Goal: Information Seeking & Learning: Learn about a topic

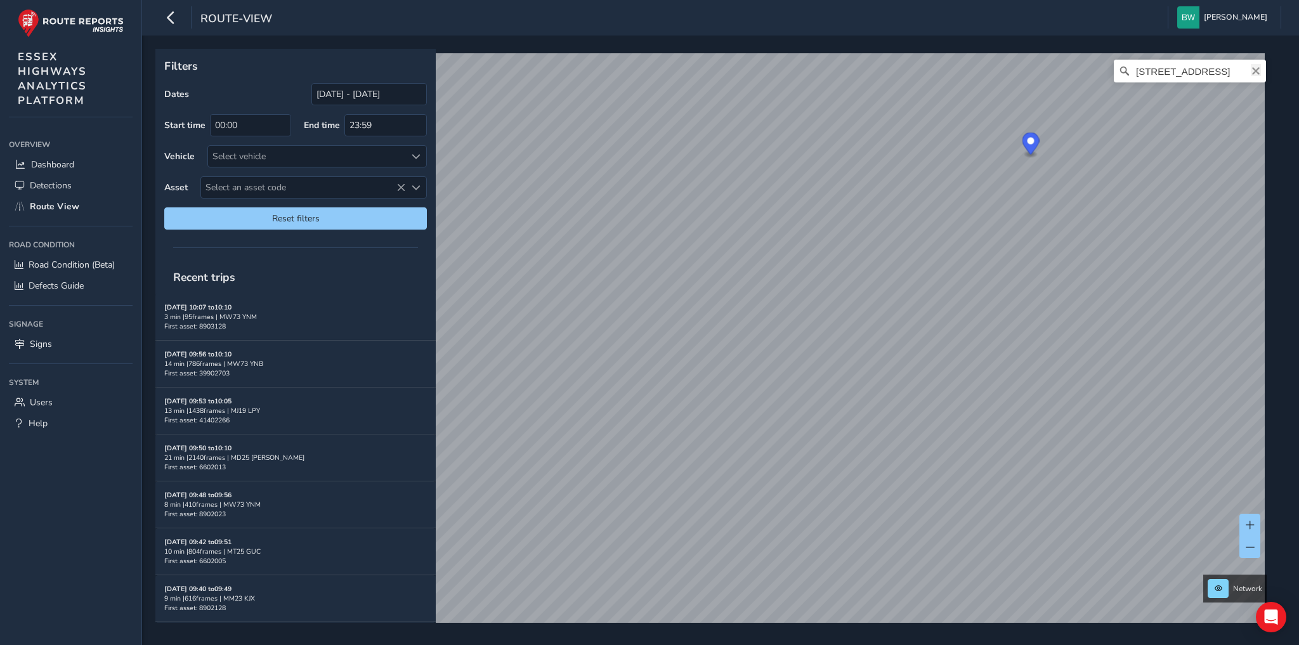
click at [1252, 70] on icon "Clear" at bounding box center [1256, 71] width 10 height 10
click at [1192, 72] on input "Search" at bounding box center [1190, 71] width 152 height 23
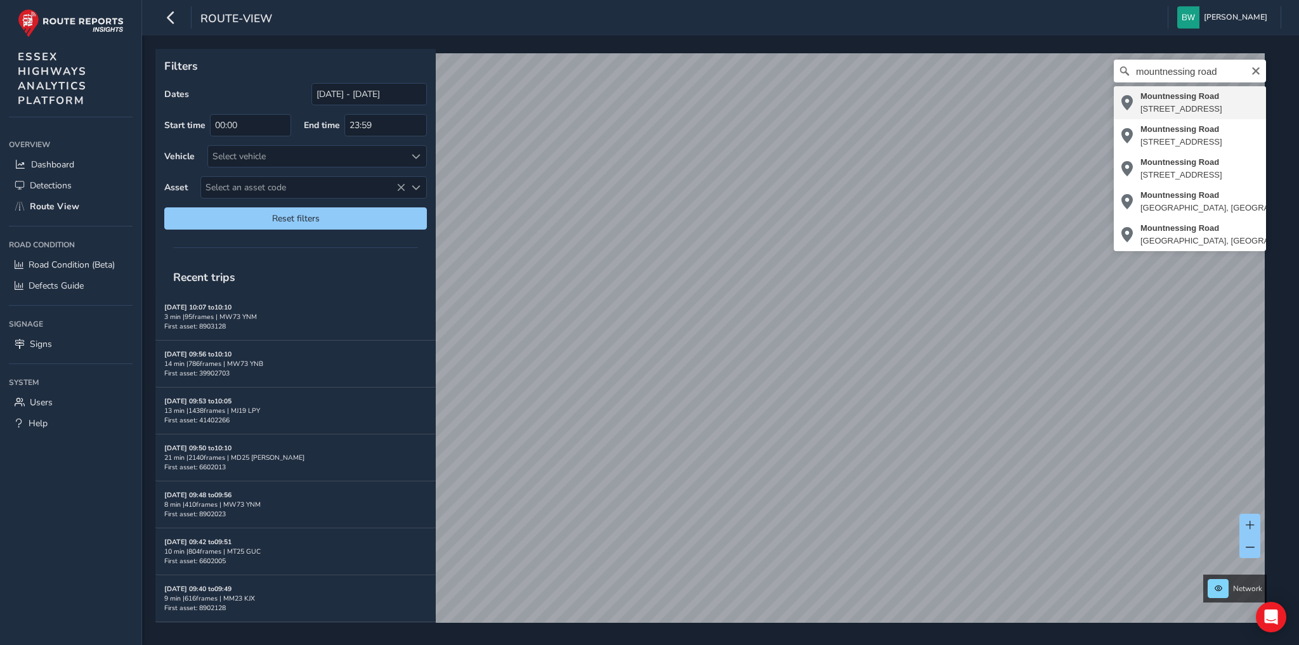
type input "[STREET_ADDRESS]"
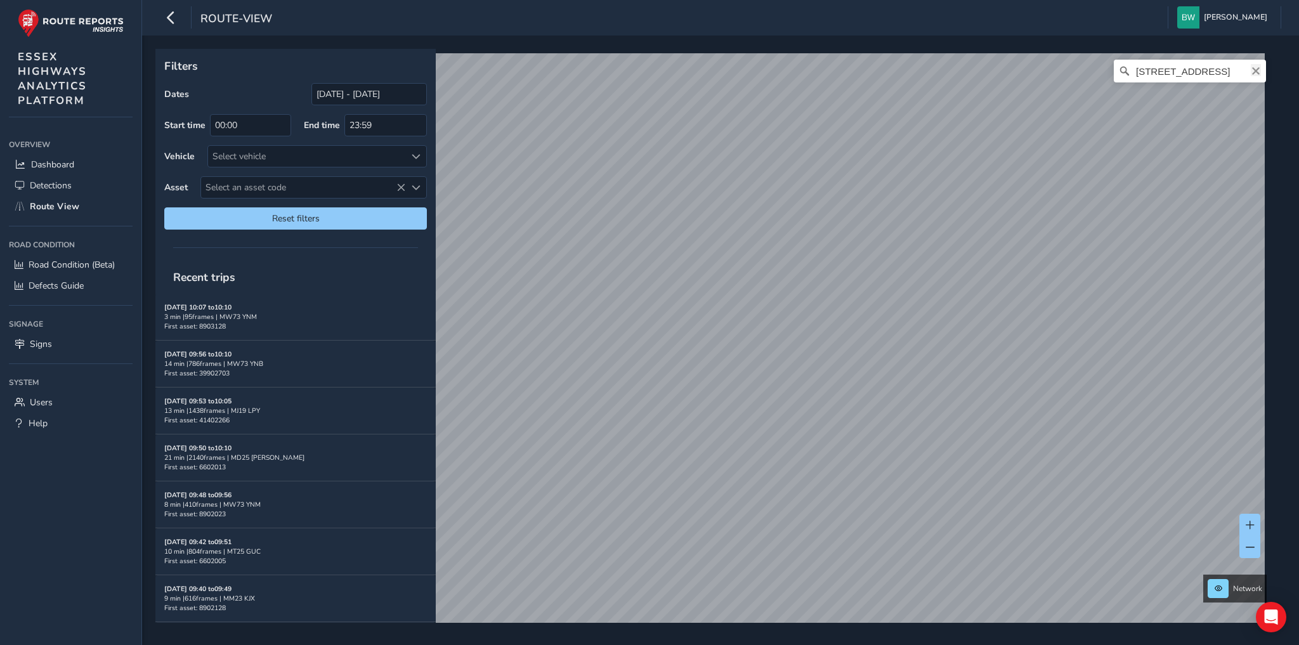
click at [1252, 70] on icon "Clear" at bounding box center [1256, 71] width 8 height 8
click at [1192, 74] on input "Search" at bounding box center [1190, 71] width 152 height 23
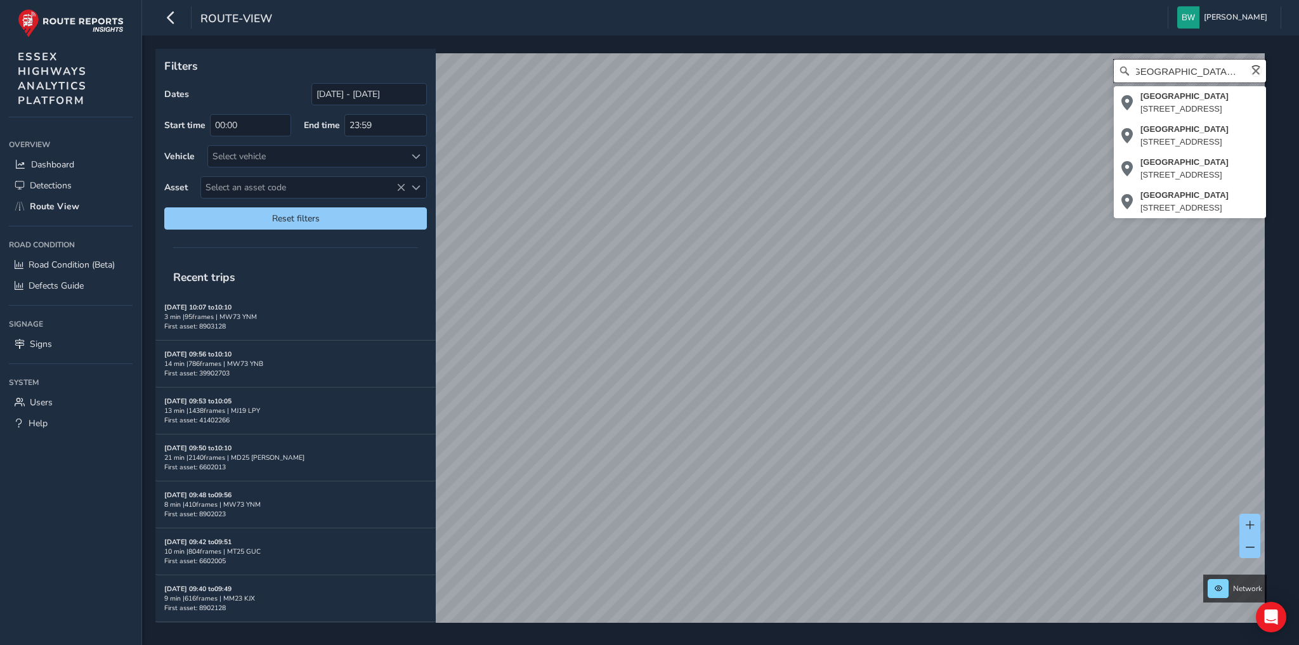
scroll to position [0, 11]
type input "[STREET_ADDRESS]"
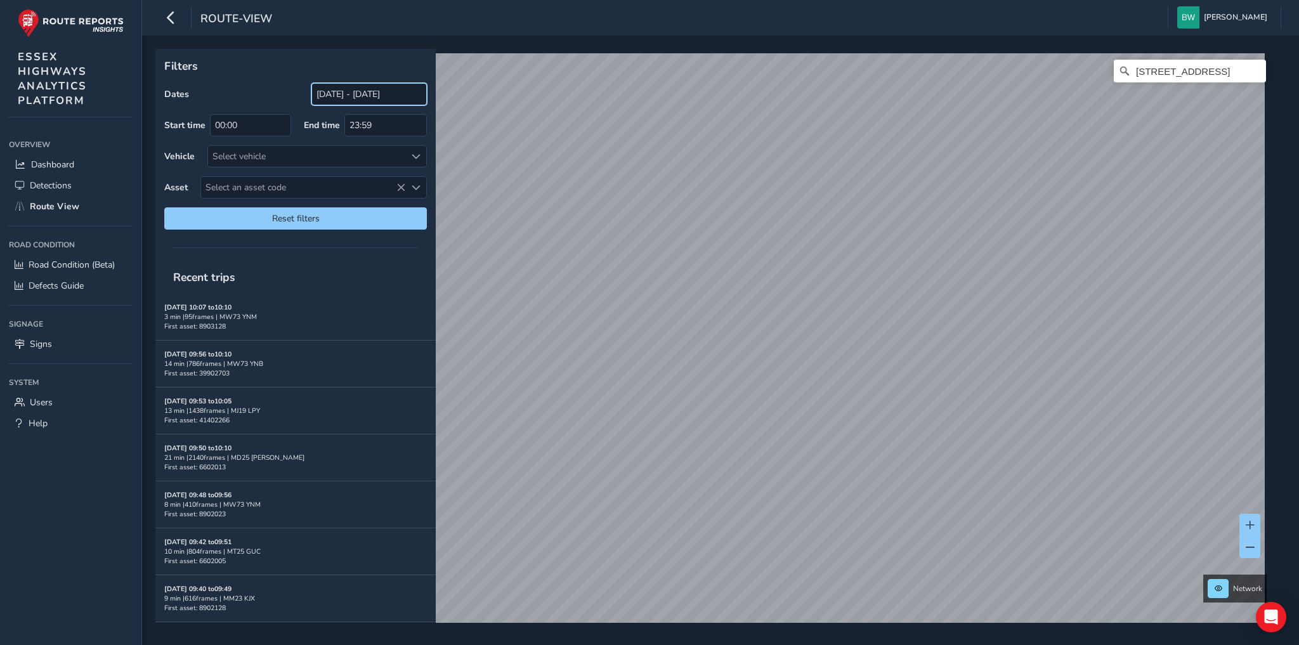
click at [368, 91] on input "[DATE] - [DATE]" at bounding box center [368, 94] width 115 height 22
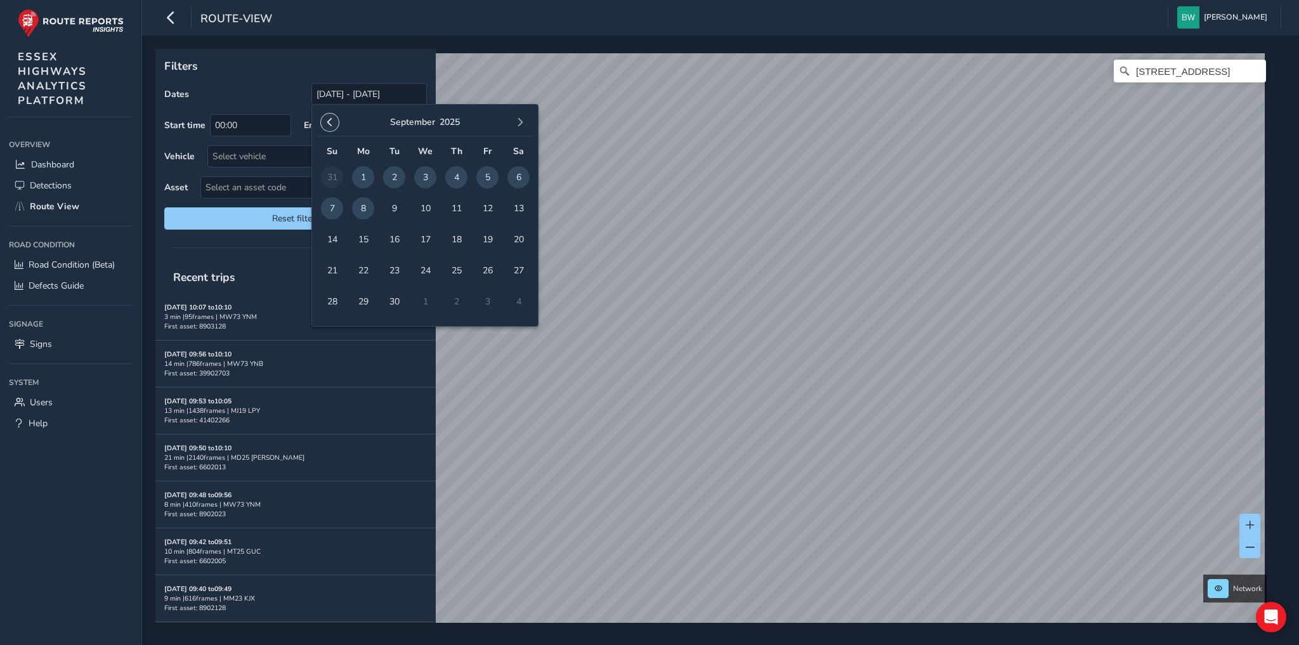
click at [327, 126] on span "button" at bounding box center [329, 122] width 9 height 9
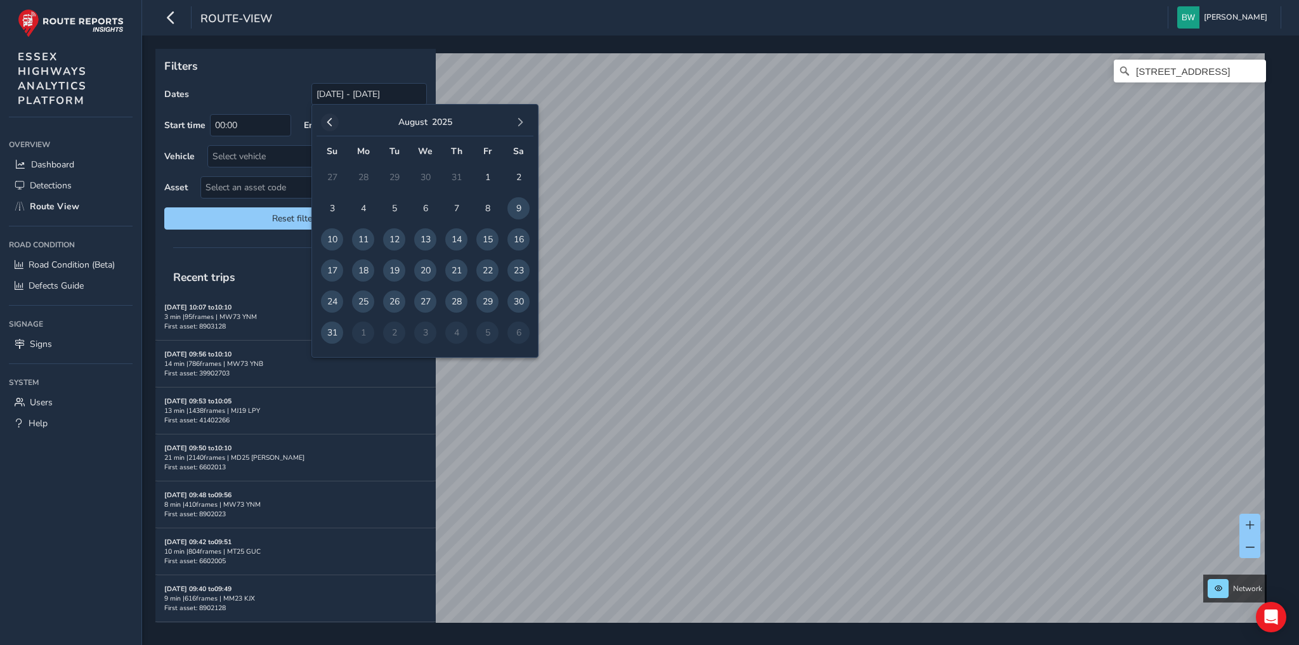
click at [330, 121] on span "button" at bounding box center [329, 122] width 9 height 9
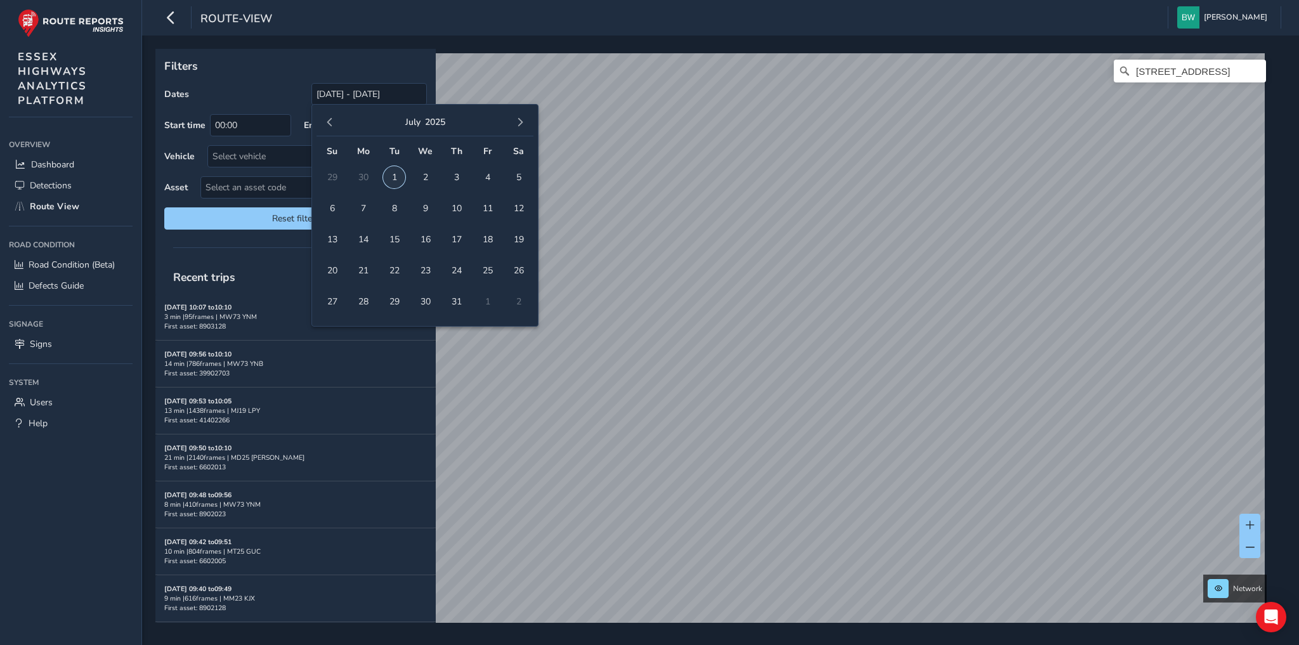
click at [393, 178] on span "1" at bounding box center [394, 177] width 22 height 22
click at [519, 120] on span "button" at bounding box center [520, 122] width 9 height 9
click at [365, 205] on span "8" at bounding box center [363, 208] width 22 height 22
type input "[DATE] - [DATE]"
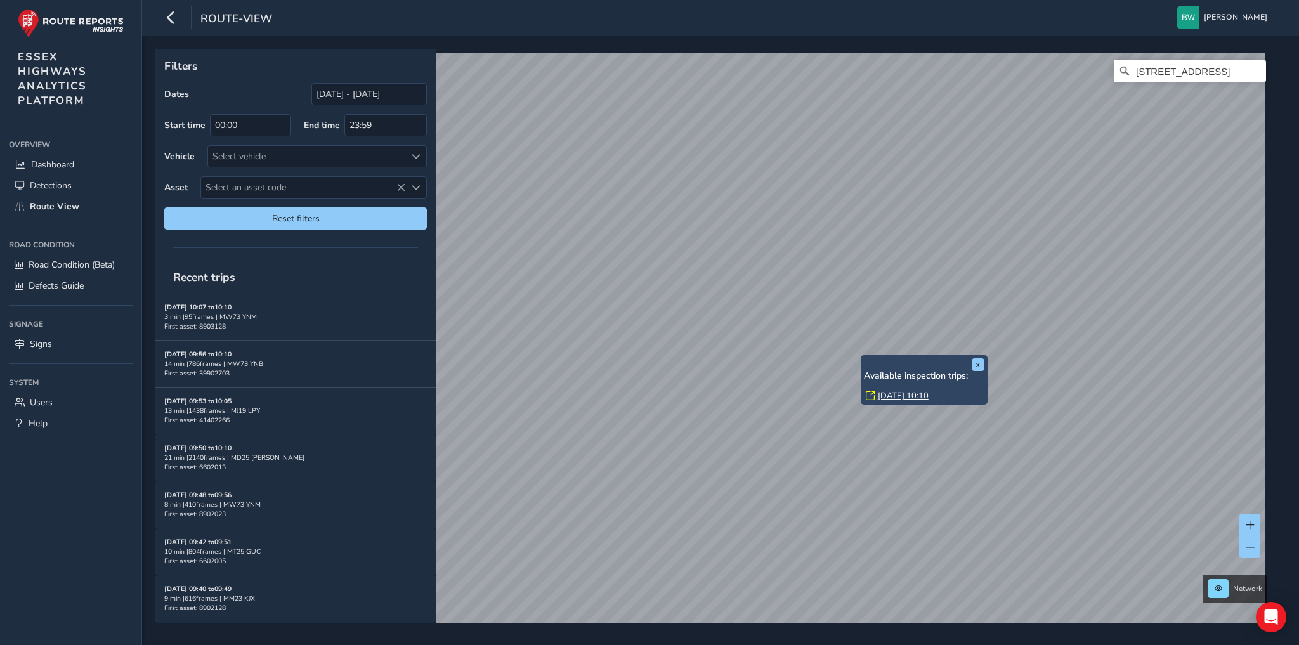
click at [894, 394] on link "[DATE] 10:10" at bounding box center [903, 395] width 51 height 11
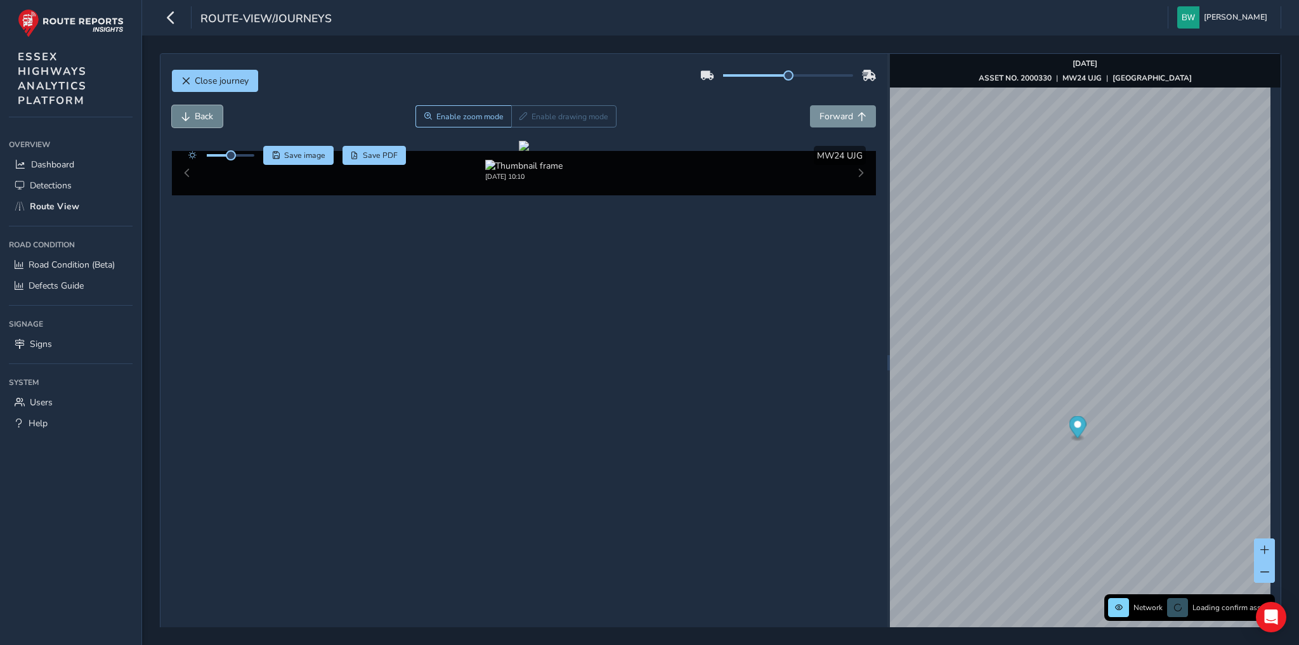
click at [205, 112] on span "Back" at bounding box center [204, 116] width 18 height 12
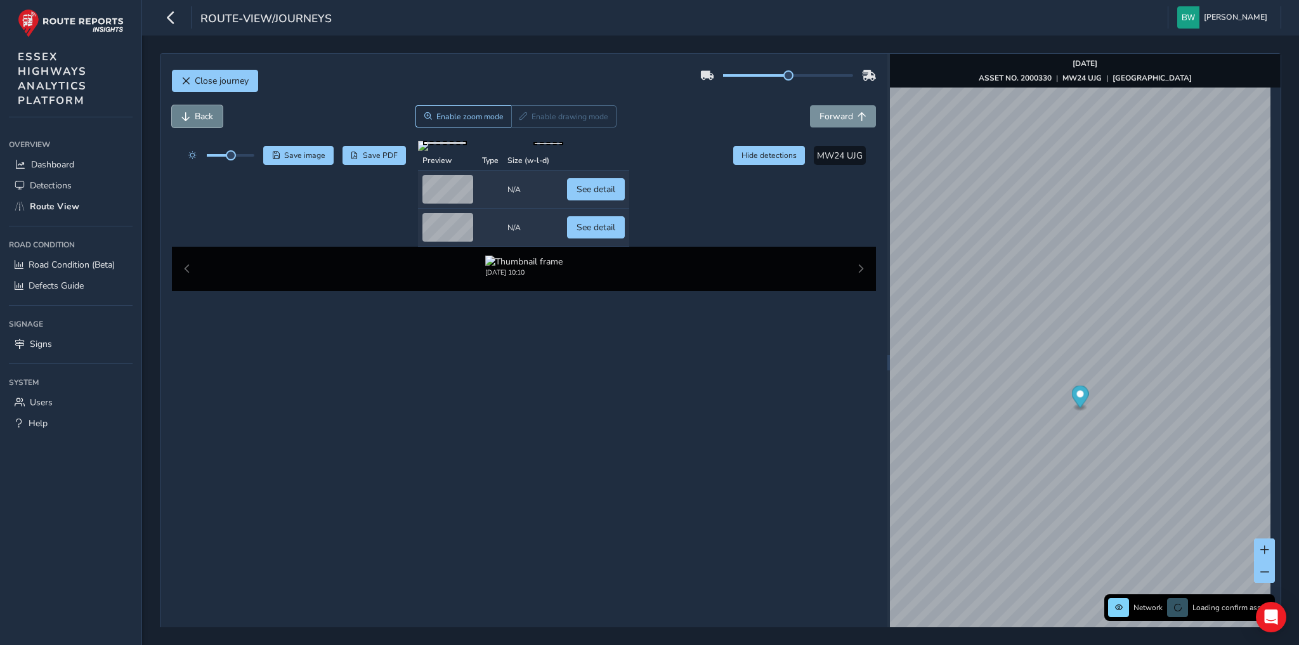
click at [205, 112] on span "Back" at bounding box center [204, 116] width 18 height 12
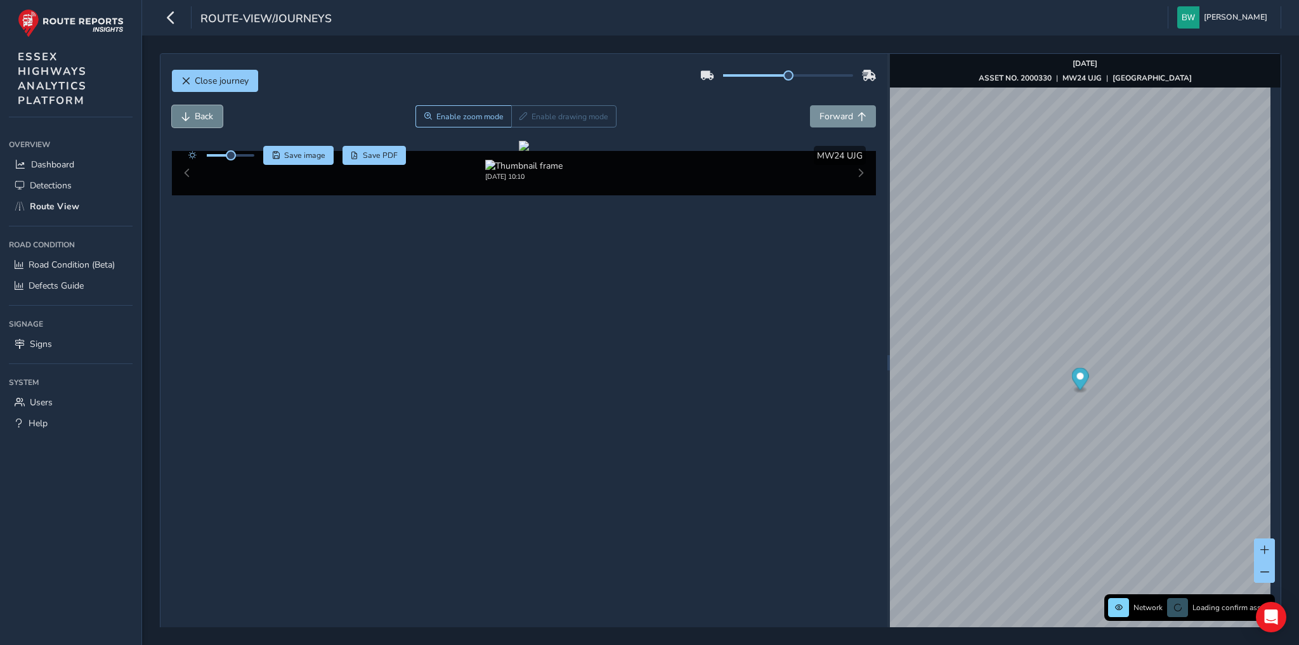
click at [205, 112] on span "Back" at bounding box center [204, 116] width 18 height 12
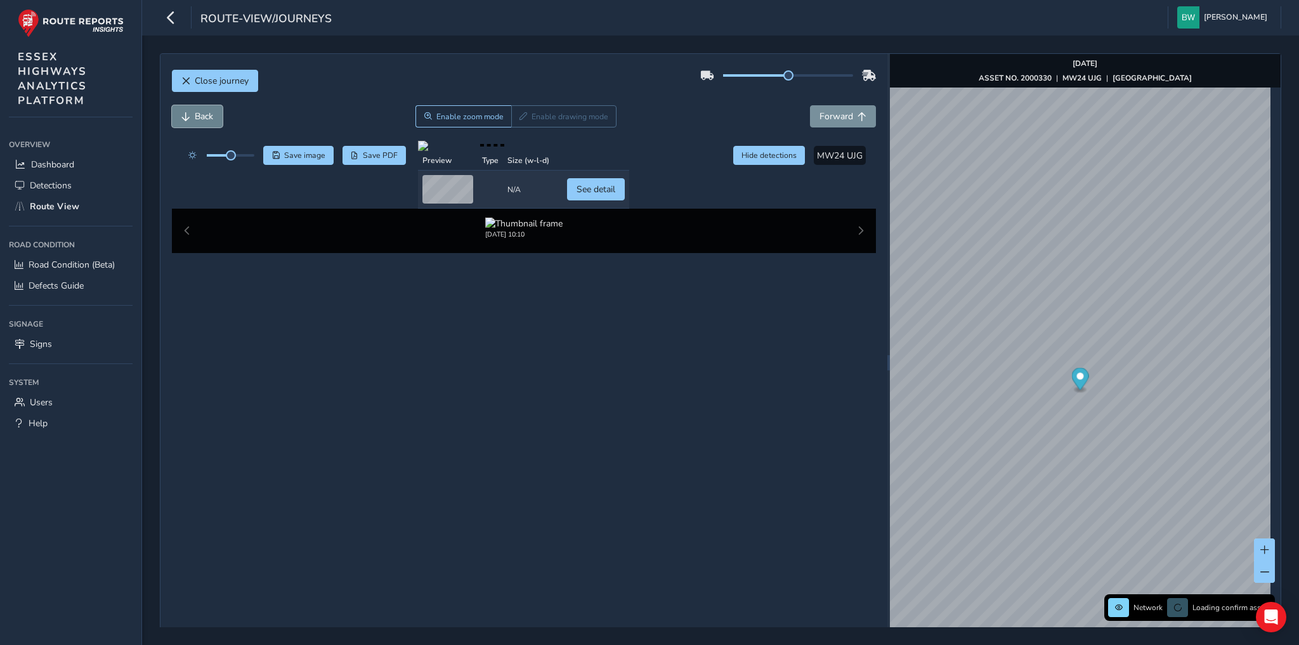
click at [205, 112] on span "Back" at bounding box center [204, 116] width 18 height 12
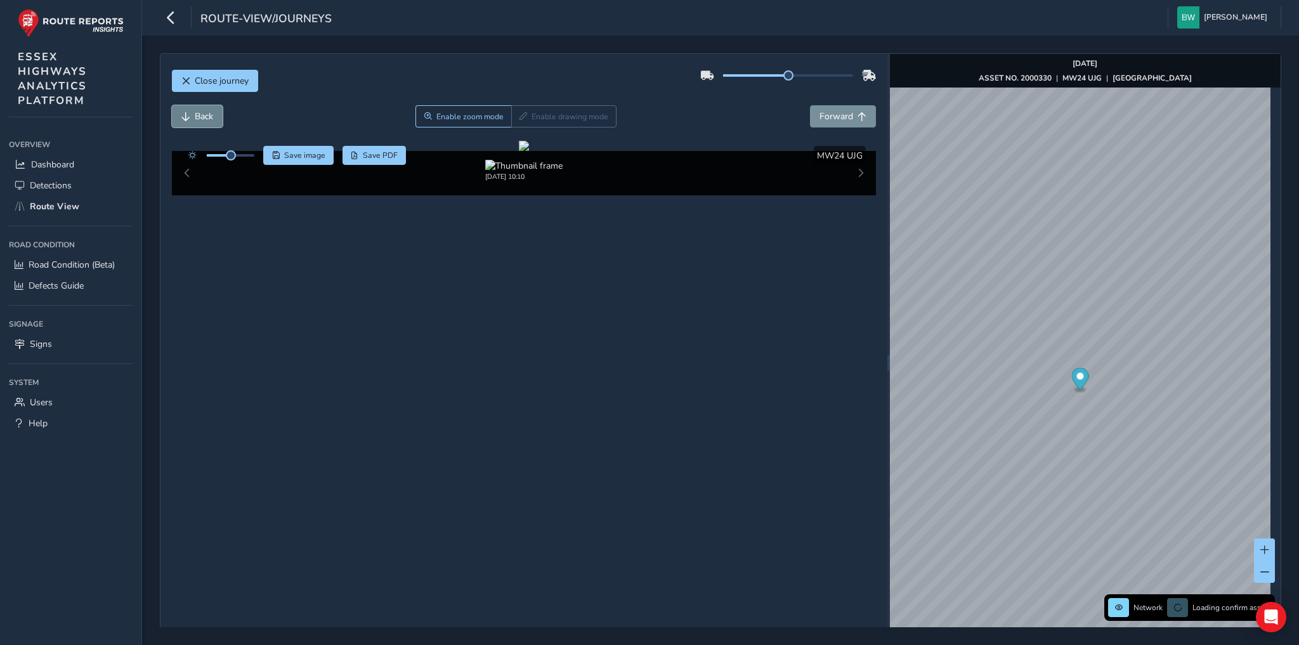
click at [205, 112] on span "Back" at bounding box center [204, 116] width 18 height 12
click at [195, 111] on span "Back" at bounding box center [204, 116] width 18 height 12
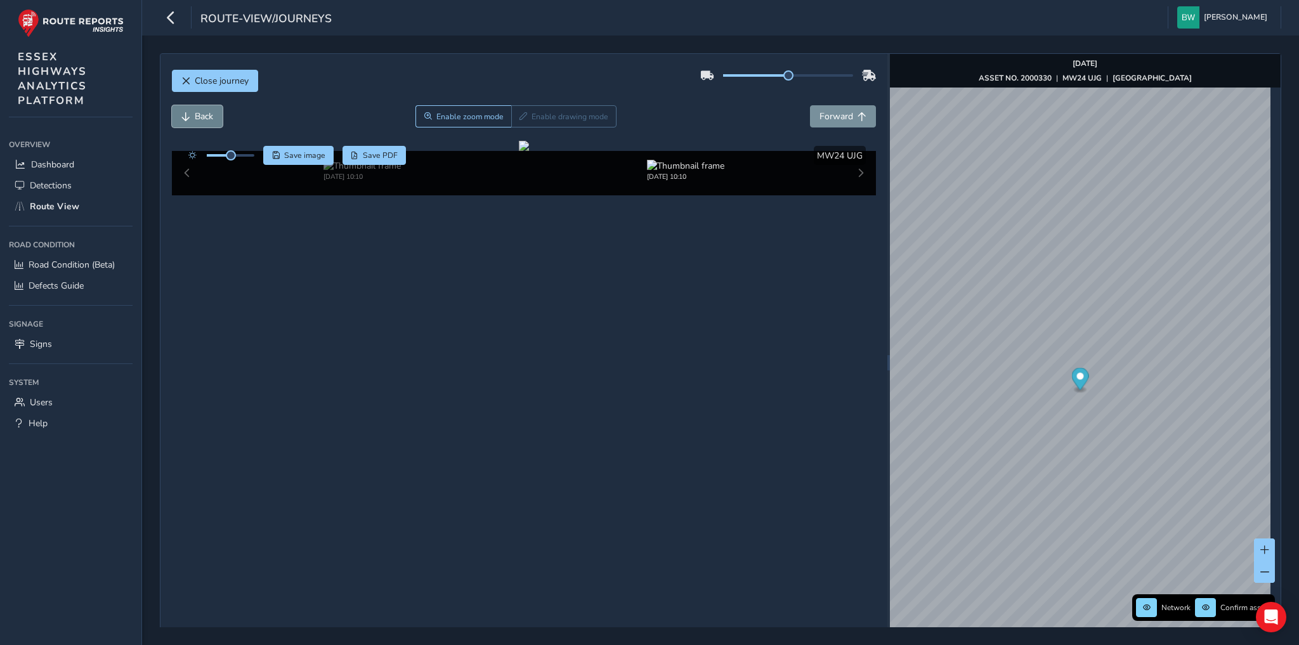
click at [195, 111] on span "Back" at bounding box center [204, 116] width 18 height 12
click at [828, 112] on span "Forward" at bounding box center [836, 116] width 34 height 12
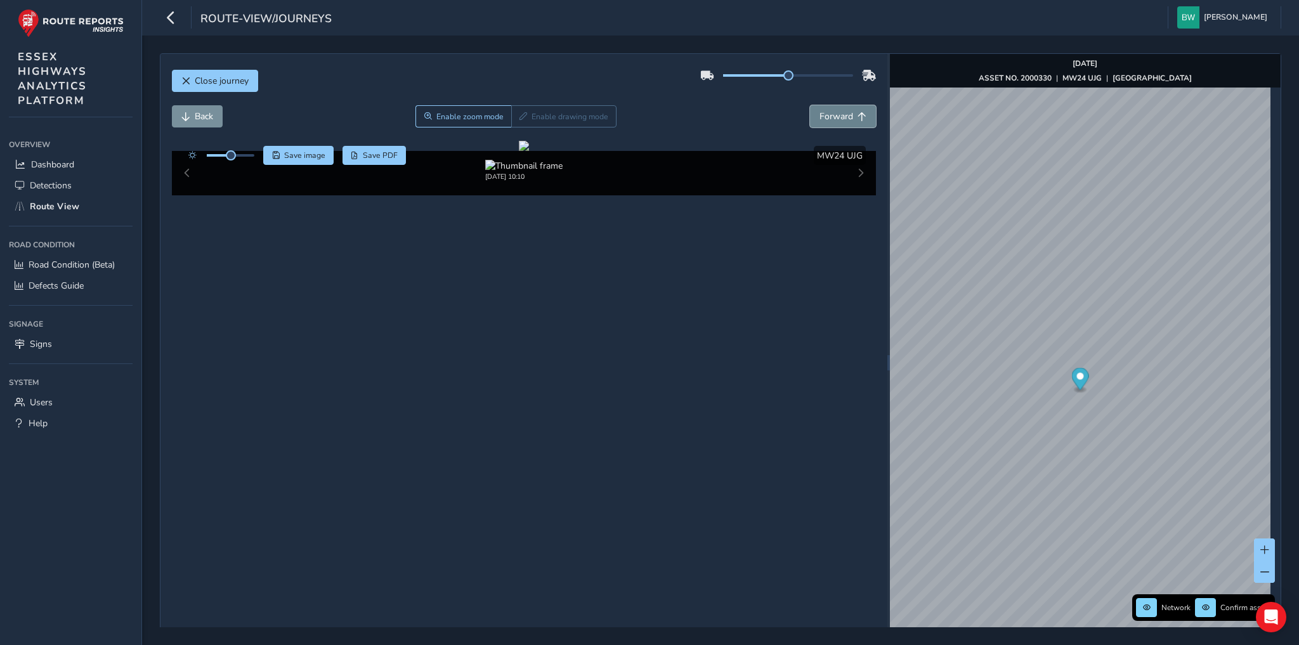
click at [828, 112] on span "Forward" at bounding box center [836, 116] width 34 height 12
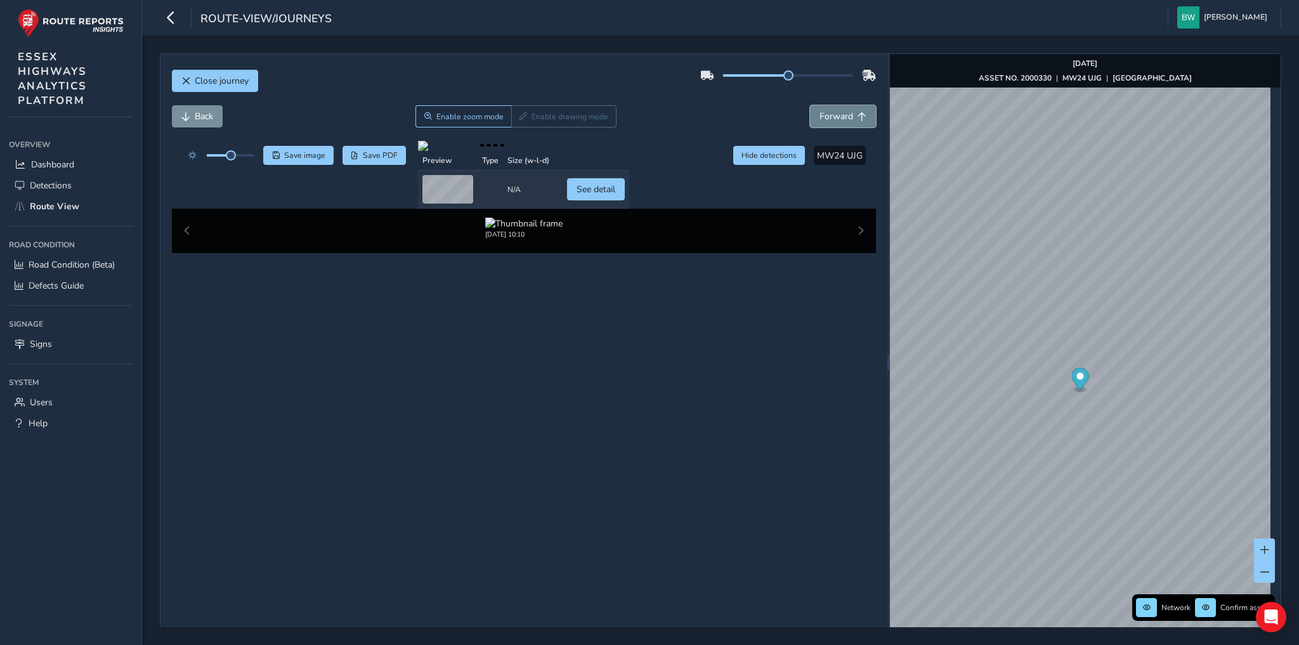
click at [828, 112] on span "Forward" at bounding box center [836, 116] width 34 height 12
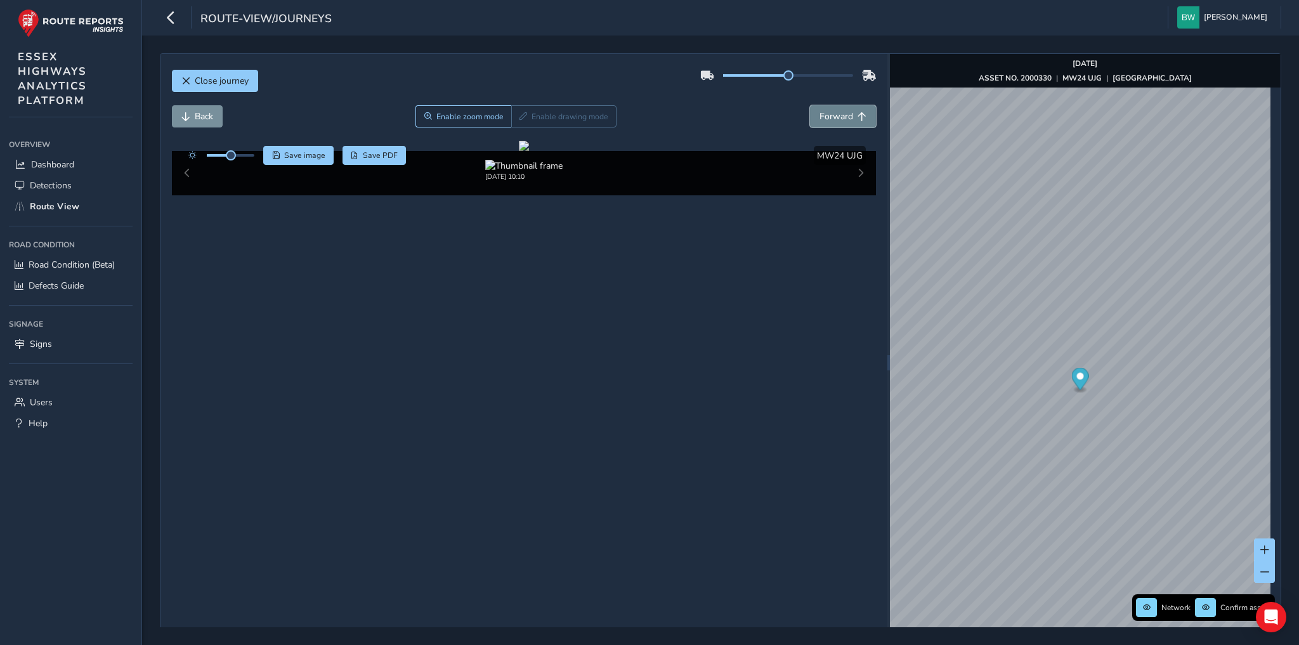
click at [828, 112] on span "Forward" at bounding box center [836, 116] width 34 height 12
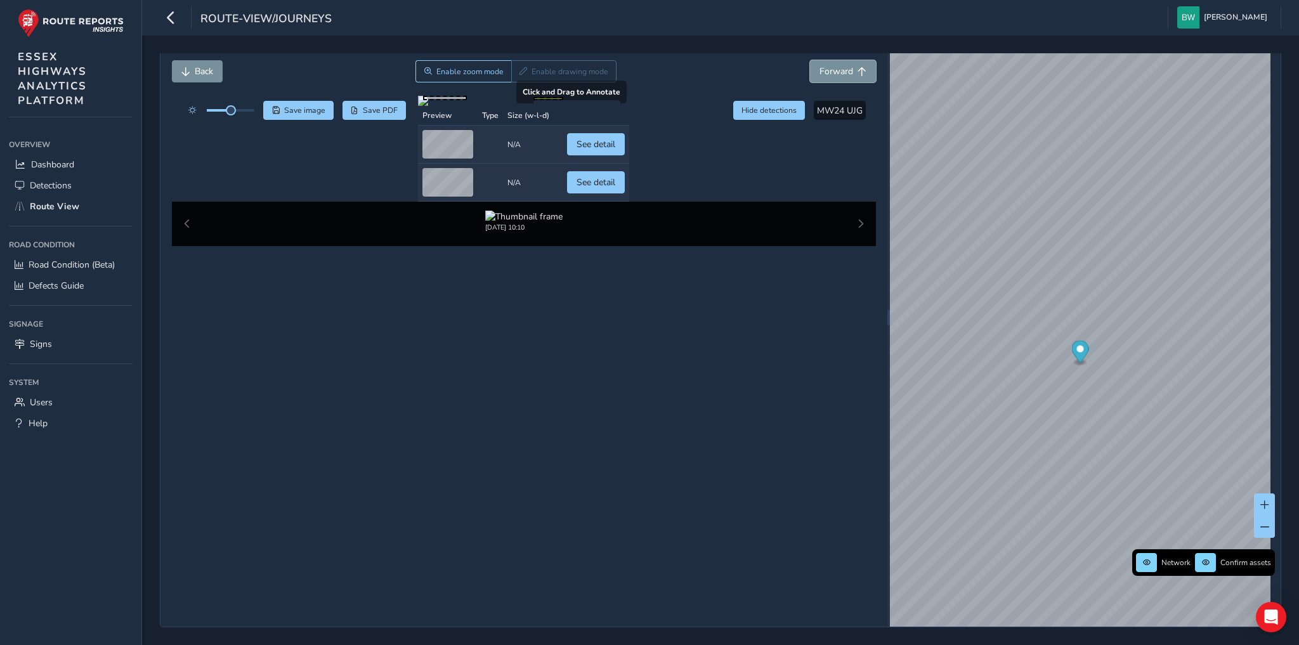
scroll to position [80, 0]
click at [418, 164] on td "Preview" at bounding box center [448, 145] width 60 height 38
click at [625, 155] on button "See detail" at bounding box center [596, 144] width 58 height 22
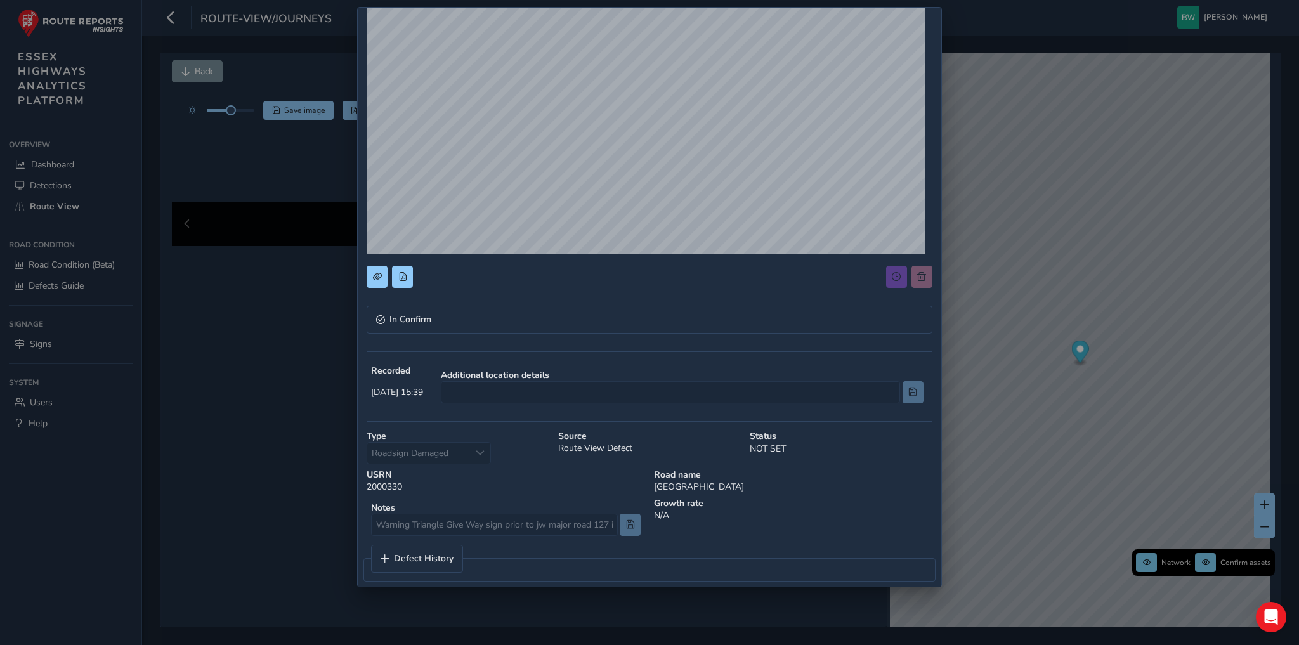
scroll to position [129, 0]
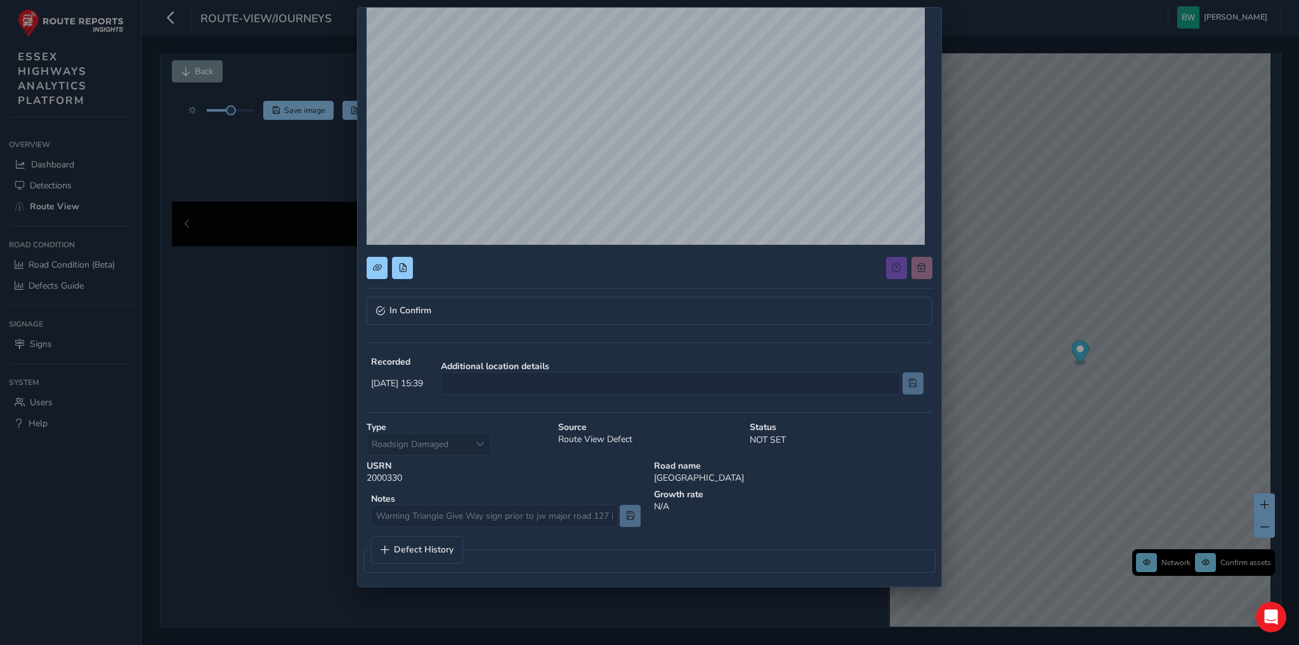
click at [345, 160] on div "In Confirm Recorded [DATE] 15:39 Additional location details Type Roadsign Dama…" at bounding box center [649, 322] width 1299 height 645
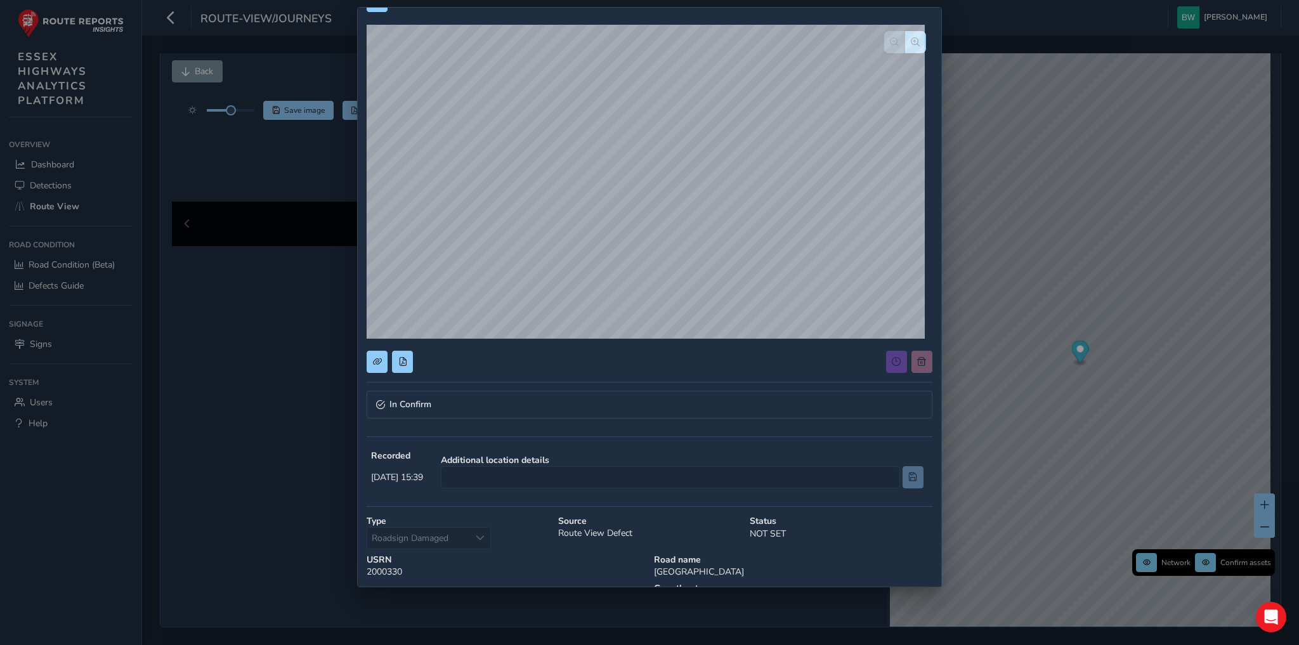
scroll to position [0, 0]
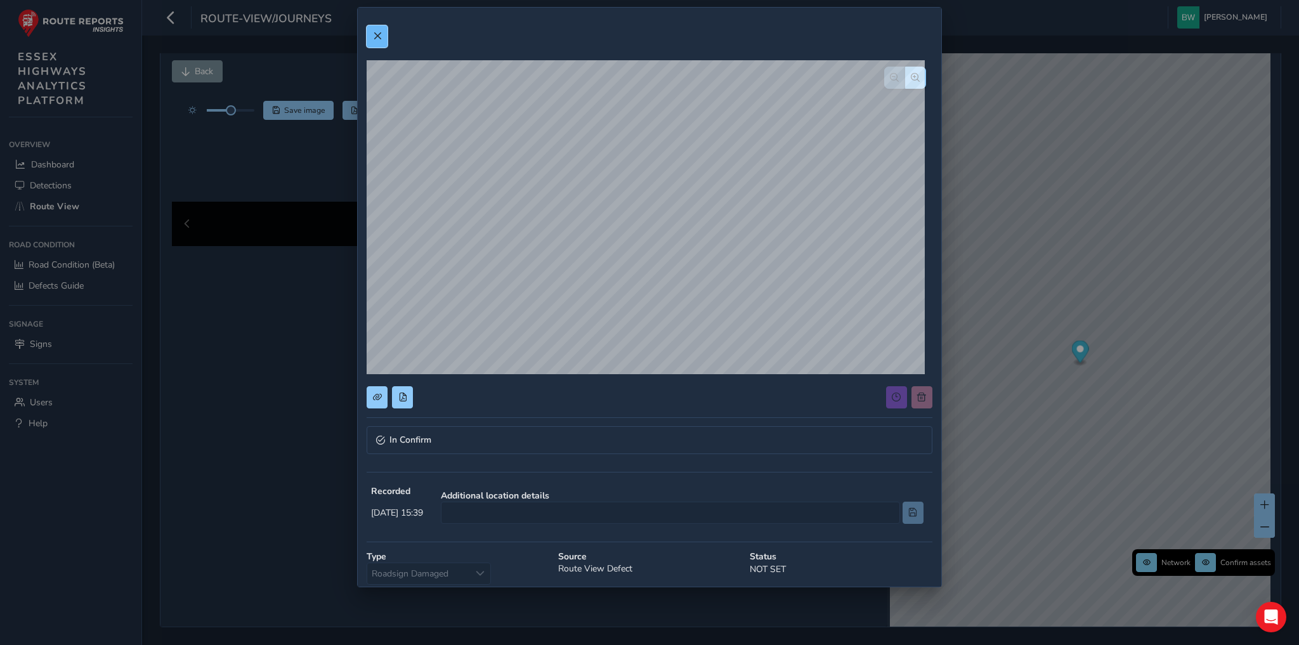
click at [377, 32] on span at bounding box center [377, 36] width 9 height 9
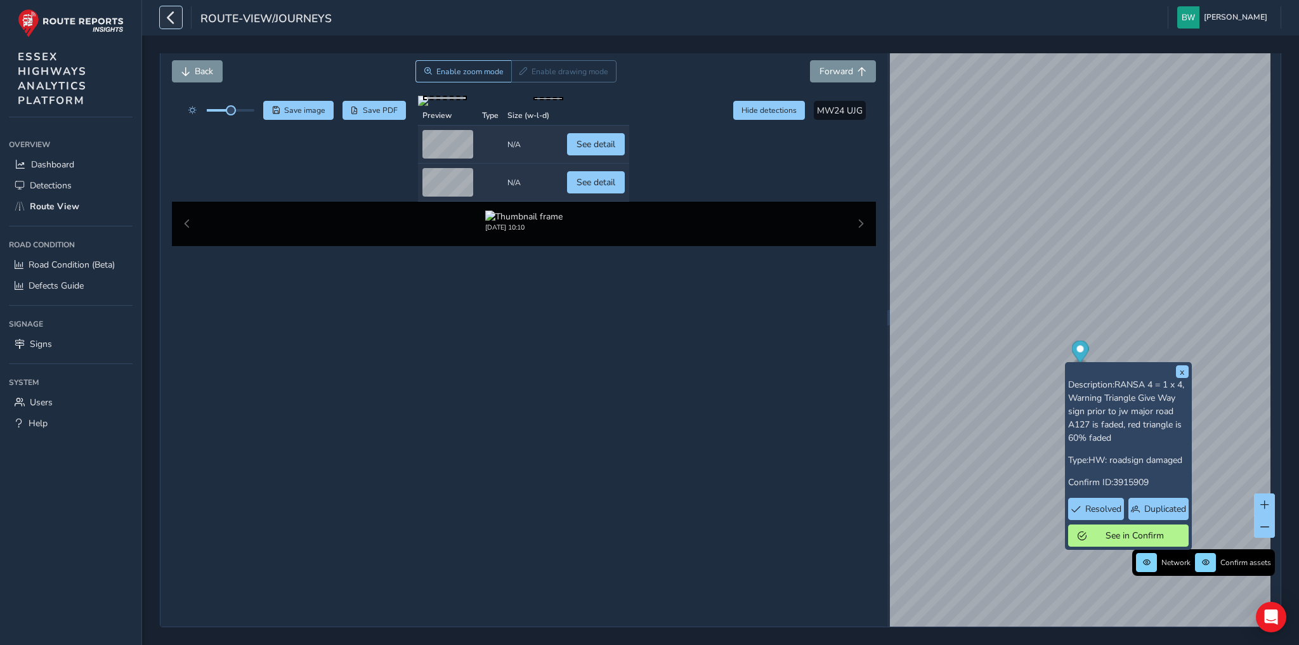
click at [171, 21] on icon "button" at bounding box center [170, 17] width 13 height 22
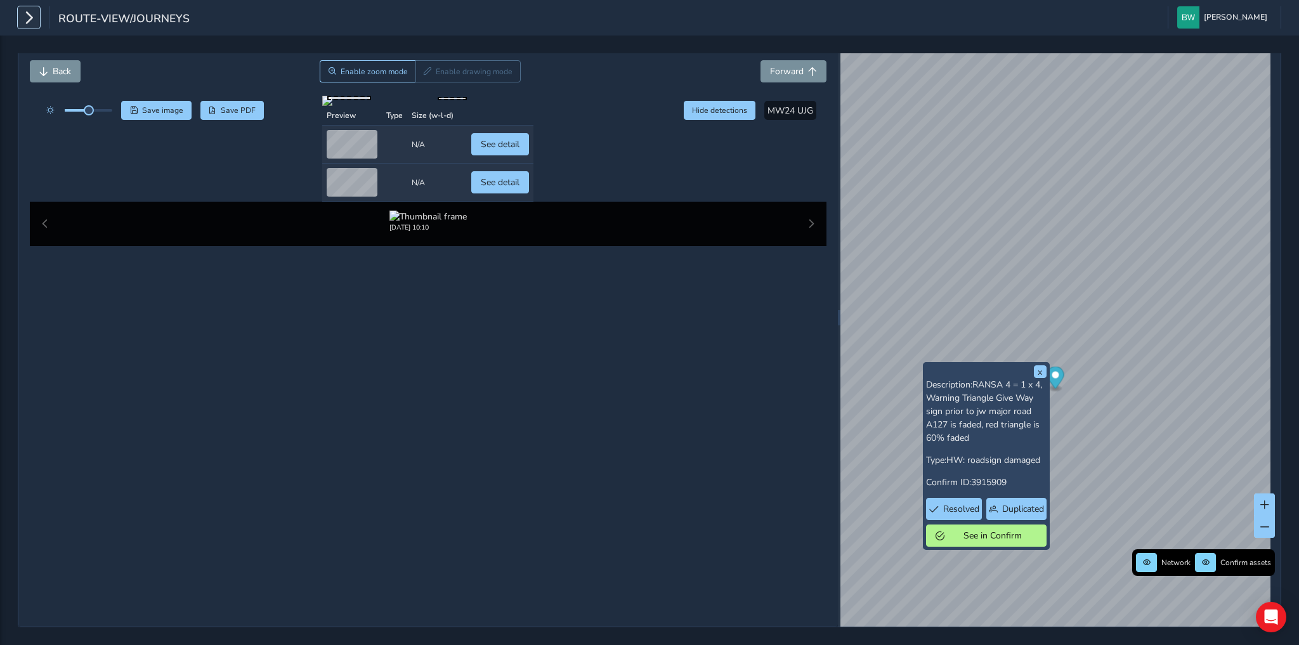
click at [36, 15] on button "button" at bounding box center [29, 17] width 22 height 22
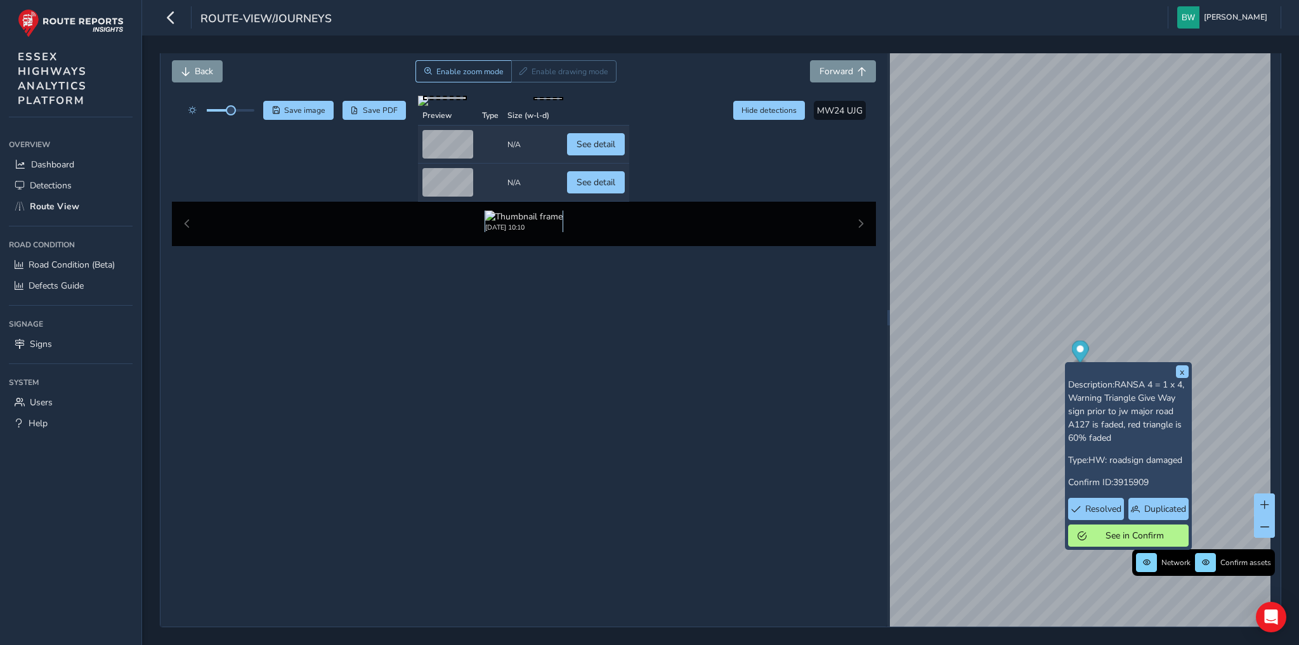
click at [523, 223] on img at bounding box center [523, 217] width 77 height 12
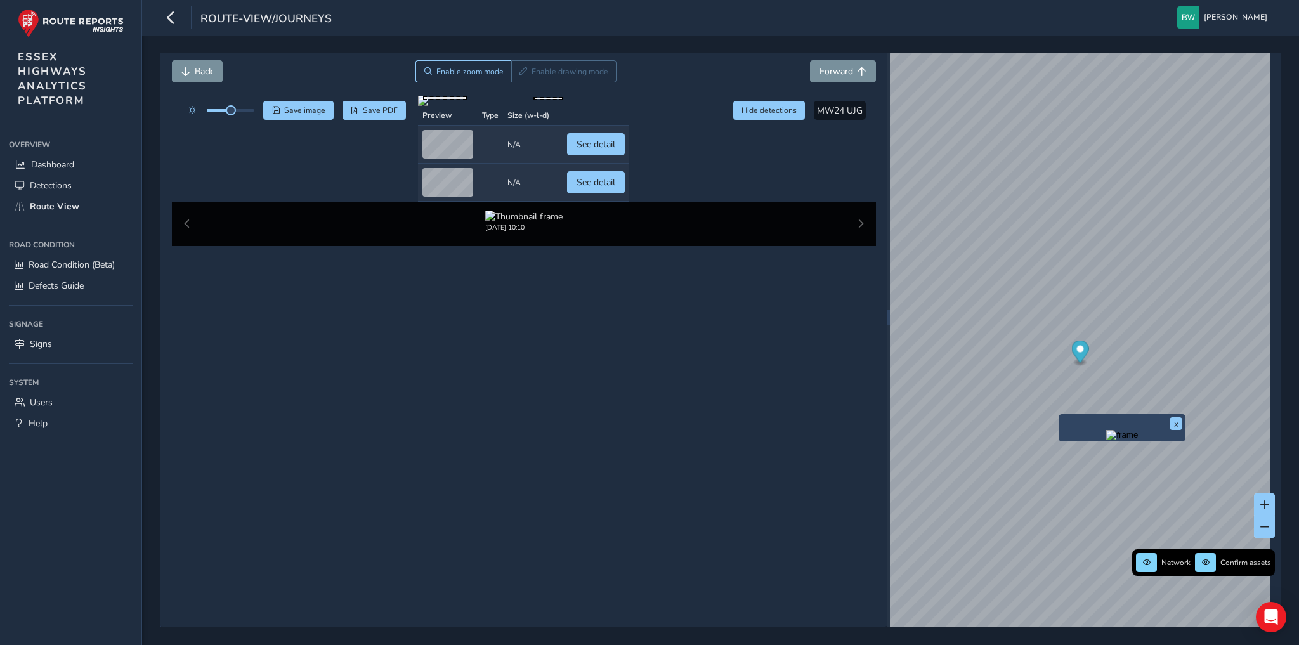
click at [1060, 414] on div "x" at bounding box center [1121, 427] width 127 height 27
click at [1106, 430] on img "Preview frame" at bounding box center [1122, 435] width 32 height 10
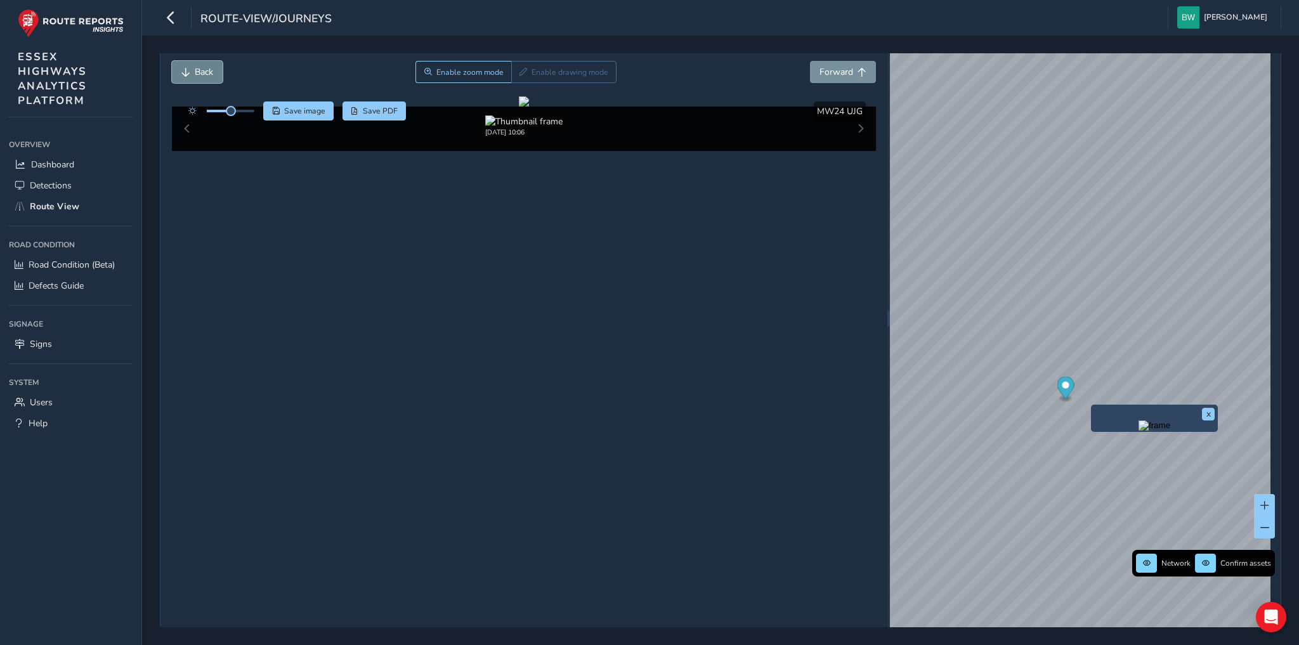
click at [202, 74] on span "Back" at bounding box center [204, 72] width 18 height 12
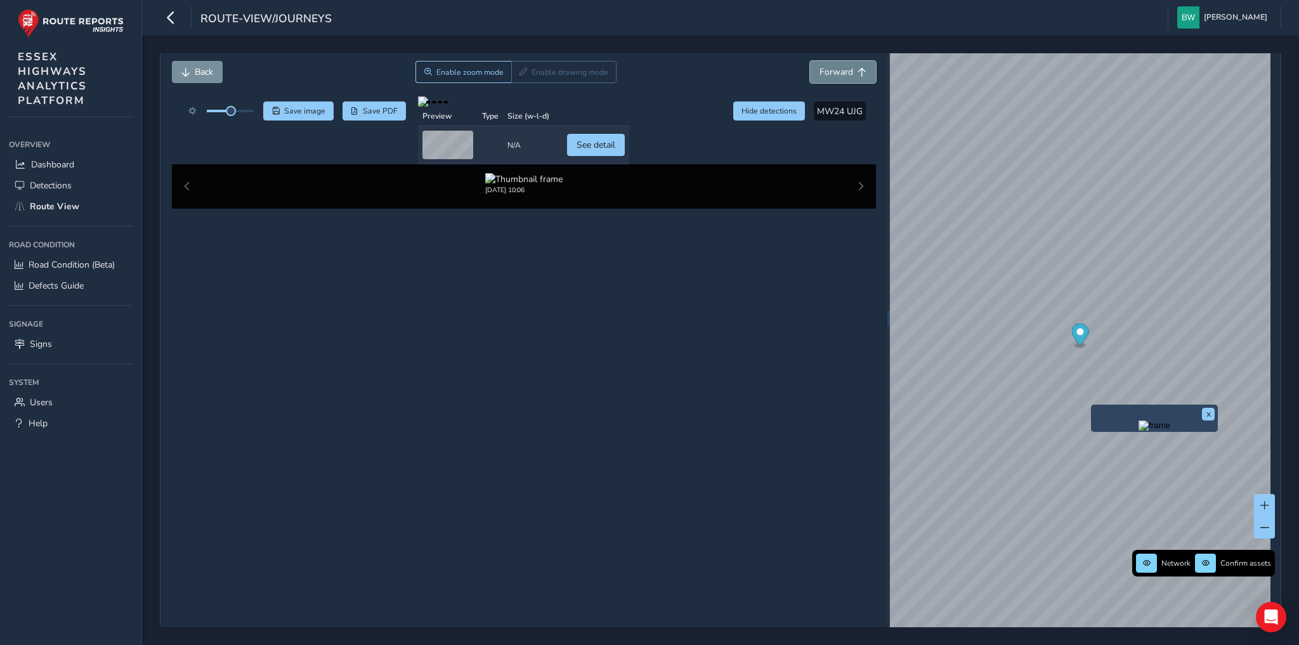
click at [823, 69] on span "Forward" at bounding box center [836, 72] width 34 height 12
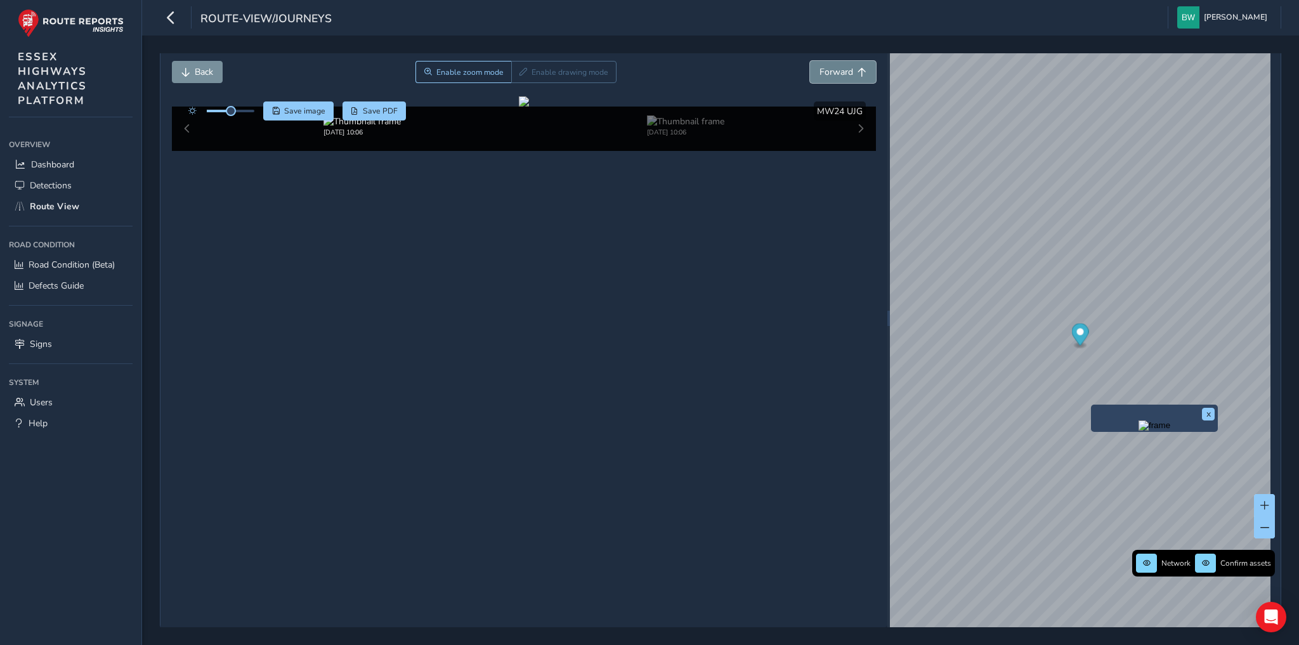
click at [823, 69] on span "Forward" at bounding box center [836, 72] width 34 height 12
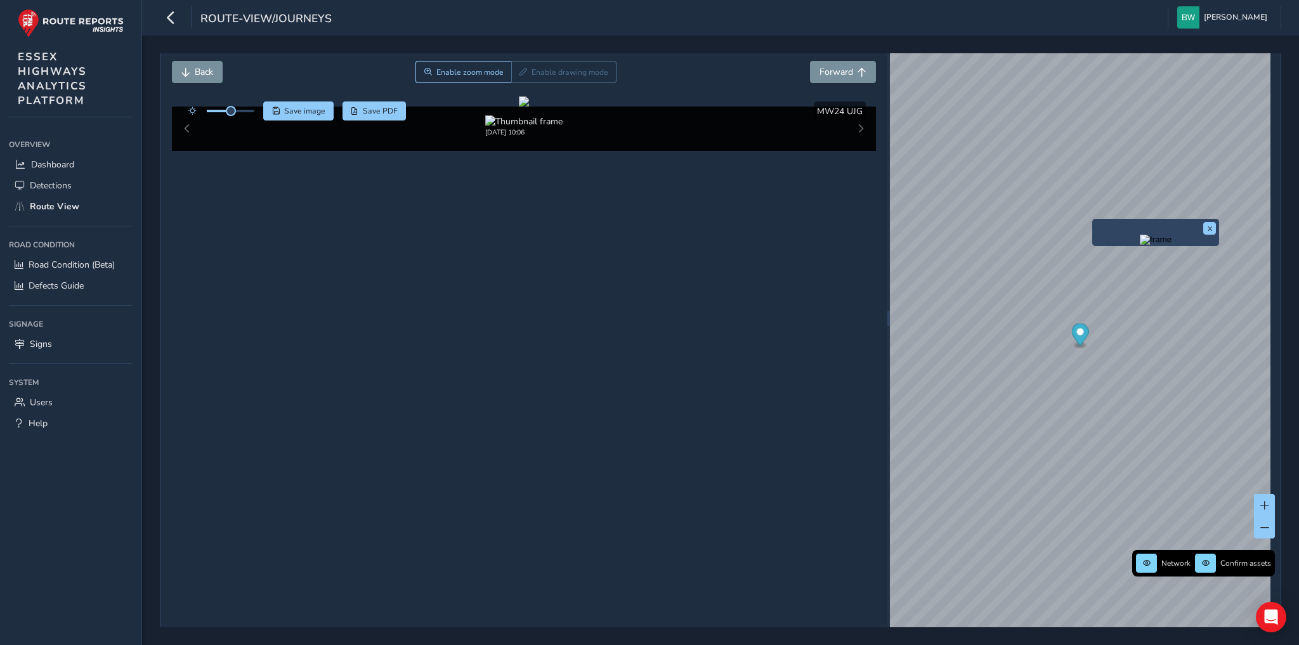
click at [1140, 245] on img "Preview frame" at bounding box center [1156, 240] width 32 height 10
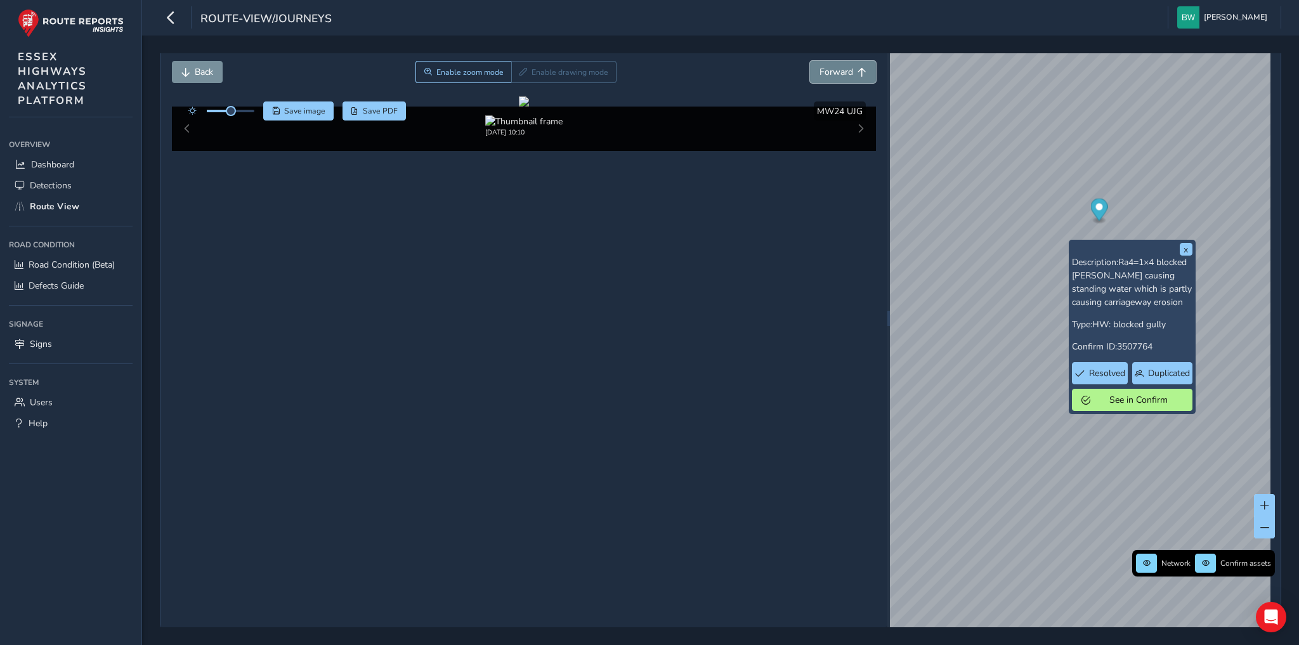
click at [843, 68] on span "Forward" at bounding box center [836, 72] width 34 height 12
click at [842, 72] on span "Forward" at bounding box center [836, 72] width 34 height 12
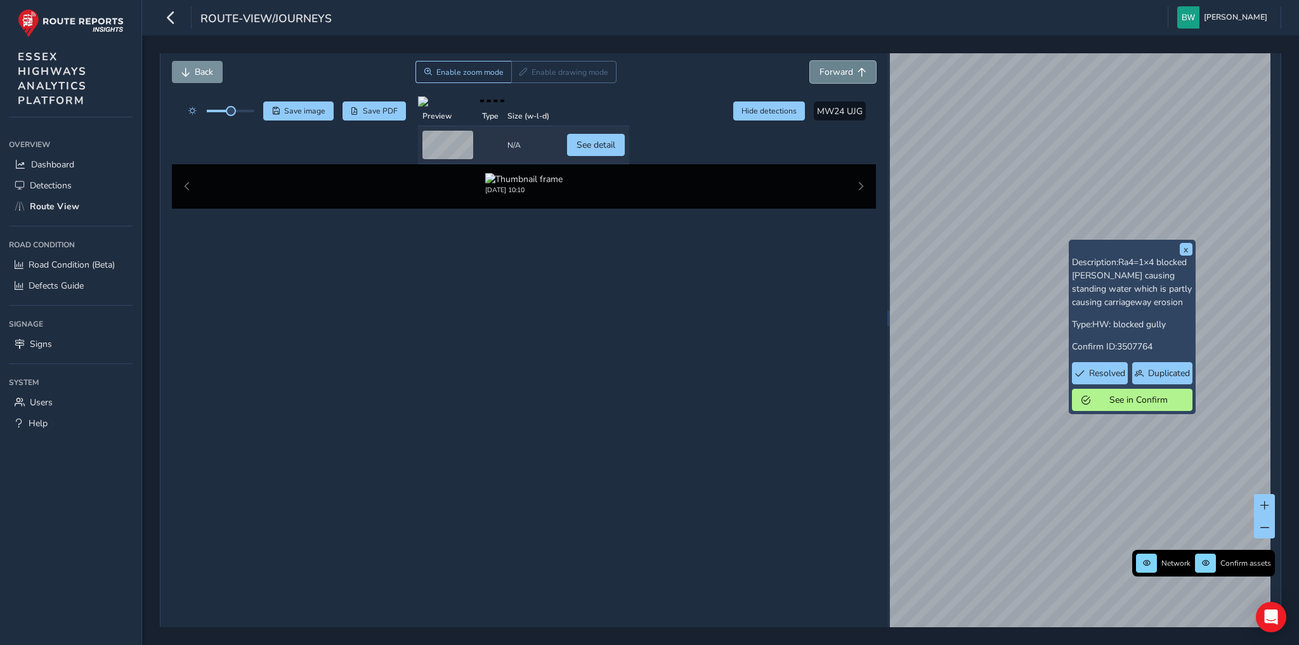
click at [842, 72] on span "Forward" at bounding box center [836, 72] width 34 height 12
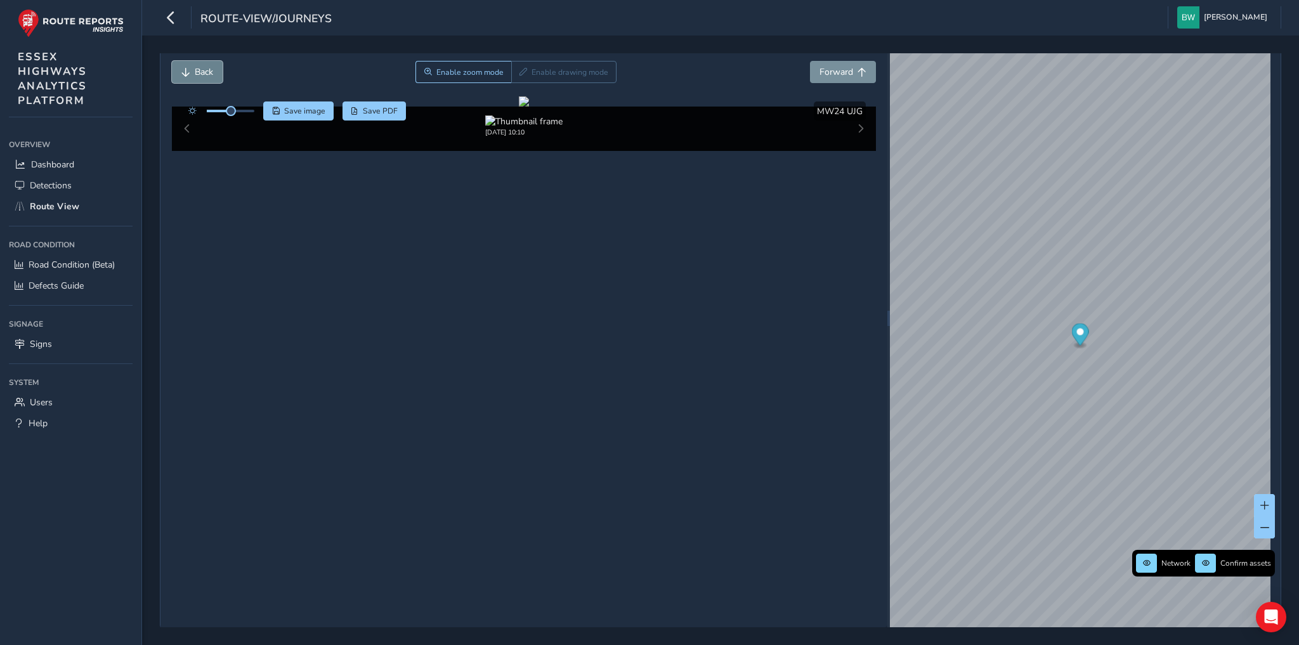
click at [193, 65] on button "Back" at bounding box center [197, 72] width 51 height 22
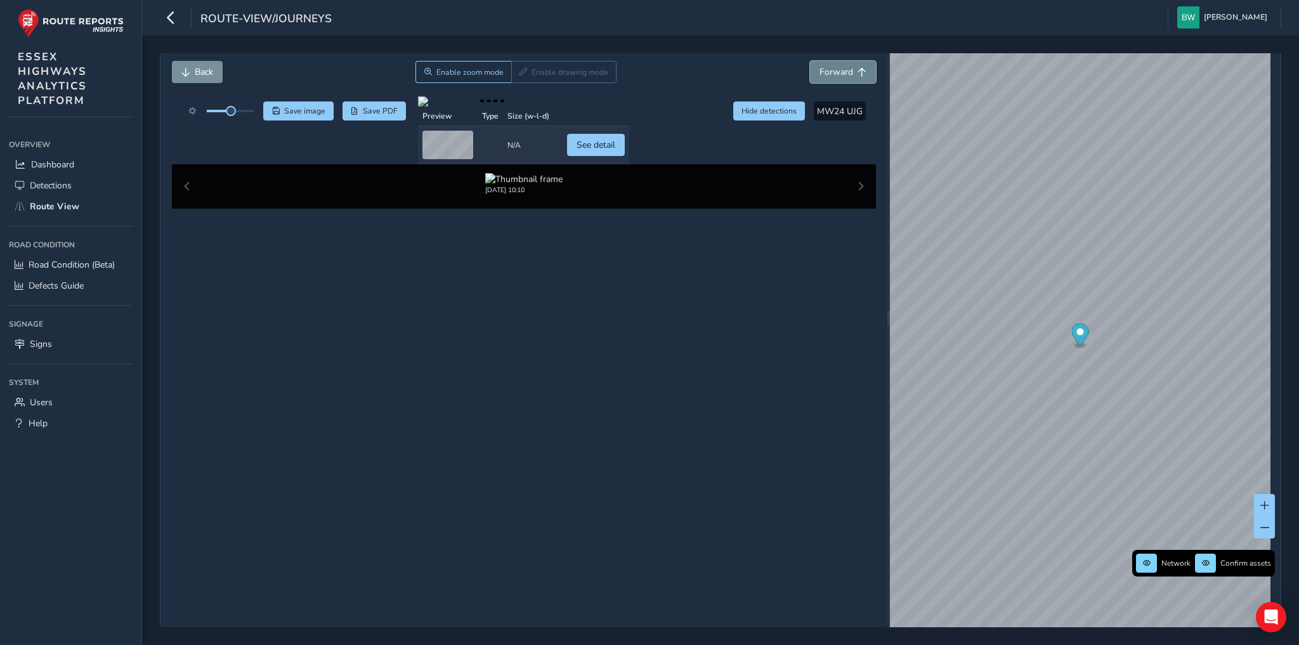
click at [835, 70] on span "Forward" at bounding box center [836, 72] width 34 height 12
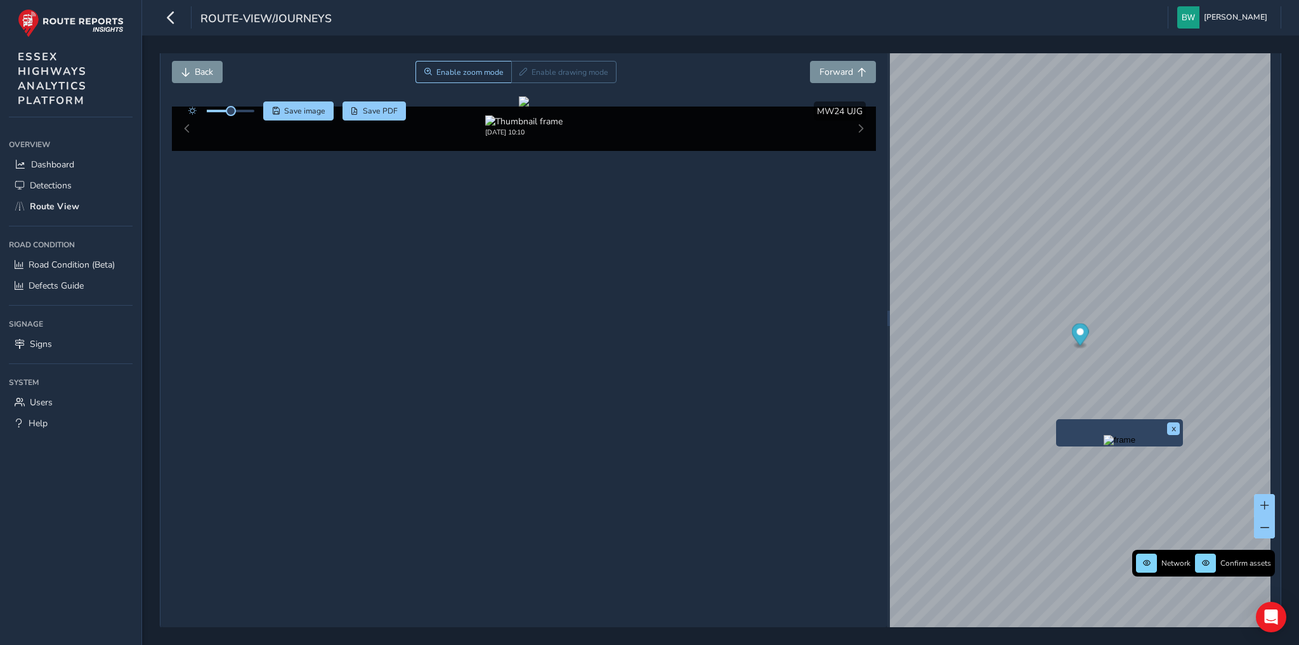
click at [1103, 445] on img "Preview frame" at bounding box center [1119, 440] width 32 height 10
click at [1194, 471] on img "Preview frame" at bounding box center [1210, 466] width 32 height 10
click at [831, 74] on span "Forward" at bounding box center [836, 72] width 34 height 12
click at [191, 66] on button "Back" at bounding box center [197, 72] width 51 height 22
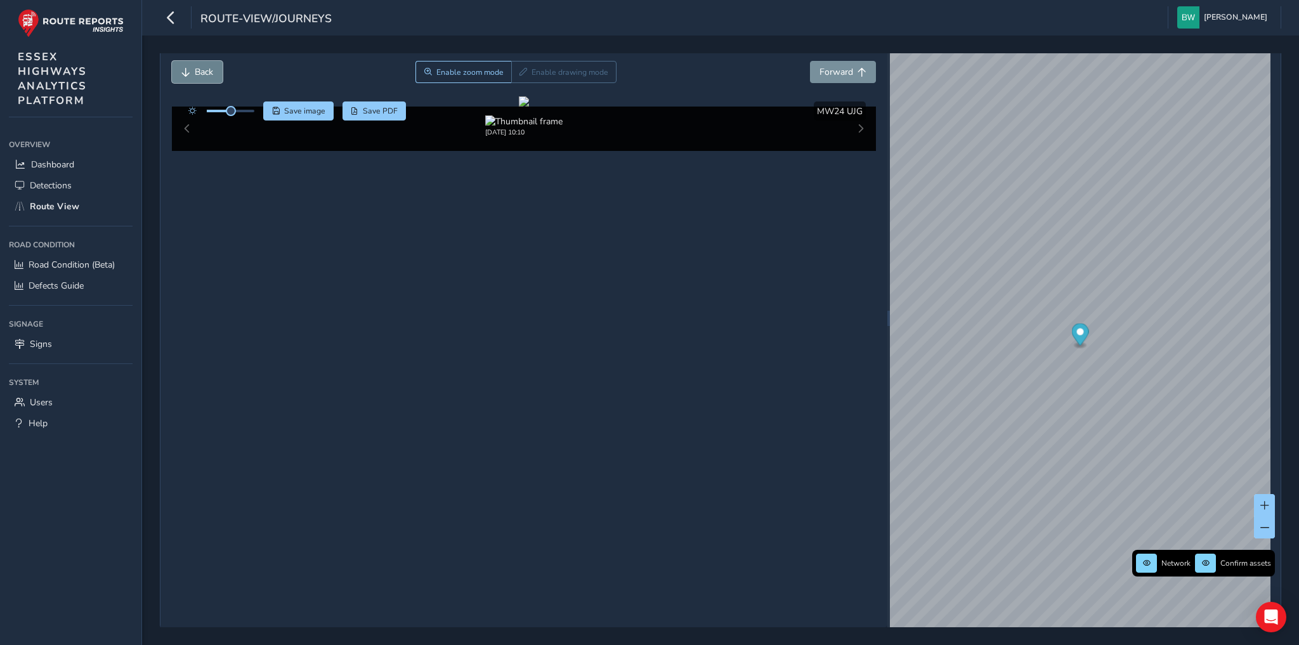
click at [191, 66] on button "Back" at bounding box center [197, 72] width 51 height 22
click at [993, 396] on img "Preview frame" at bounding box center [1009, 391] width 32 height 10
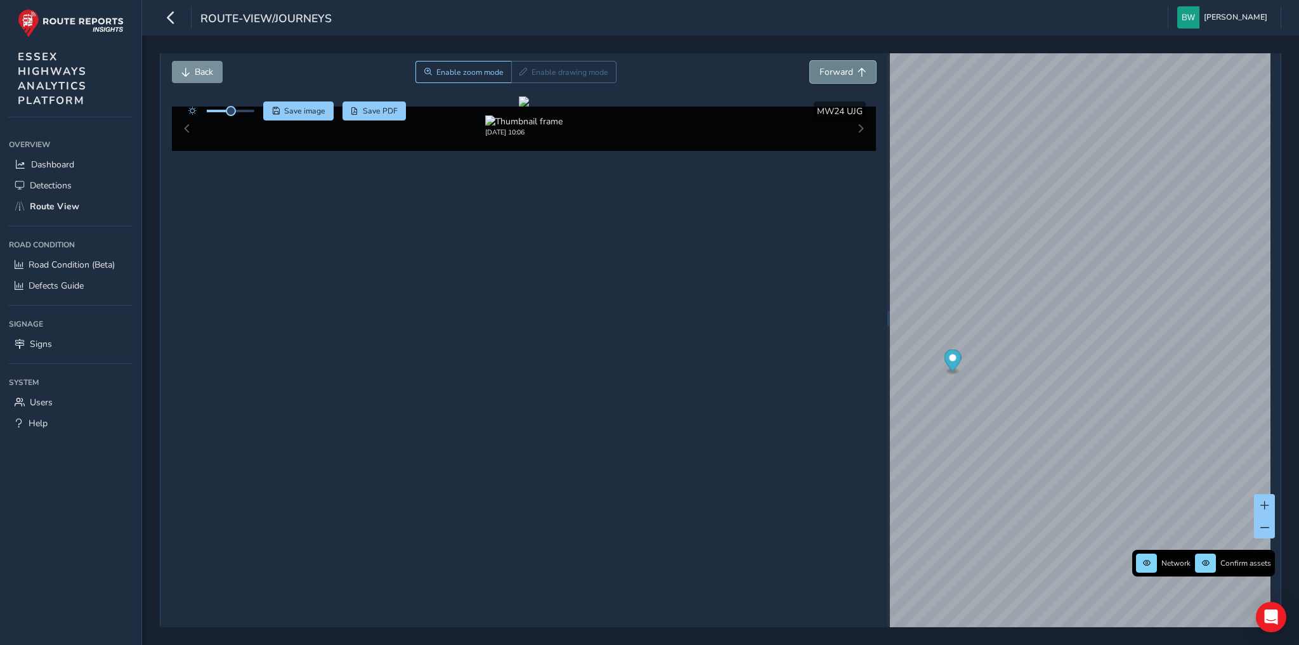
click at [838, 75] on span "Forward" at bounding box center [836, 72] width 34 height 12
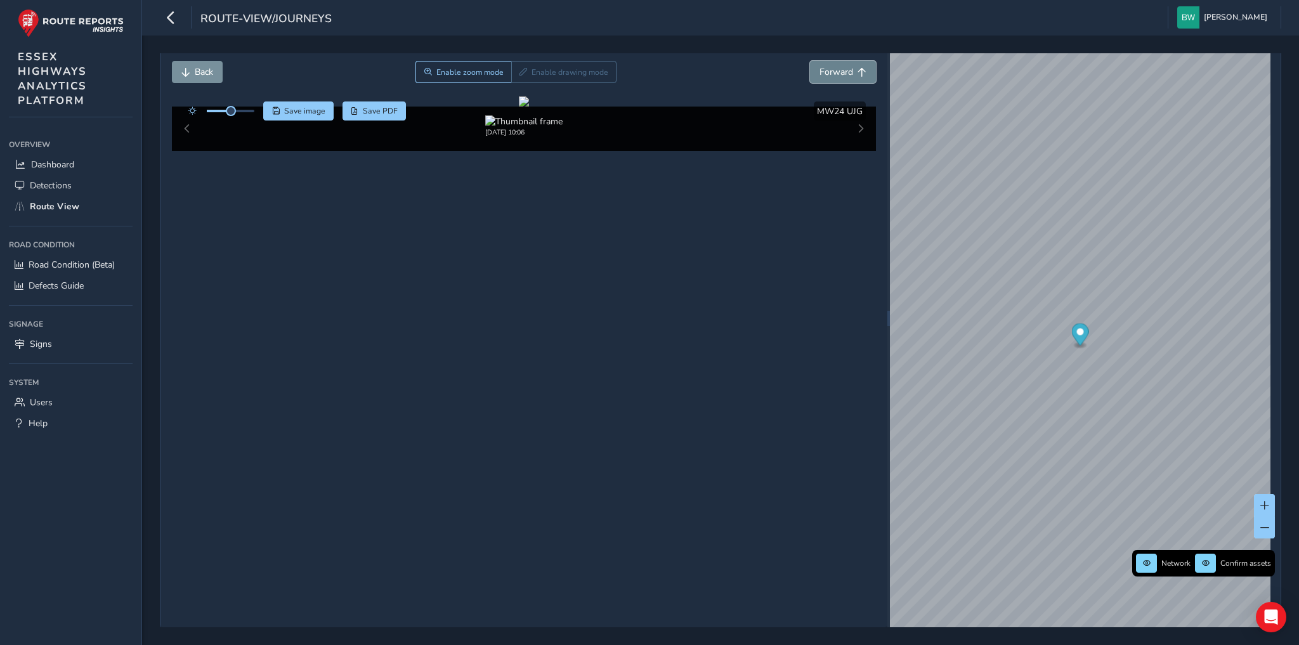
click at [838, 75] on span "Forward" at bounding box center [836, 72] width 34 height 12
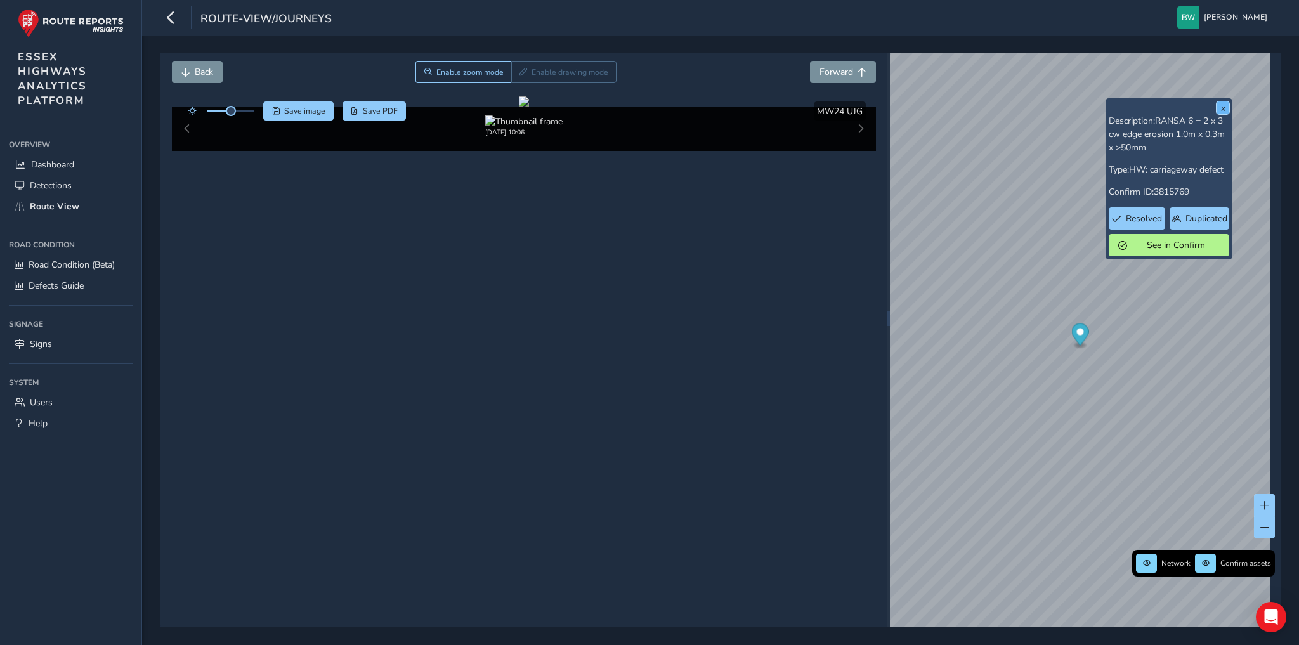
click at [1223, 108] on button "x" at bounding box center [1222, 107] width 13 height 13
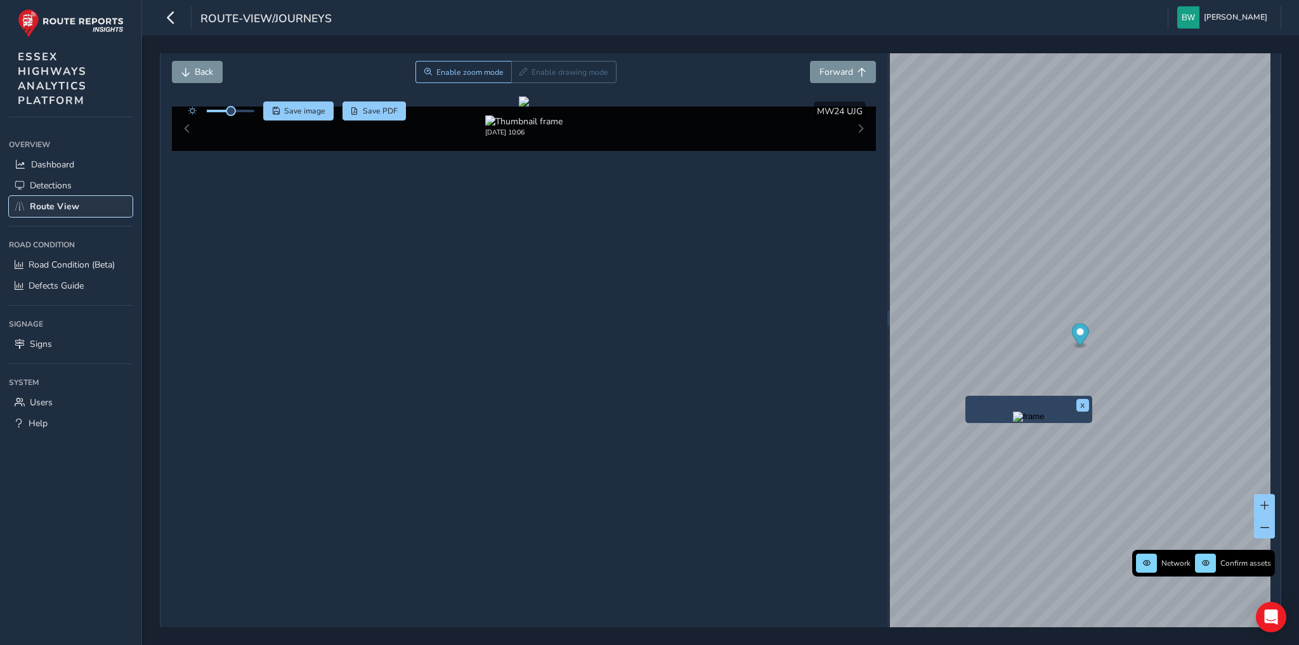
click at [32, 204] on span "Route View" at bounding box center [54, 206] width 49 height 12
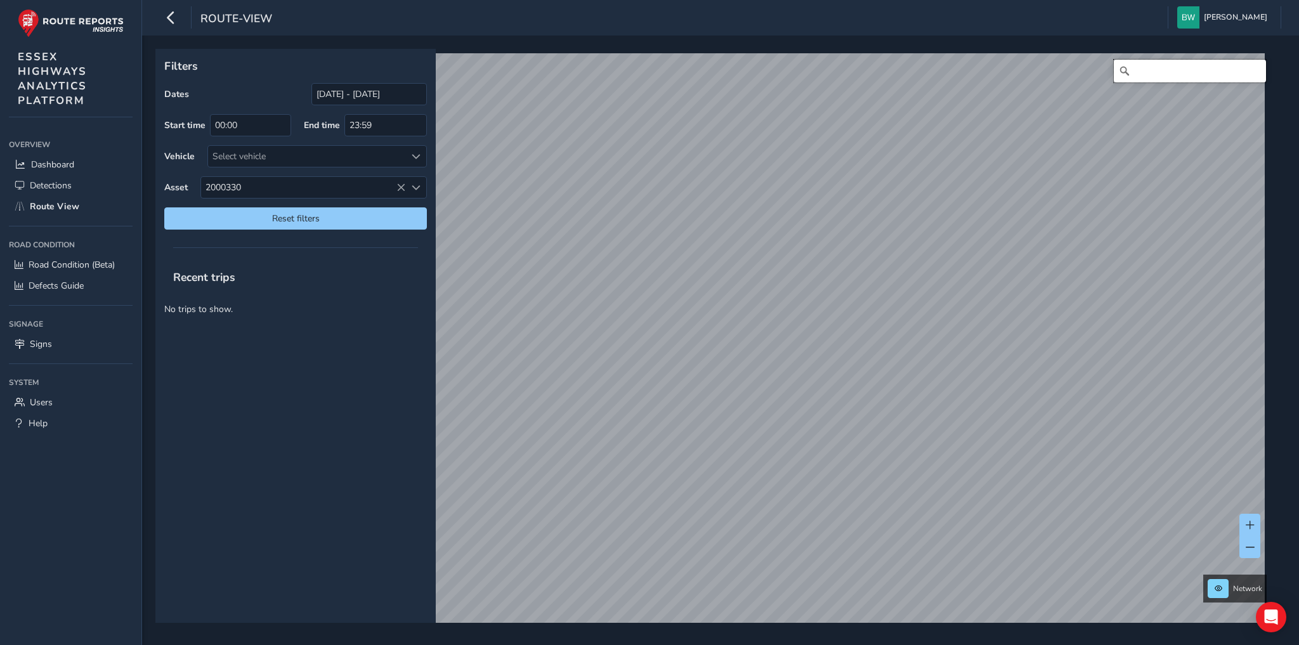
click at [1143, 72] on input "Search" at bounding box center [1190, 71] width 152 height 23
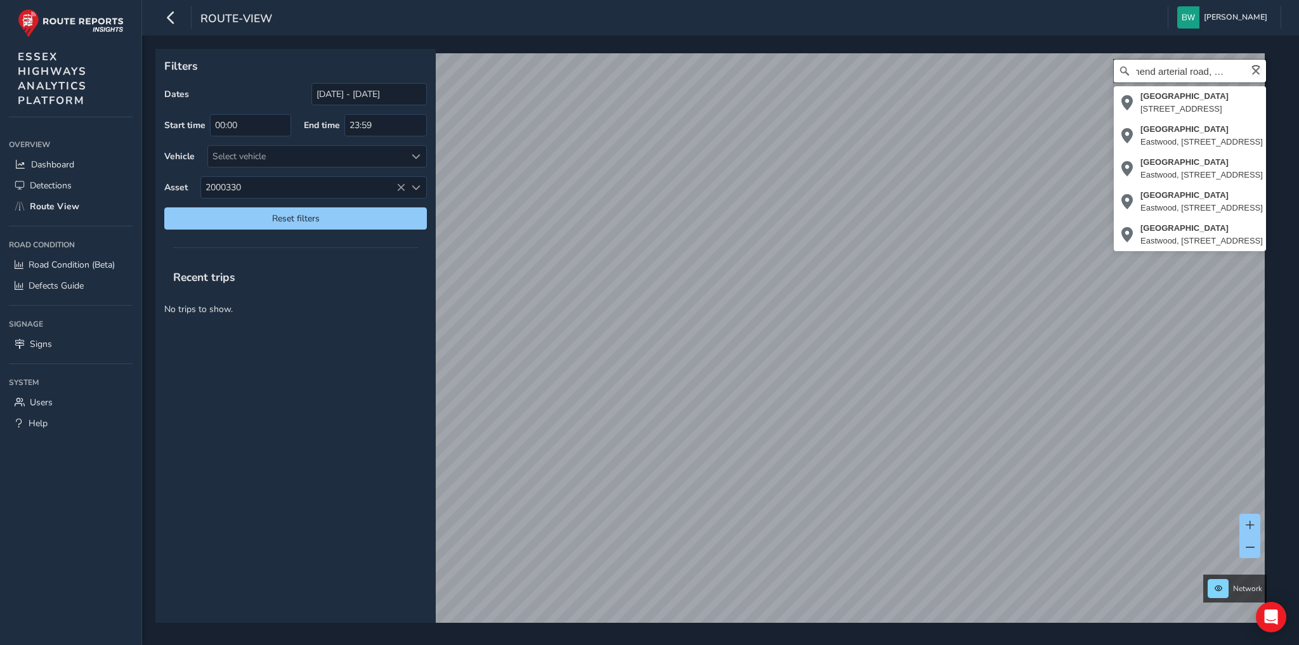
scroll to position [0, 25]
type input "[STREET_ADDRESS]"
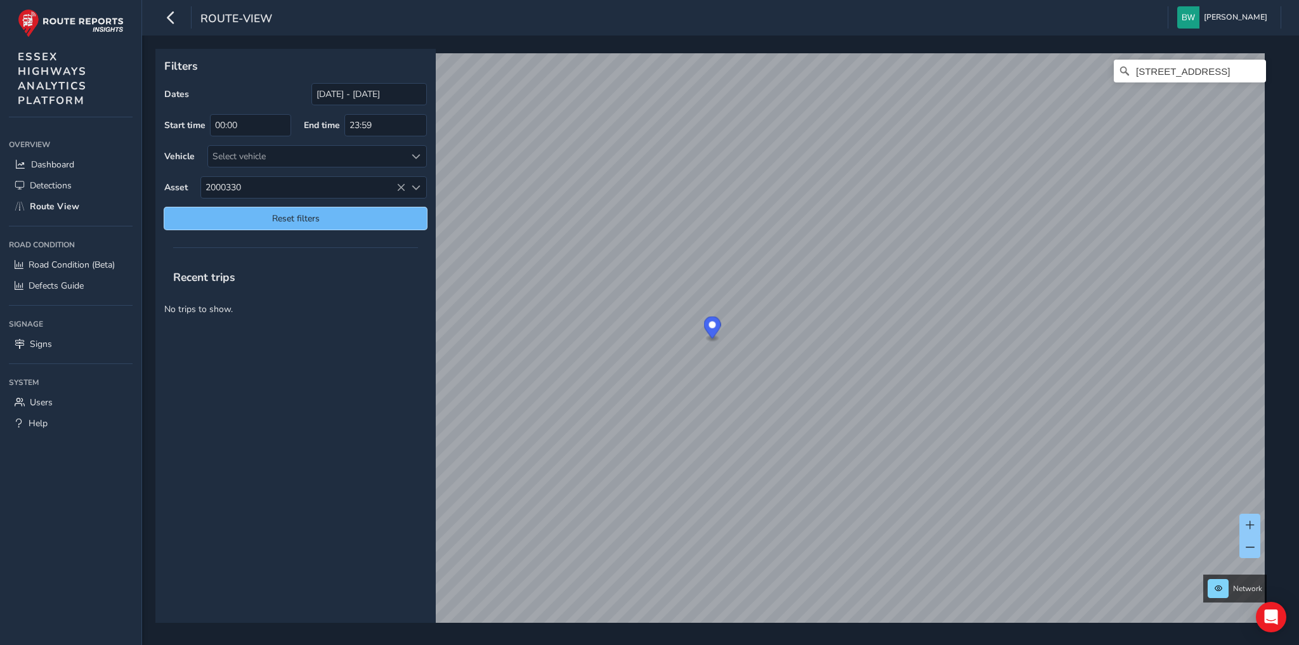
click at [353, 216] on span "Reset filters" at bounding box center [296, 218] width 244 height 12
type input "[DATE] - [DATE]"
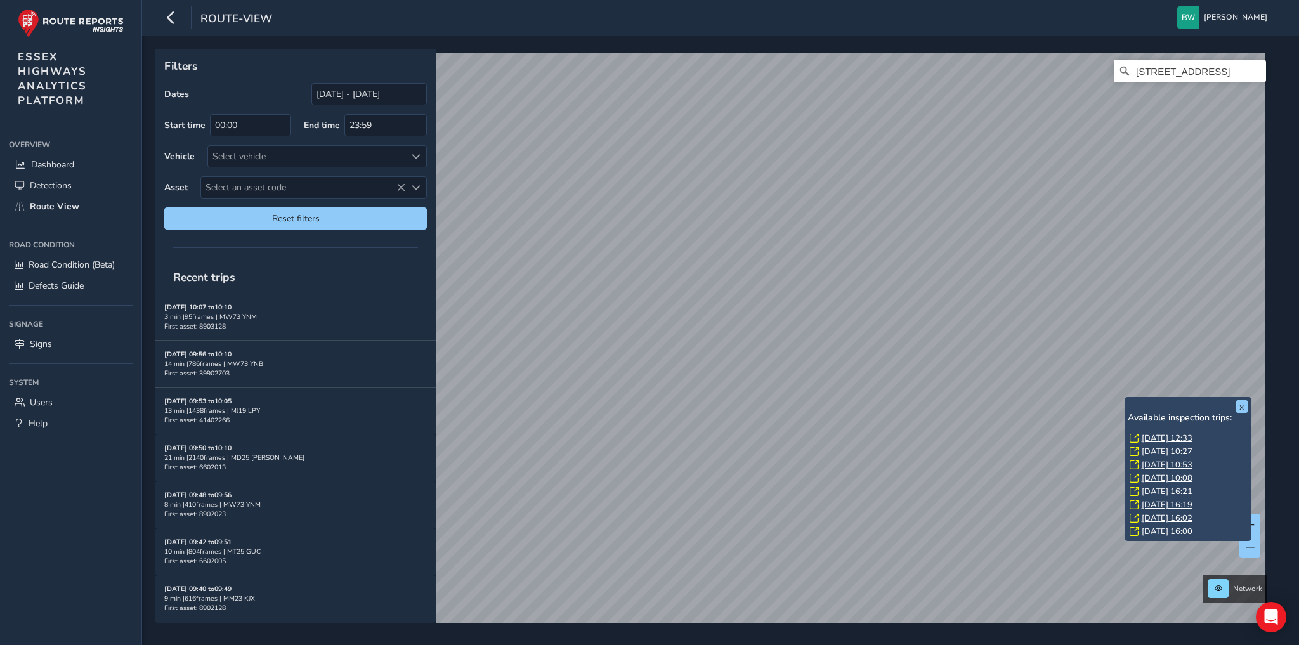
click at [1298, 368] on div "x Available inspection trips: [DATE] 12:33 [DATE] 10:27 [DATE] 10:53 [DATE] 10:…" at bounding box center [720, 340] width 1157 height 609
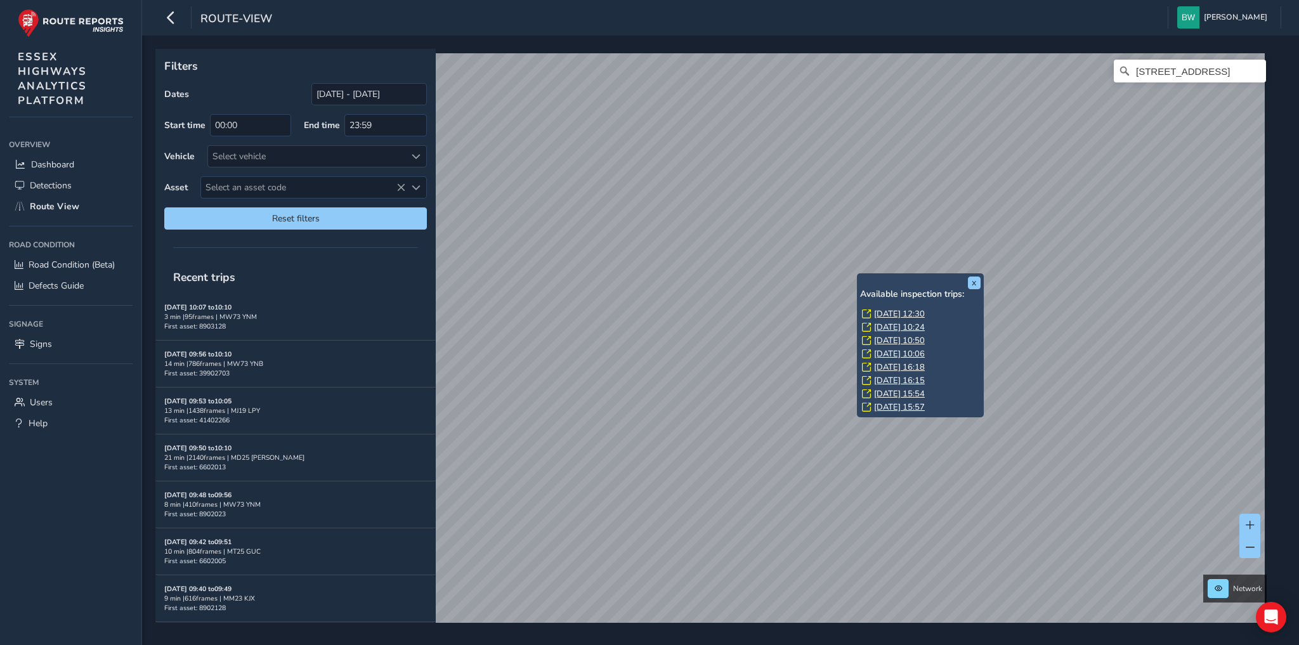
click at [897, 315] on link "[DATE] 12:30" at bounding box center [899, 313] width 51 height 11
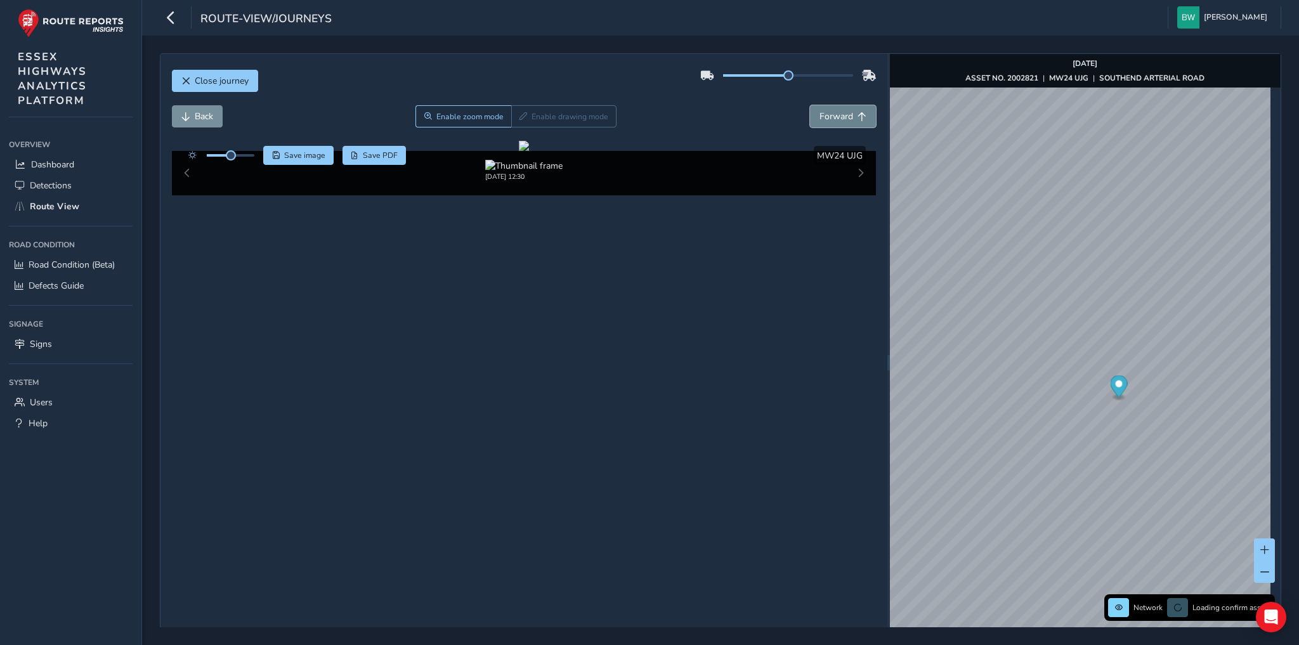
click at [839, 110] on span "Forward" at bounding box center [836, 116] width 34 height 12
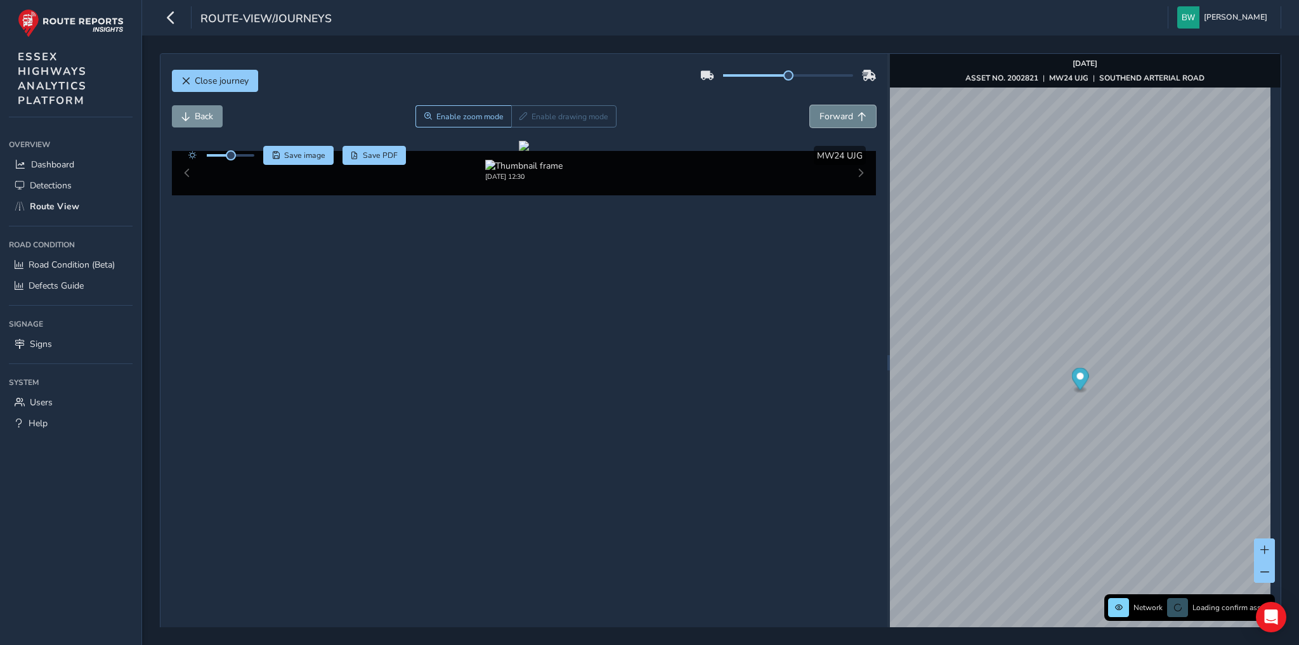
click at [839, 110] on span "Forward" at bounding box center [836, 116] width 34 height 12
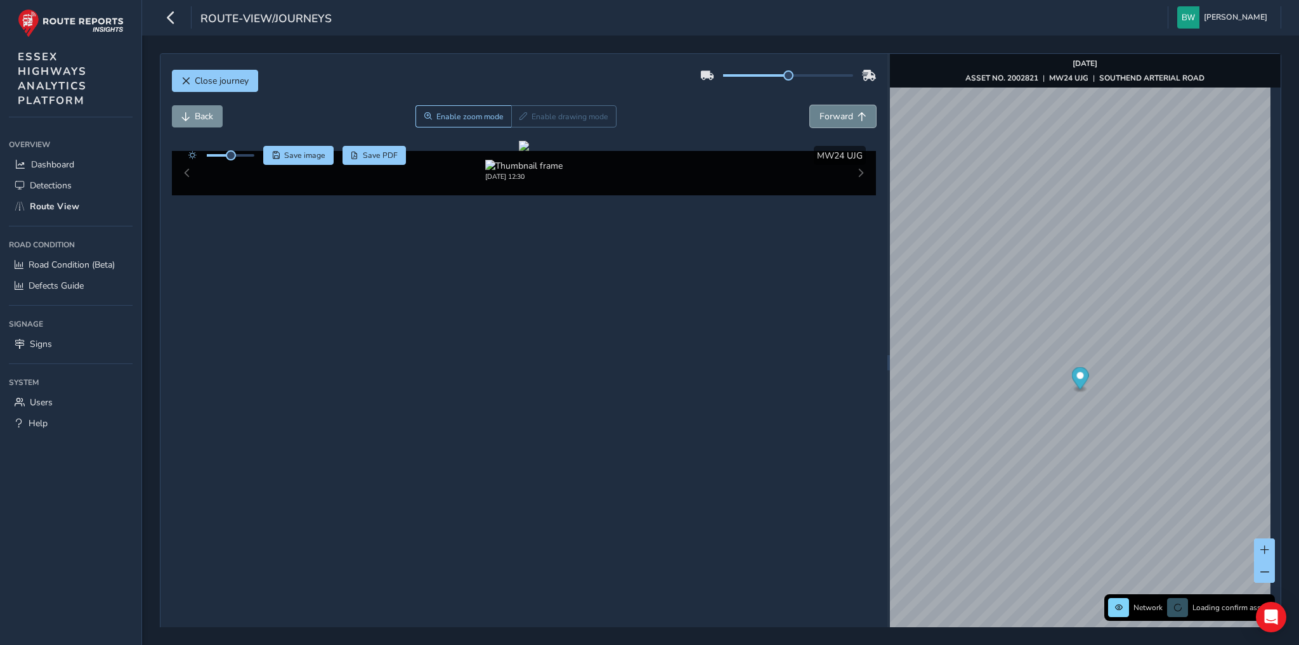
click at [839, 110] on span "Forward" at bounding box center [836, 116] width 34 height 12
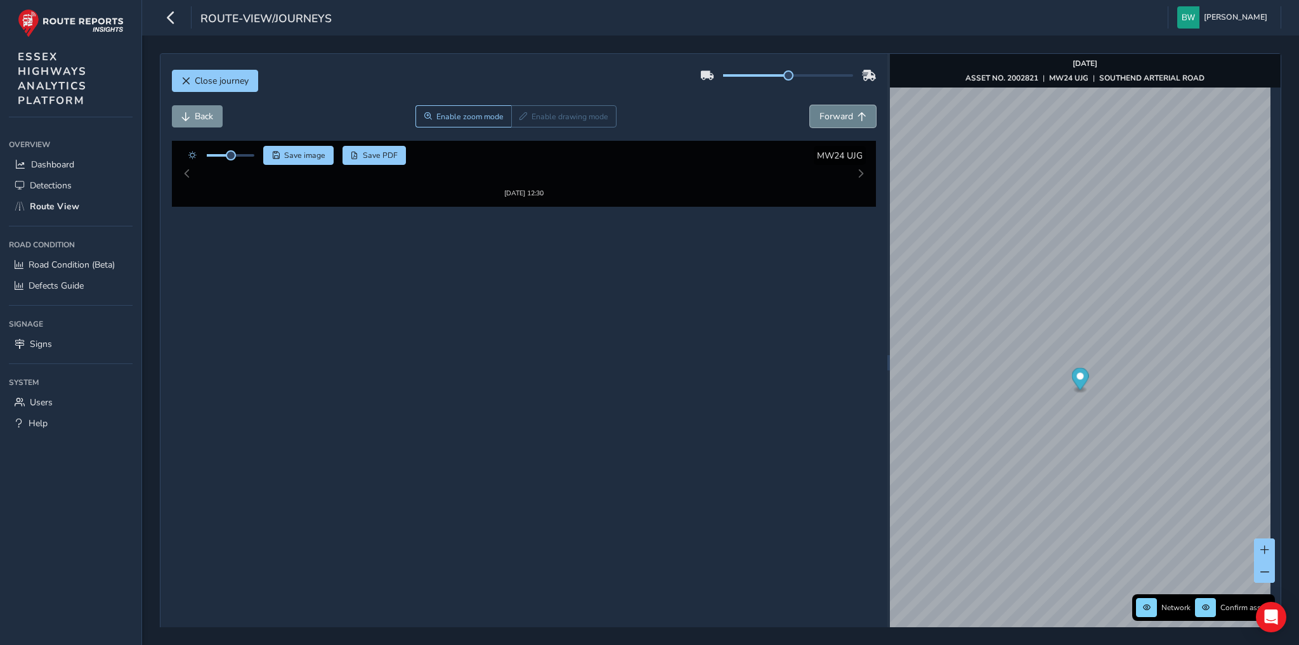
click at [839, 110] on span "Forward" at bounding box center [836, 116] width 34 height 12
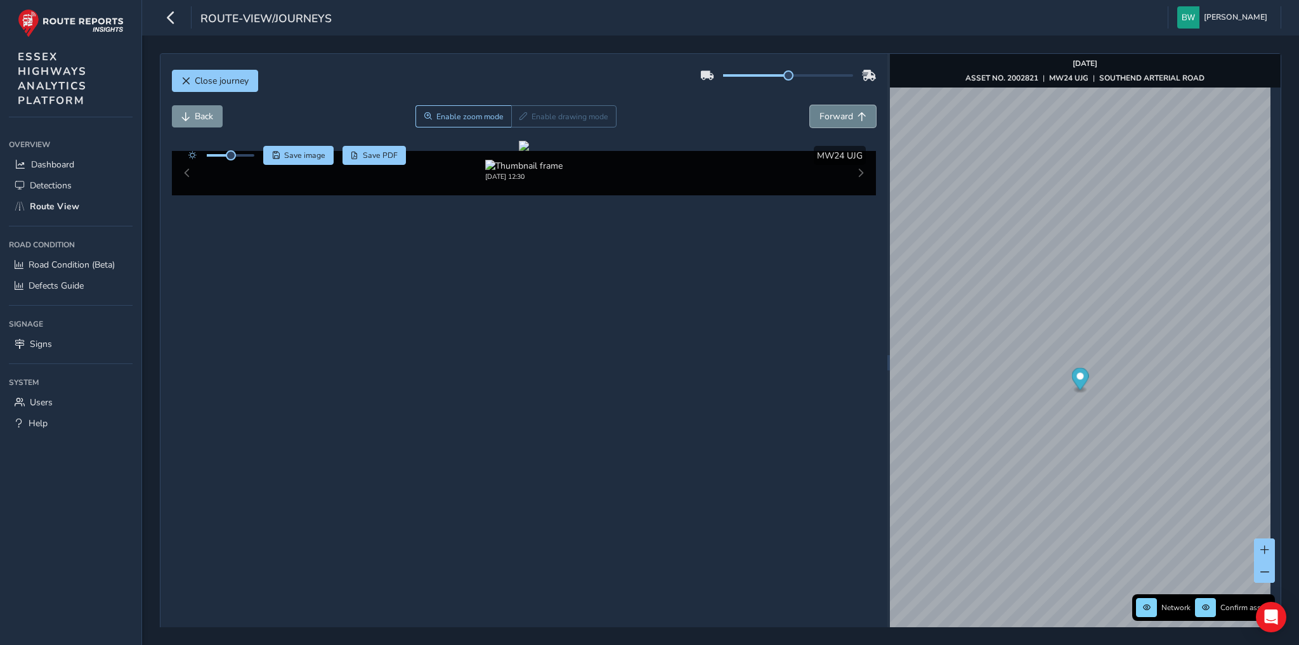
click at [839, 110] on span "Forward" at bounding box center [836, 116] width 34 height 12
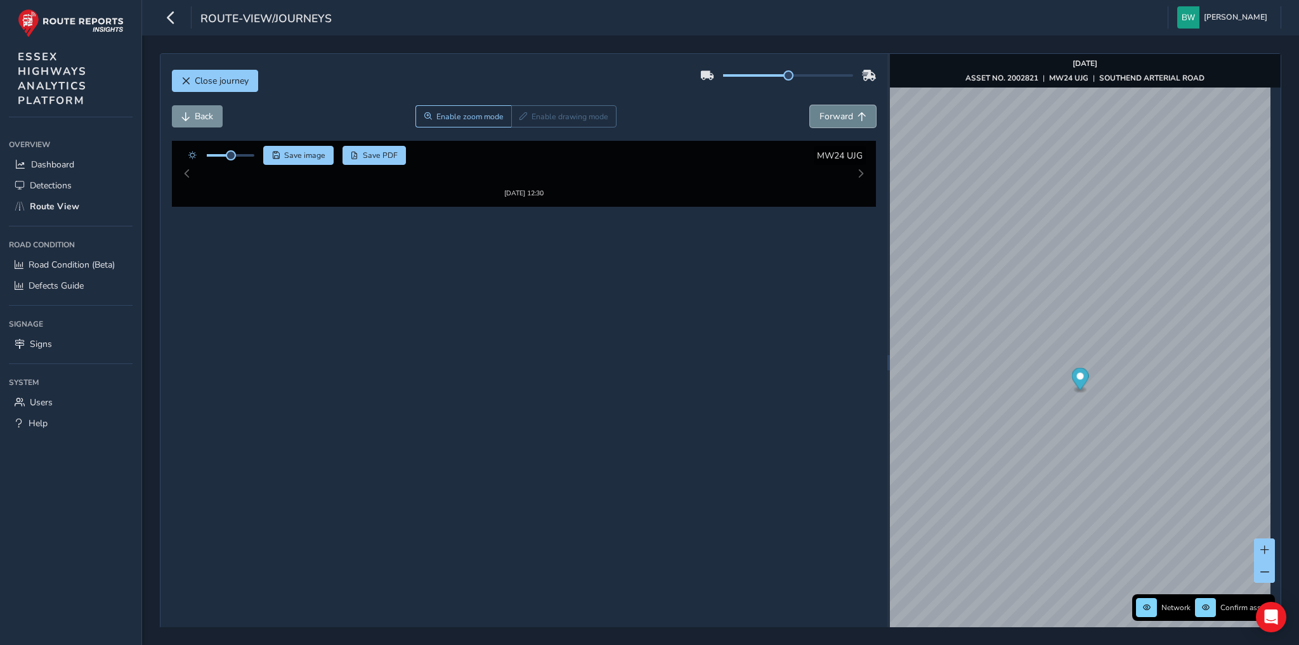
click at [839, 110] on span "Forward" at bounding box center [836, 116] width 34 height 12
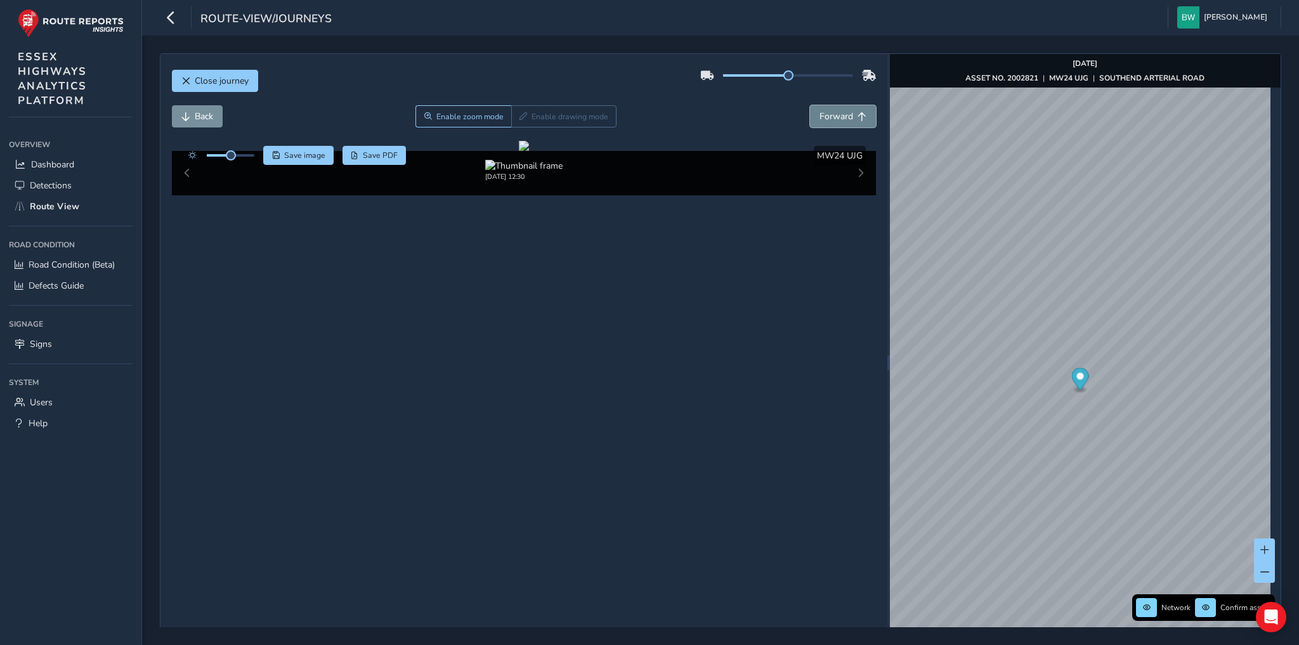
click at [839, 110] on span "Forward" at bounding box center [836, 116] width 34 height 12
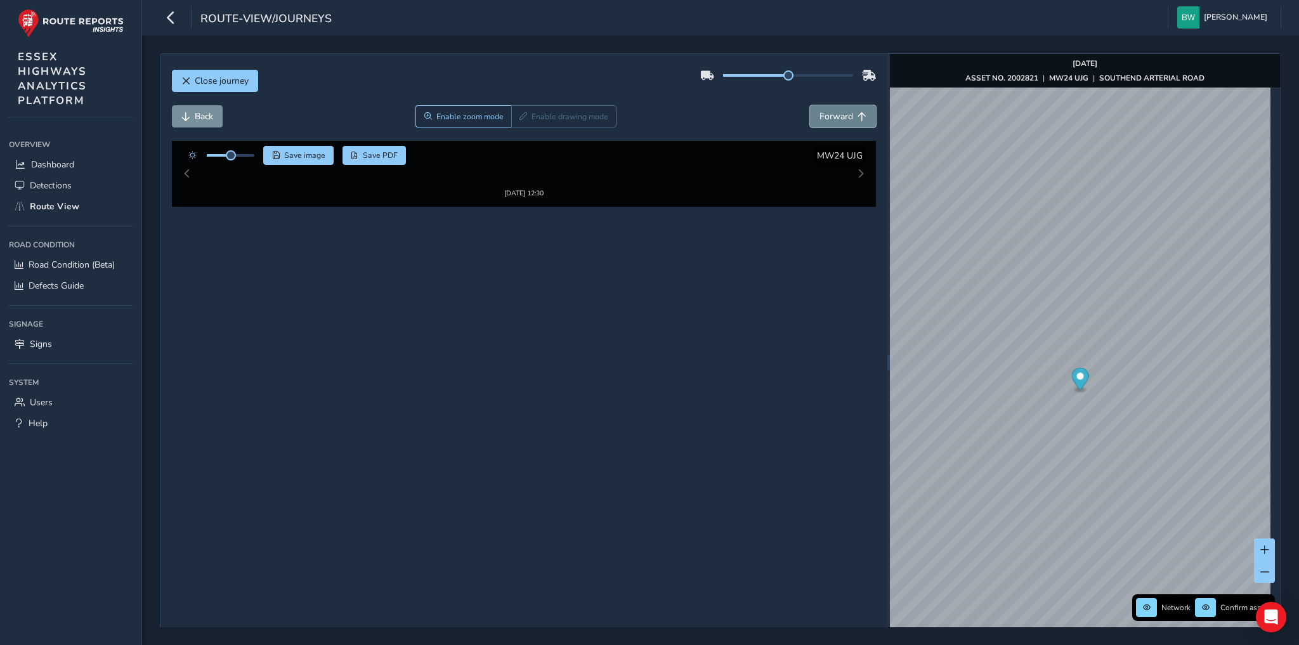
click at [839, 110] on span "Forward" at bounding box center [836, 116] width 34 height 12
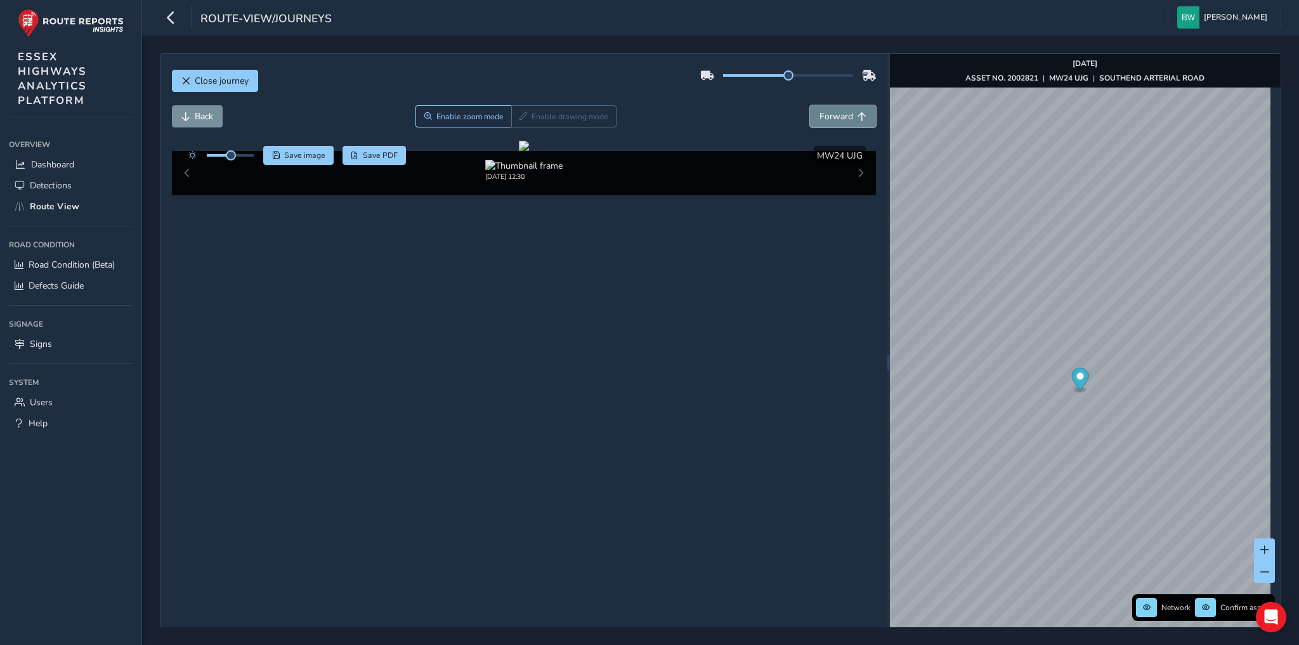
click at [839, 110] on span "Forward" at bounding box center [836, 116] width 34 height 12
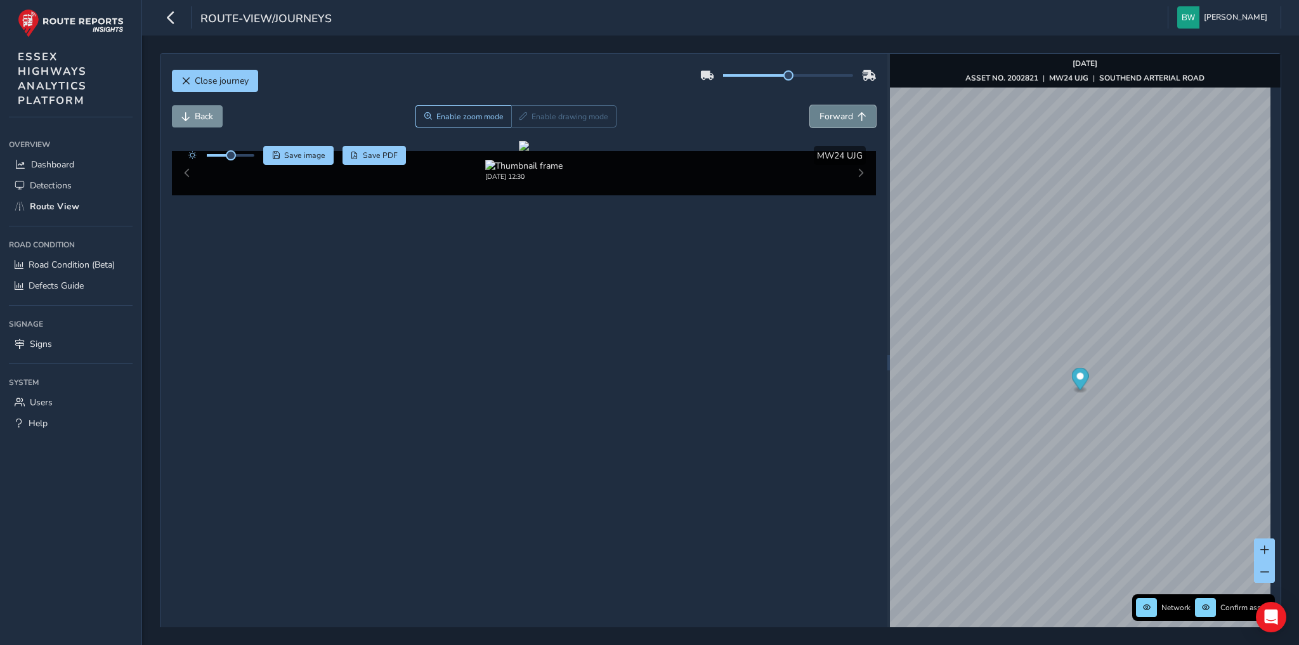
click at [839, 110] on span "Forward" at bounding box center [836, 116] width 34 height 12
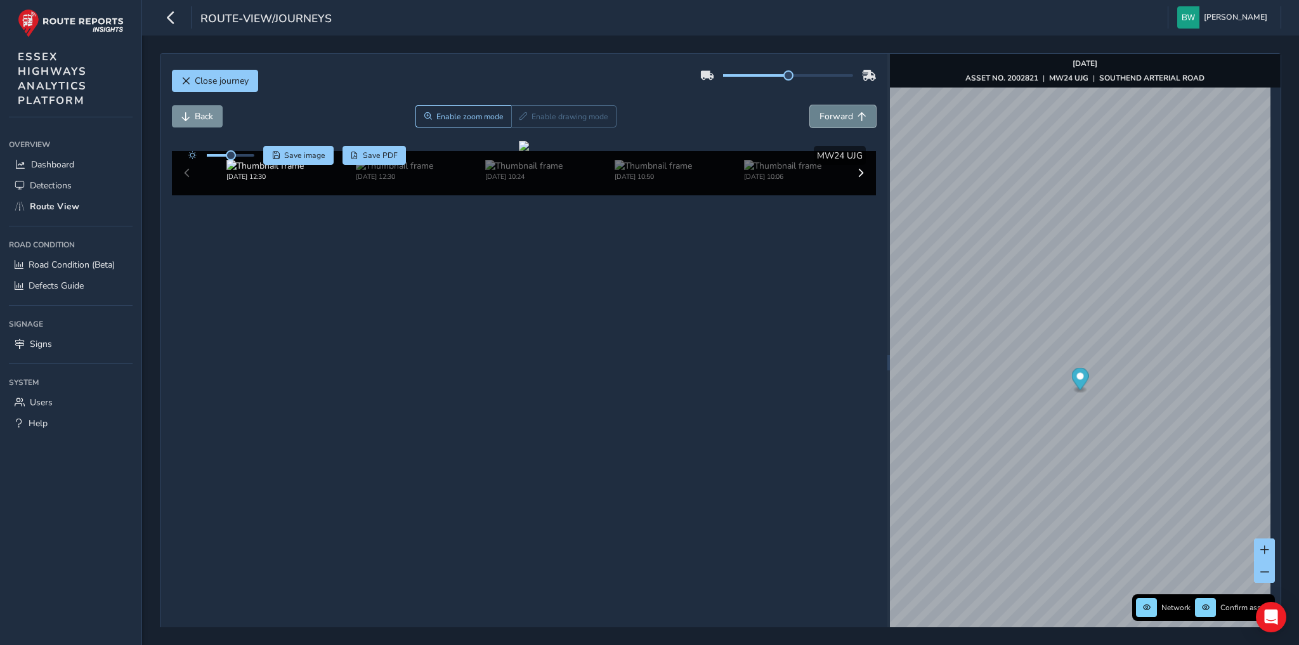
click at [839, 110] on span "Forward" at bounding box center [836, 116] width 34 height 12
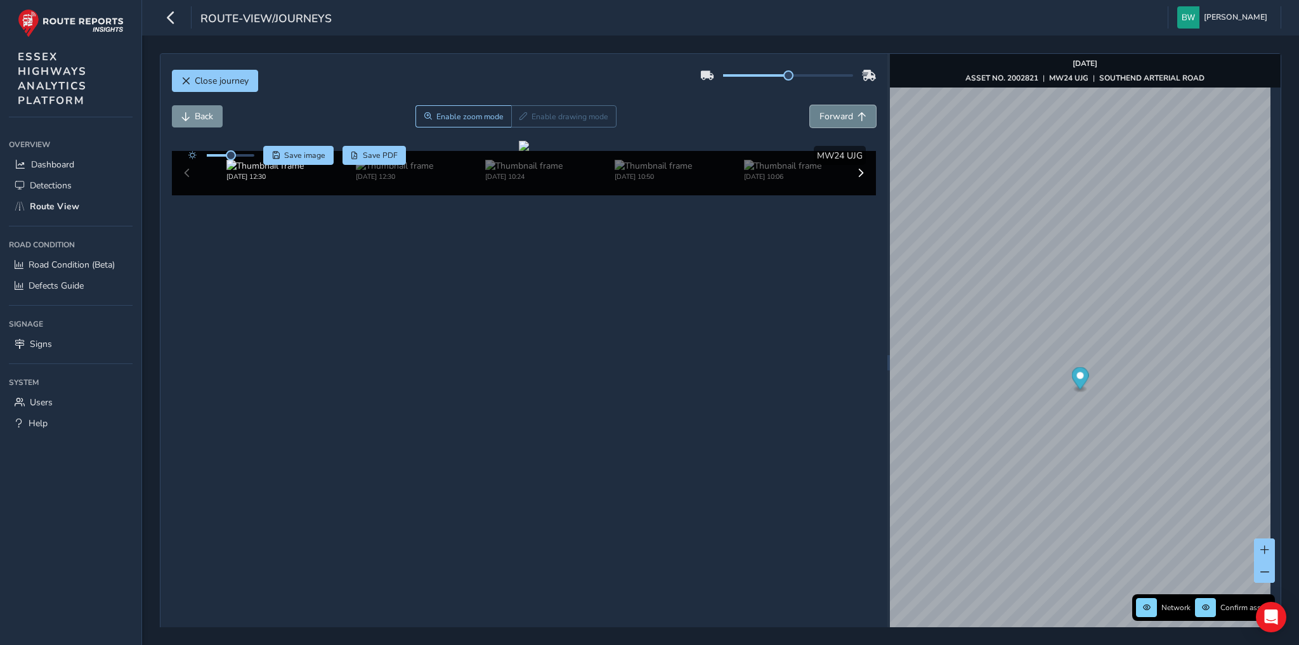
click at [839, 110] on span "Forward" at bounding box center [836, 116] width 34 height 12
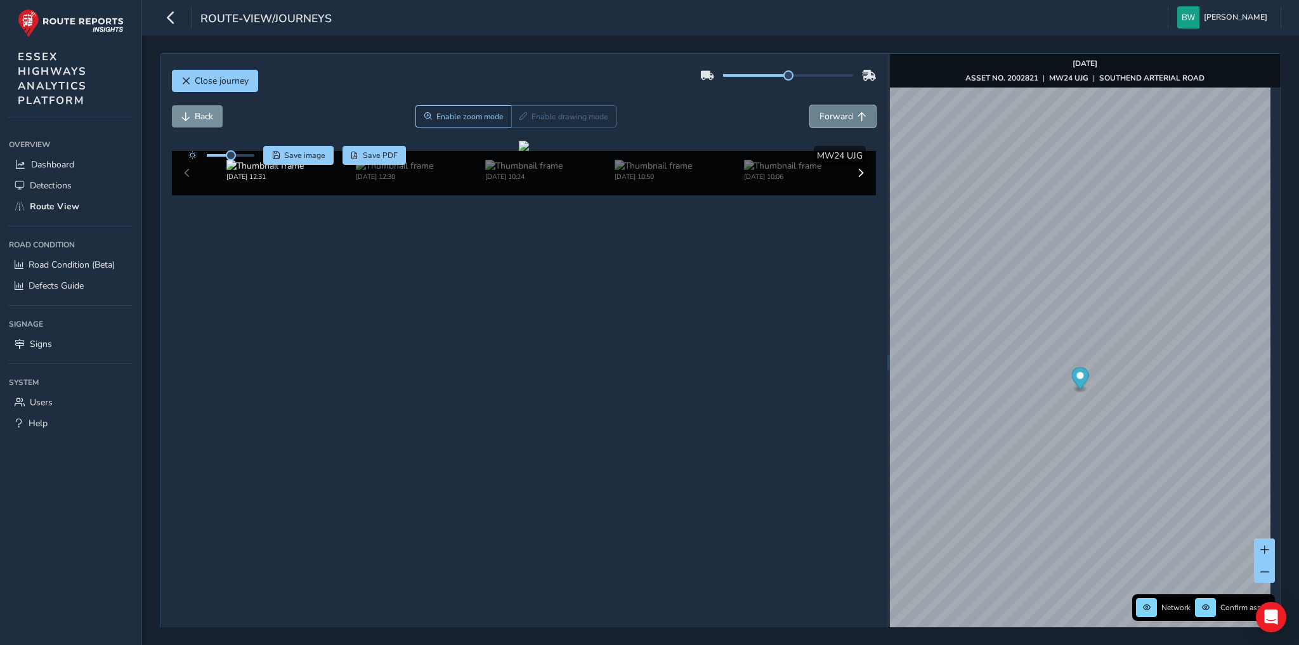
click at [839, 110] on span "Forward" at bounding box center [836, 116] width 34 height 12
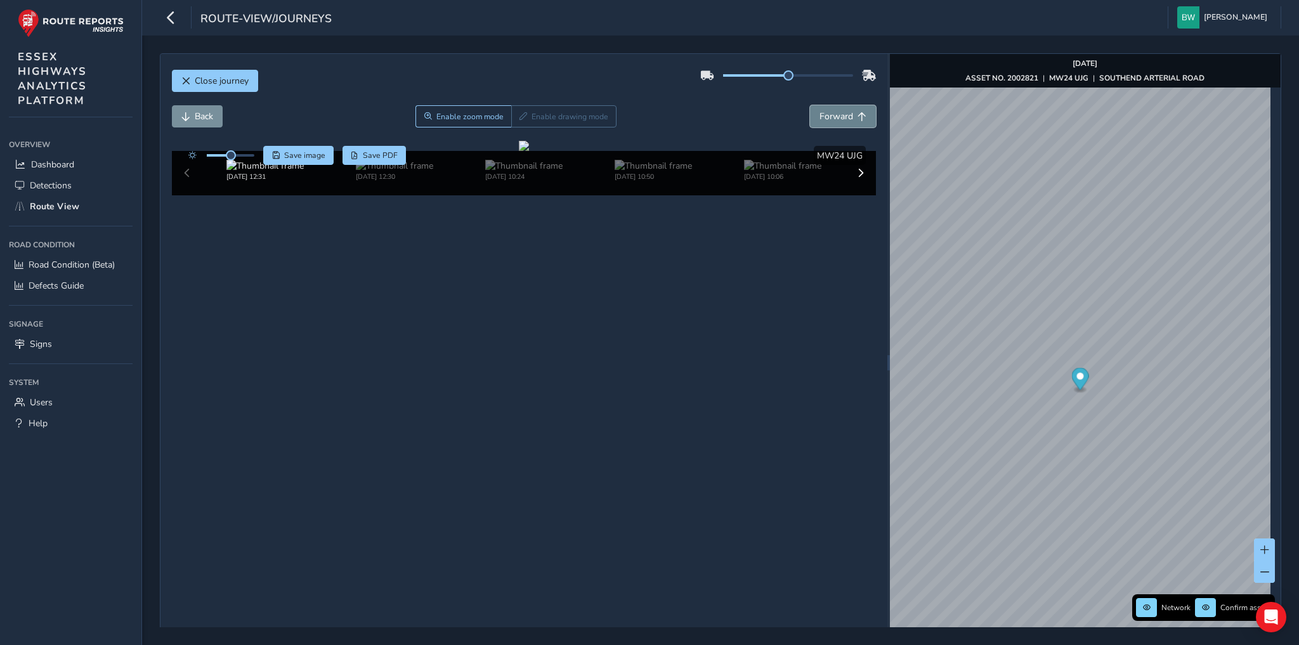
click at [839, 110] on span "Forward" at bounding box center [836, 116] width 34 height 12
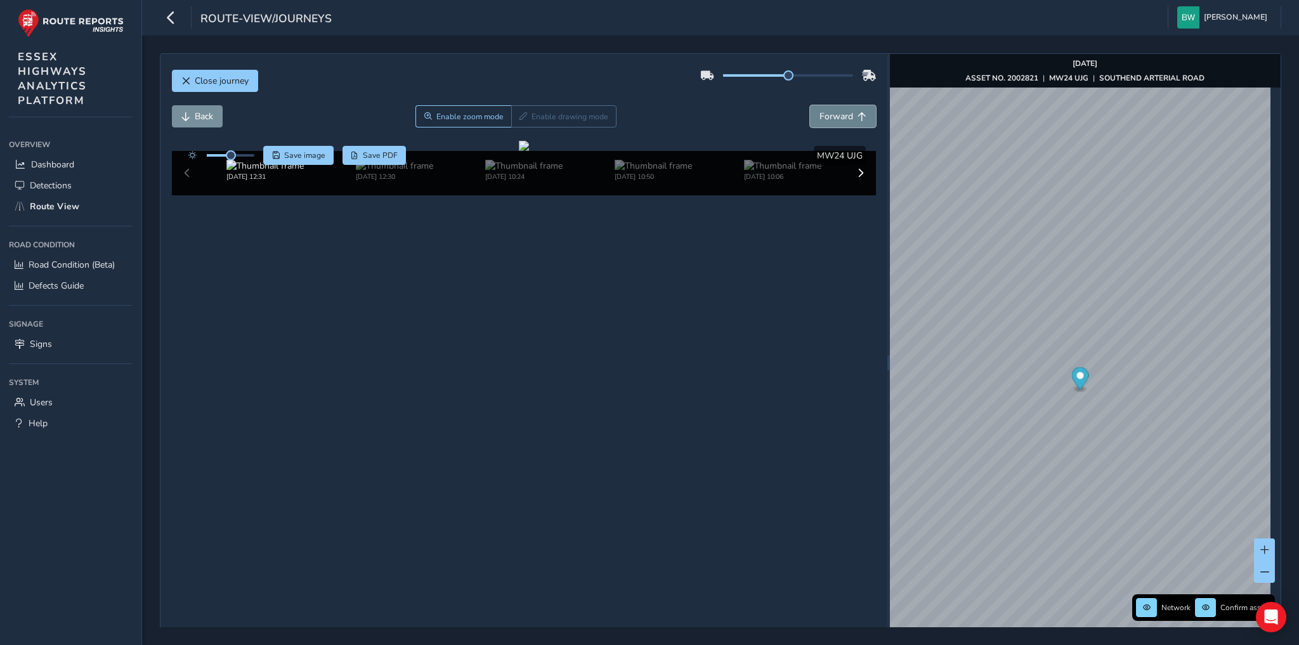
click at [839, 110] on span "Forward" at bounding box center [836, 116] width 34 height 12
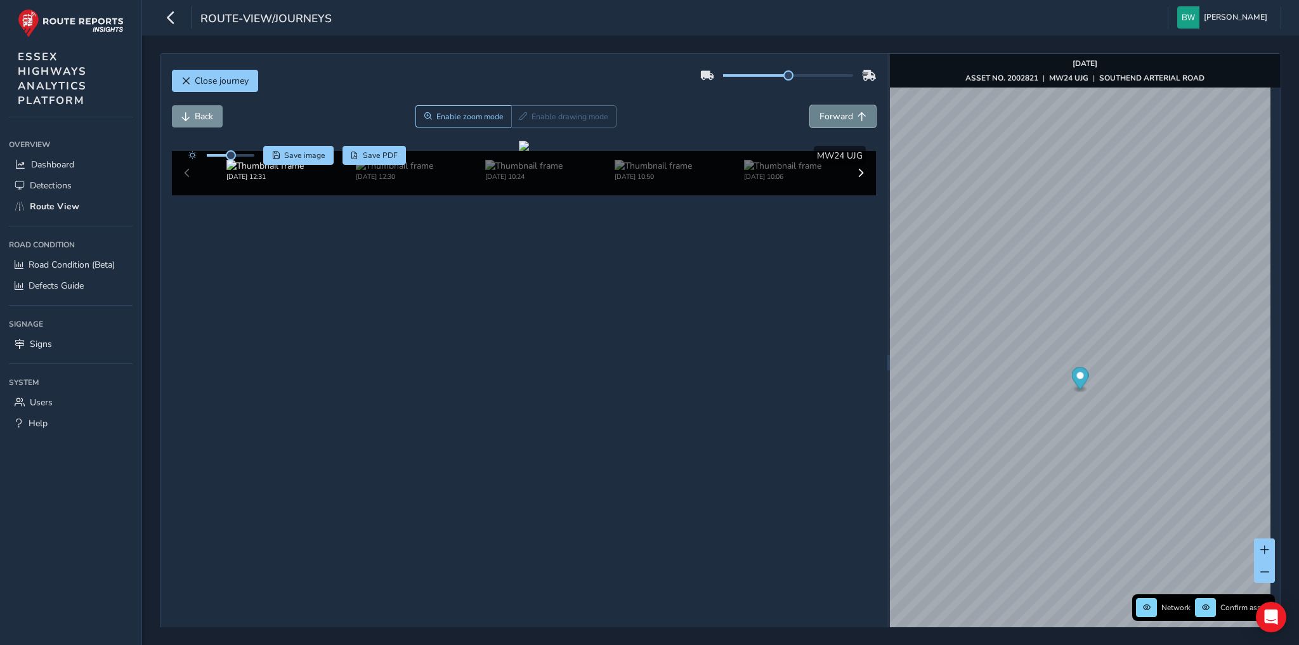
click at [839, 110] on span "Forward" at bounding box center [836, 116] width 34 height 12
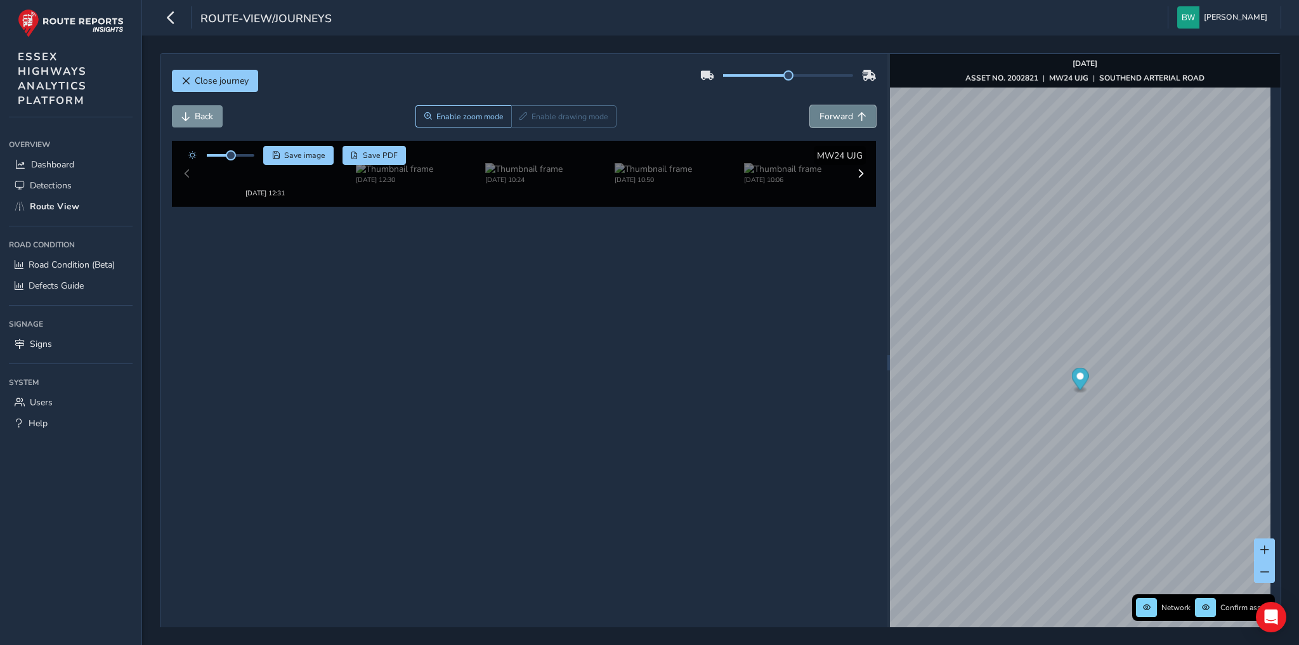
click at [839, 110] on span "Forward" at bounding box center [836, 116] width 34 height 12
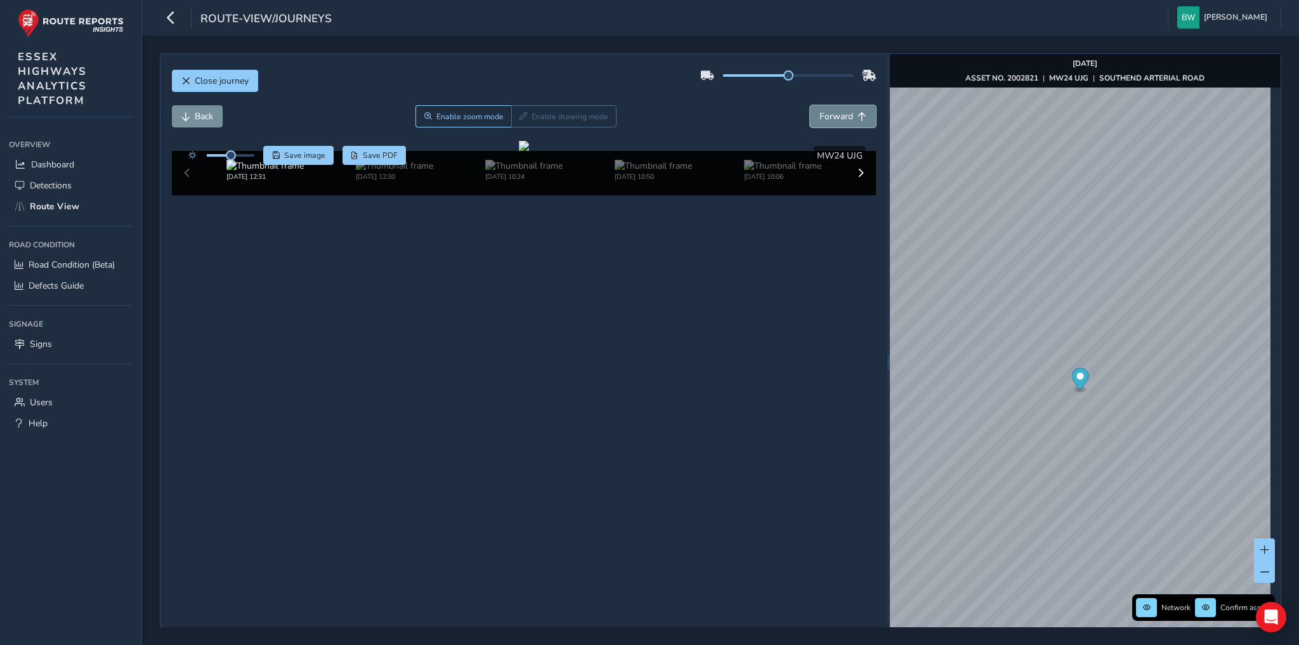
click at [839, 110] on span "Forward" at bounding box center [836, 116] width 34 height 12
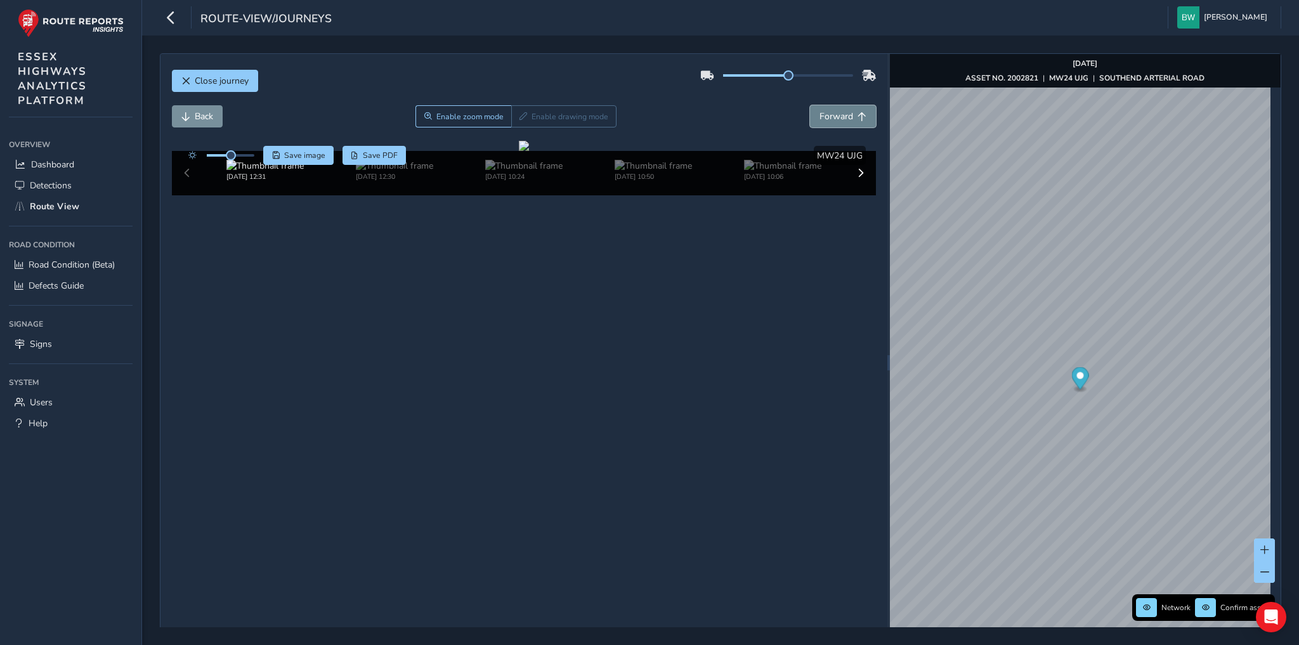
click at [839, 110] on span "Forward" at bounding box center [836, 116] width 34 height 12
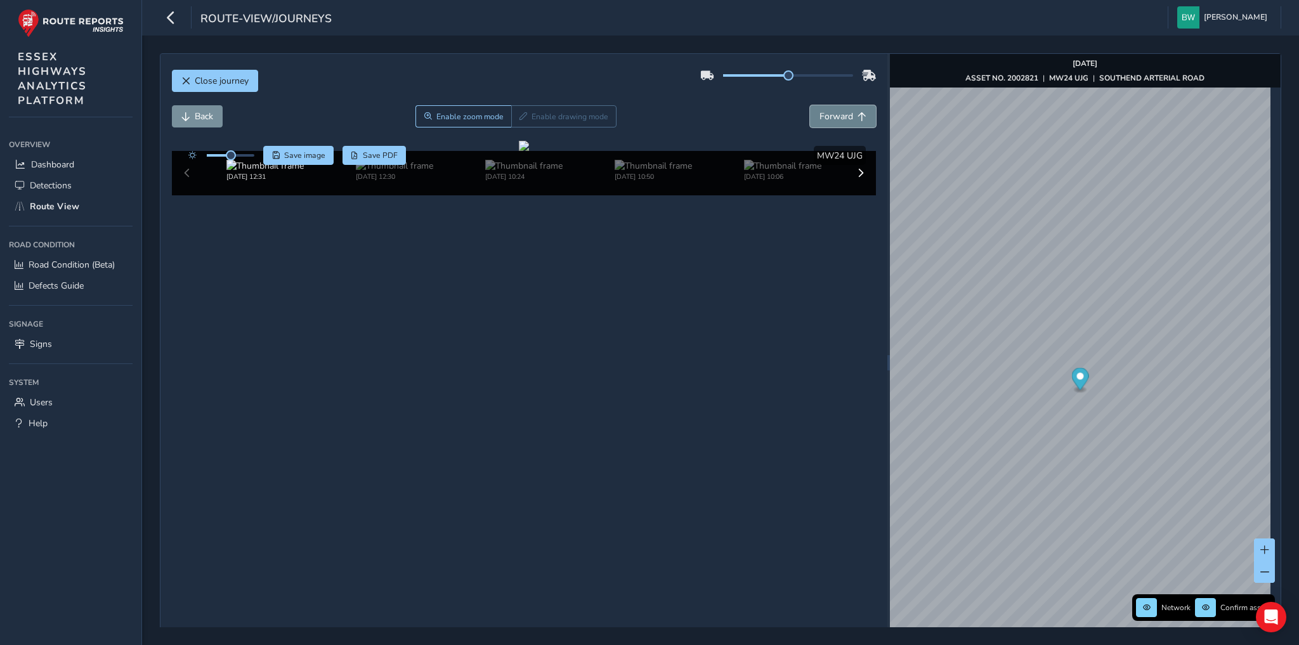
click at [839, 110] on span "Forward" at bounding box center [836, 116] width 34 height 12
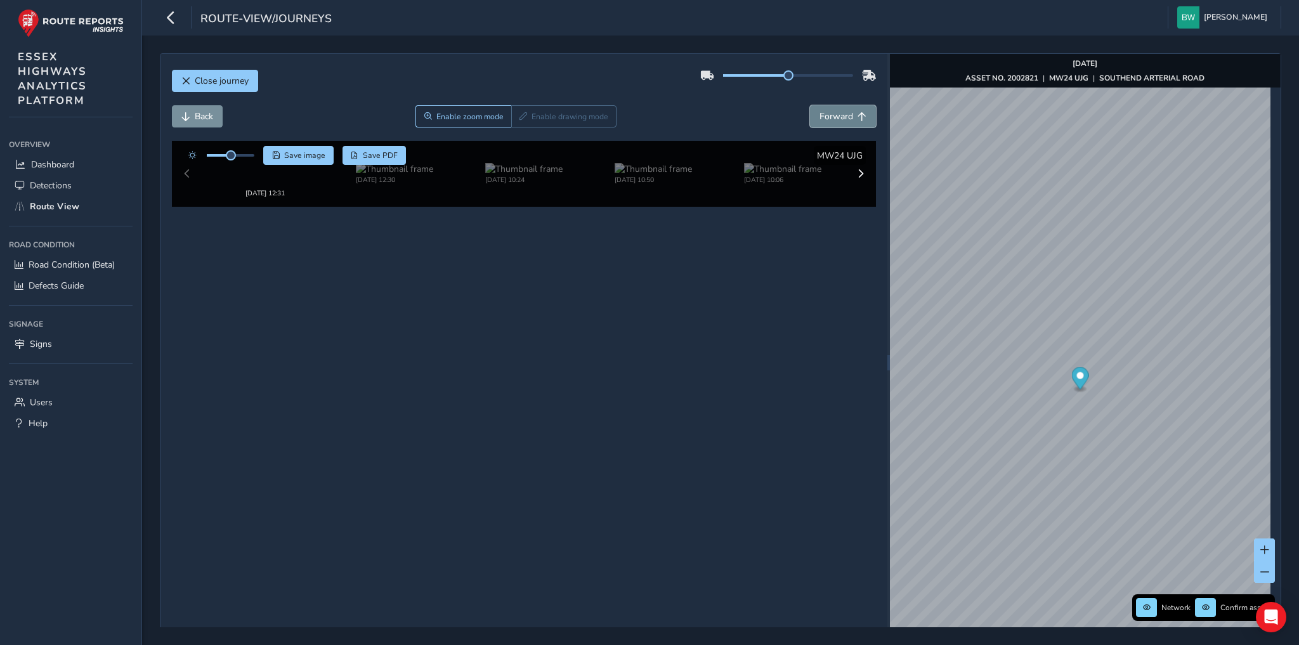
click at [839, 110] on span "Forward" at bounding box center [836, 116] width 34 height 12
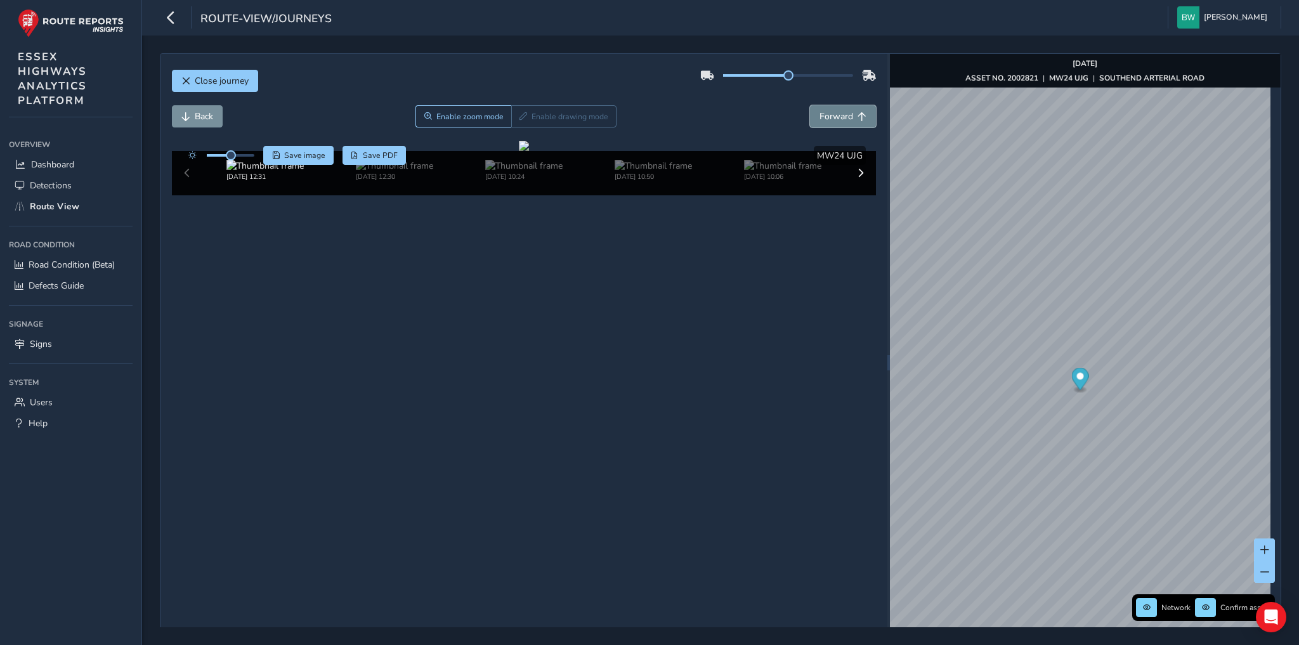
click at [839, 110] on span "Forward" at bounding box center [836, 116] width 34 height 12
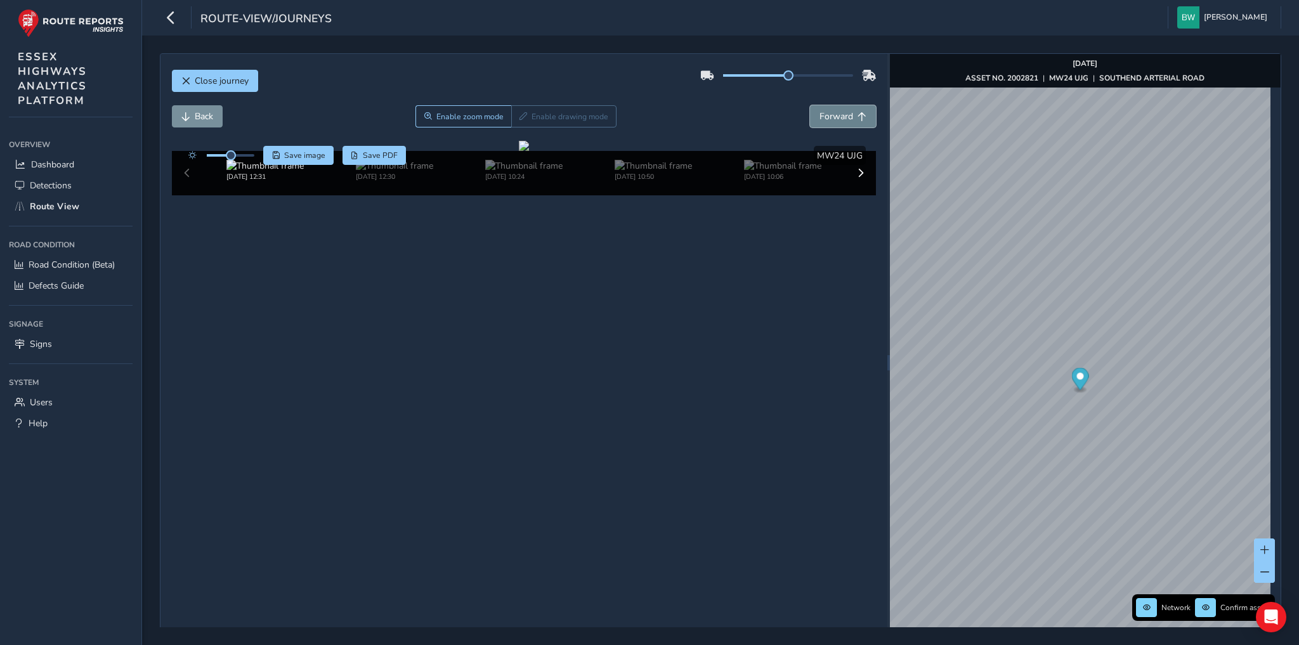
click at [839, 110] on span "Forward" at bounding box center [836, 116] width 34 height 12
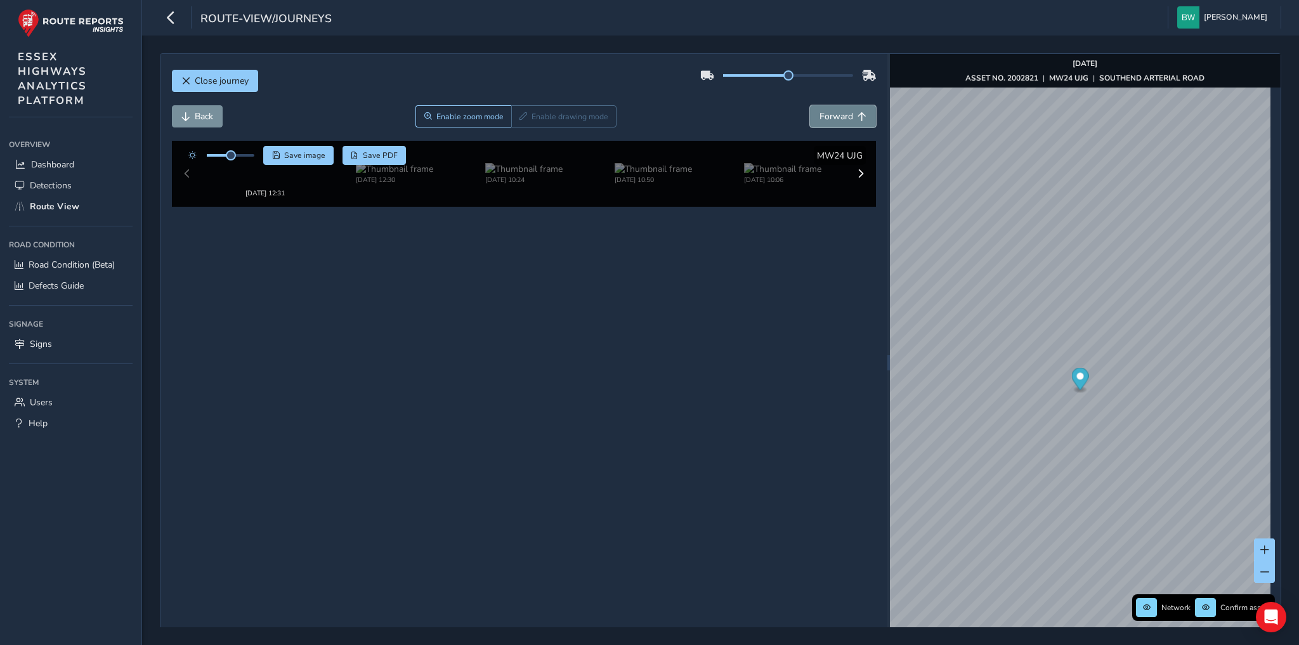
click at [839, 110] on span "Forward" at bounding box center [836, 116] width 34 height 12
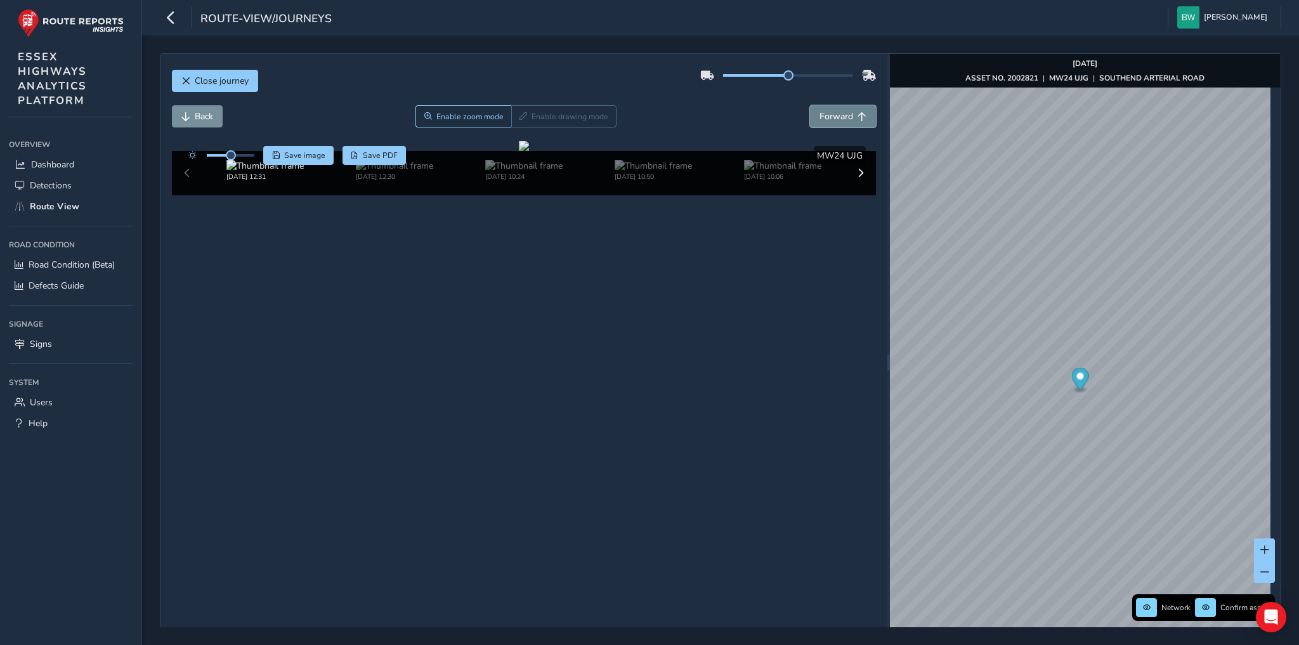
click at [839, 110] on span "Forward" at bounding box center [836, 116] width 34 height 12
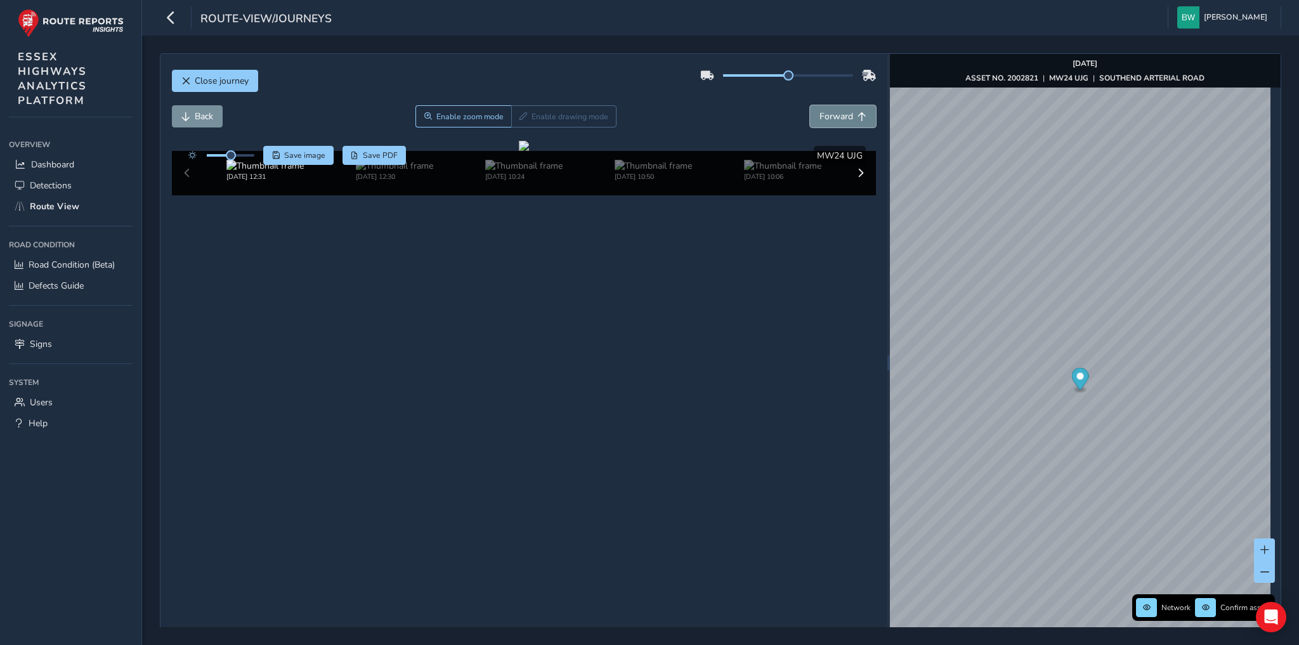
click at [839, 110] on span "Forward" at bounding box center [836, 116] width 34 height 12
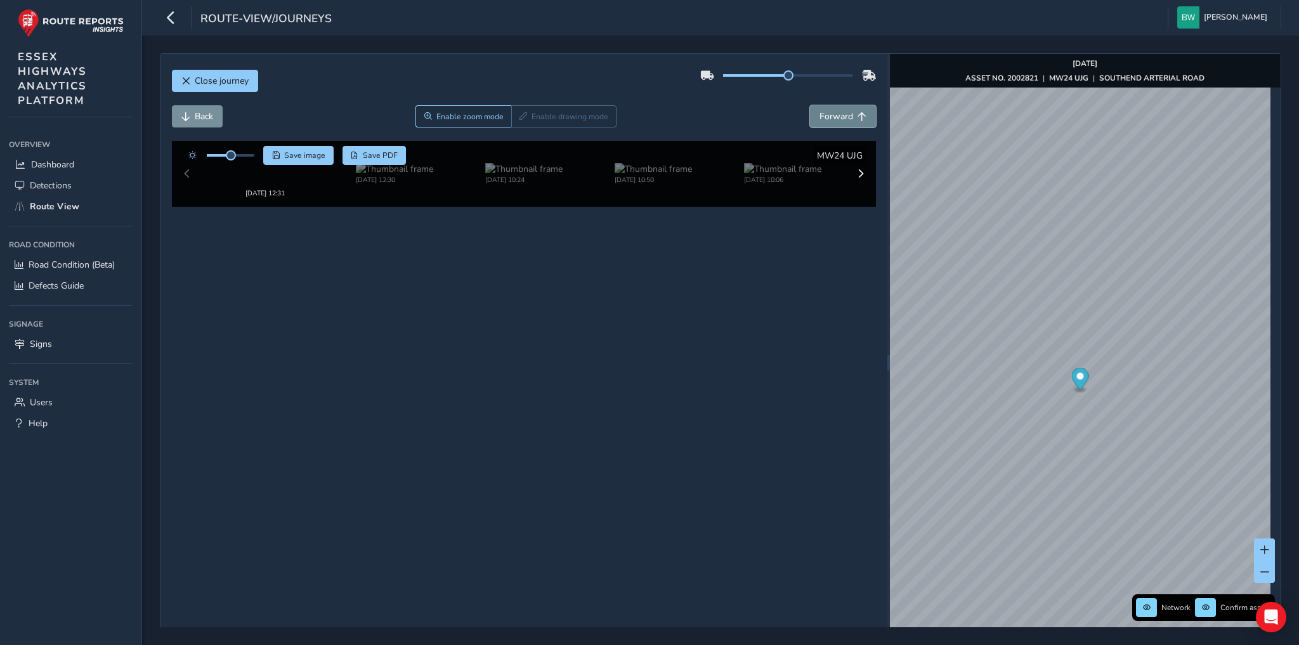
click at [839, 110] on span "Forward" at bounding box center [836, 116] width 34 height 12
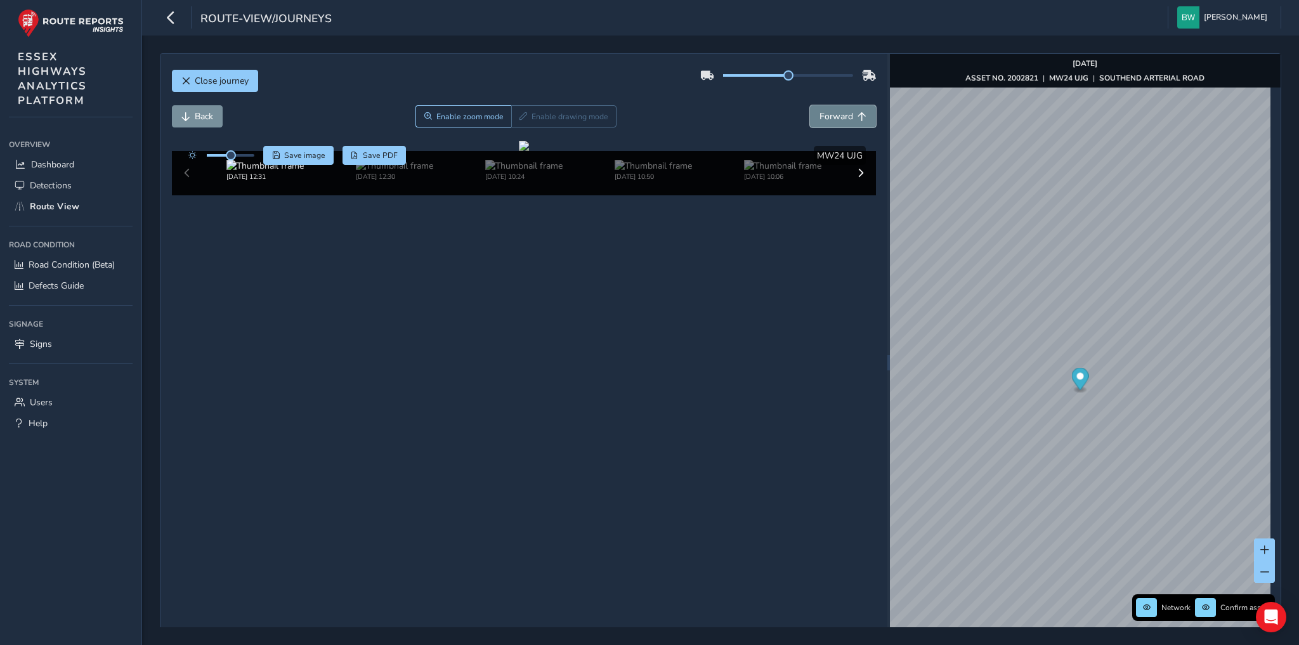
click at [839, 110] on span "Forward" at bounding box center [836, 116] width 34 height 12
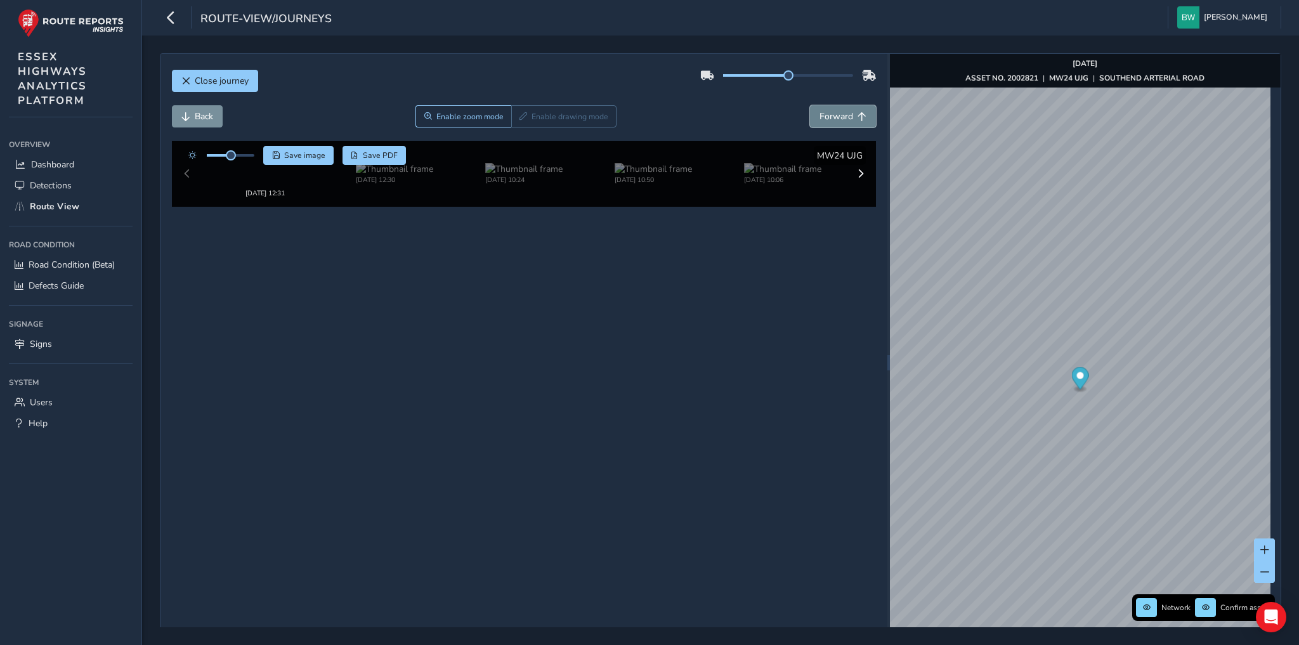
click at [839, 110] on span "Forward" at bounding box center [836, 116] width 34 height 12
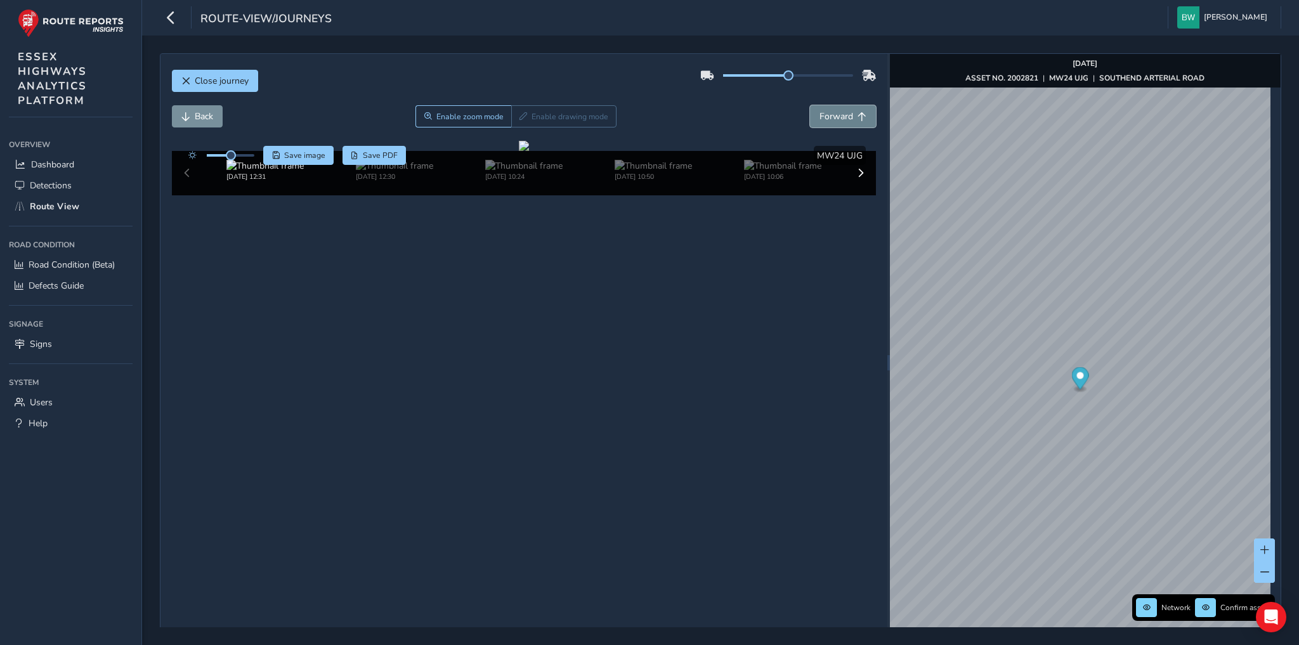
click at [839, 110] on span "Forward" at bounding box center [836, 116] width 34 height 12
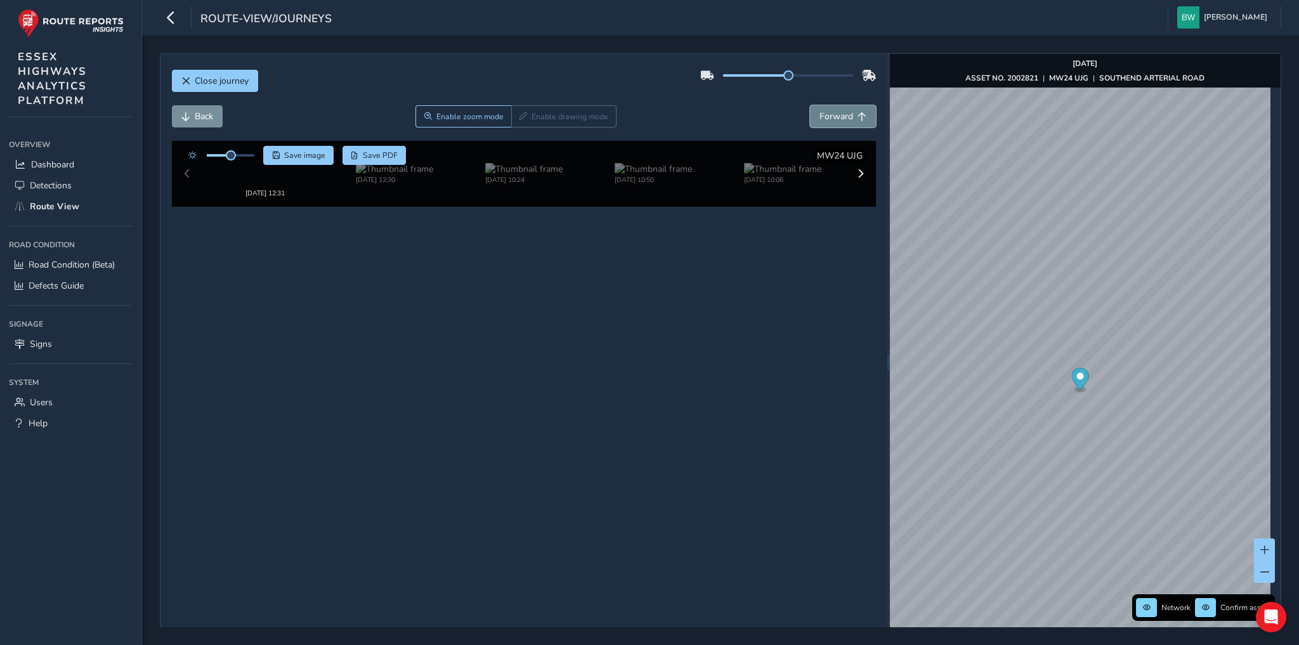
click at [839, 110] on span "Forward" at bounding box center [836, 116] width 34 height 12
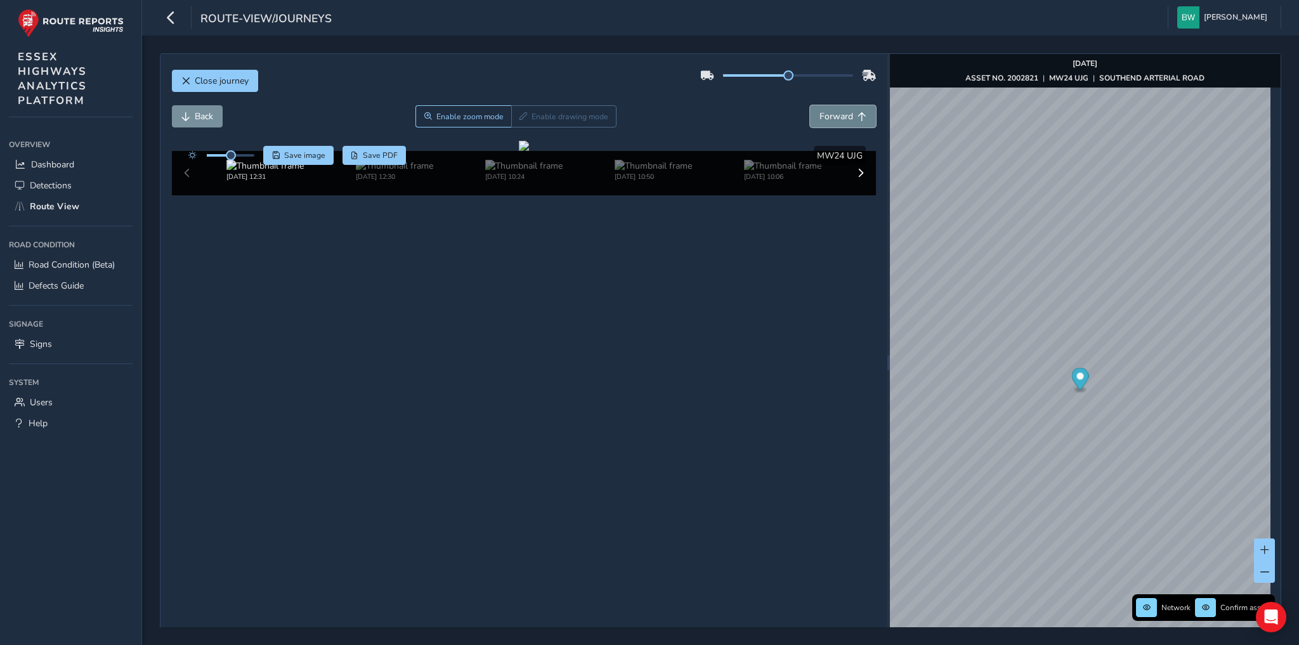
click at [839, 110] on span "Forward" at bounding box center [836, 116] width 34 height 12
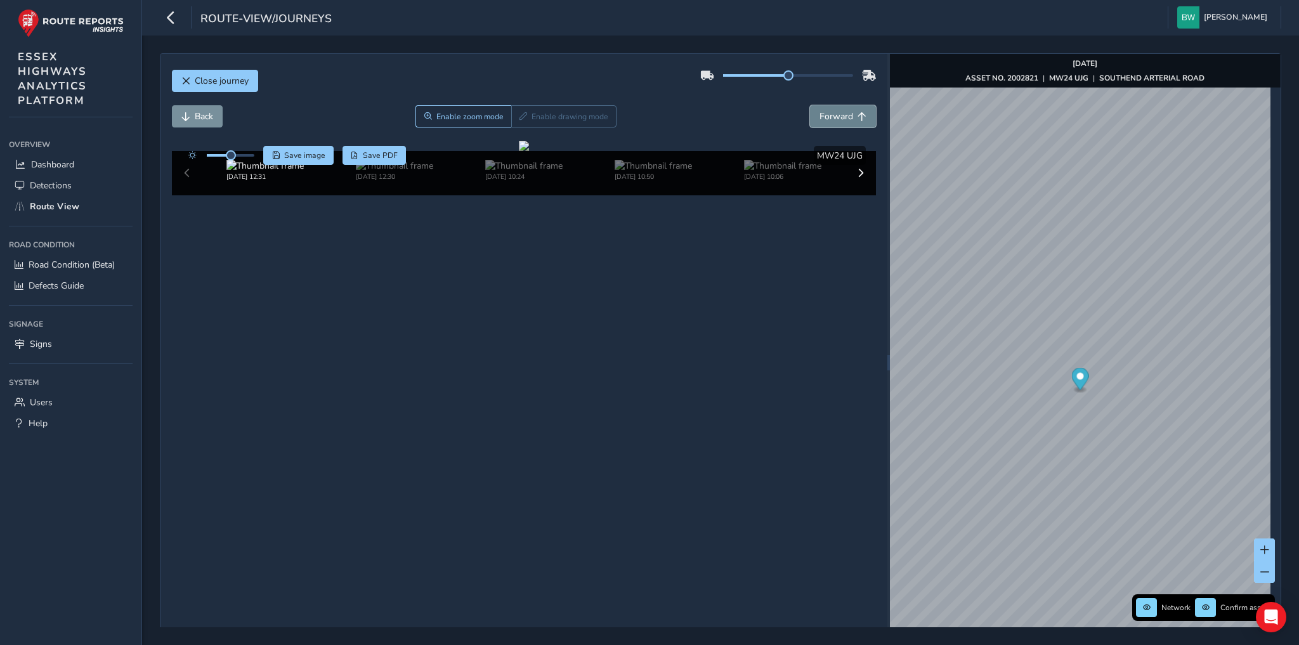
click at [839, 110] on span "Forward" at bounding box center [836, 116] width 34 height 12
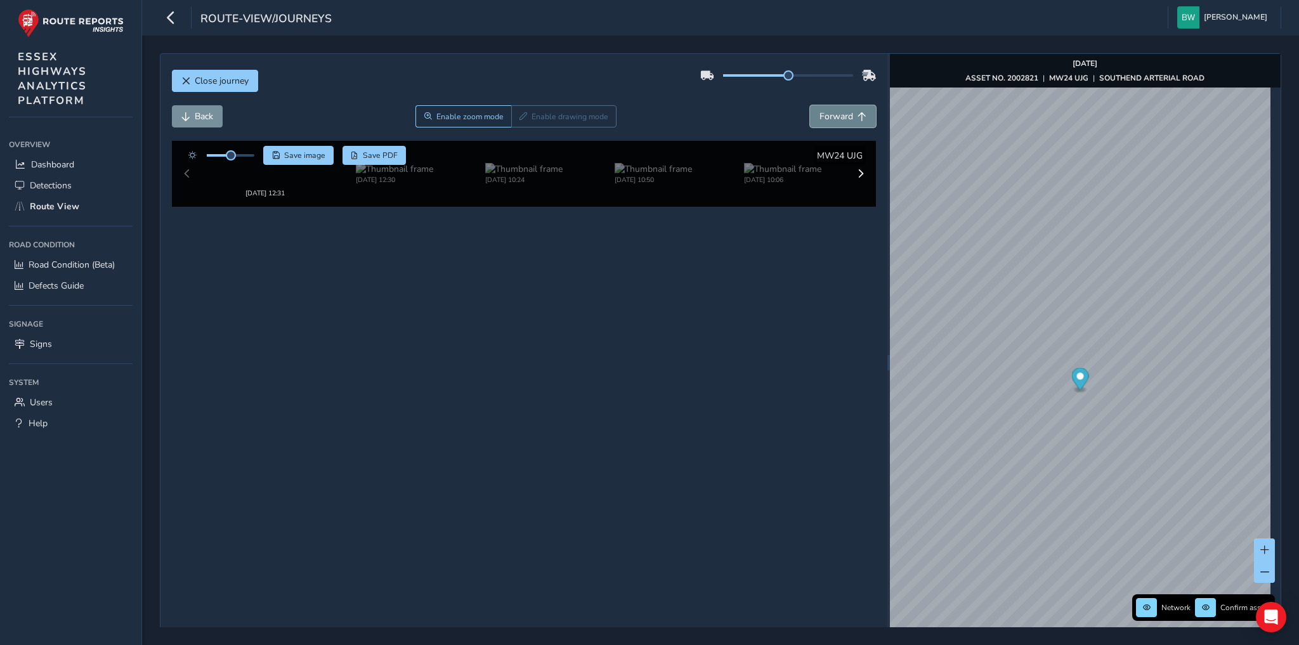
click at [839, 110] on span "Forward" at bounding box center [836, 116] width 34 height 12
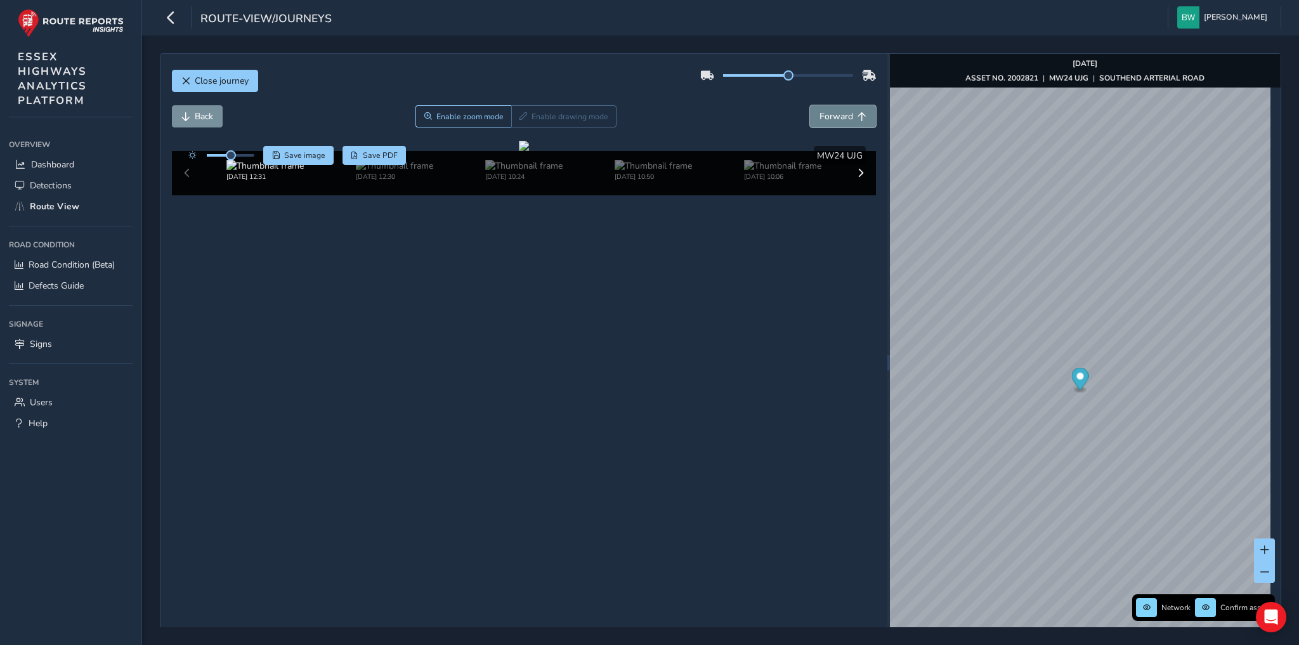
click at [839, 110] on span "Forward" at bounding box center [836, 116] width 34 height 12
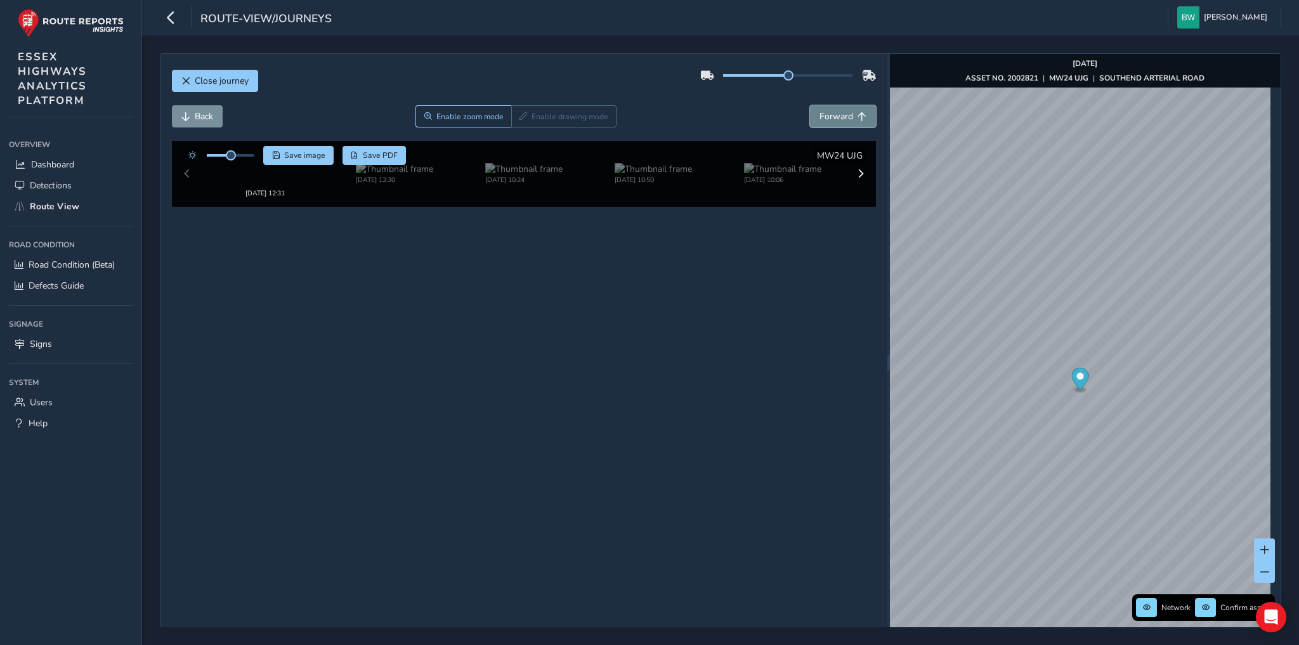
click at [839, 110] on span "Forward" at bounding box center [836, 116] width 34 height 12
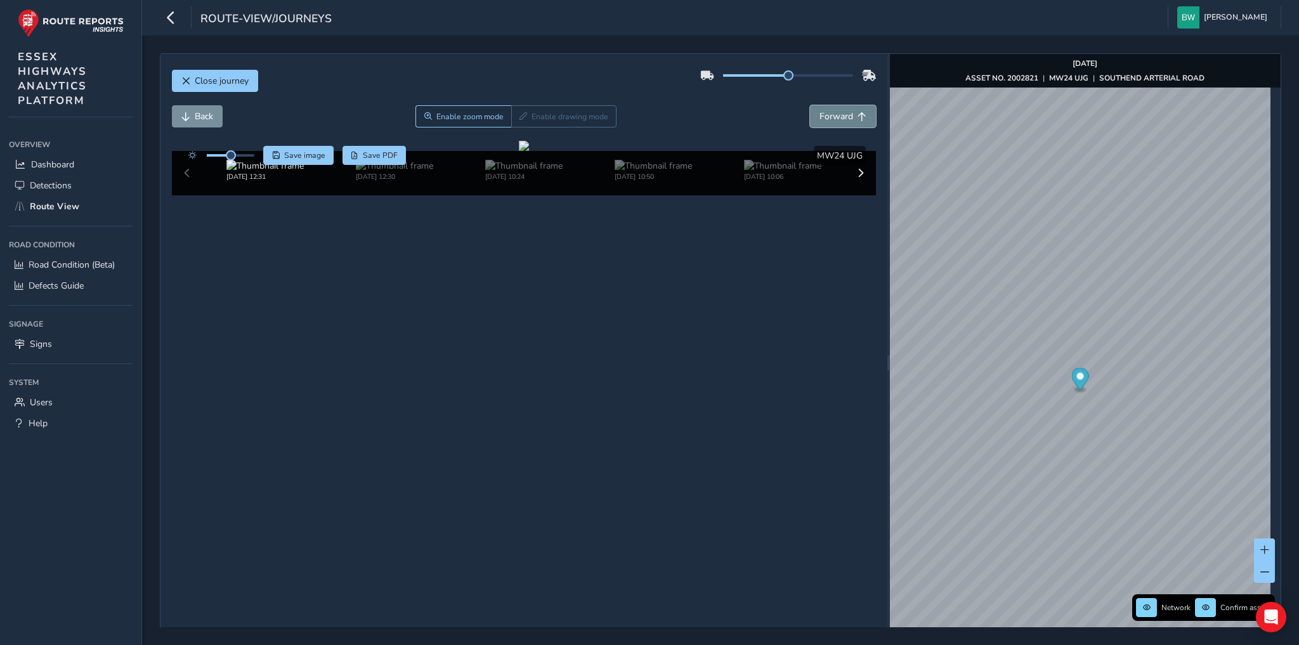
click at [839, 110] on span "Forward" at bounding box center [836, 116] width 34 height 12
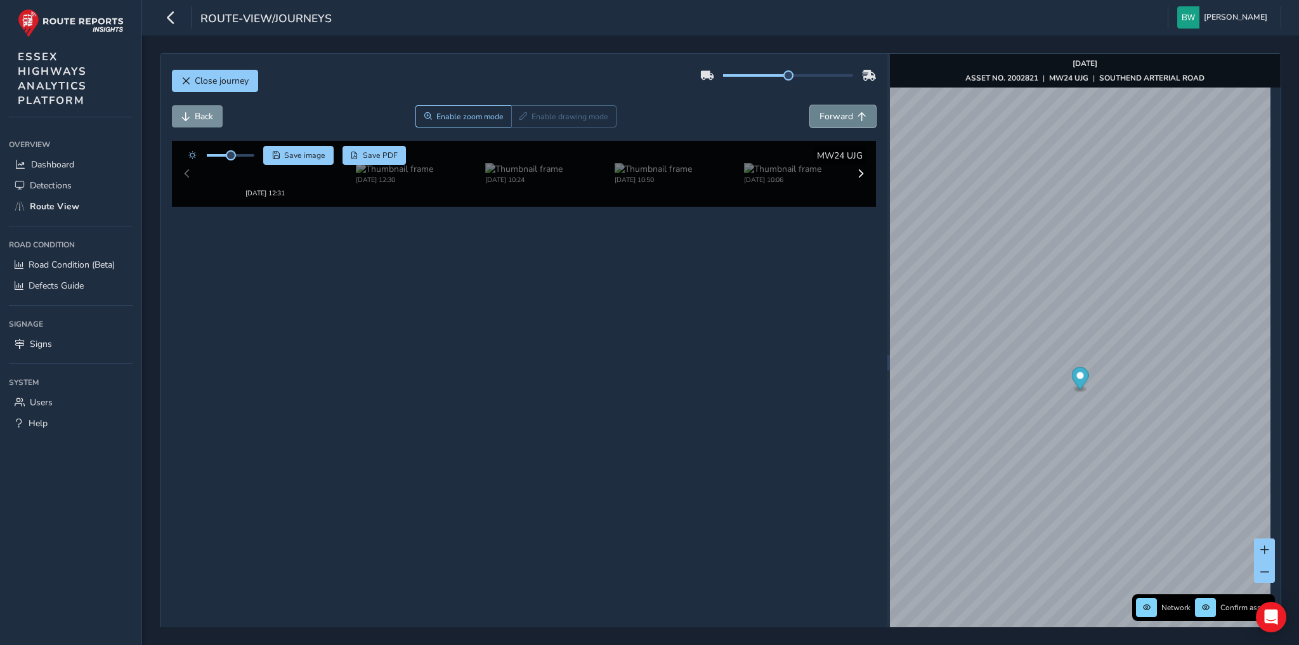
click at [839, 110] on span "Forward" at bounding box center [836, 116] width 34 height 12
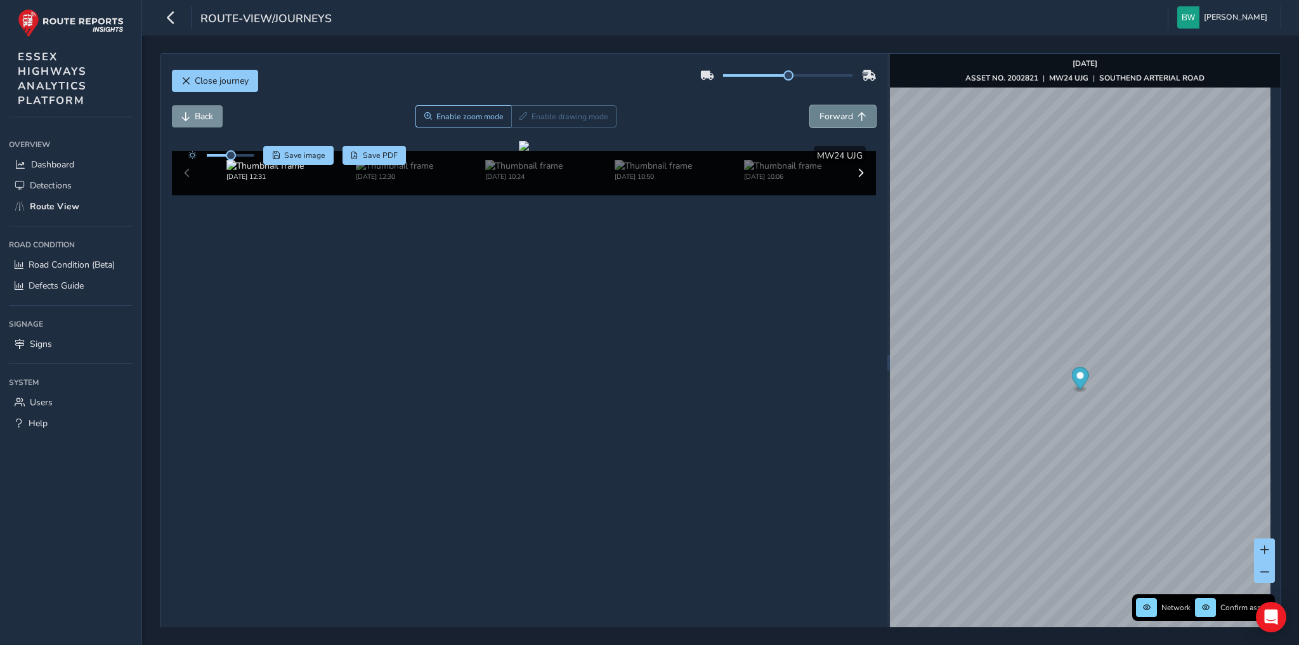
click at [839, 110] on span "Forward" at bounding box center [836, 116] width 34 height 12
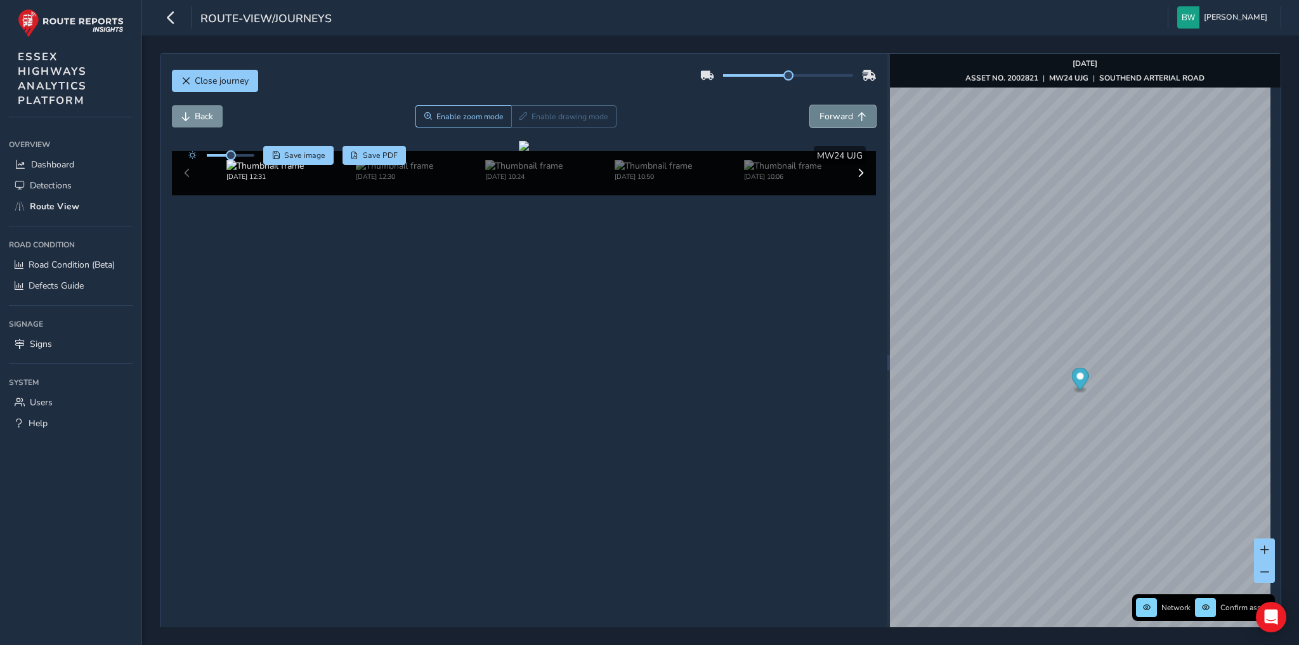
click at [839, 110] on span "Forward" at bounding box center [836, 116] width 34 height 12
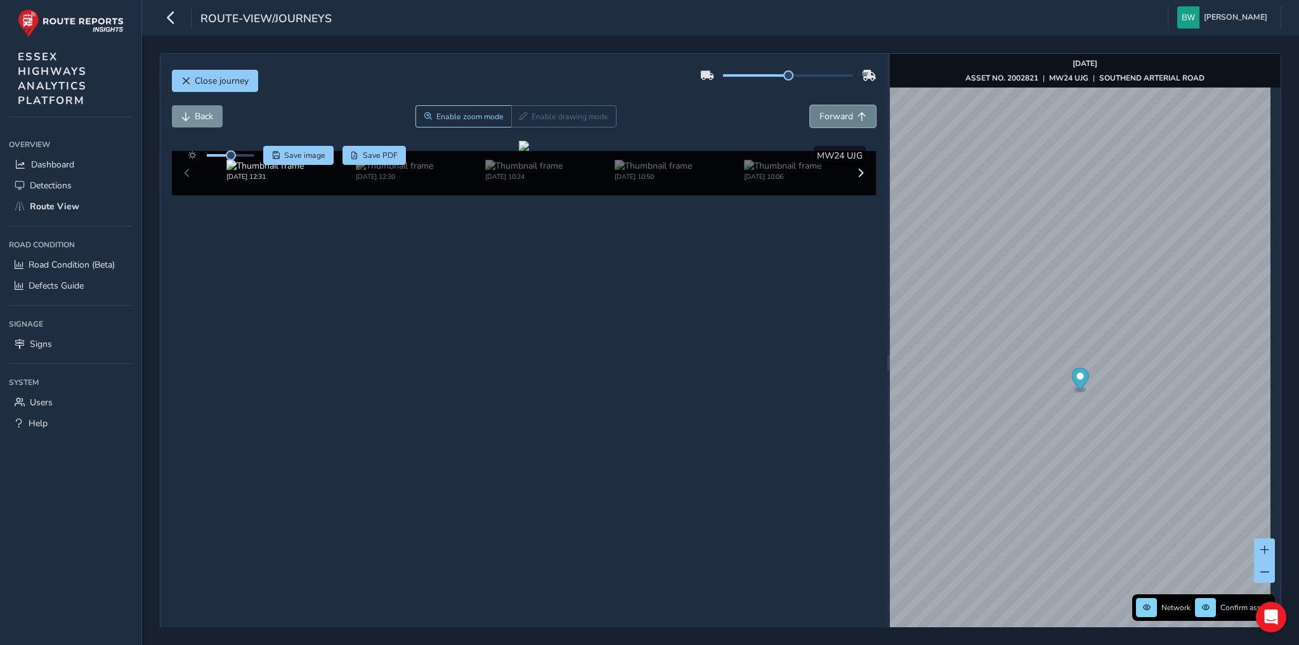
click at [839, 110] on span "Forward" at bounding box center [836, 116] width 34 height 12
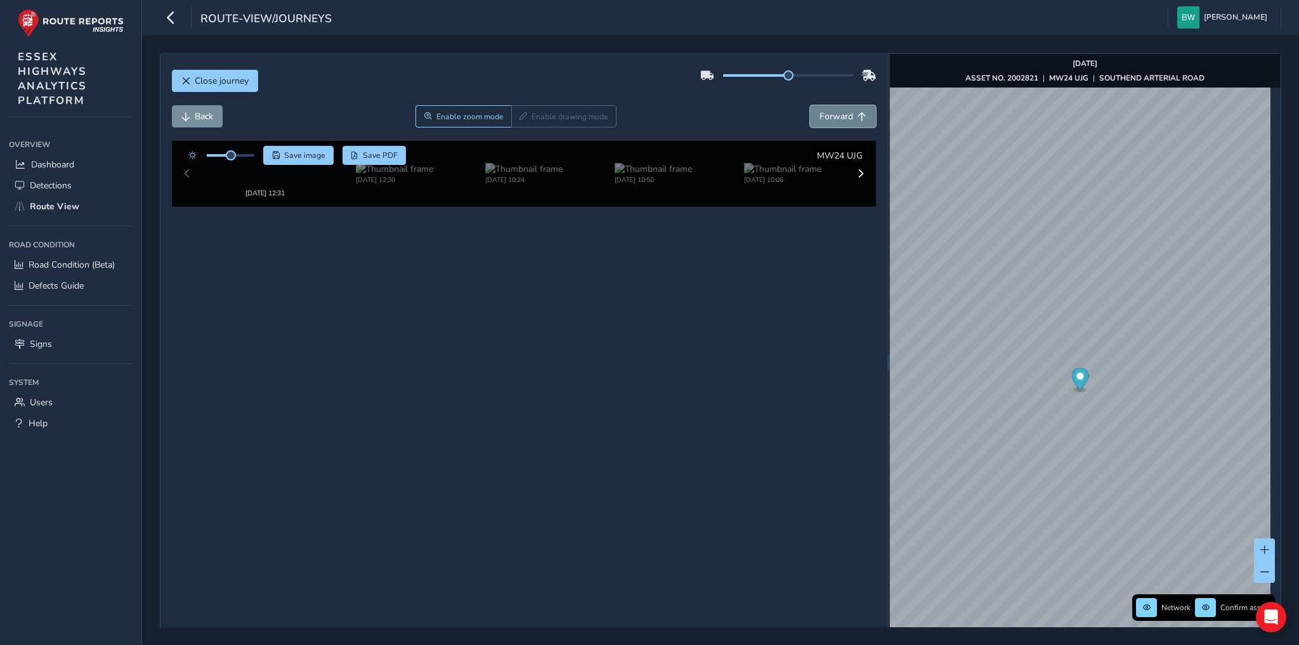
click at [839, 110] on span "Forward" at bounding box center [836, 116] width 34 height 12
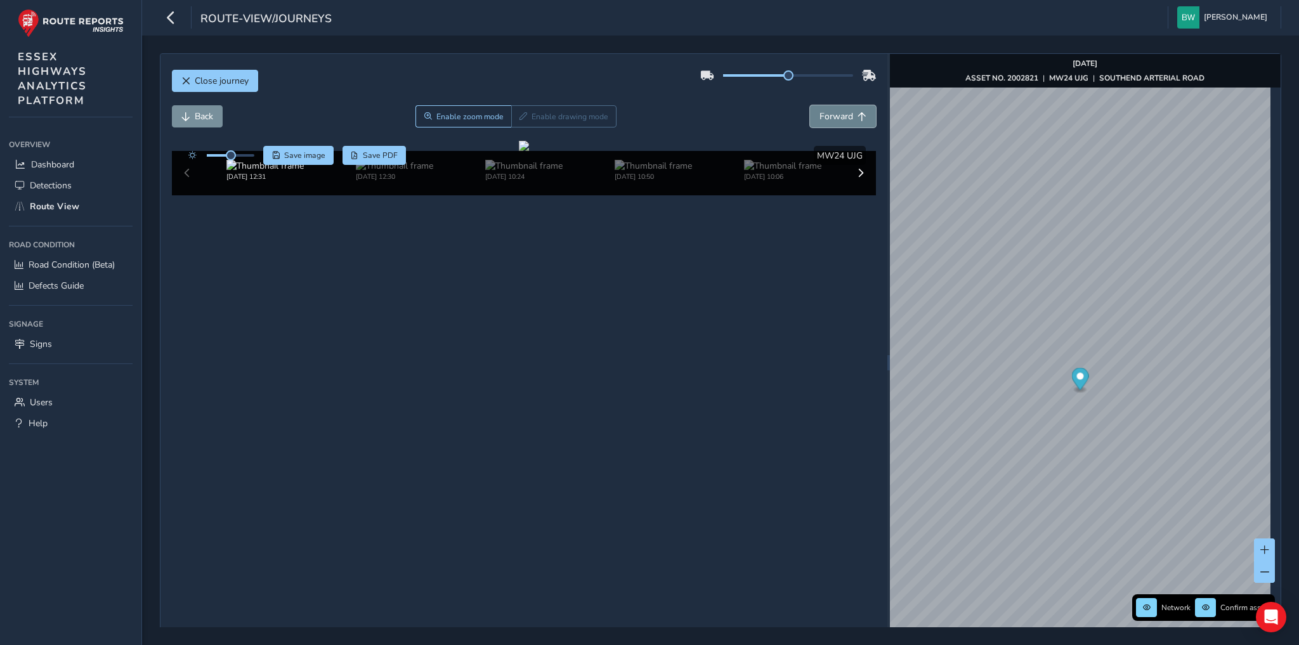
click at [839, 110] on span "Forward" at bounding box center [836, 116] width 34 height 12
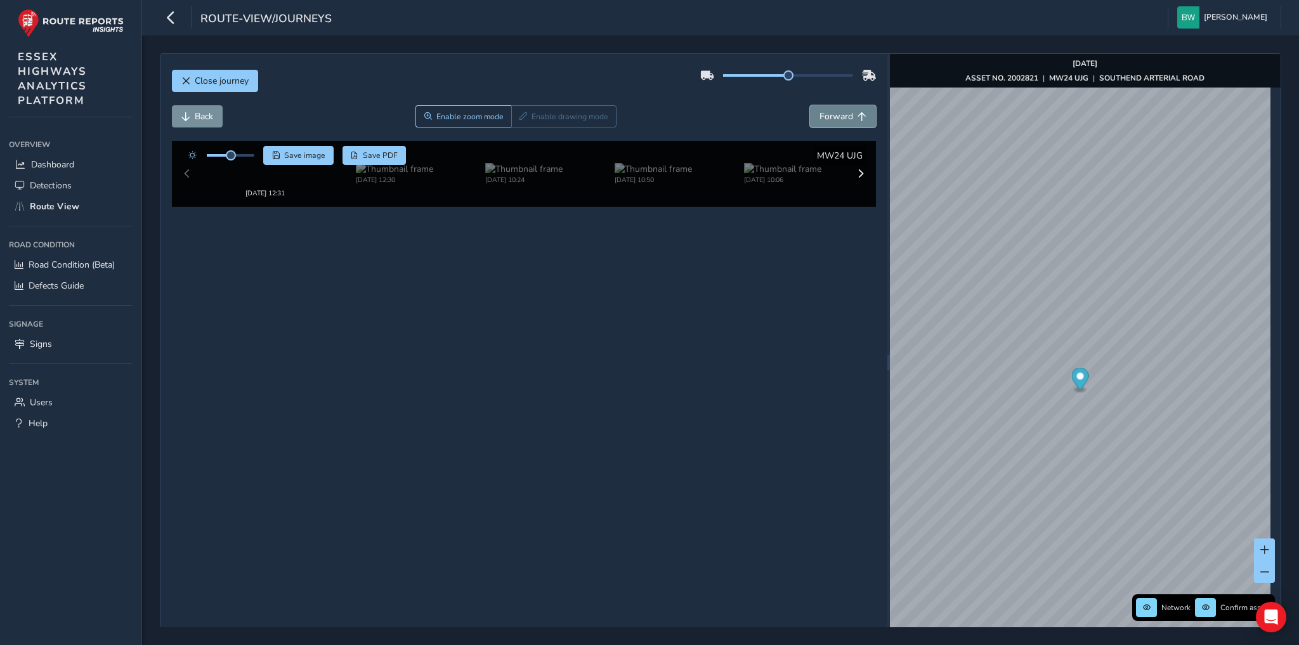
click at [839, 110] on span "Forward" at bounding box center [836, 116] width 34 height 12
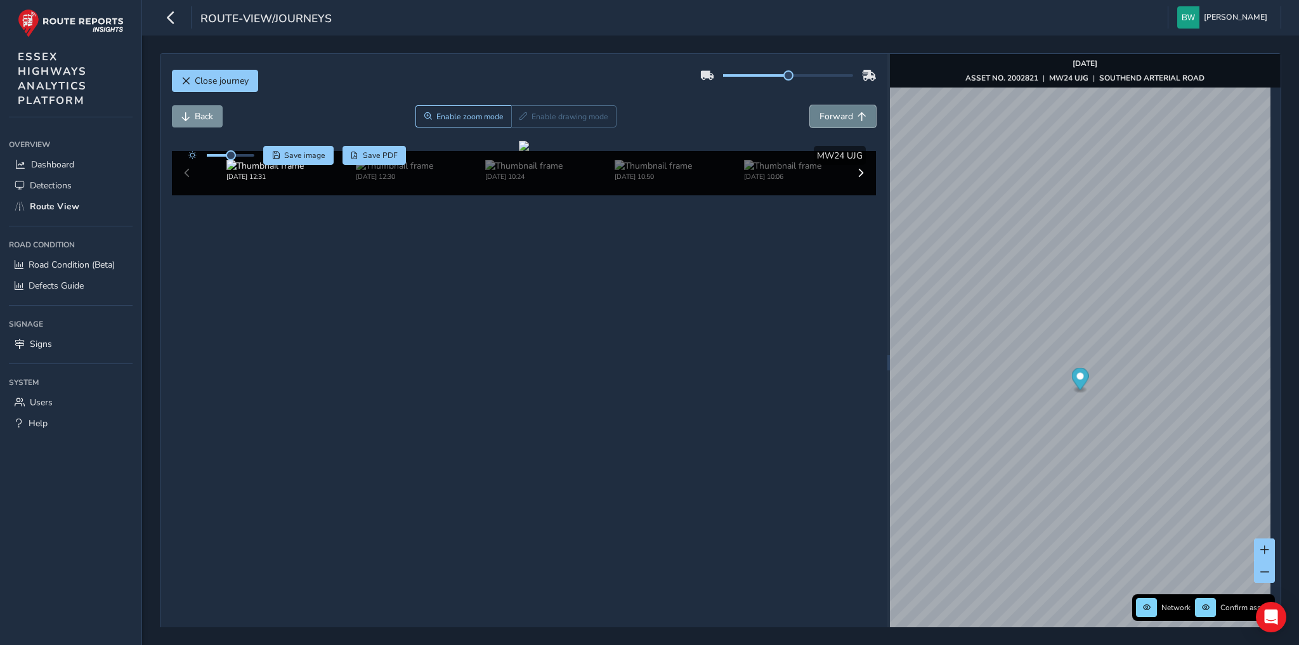
click at [839, 110] on span "Forward" at bounding box center [836, 116] width 34 height 12
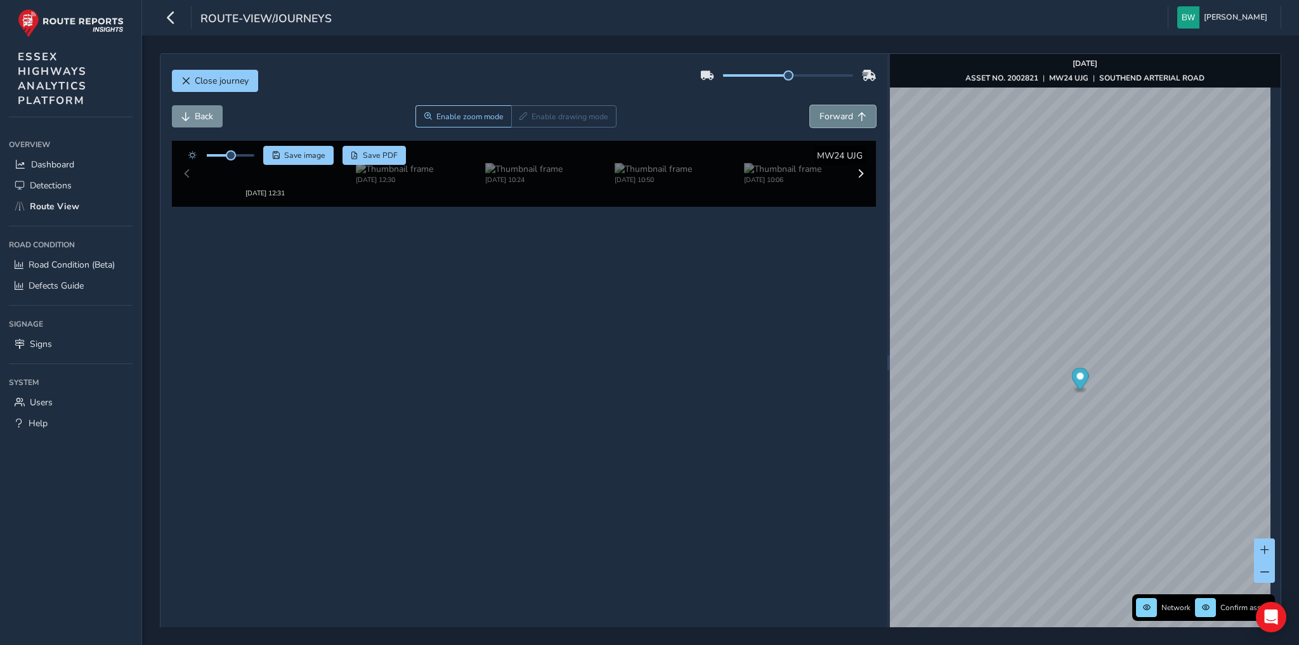
click at [839, 110] on span "Forward" at bounding box center [836, 116] width 34 height 12
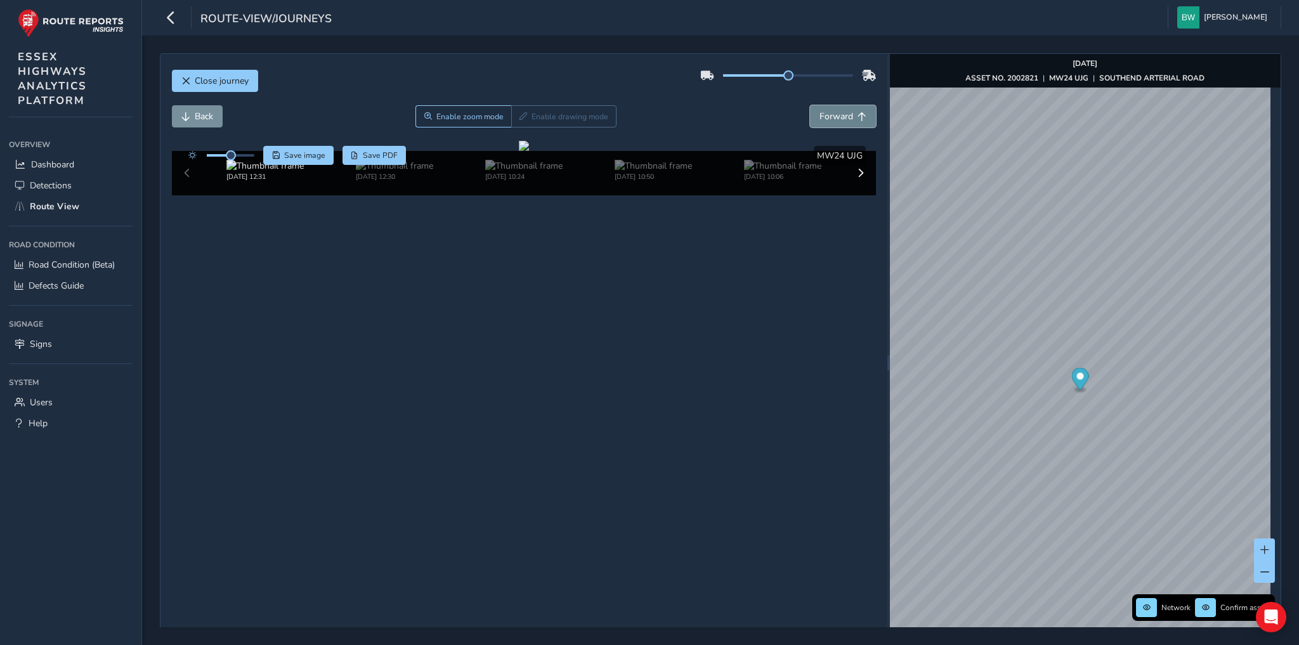
click at [839, 110] on span "Forward" at bounding box center [836, 116] width 34 height 12
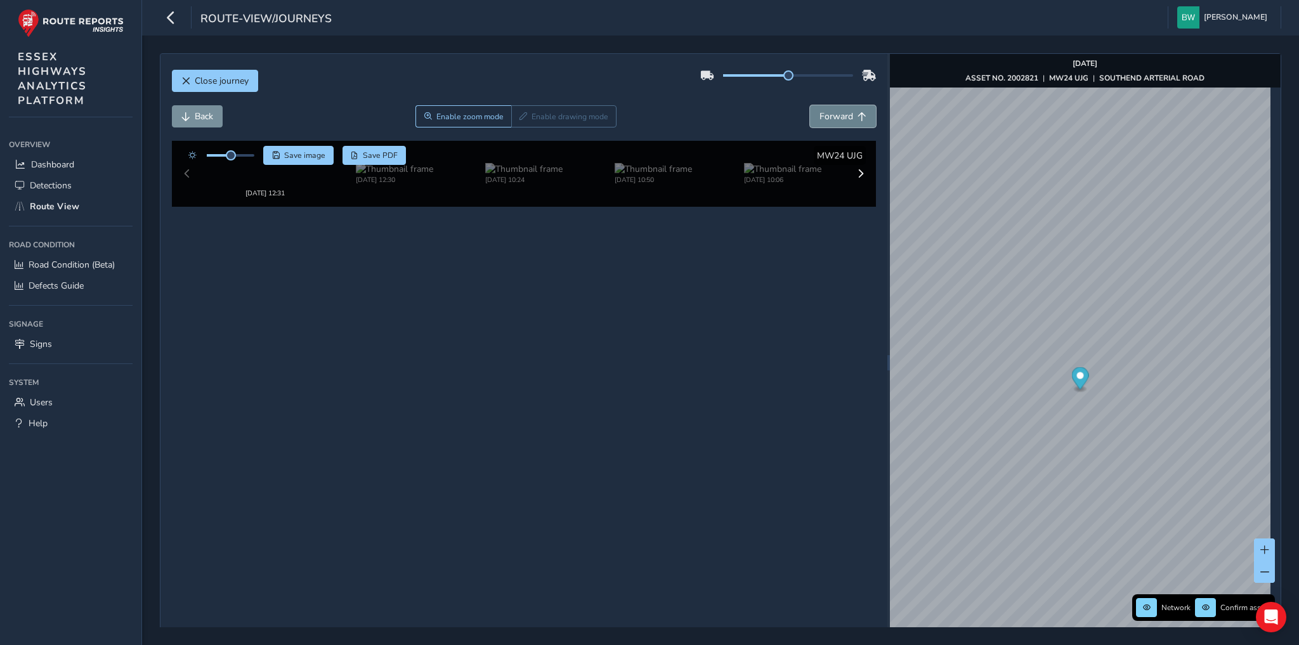
click at [839, 110] on span "Forward" at bounding box center [836, 116] width 34 height 12
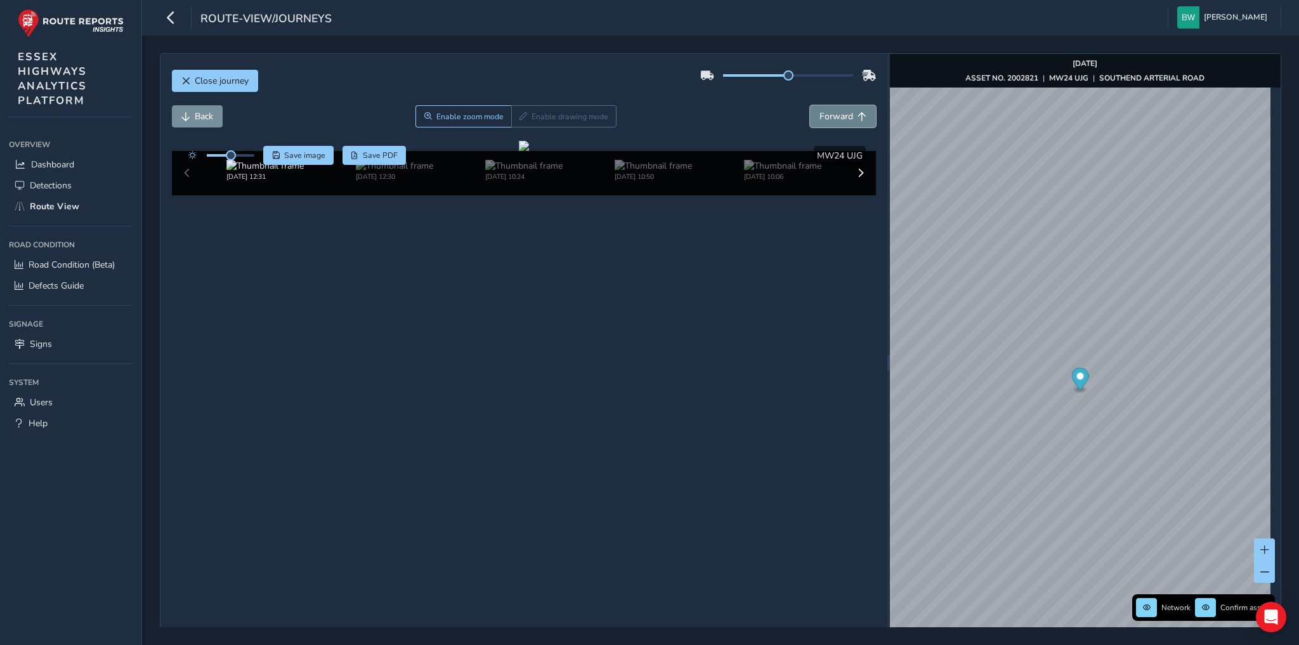
click at [839, 110] on span "Forward" at bounding box center [836, 116] width 34 height 12
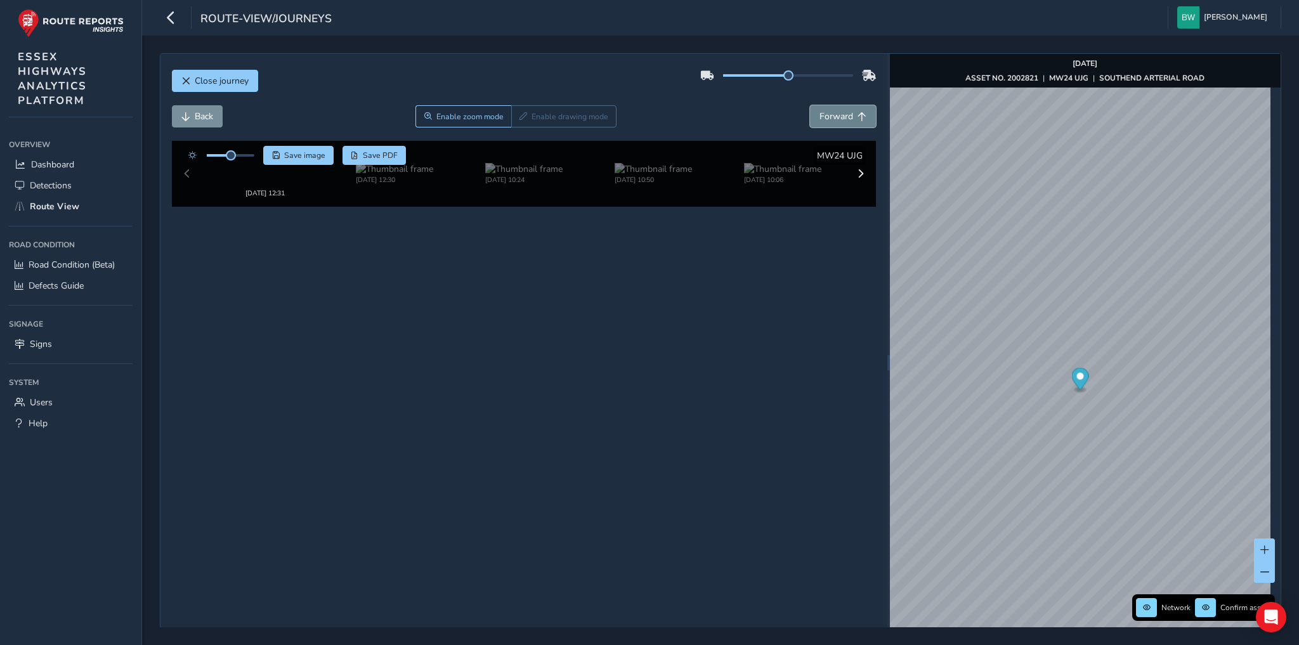
click at [839, 110] on span "Forward" at bounding box center [836, 116] width 34 height 12
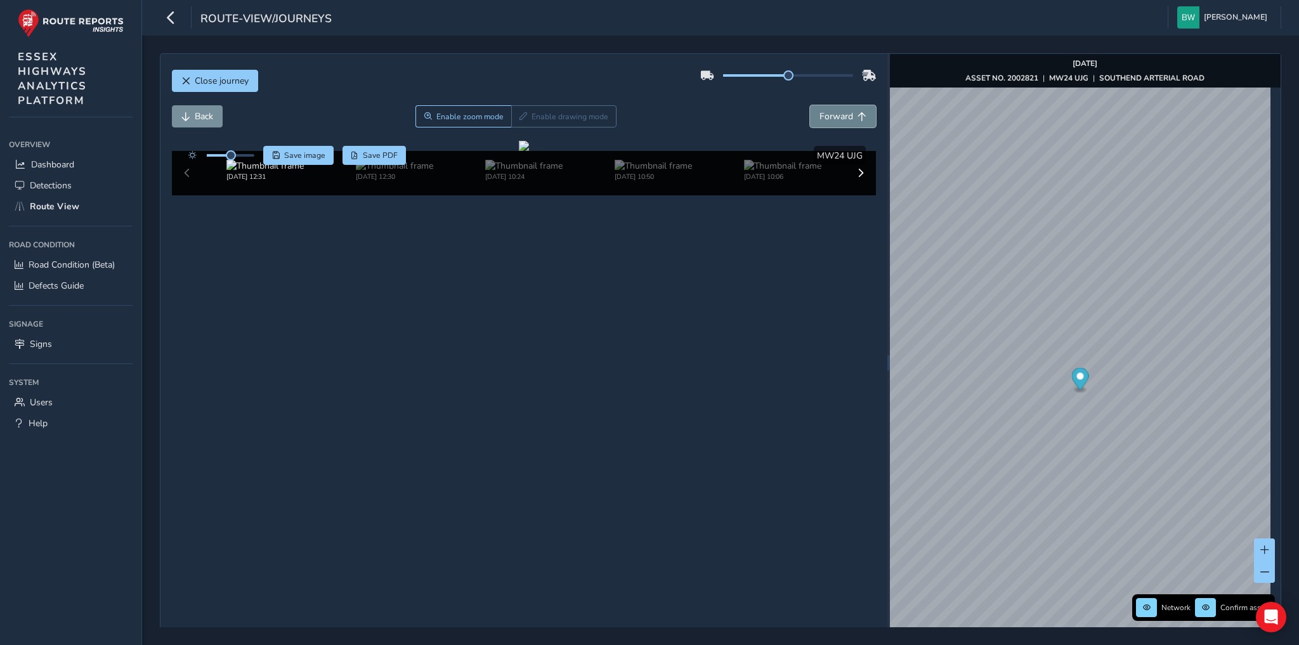
click at [839, 110] on span "Forward" at bounding box center [836, 116] width 34 height 12
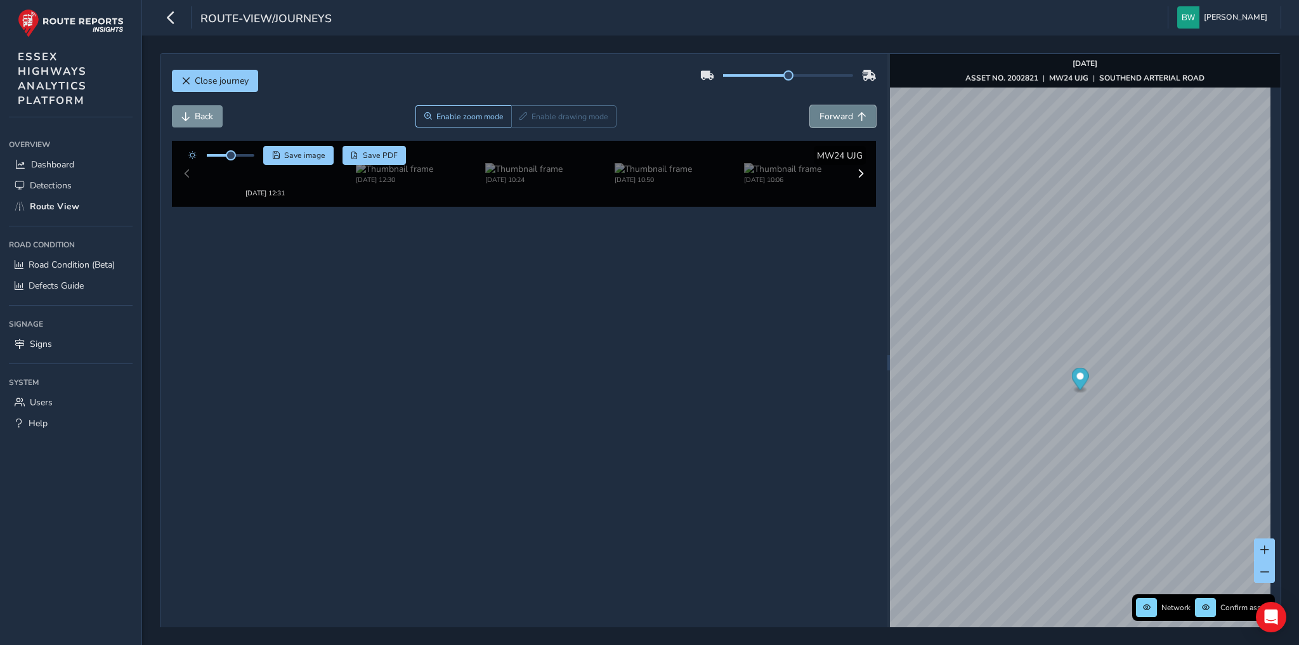
click at [839, 110] on span "Forward" at bounding box center [836, 116] width 34 height 12
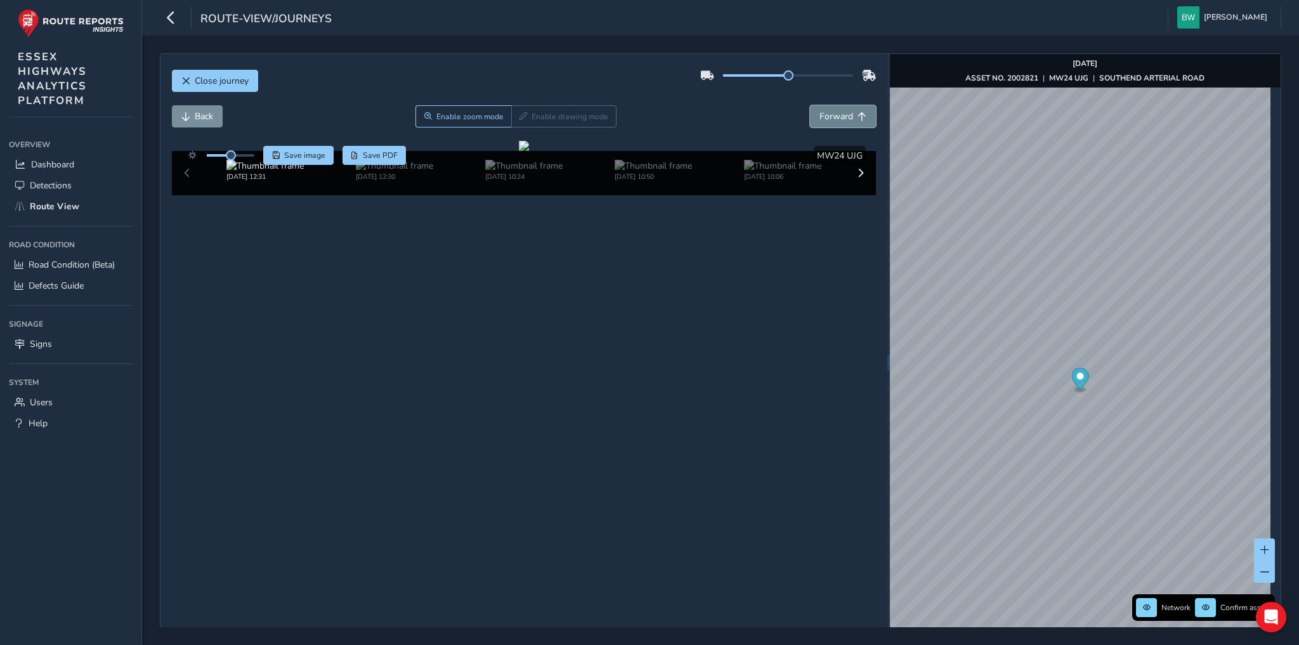
click at [839, 110] on span "Forward" at bounding box center [836, 116] width 34 height 12
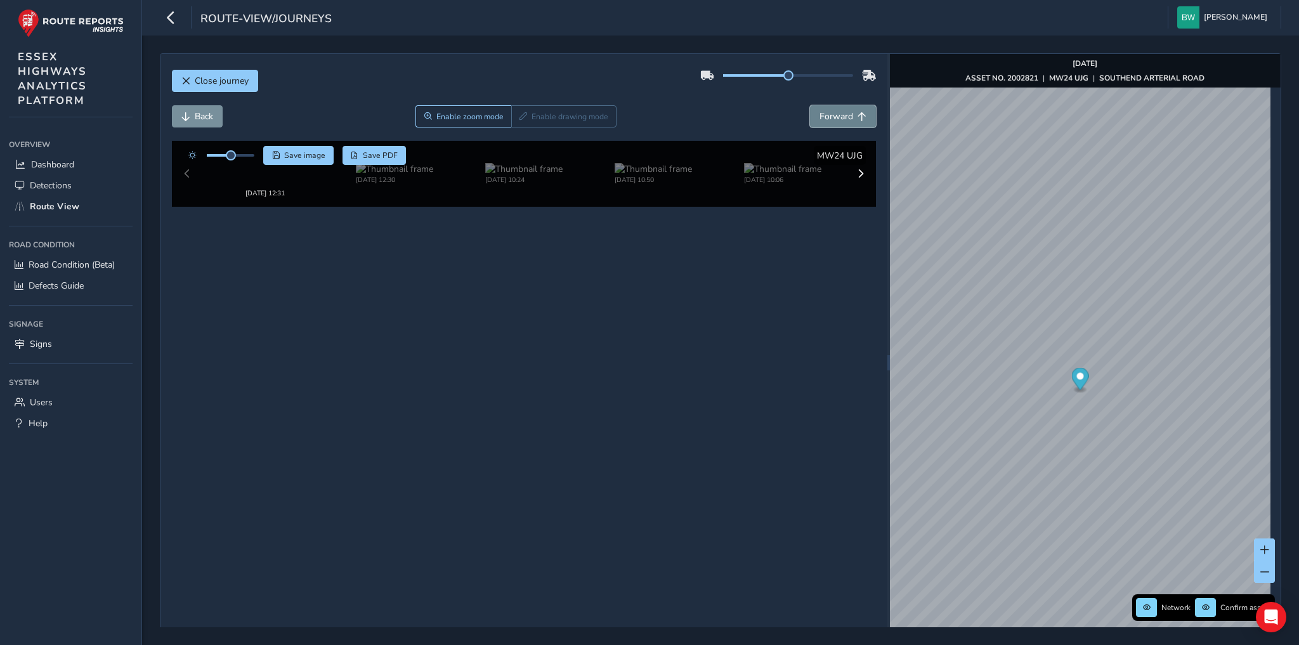
click at [839, 110] on span "Forward" at bounding box center [836, 116] width 34 height 12
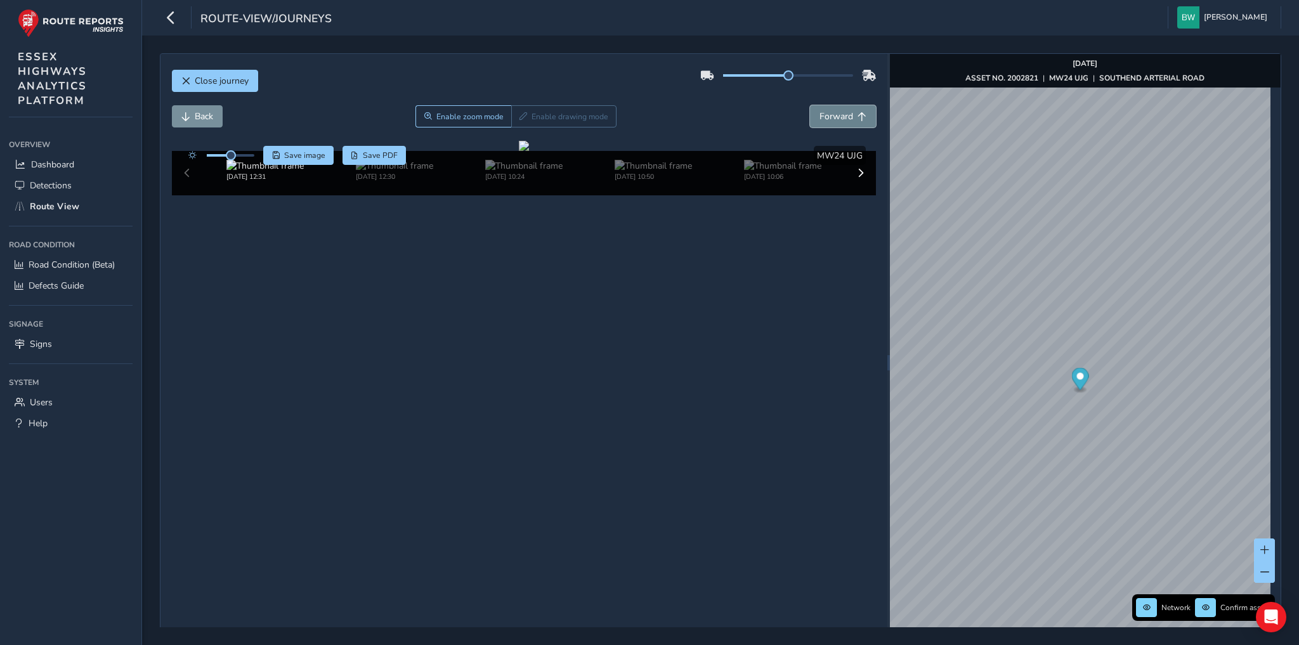
click at [839, 110] on span "Forward" at bounding box center [836, 116] width 34 height 12
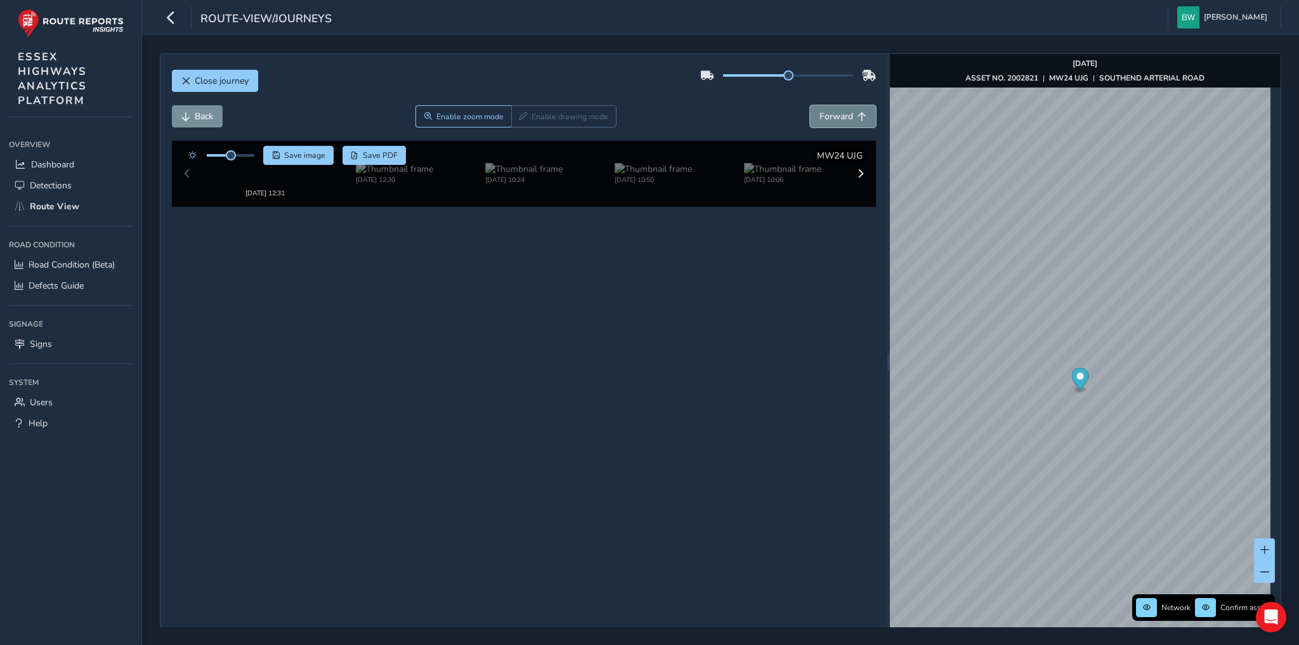
click at [839, 110] on span "Forward" at bounding box center [836, 116] width 34 height 12
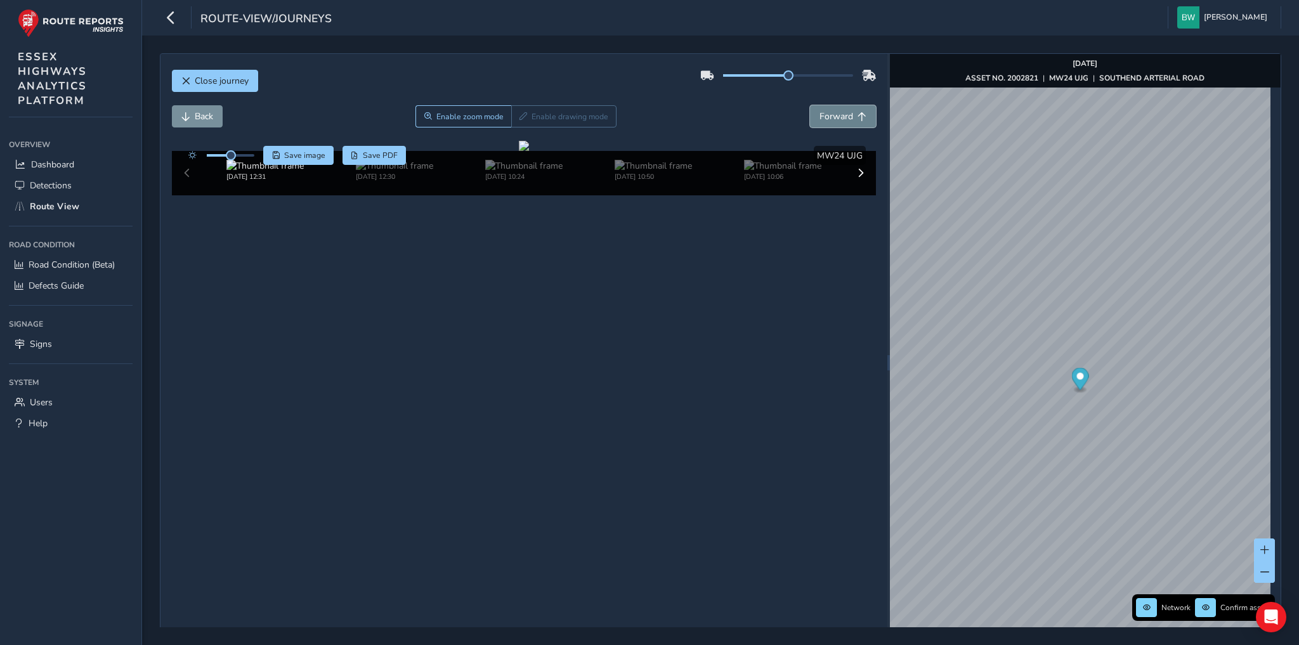
click at [839, 110] on span "Forward" at bounding box center [836, 116] width 34 height 12
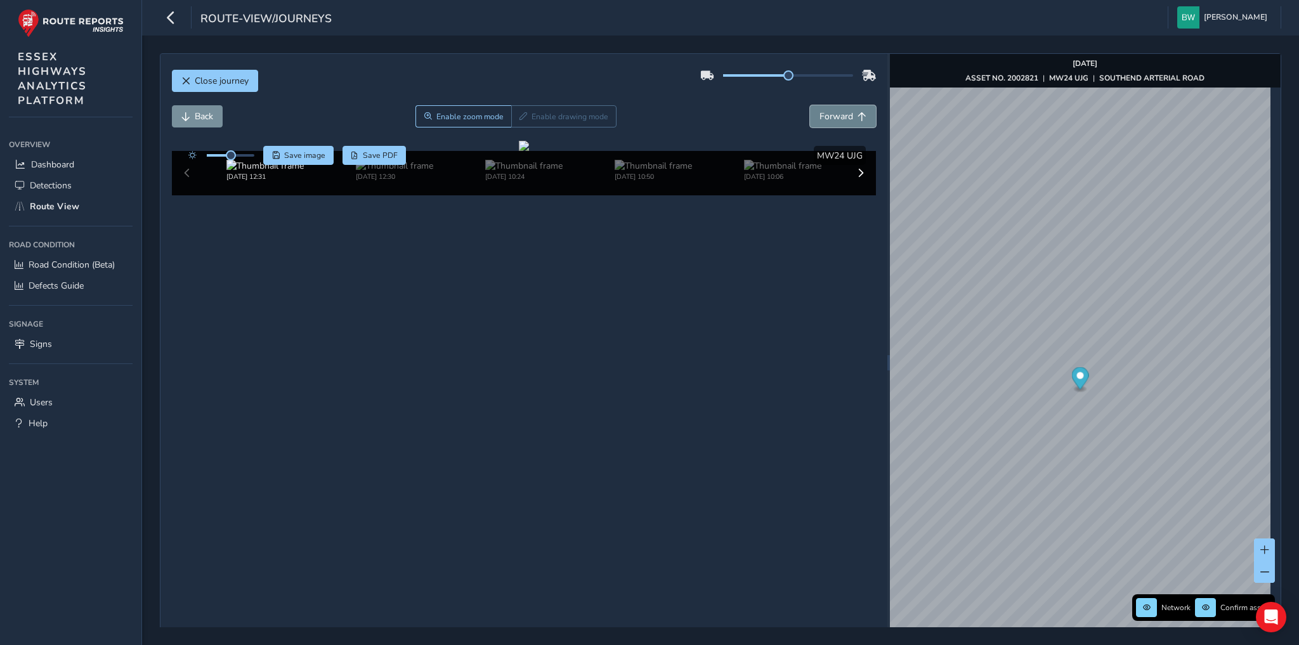
click at [839, 110] on span "Forward" at bounding box center [836, 116] width 34 height 12
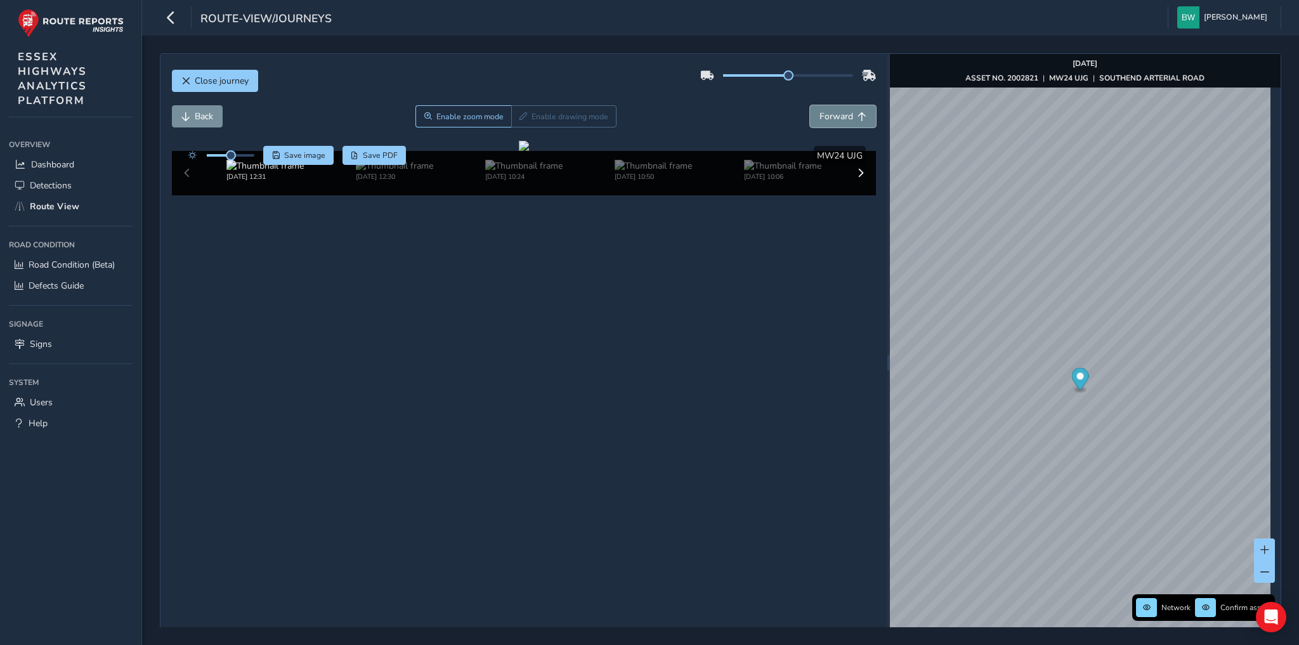
click at [839, 110] on span "Forward" at bounding box center [836, 116] width 34 height 12
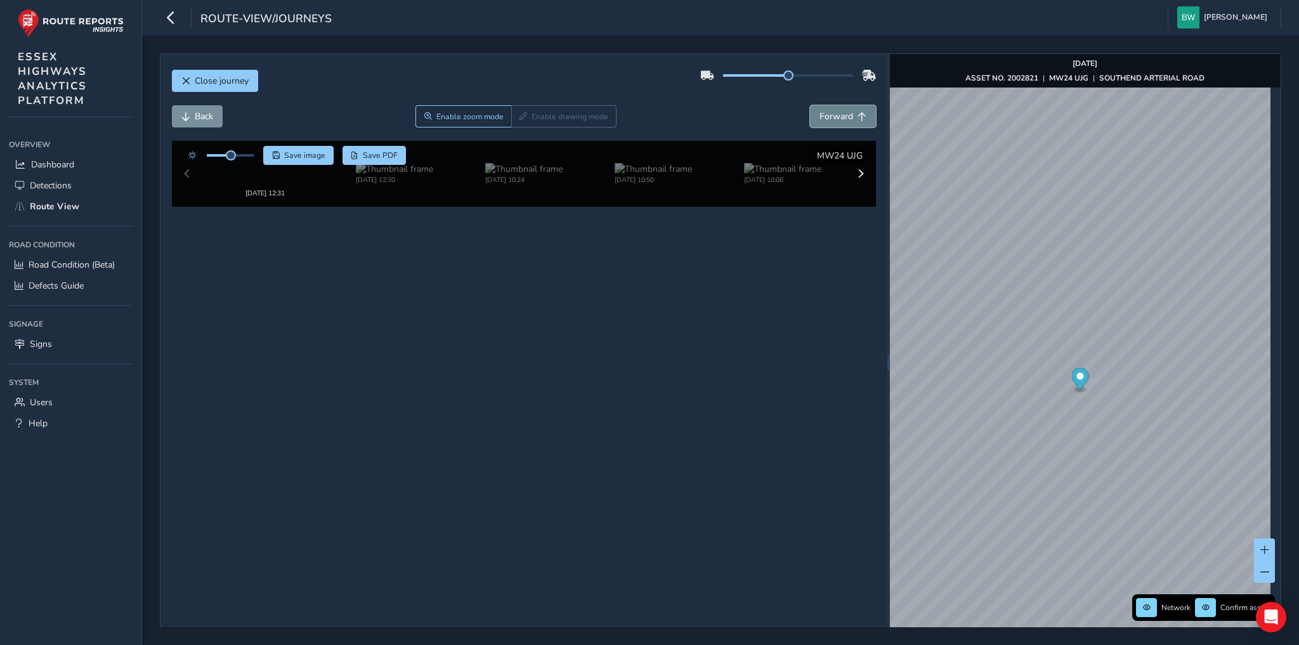
click at [839, 110] on span "Forward" at bounding box center [836, 116] width 34 height 12
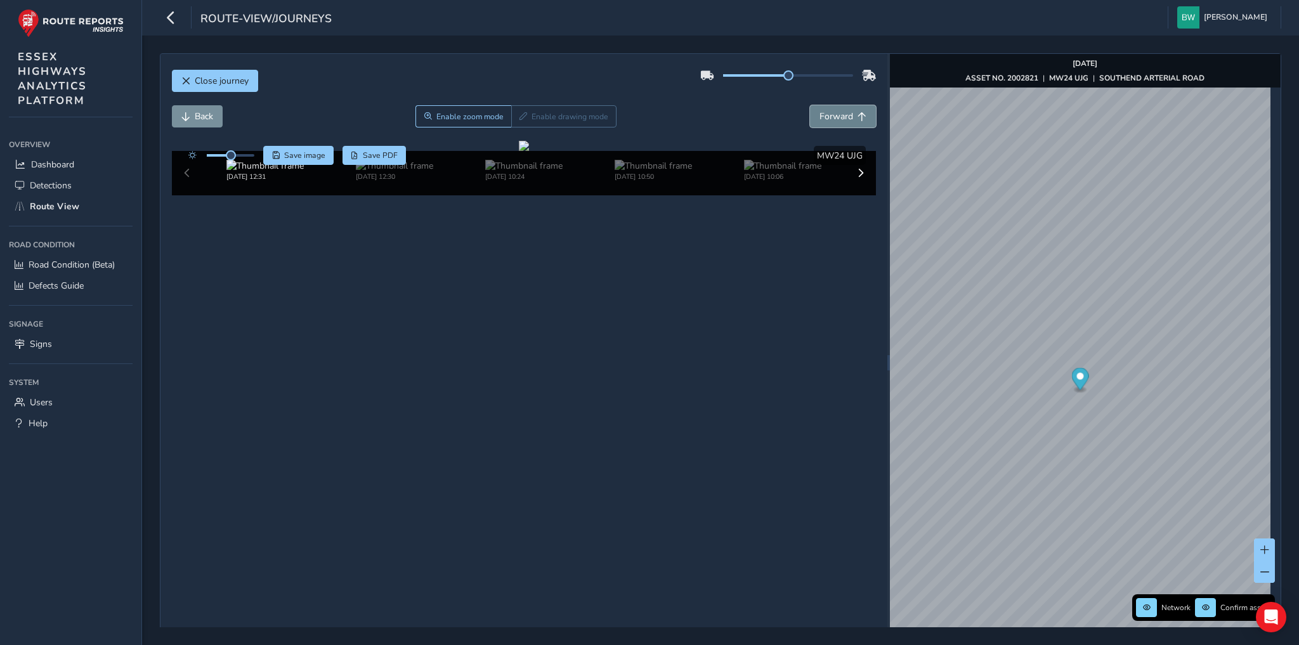
click at [839, 110] on span "Forward" at bounding box center [836, 116] width 34 height 12
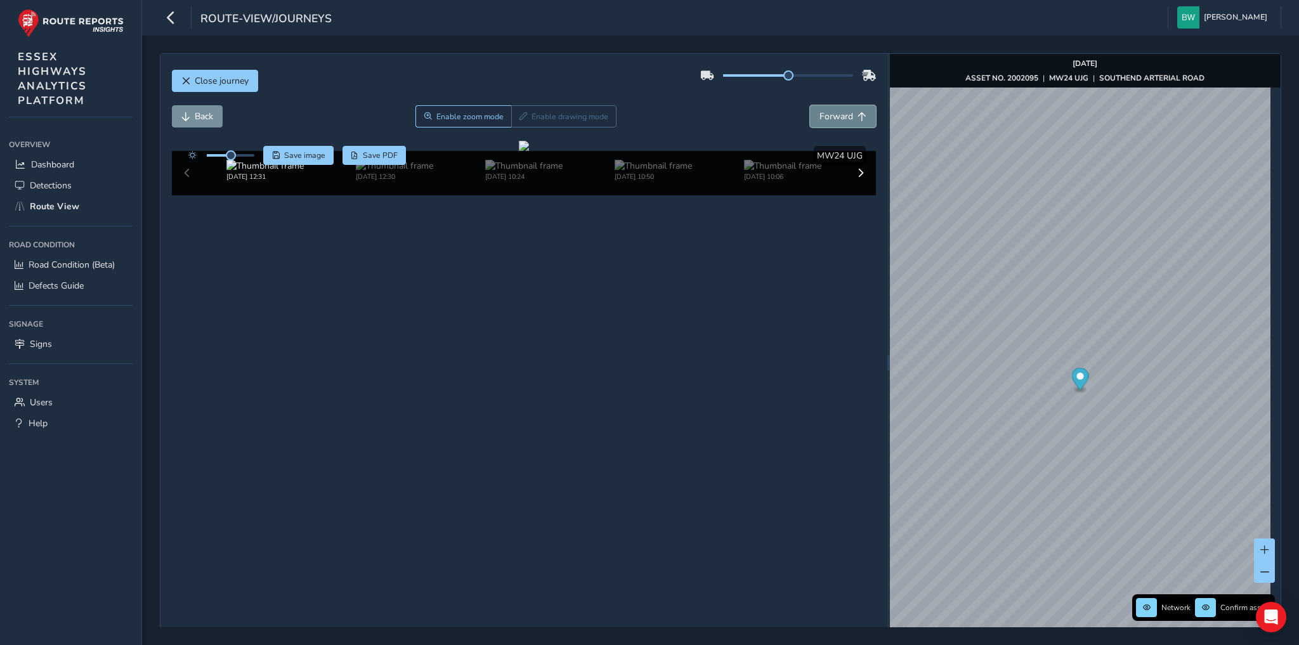
click at [839, 110] on span "Forward" at bounding box center [836, 116] width 34 height 12
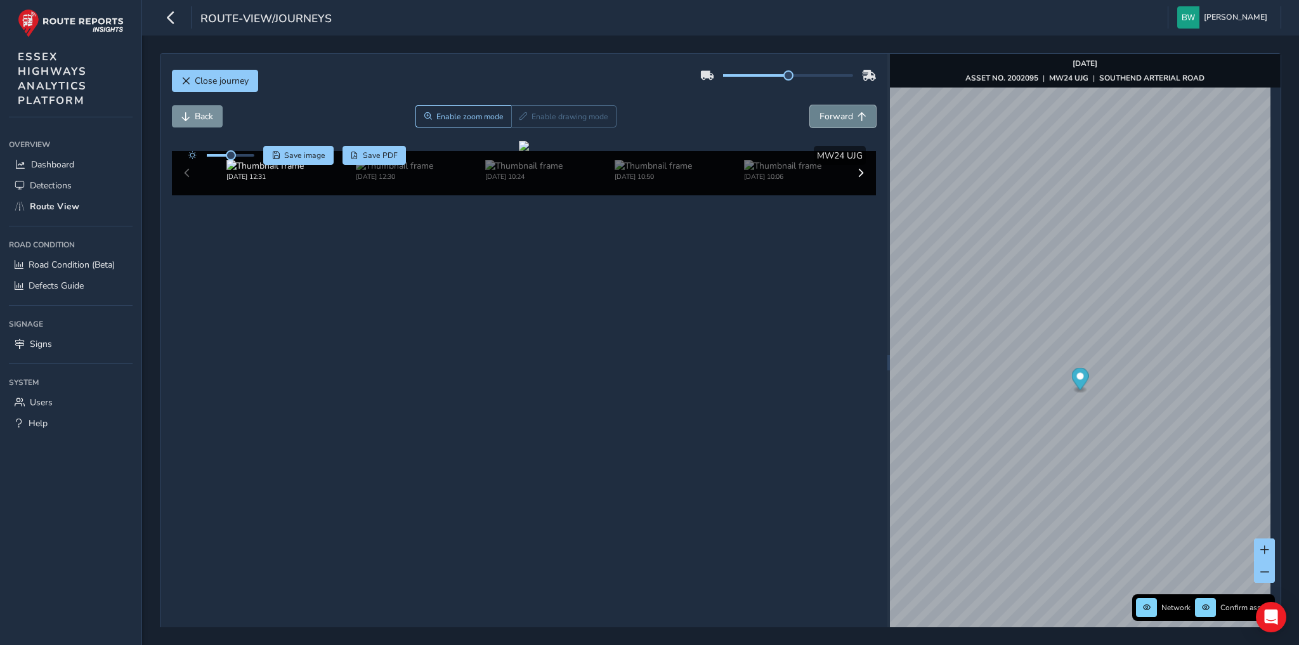
click at [839, 110] on span "Forward" at bounding box center [836, 116] width 34 height 12
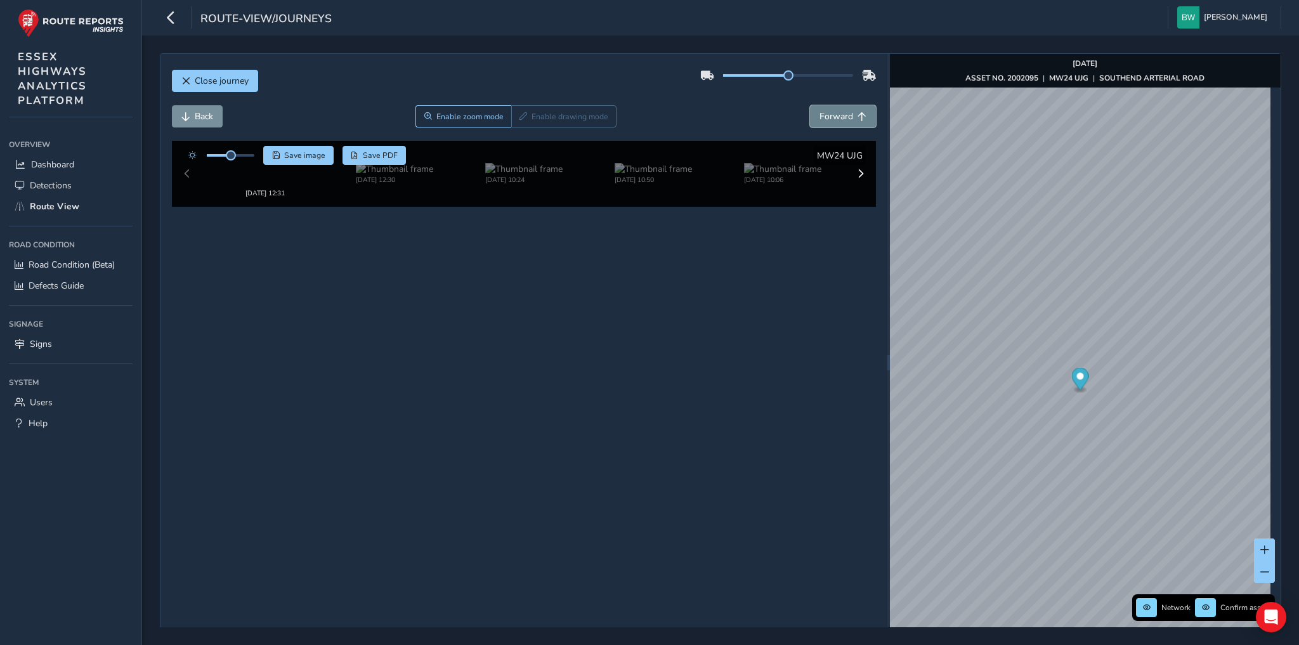
click at [839, 110] on span "Forward" at bounding box center [836, 116] width 34 height 12
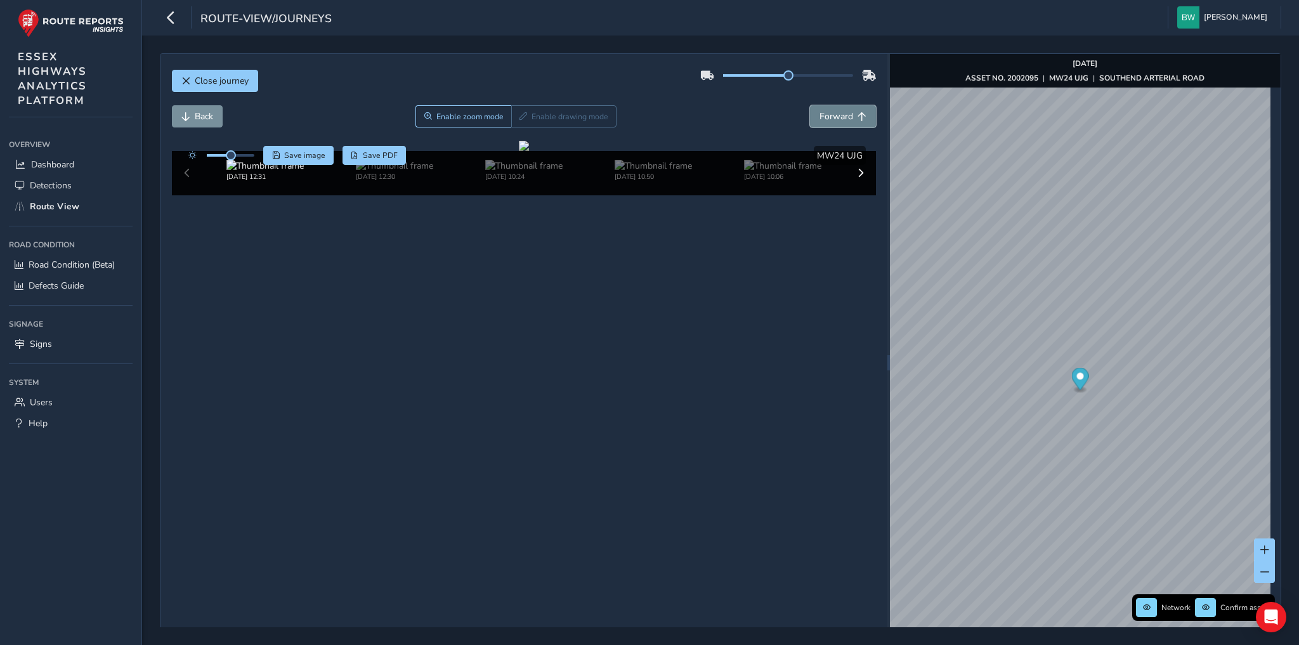
click at [839, 110] on span "Forward" at bounding box center [836, 116] width 34 height 12
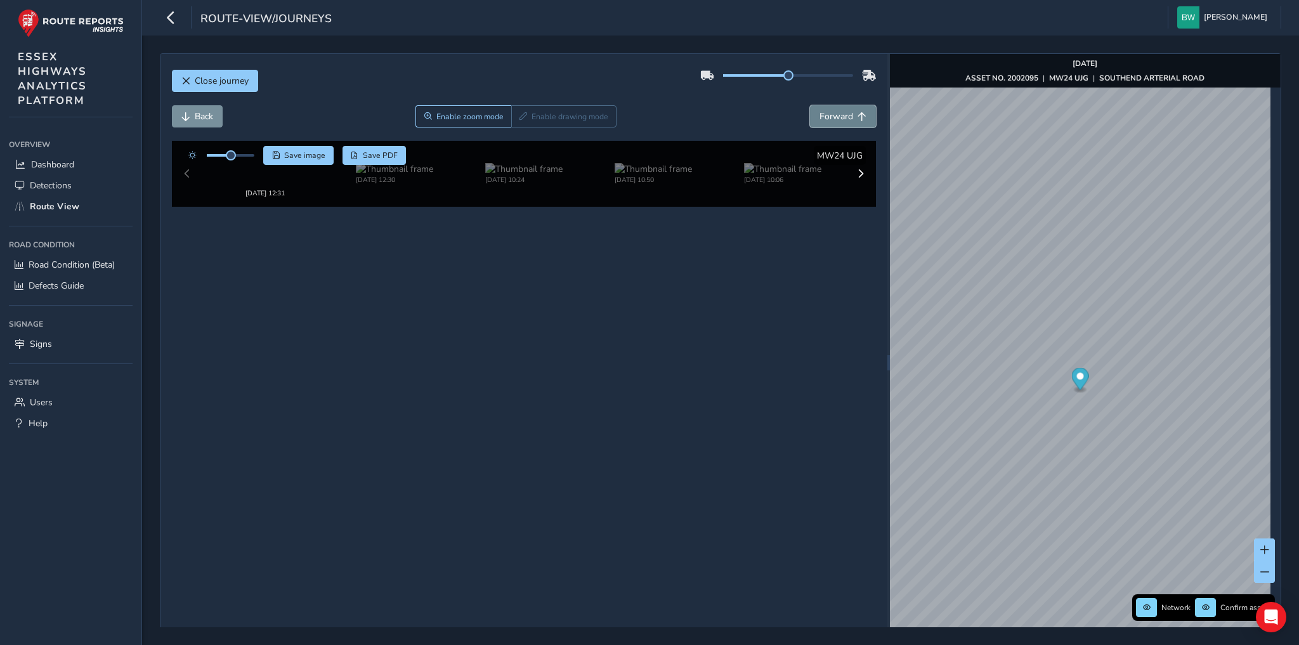
click at [839, 110] on span "Forward" at bounding box center [836, 116] width 34 height 12
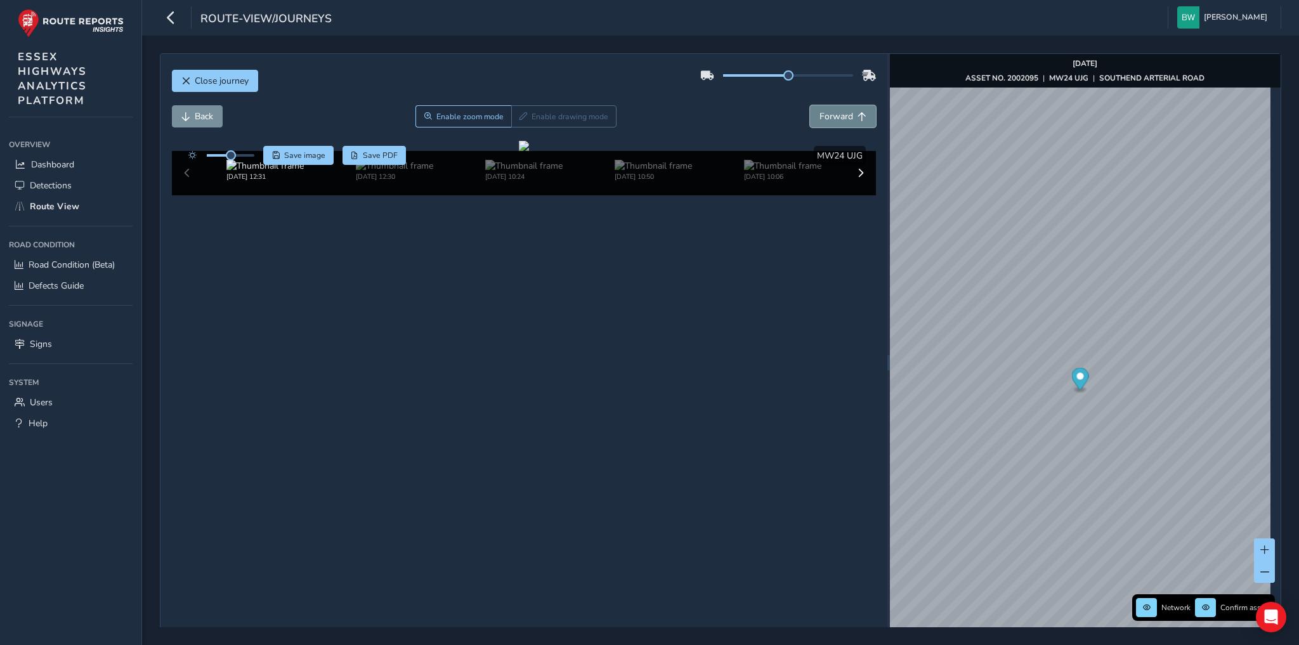
click at [839, 110] on span "Forward" at bounding box center [836, 116] width 34 height 12
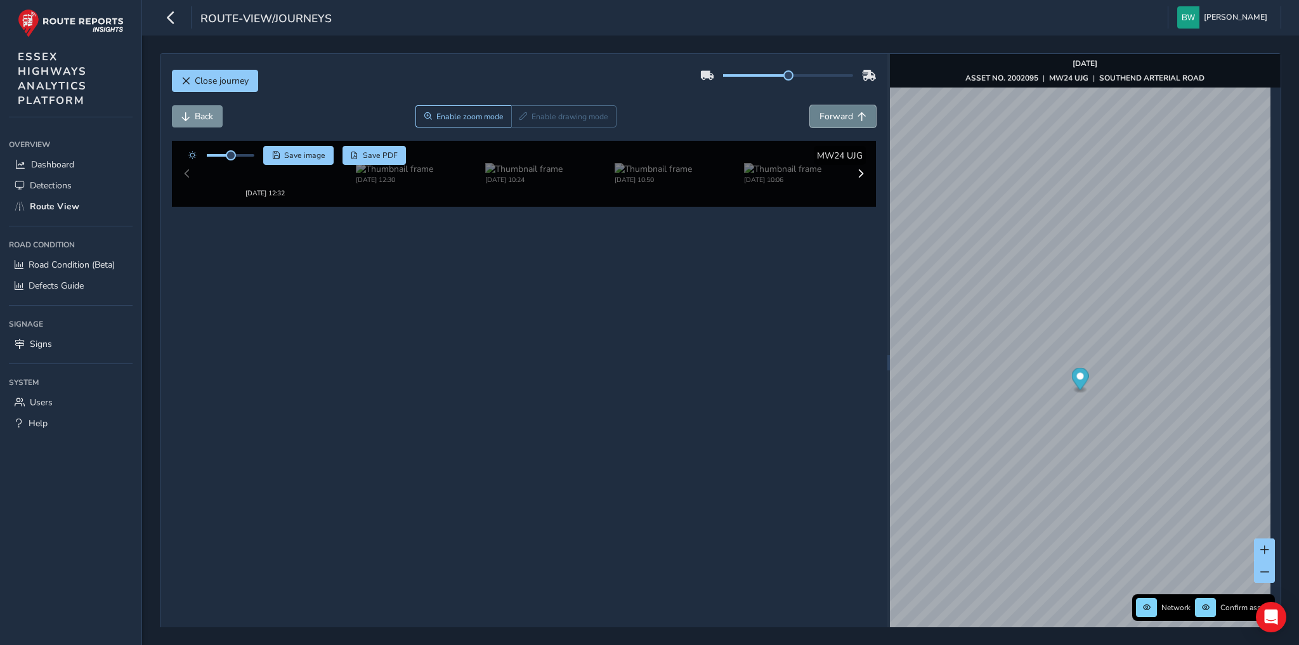
click at [839, 110] on span "Forward" at bounding box center [836, 116] width 34 height 12
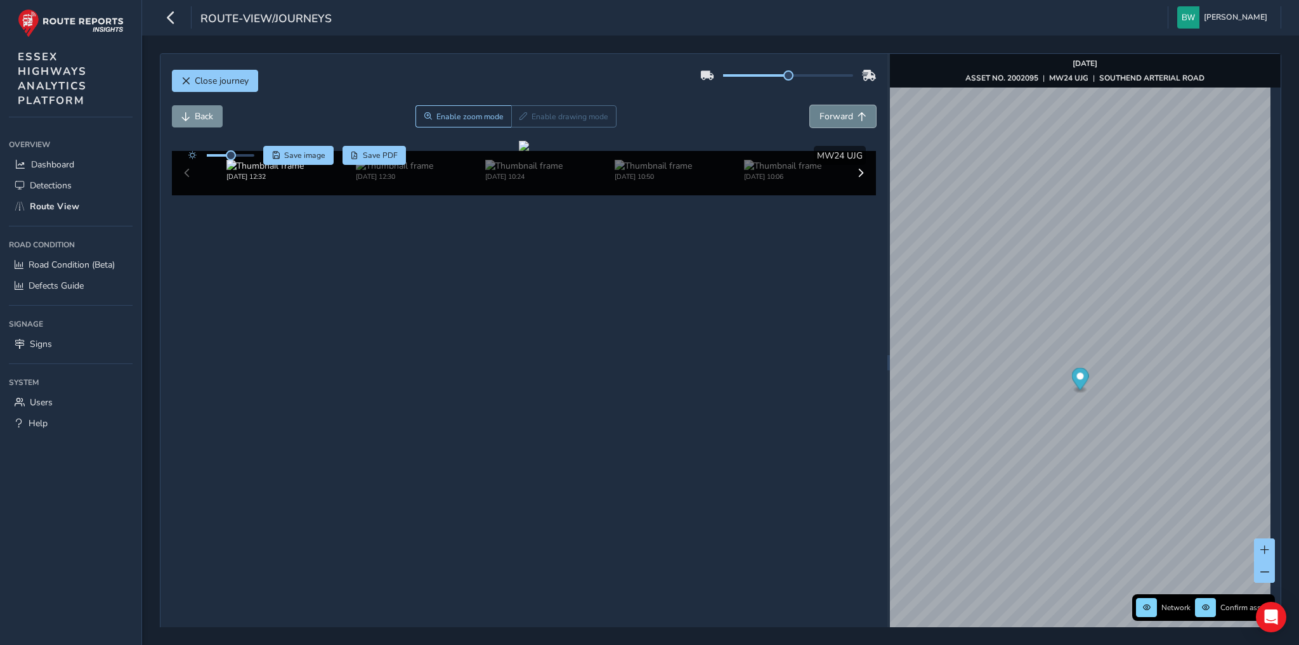
click at [839, 110] on span "Forward" at bounding box center [836, 116] width 34 height 12
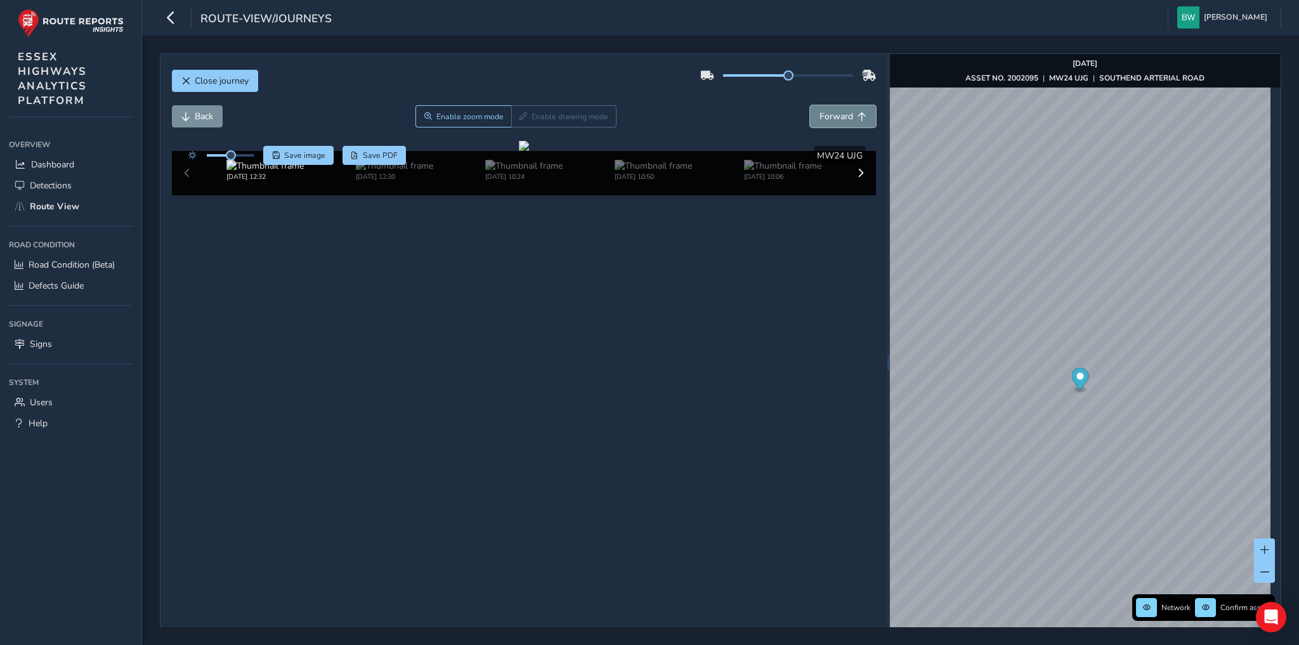
click at [839, 110] on span "Forward" at bounding box center [836, 116] width 34 height 12
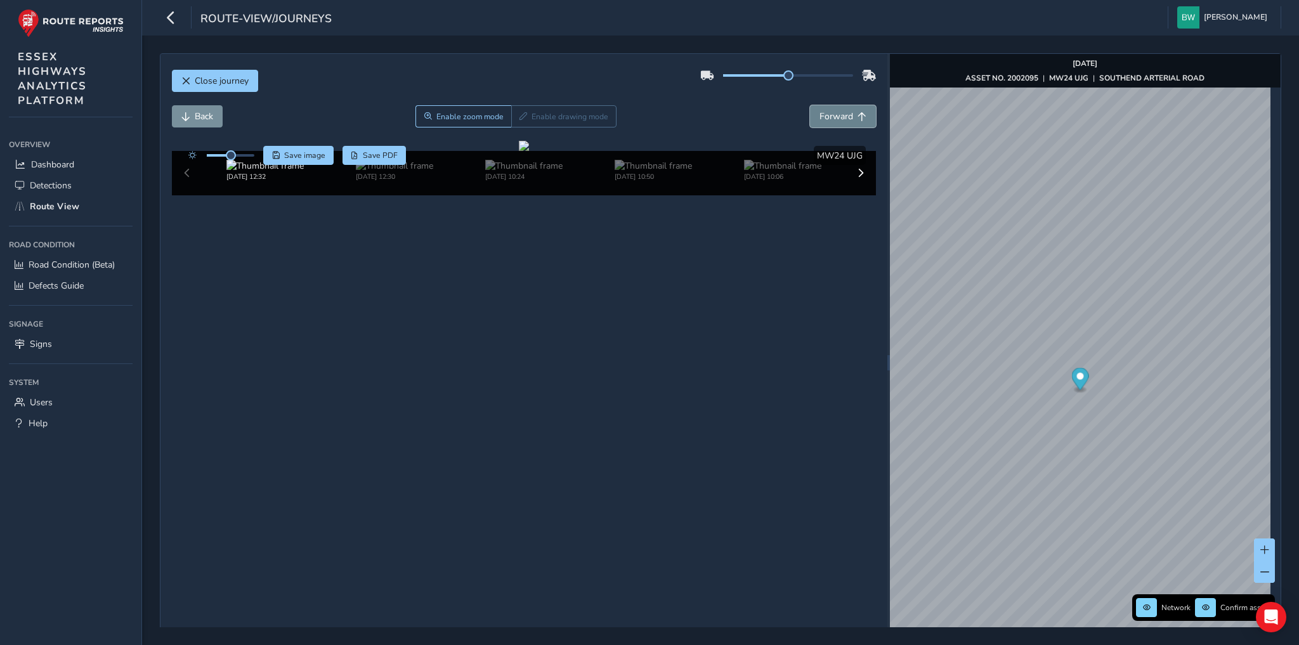
click at [839, 110] on span "Forward" at bounding box center [836, 116] width 34 height 12
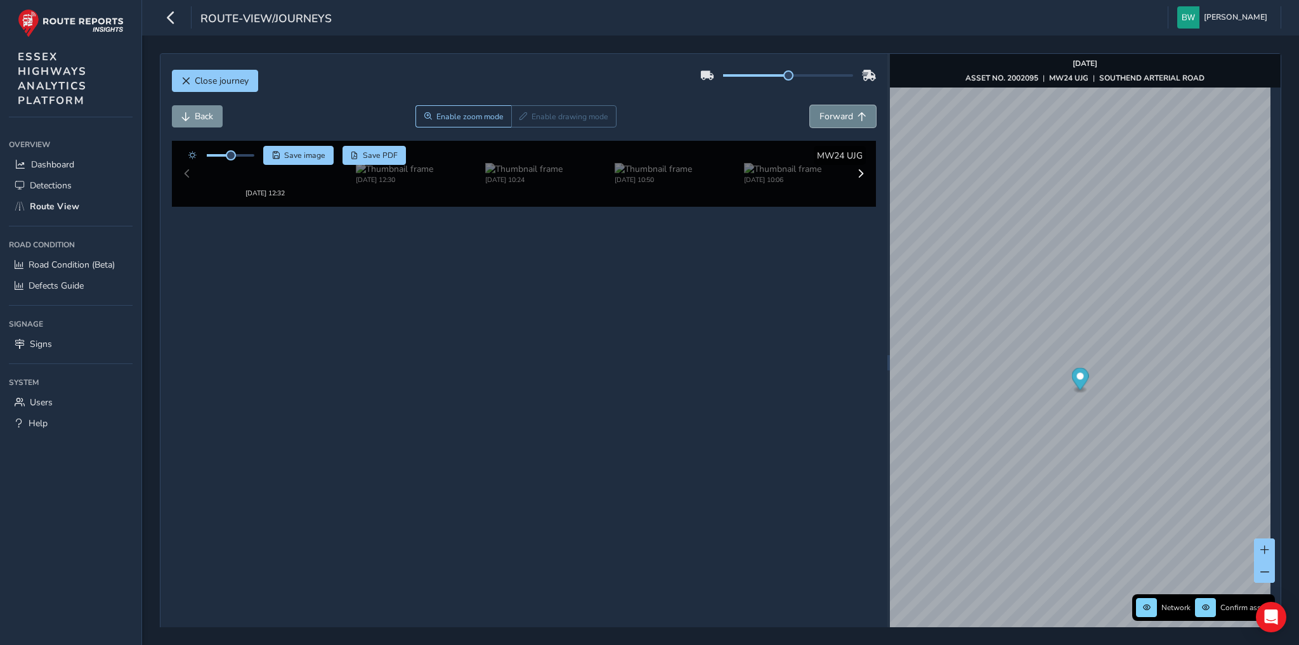
click at [839, 110] on span "Forward" at bounding box center [836, 116] width 34 height 12
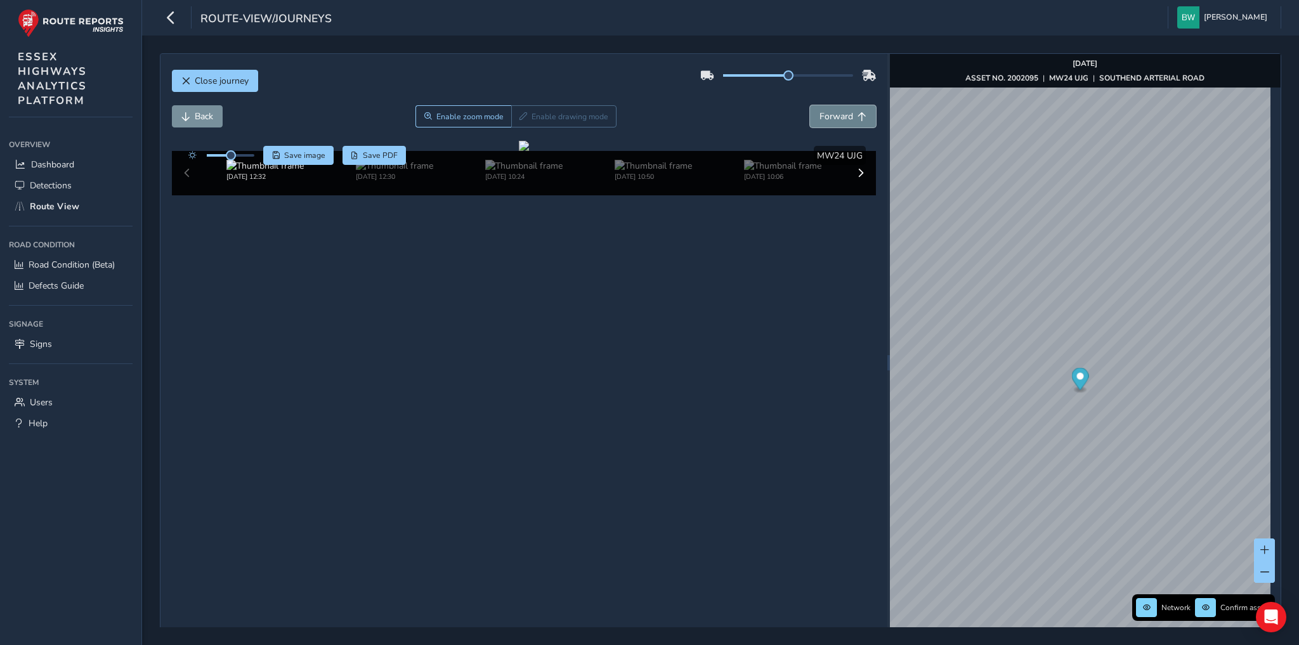
click at [839, 110] on span "Forward" at bounding box center [836, 116] width 34 height 12
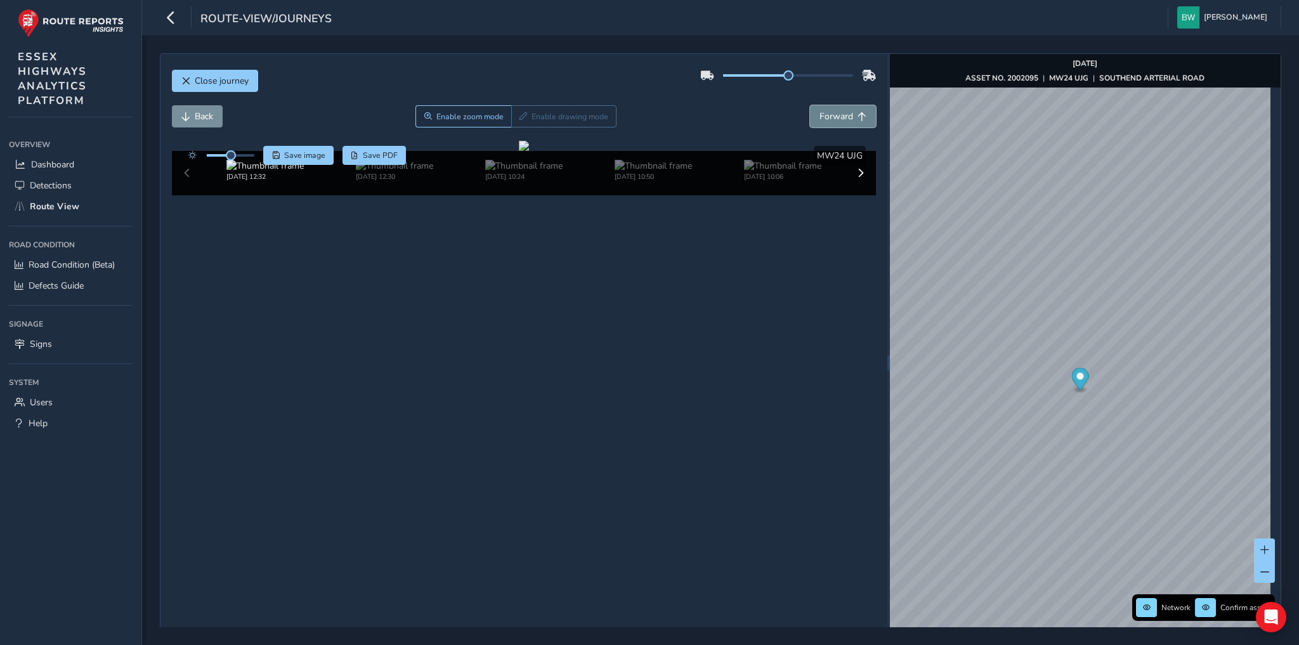
click at [839, 110] on span "Forward" at bounding box center [836, 116] width 34 height 12
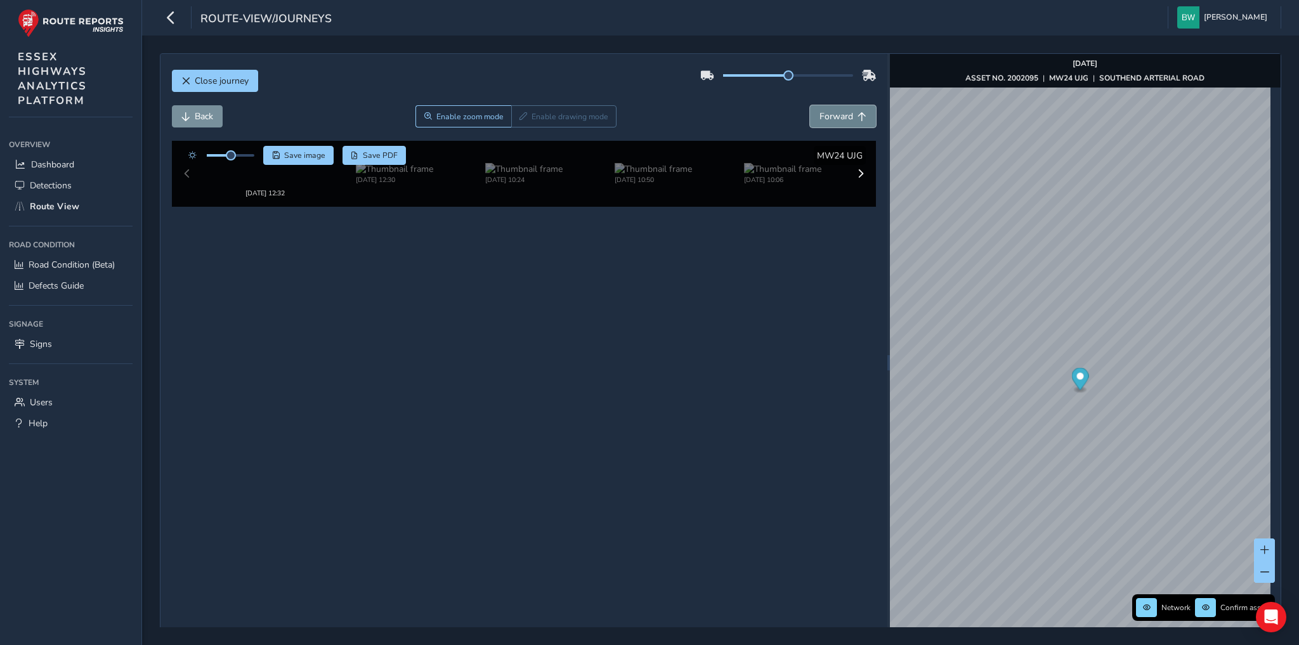
click at [839, 110] on span "Forward" at bounding box center [836, 116] width 34 height 12
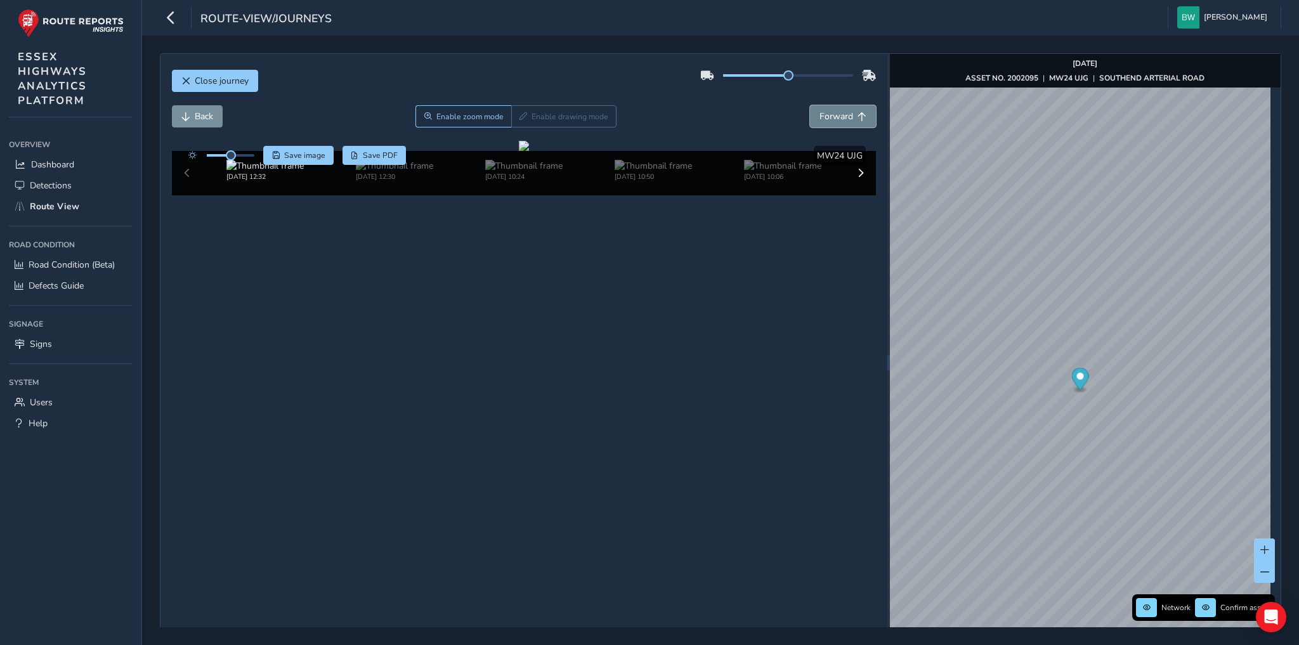
click at [839, 110] on span "Forward" at bounding box center [836, 116] width 34 height 12
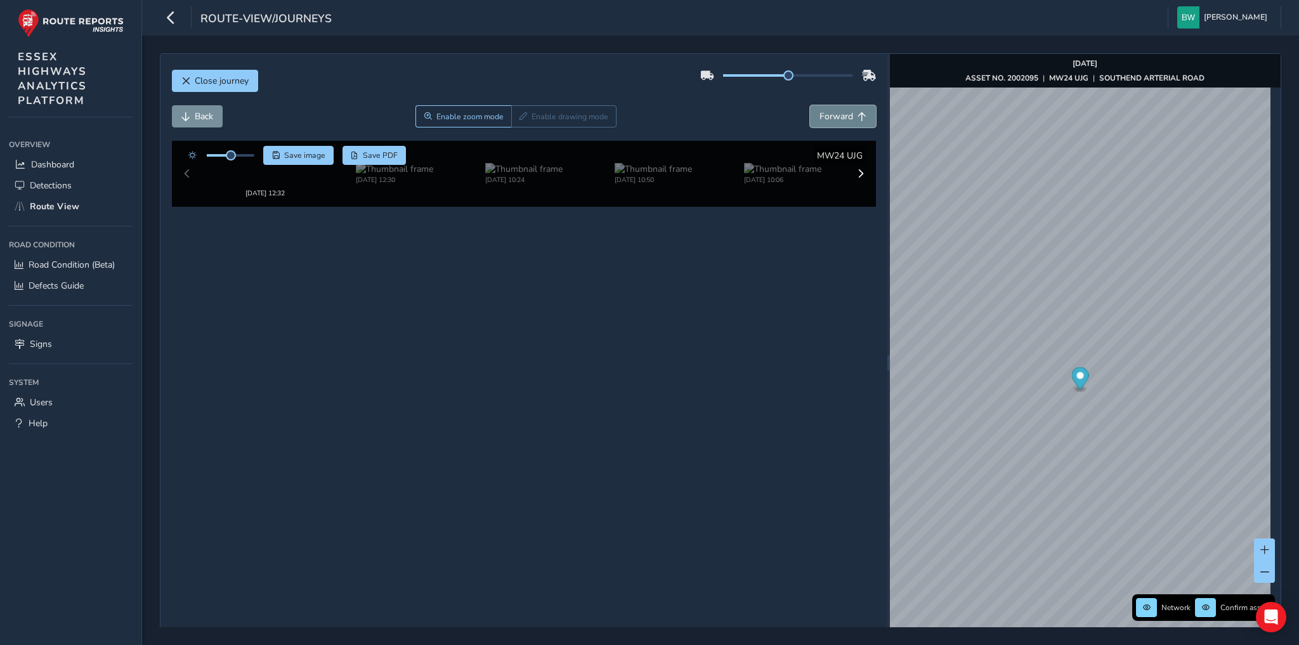
click at [839, 110] on span "Forward" at bounding box center [836, 116] width 34 height 12
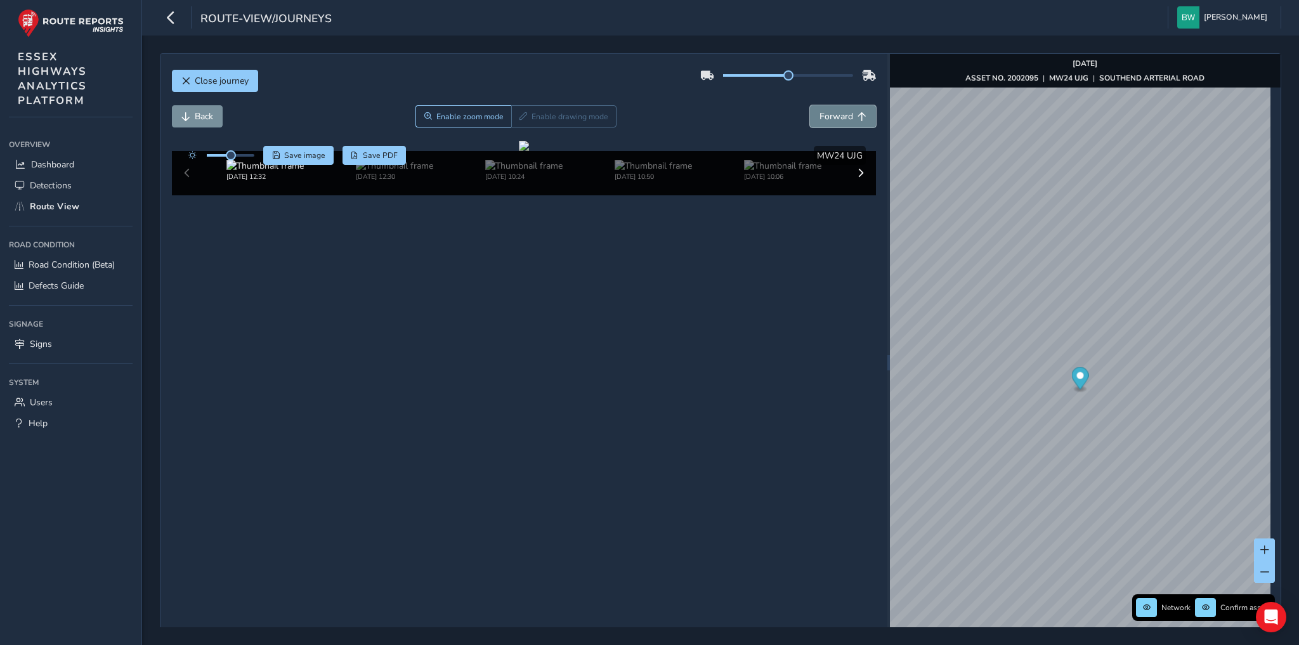
click at [839, 110] on span "Forward" at bounding box center [836, 116] width 34 height 12
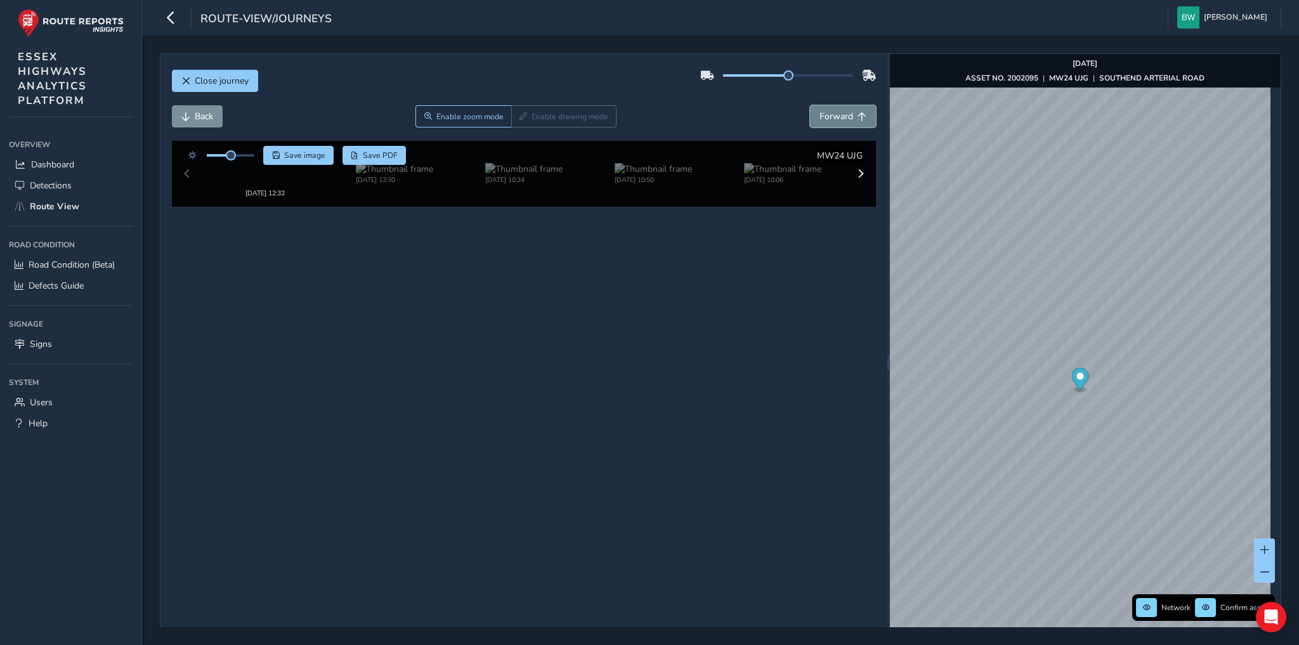
click at [839, 110] on span "Forward" at bounding box center [836, 116] width 34 height 12
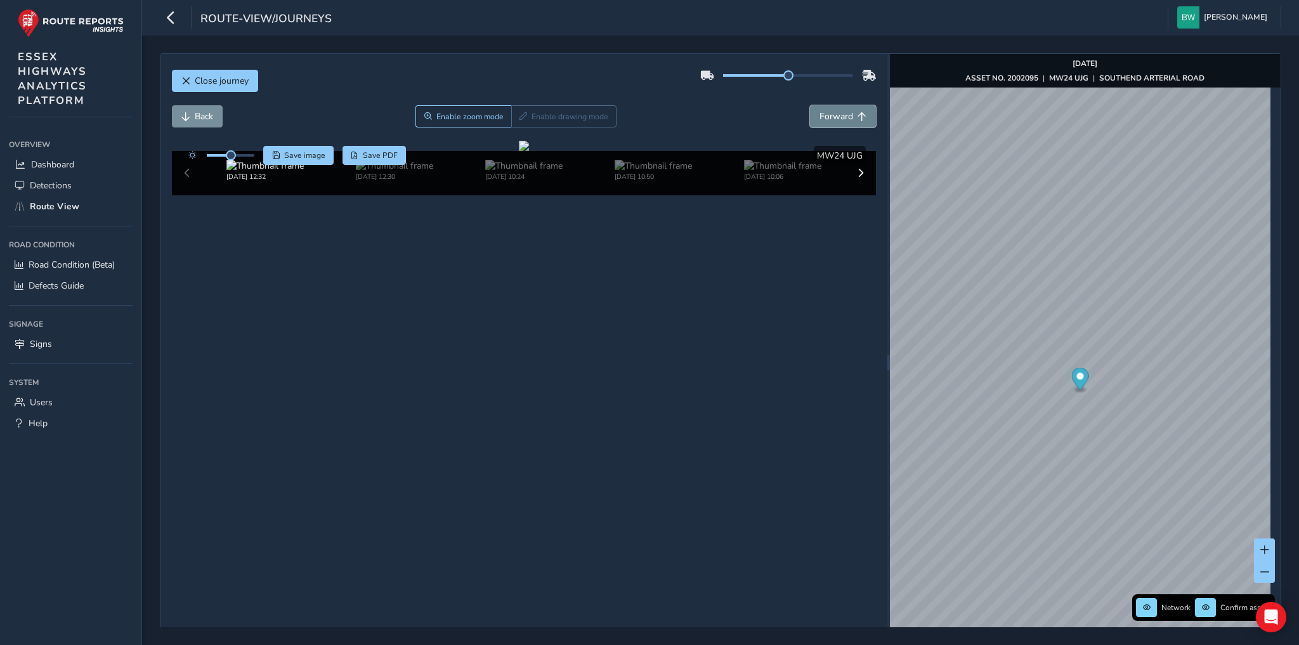
click at [839, 110] on span "Forward" at bounding box center [836, 116] width 34 height 12
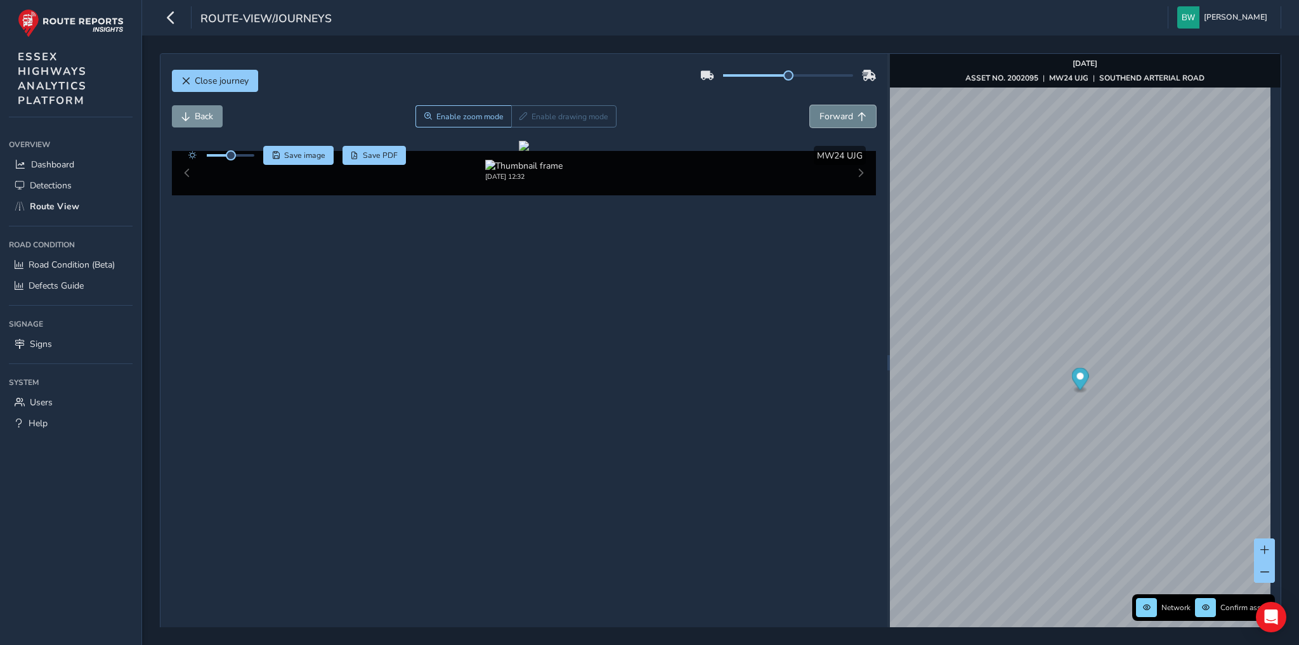
click at [839, 110] on span "Forward" at bounding box center [836, 116] width 34 height 12
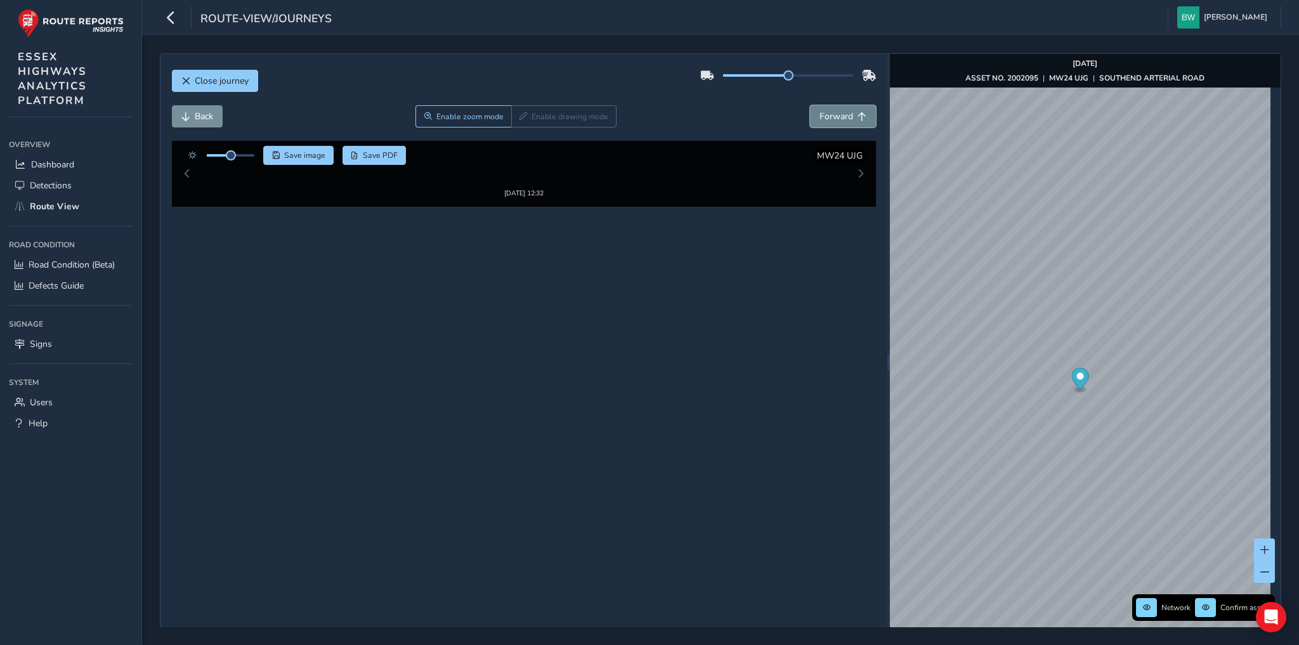
click at [839, 110] on span "Forward" at bounding box center [836, 116] width 34 height 12
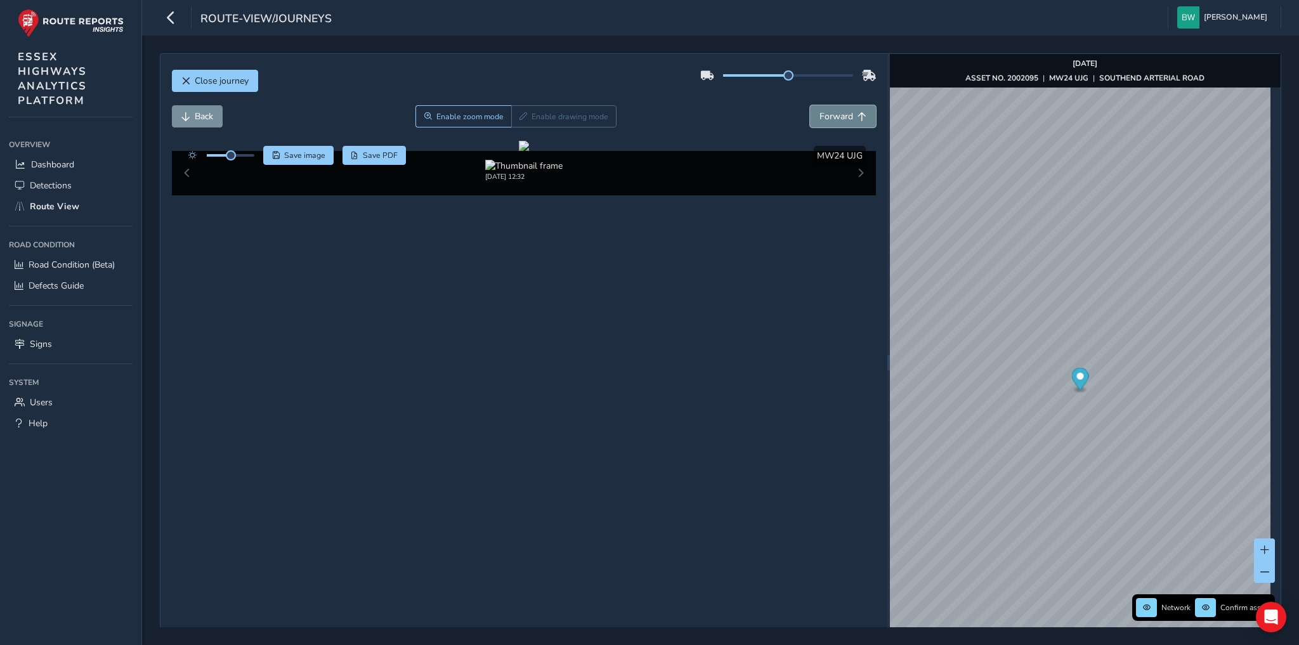
click at [839, 110] on span "Forward" at bounding box center [836, 116] width 34 height 12
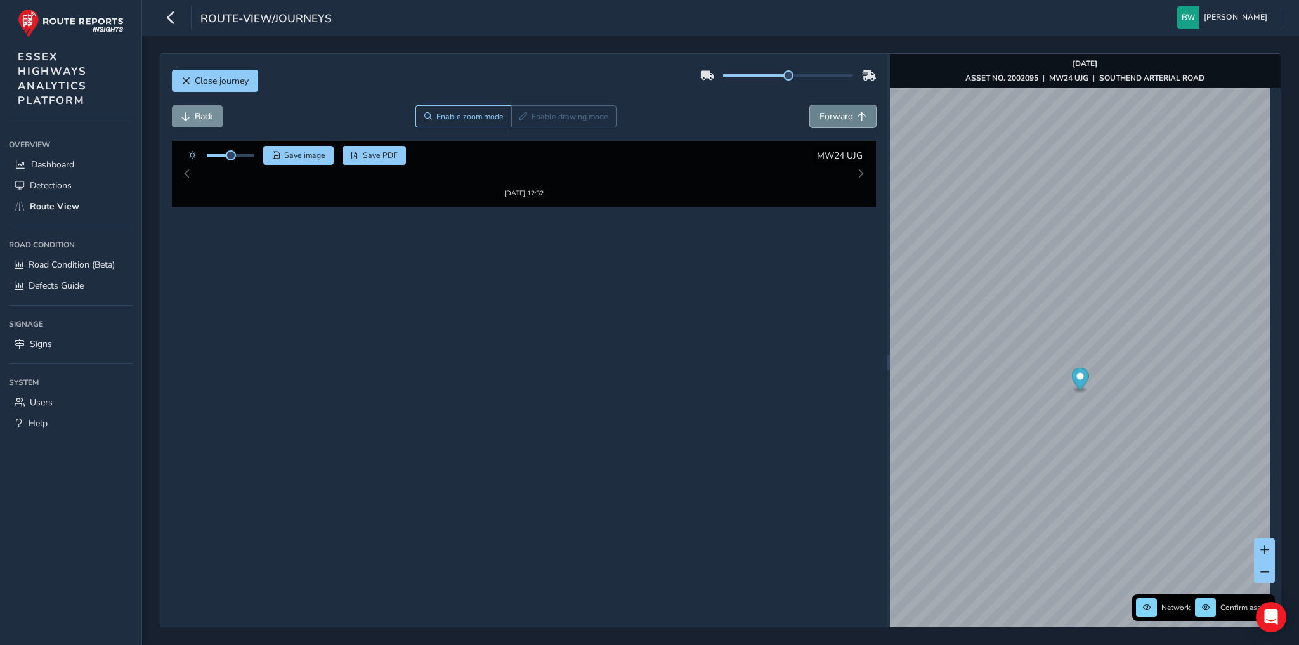
click at [839, 110] on span "Forward" at bounding box center [836, 116] width 34 height 12
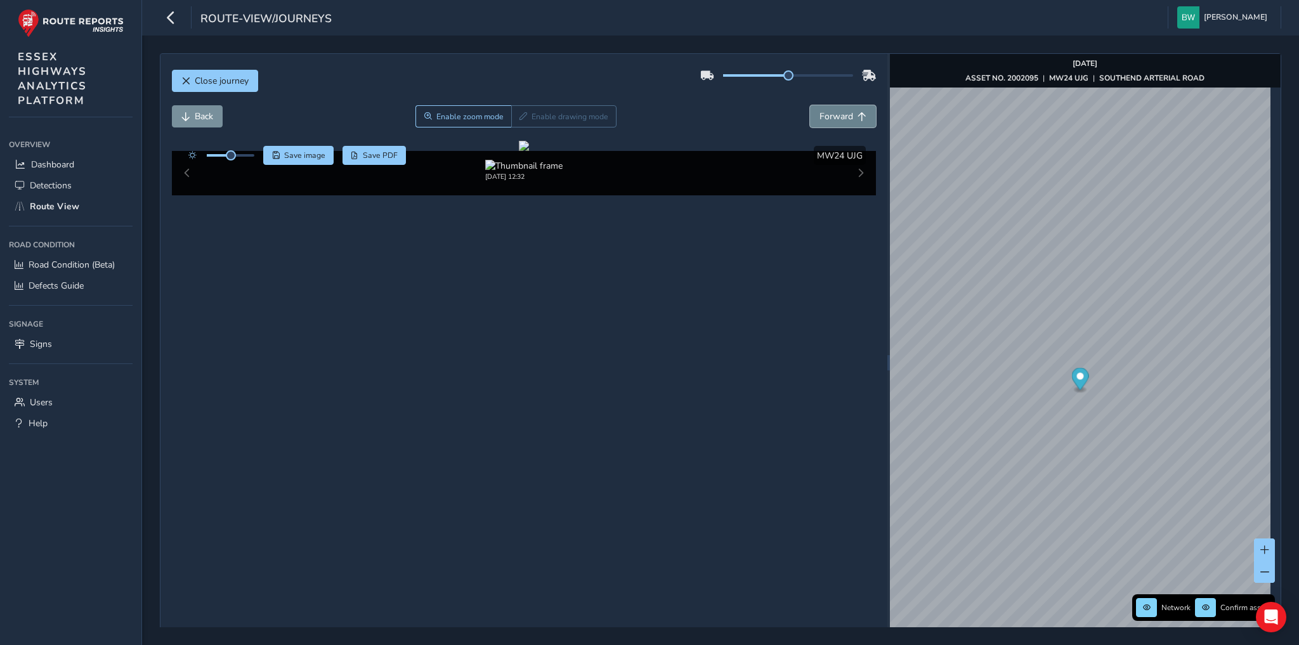
click at [839, 110] on span "Forward" at bounding box center [836, 116] width 34 height 12
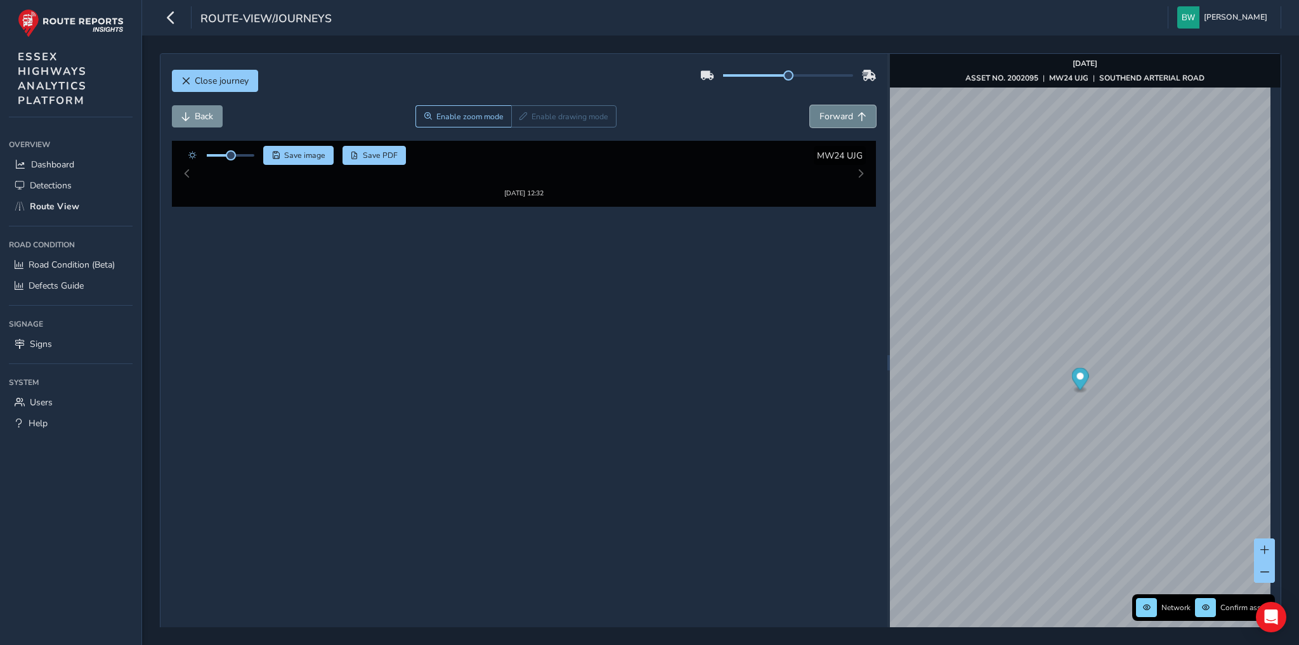
click at [839, 110] on span "Forward" at bounding box center [836, 116] width 34 height 12
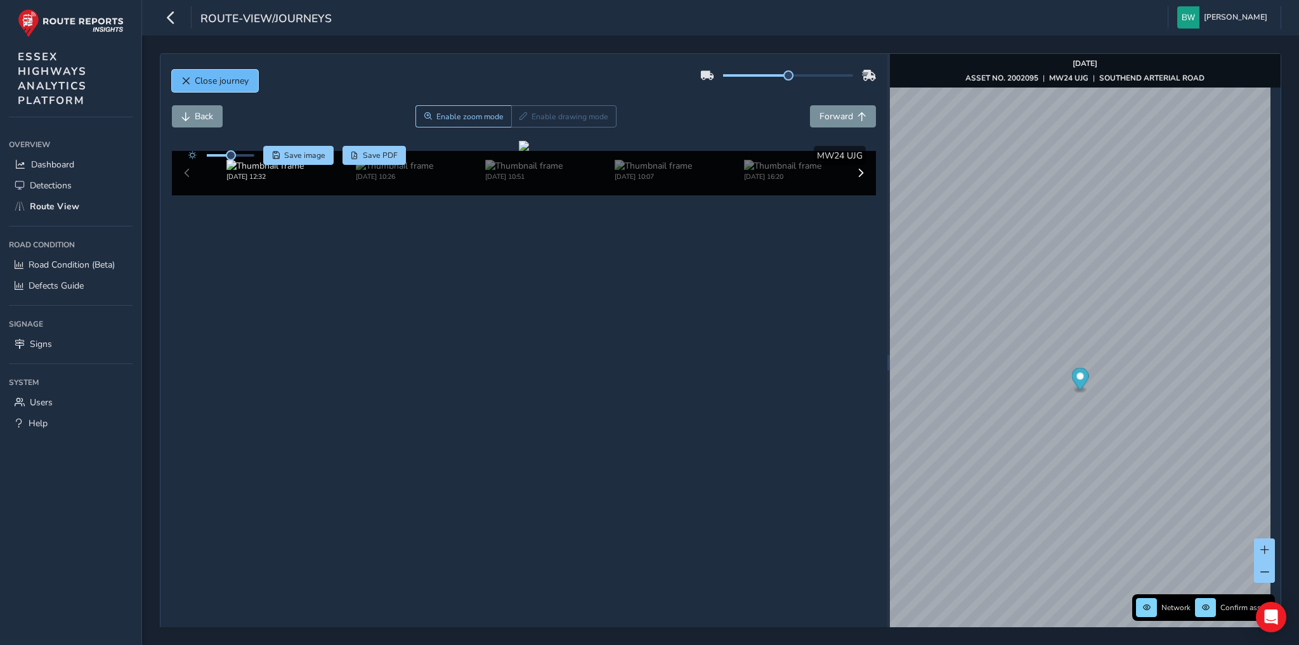
click at [216, 77] on span "Close journey" at bounding box center [222, 81] width 54 height 12
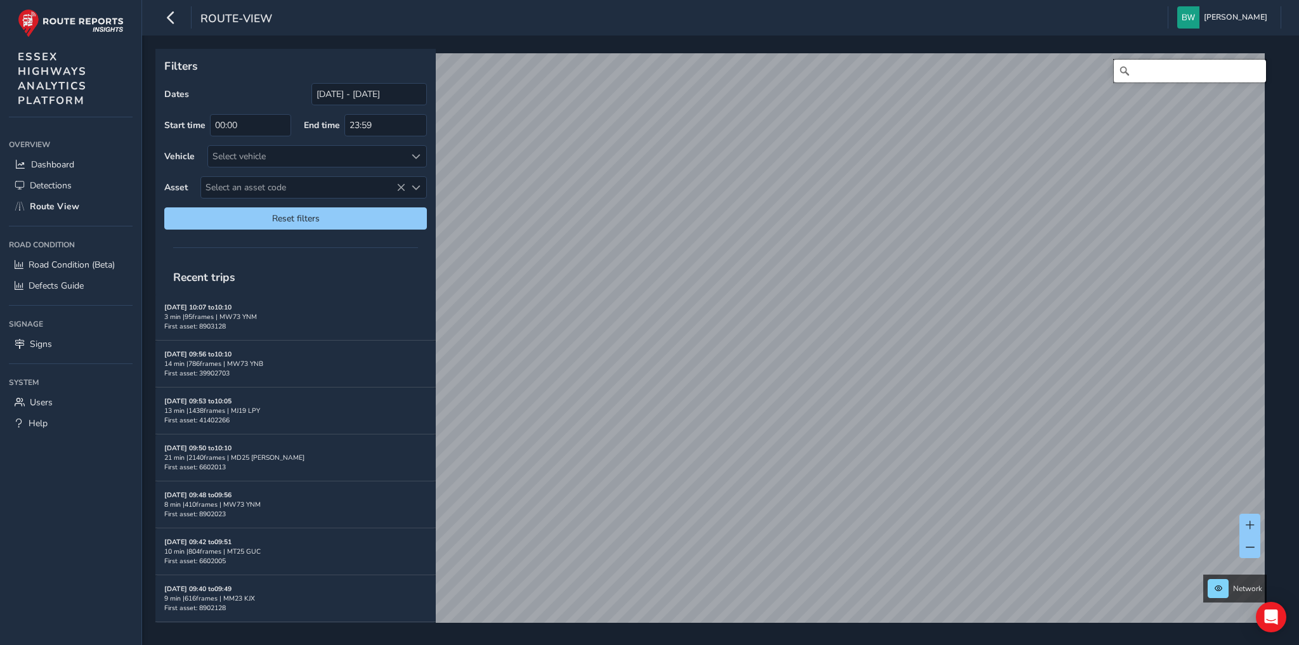
click at [1142, 65] on input "Search" at bounding box center [1190, 71] width 152 height 23
type input "l"
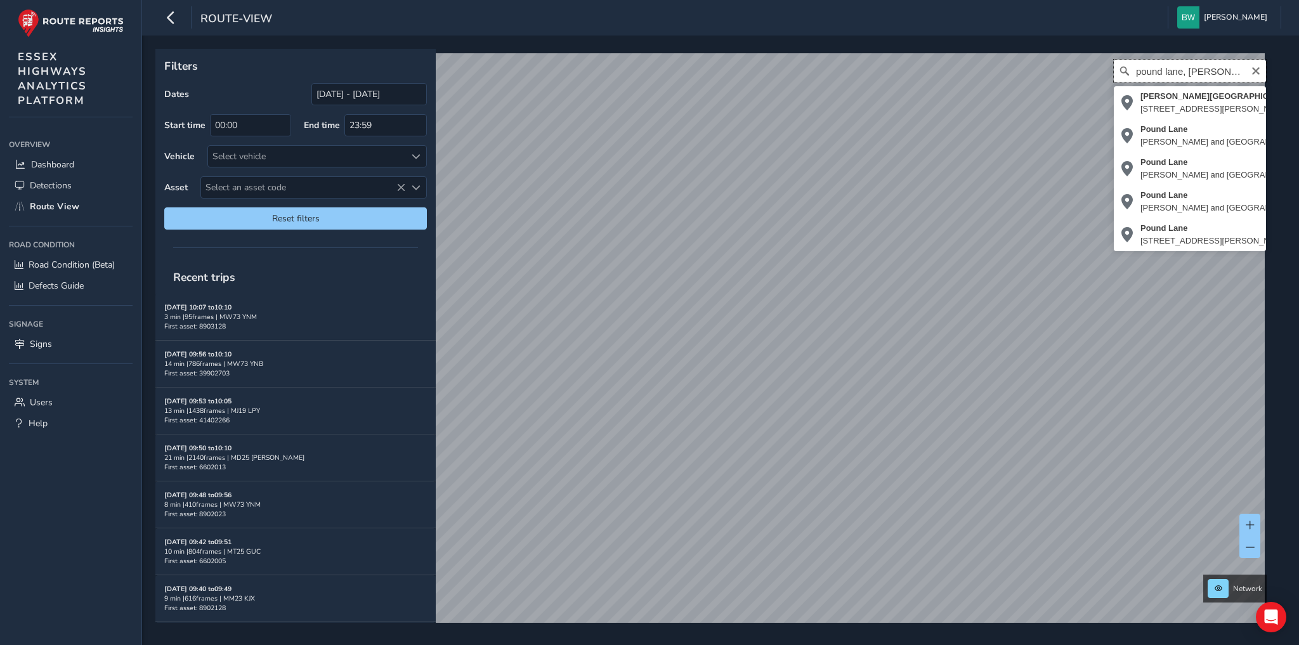
scroll to position [0, 4]
type input "pound lane, [PERSON_NAME]"
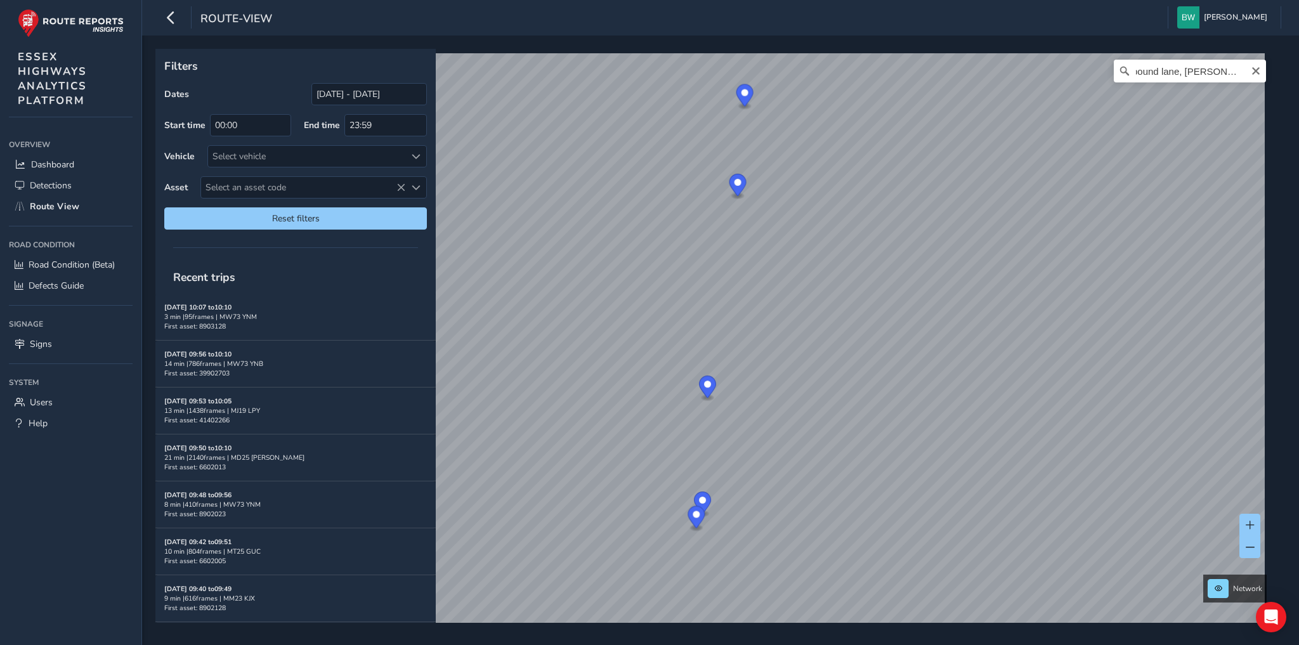
scroll to position [0, 0]
click at [363, 213] on span "Reset filters" at bounding box center [296, 218] width 244 height 12
click at [350, 94] on input "[DATE] - [DATE]" at bounding box center [368, 94] width 115 height 22
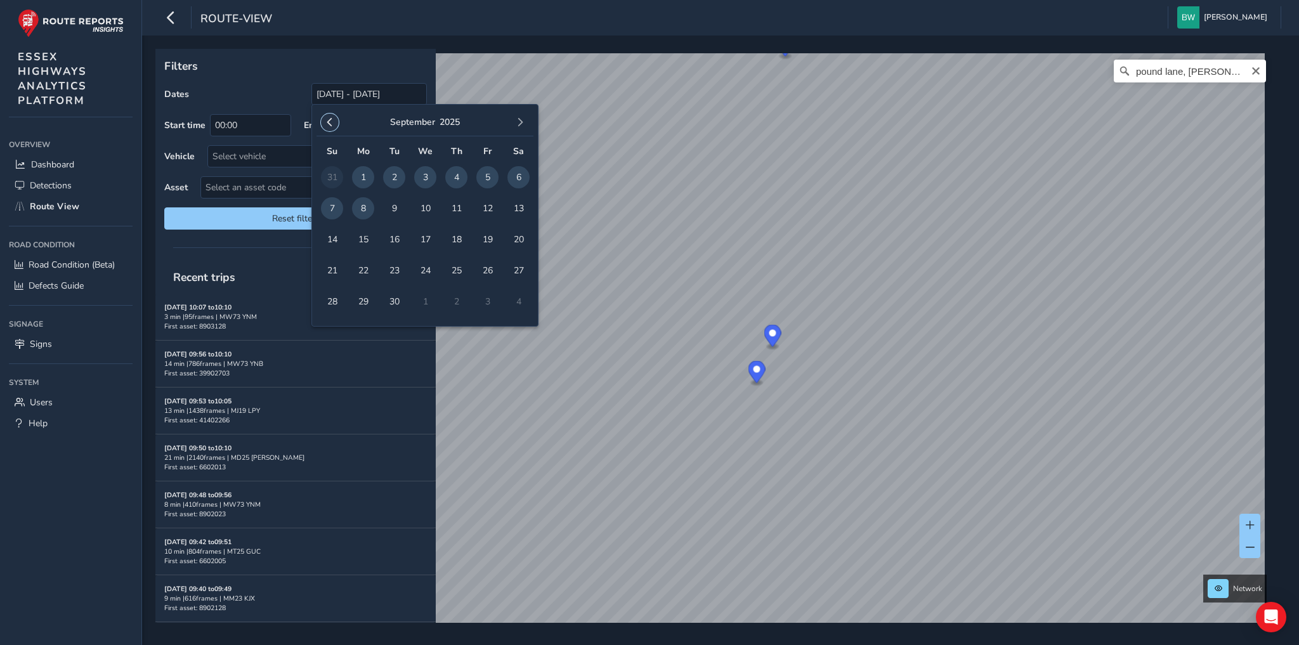
click at [325, 116] on button "button" at bounding box center [330, 123] width 18 height 18
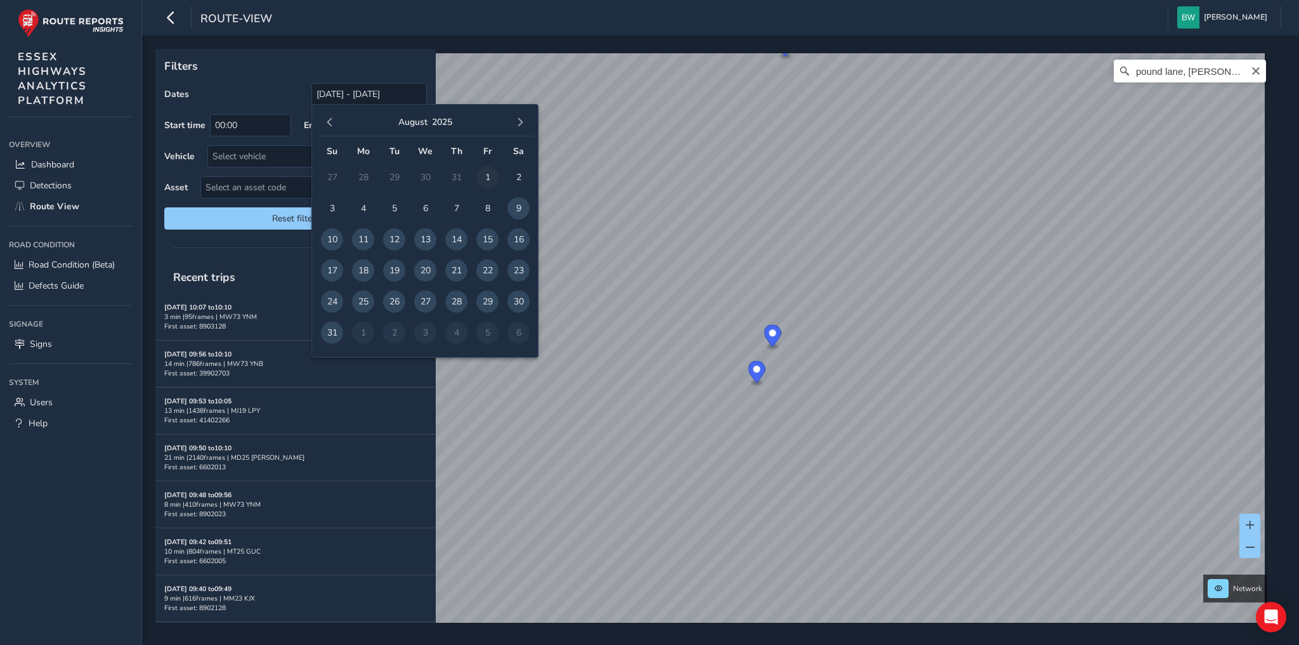
click at [481, 174] on span "1" at bounding box center [487, 177] width 22 height 22
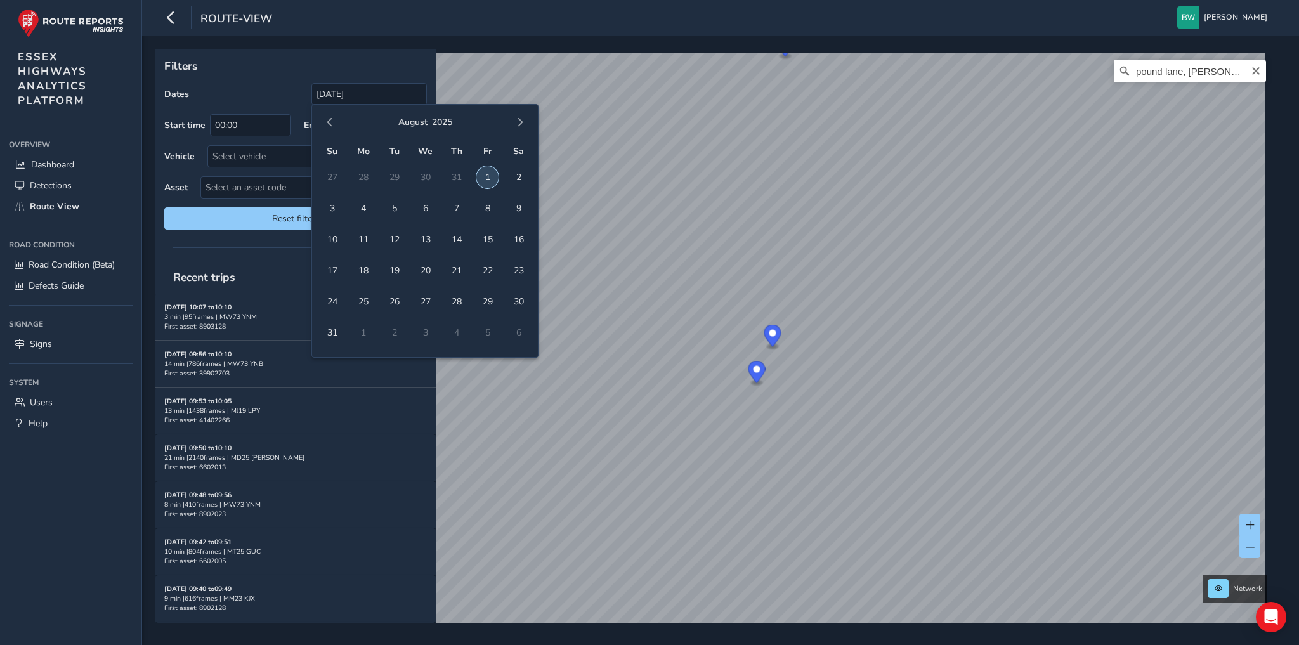
click at [486, 174] on span "1" at bounding box center [487, 177] width 22 height 22
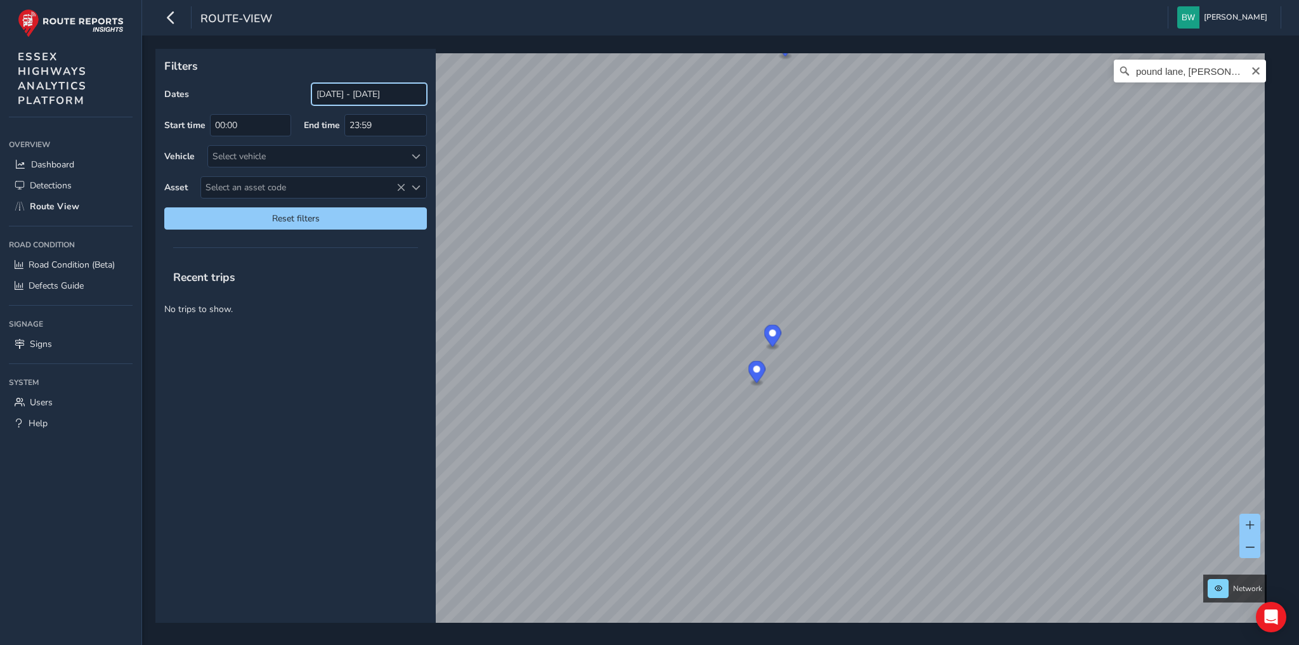
click at [416, 94] on input "[DATE] - [DATE]" at bounding box center [368, 94] width 115 height 22
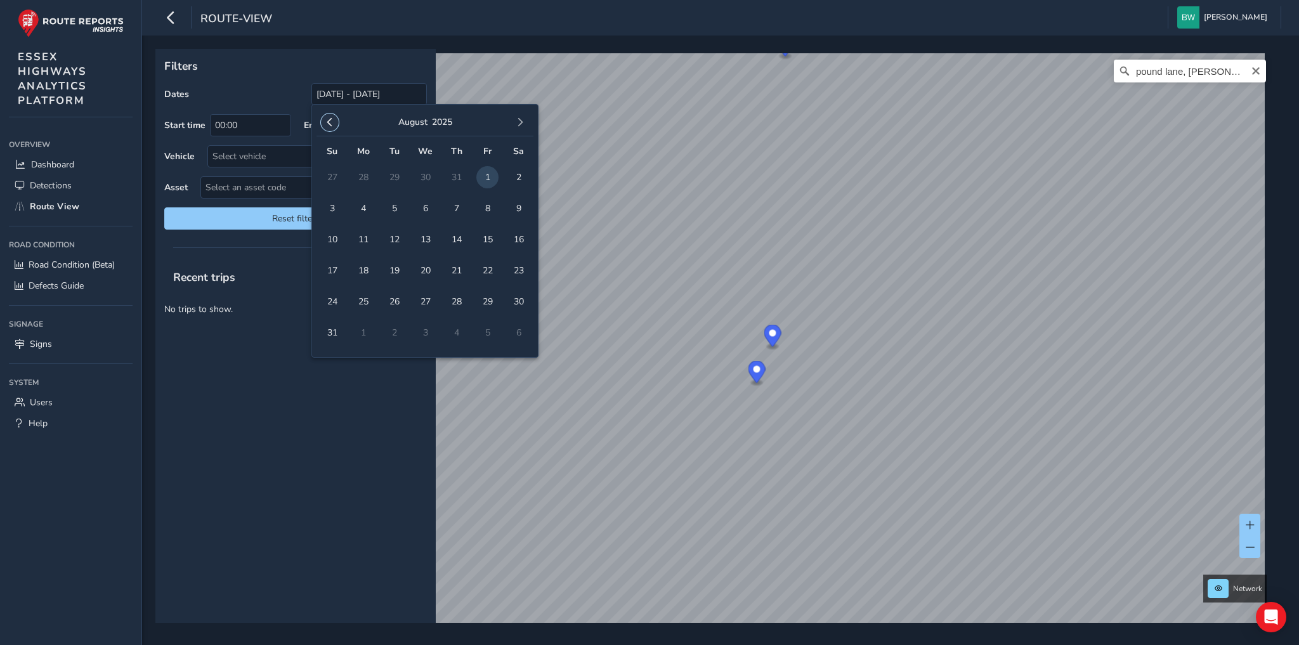
click at [332, 121] on span "button" at bounding box center [329, 122] width 9 height 9
click at [392, 176] on span "1" at bounding box center [394, 177] width 22 height 22
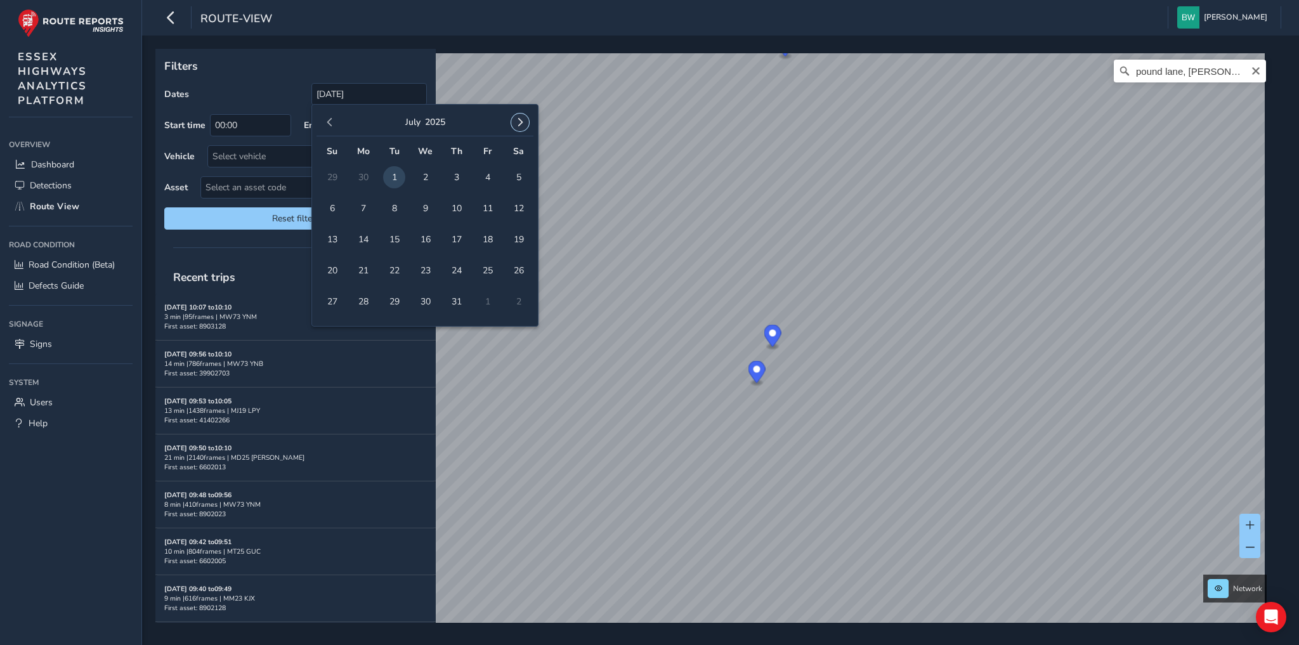
click at [520, 120] on span "button" at bounding box center [520, 122] width 9 height 9
click at [364, 203] on span "8" at bounding box center [363, 208] width 22 height 22
type input "[DATE] - [DATE]"
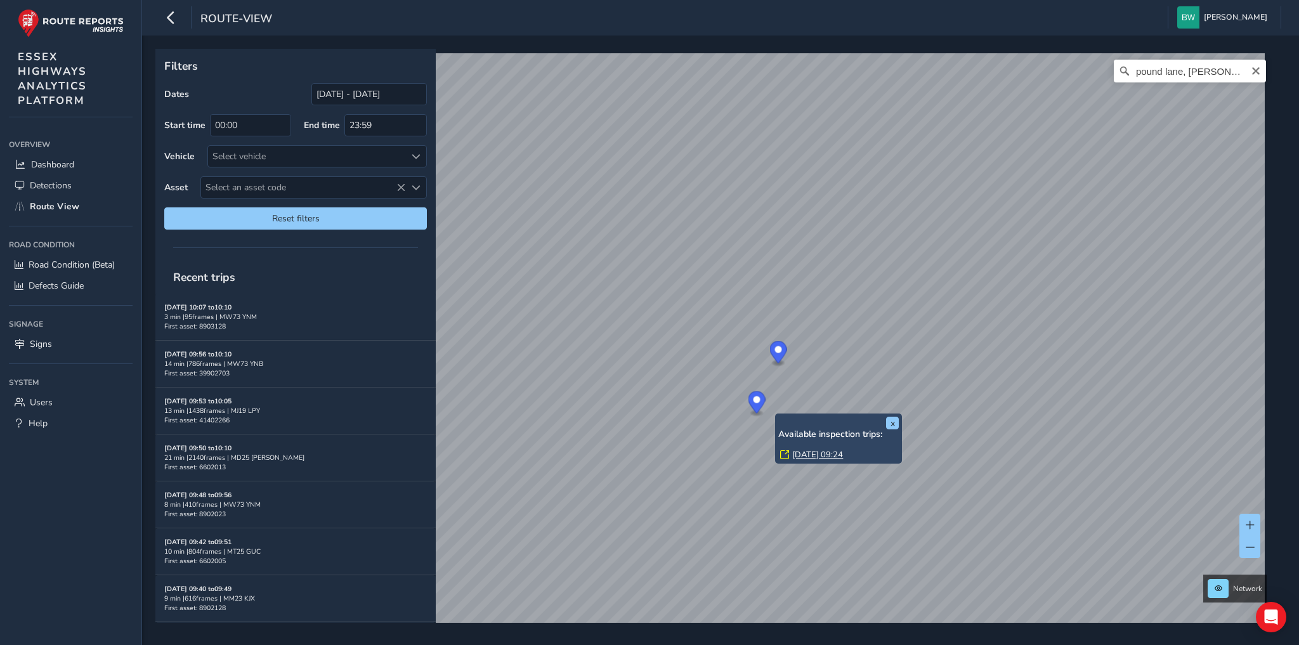
click at [802, 457] on link "[DATE] 09:24" at bounding box center [817, 454] width 51 height 11
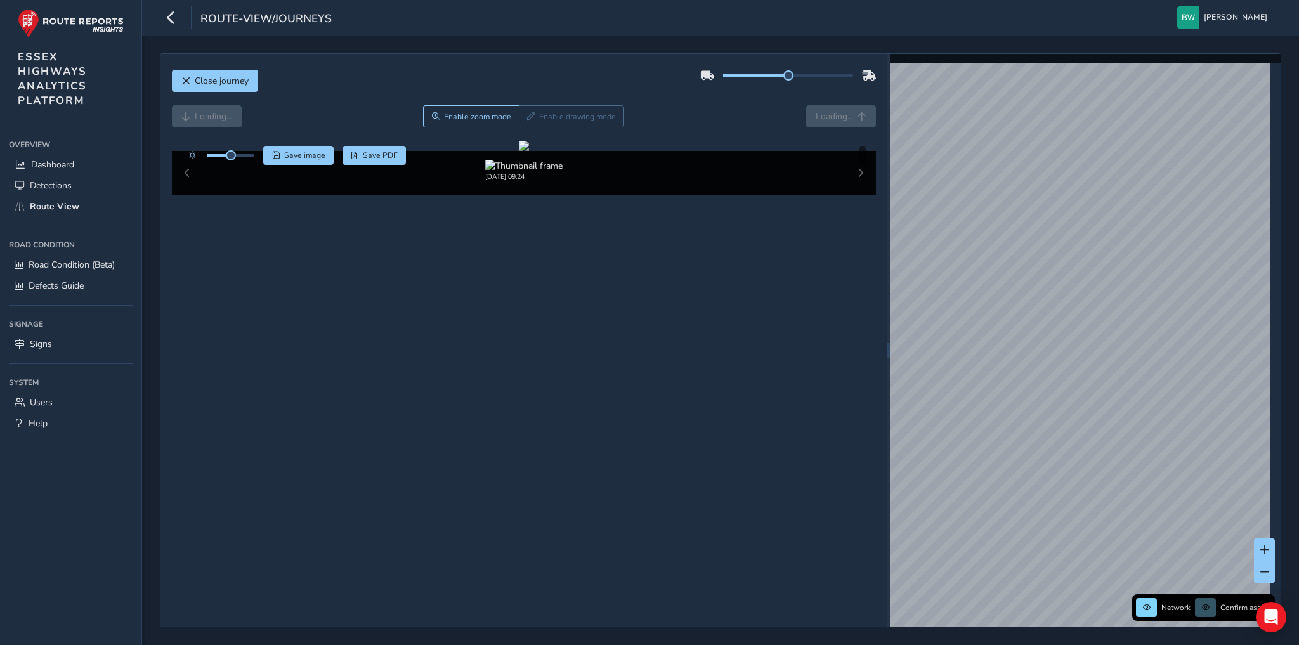
click at [827, 115] on div "Loading... Enable zoom mode Enable drawing mode Loading..." at bounding box center [524, 116] width 705 height 22
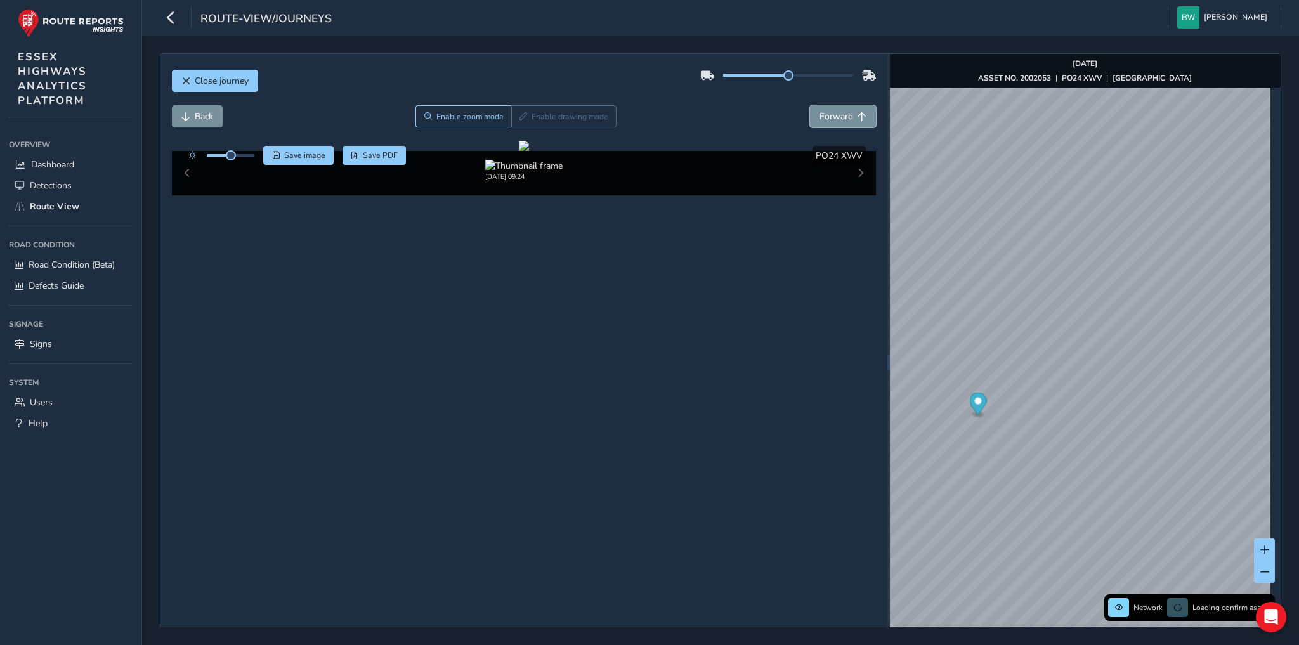
click at [827, 115] on span "Forward" at bounding box center [836, 116] width 34 height 12
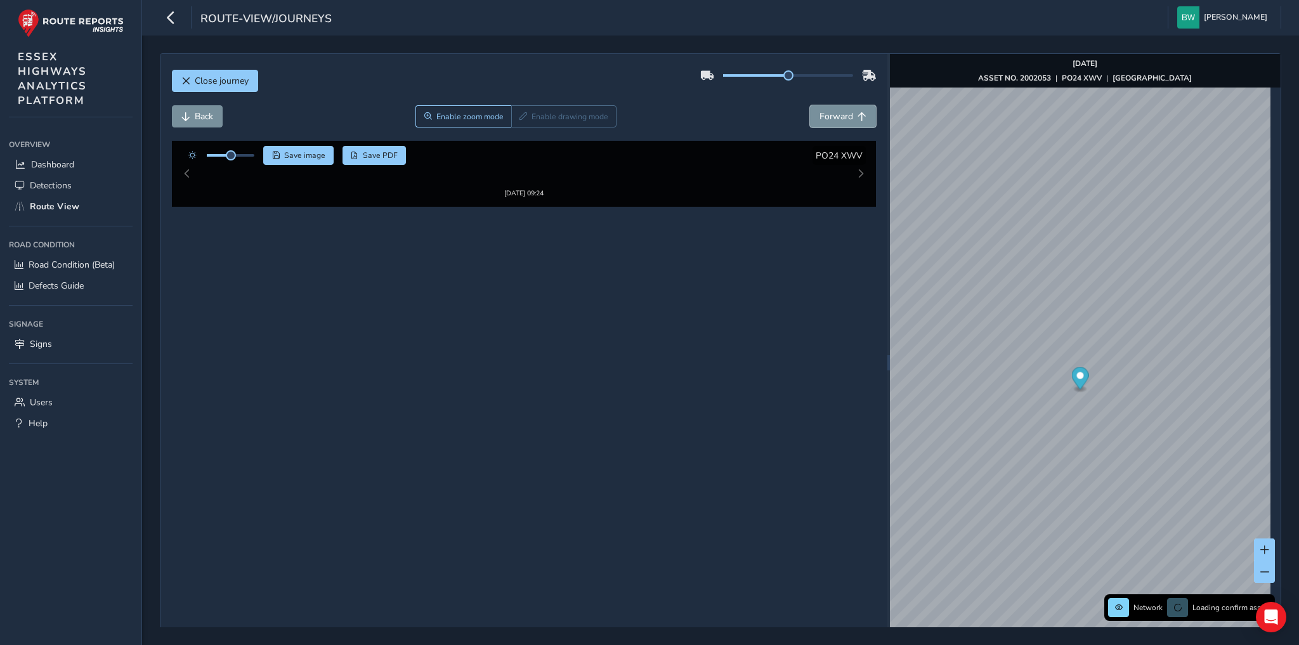
click at [827, 115] on span "Forward" at bounding box center [836, 116] width 34 height 12
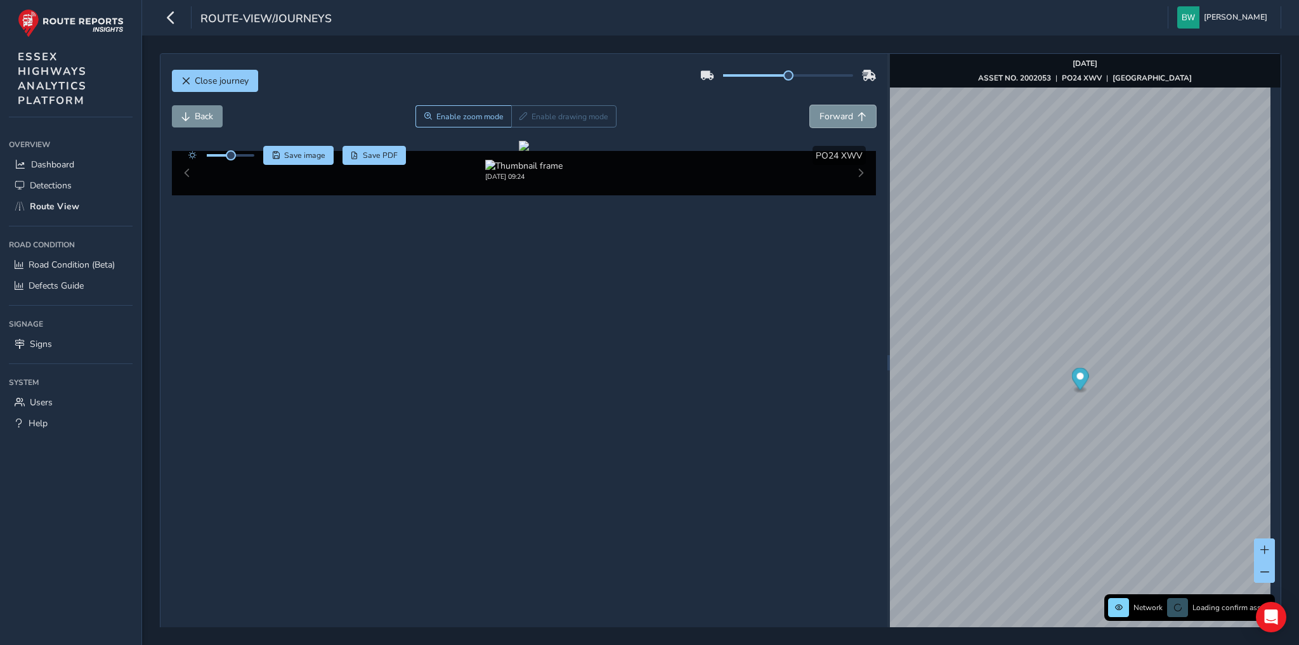
click at [827, 115] on span "Forward" at bounding box center [836, 116] width 34 height 12
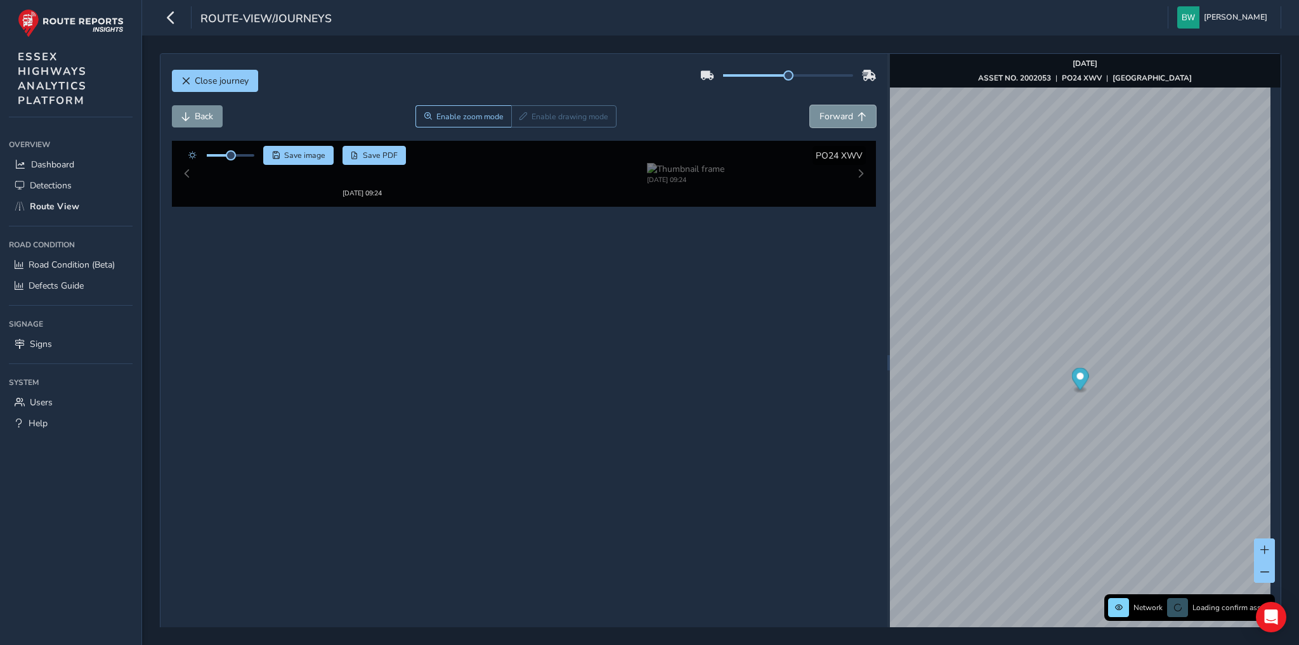
click at [827, 115] on span "Forward" at bounding box center [836, 116] width 34 height 12
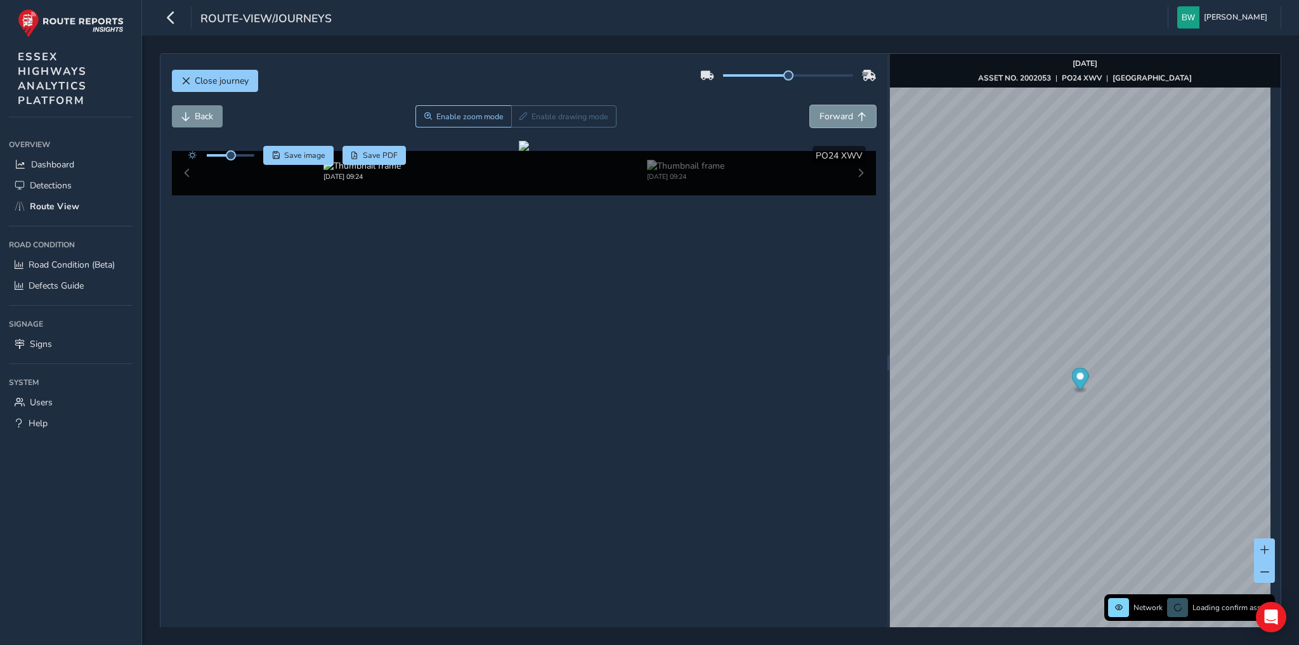
click at [827, 115] on span "Forward" at bounding box center [836, 116] width 34 height 12
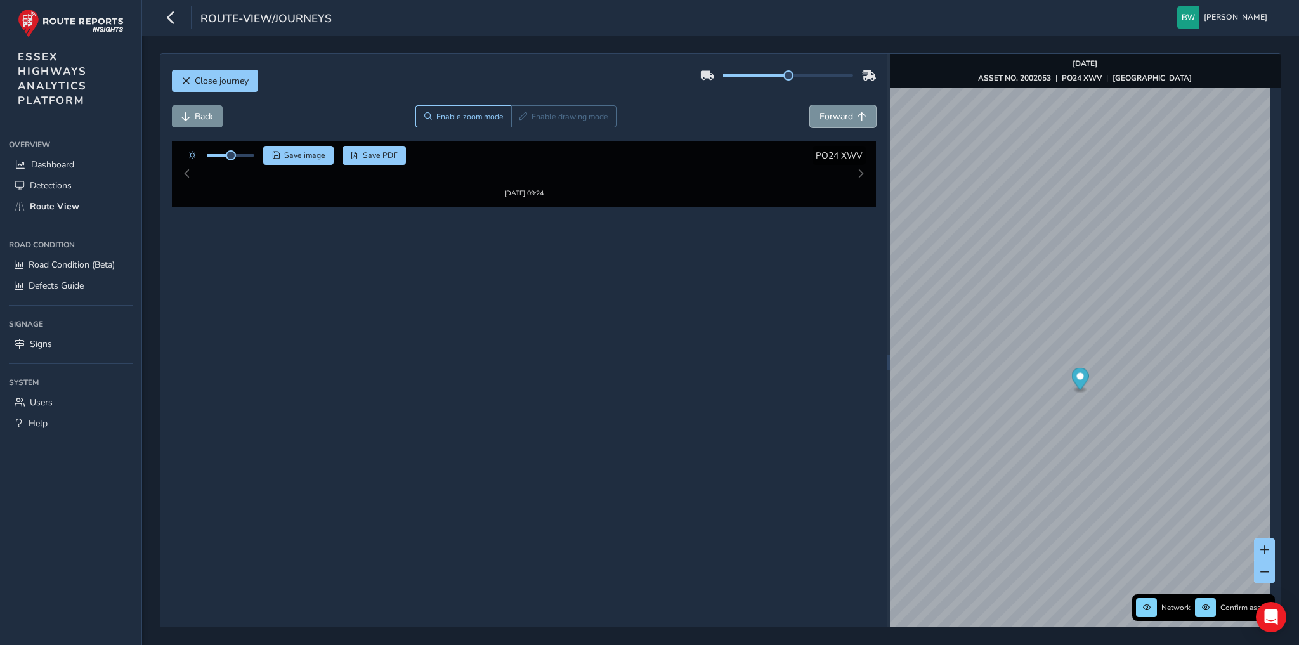
click at [827, 115] on span "Forward" at bounding box center [836, 116] width 34 height 12
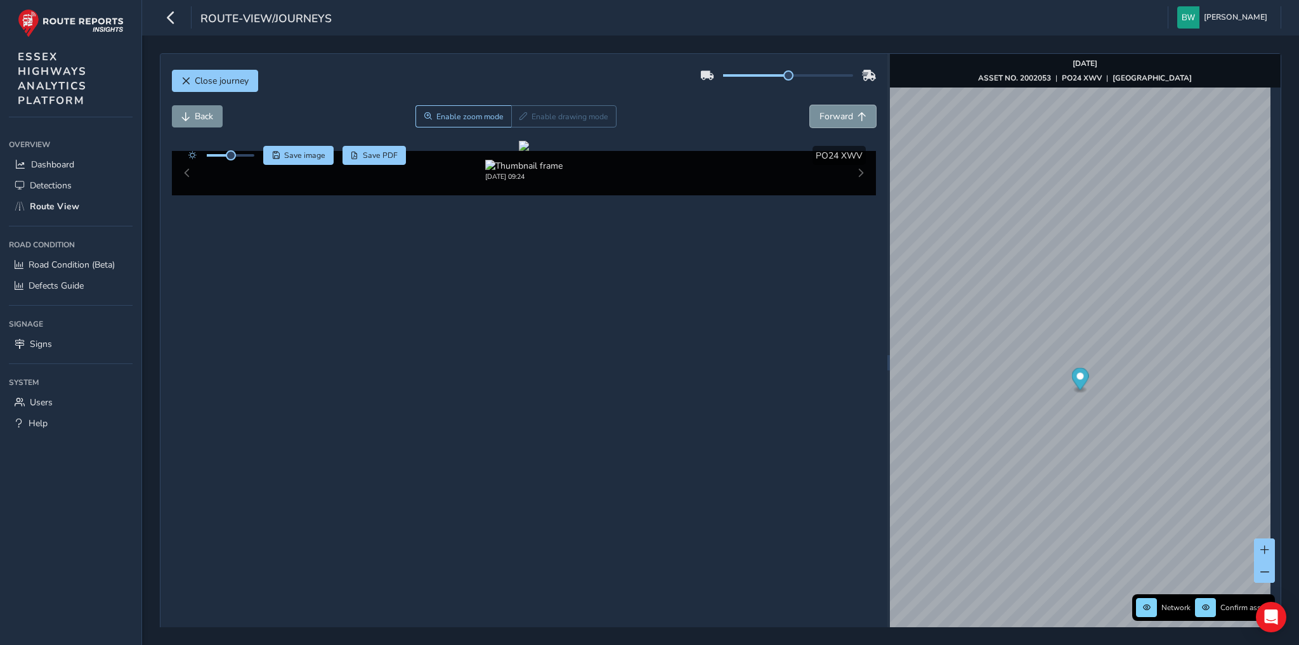
click at [827, 115] on span "Forward" at bounding box center [836, 116] width 34 height 12
click at [225, 82] on span "Close journey" at bounding box center [222, 81] width 54 height 12
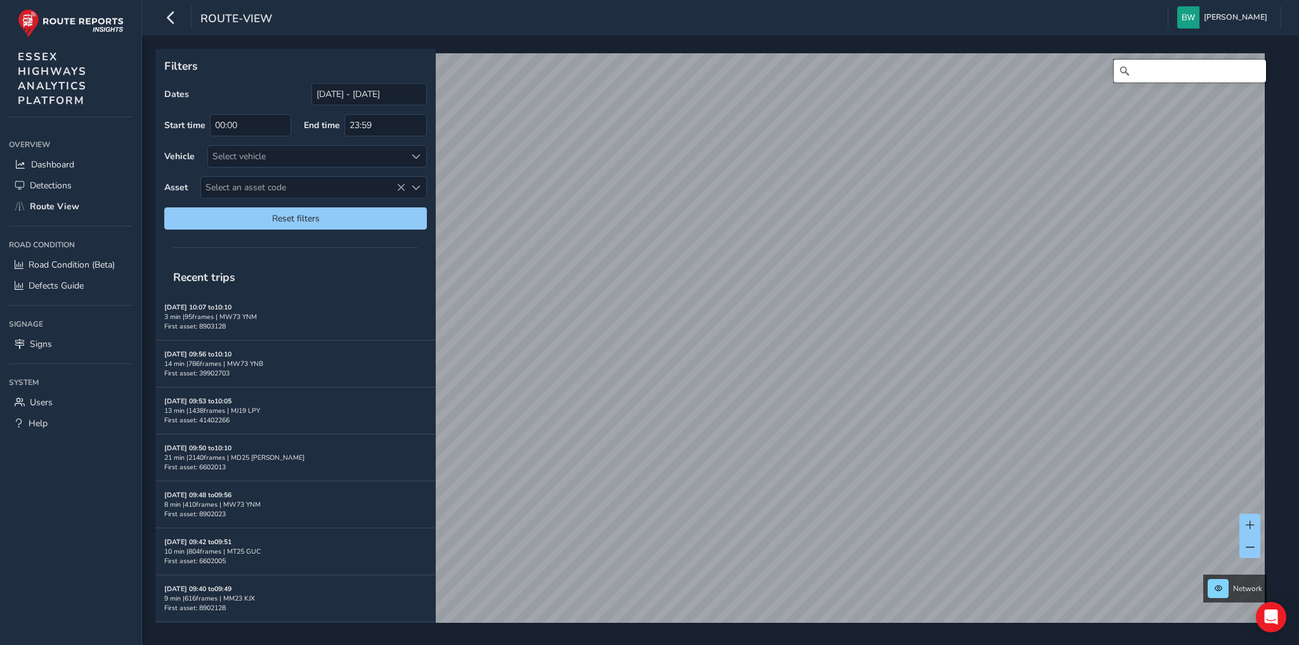
click at [1152, 60] on input "Search" at bounding box center [1190, 71] width 152 height 23
click at [1057, 72] on div "[STREET_ADDRESS]" at bounding box center [716, 345] width 1112 height 584
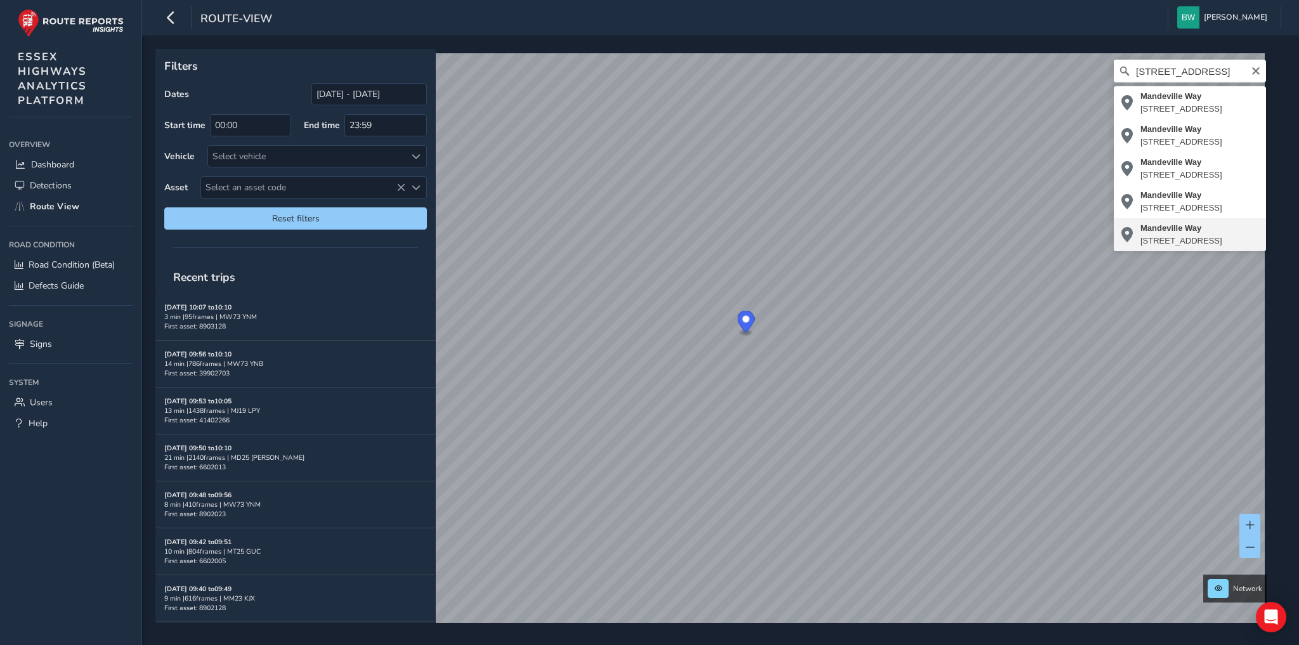
type input "[STREET_ADDRESS]"
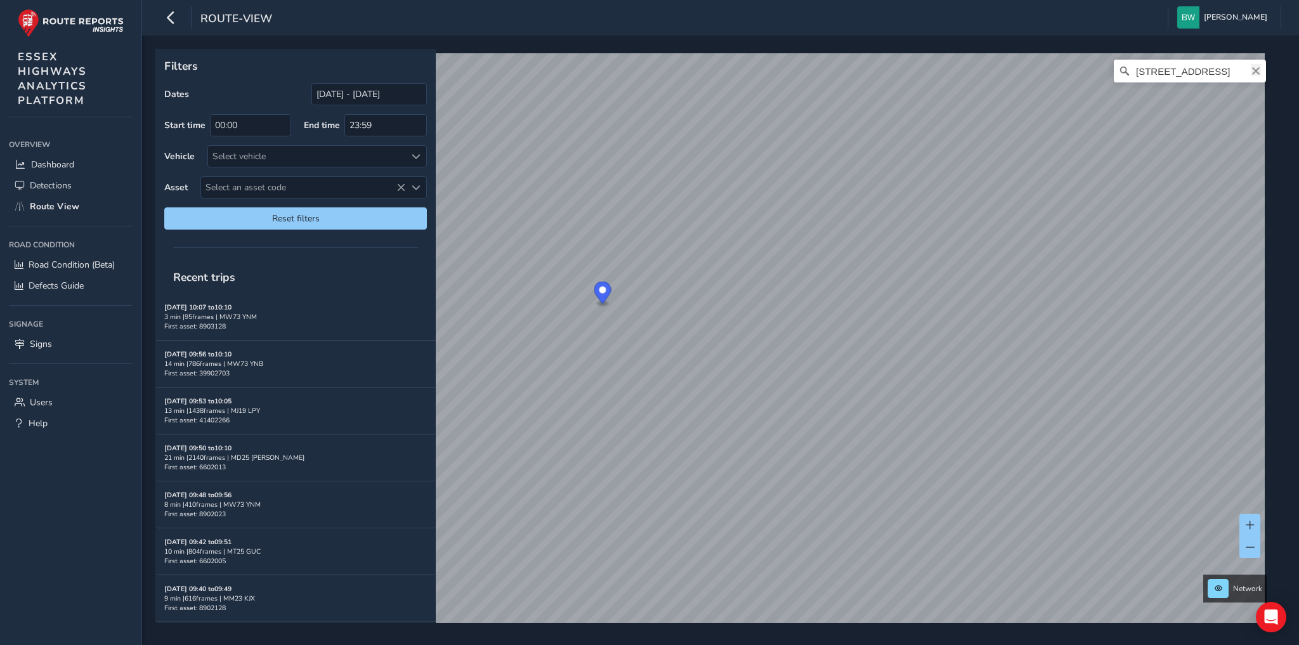
click at [1252, 72] on icon "Clear" at bounding box center [1256, 71] width 8 height 8
click at [1213, 72] on input "Search" at bounding box center [1190, 71] width 152 height 23
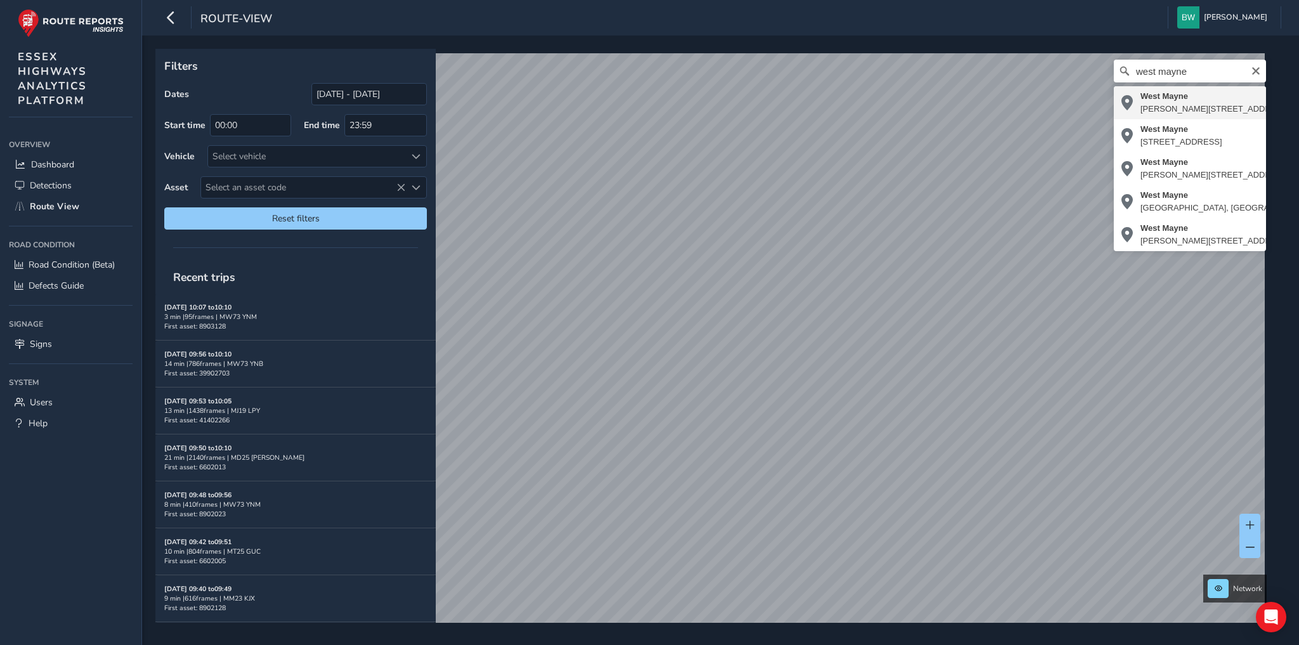
type input "[STREET_ADDRESS][PERSON_NAME]"
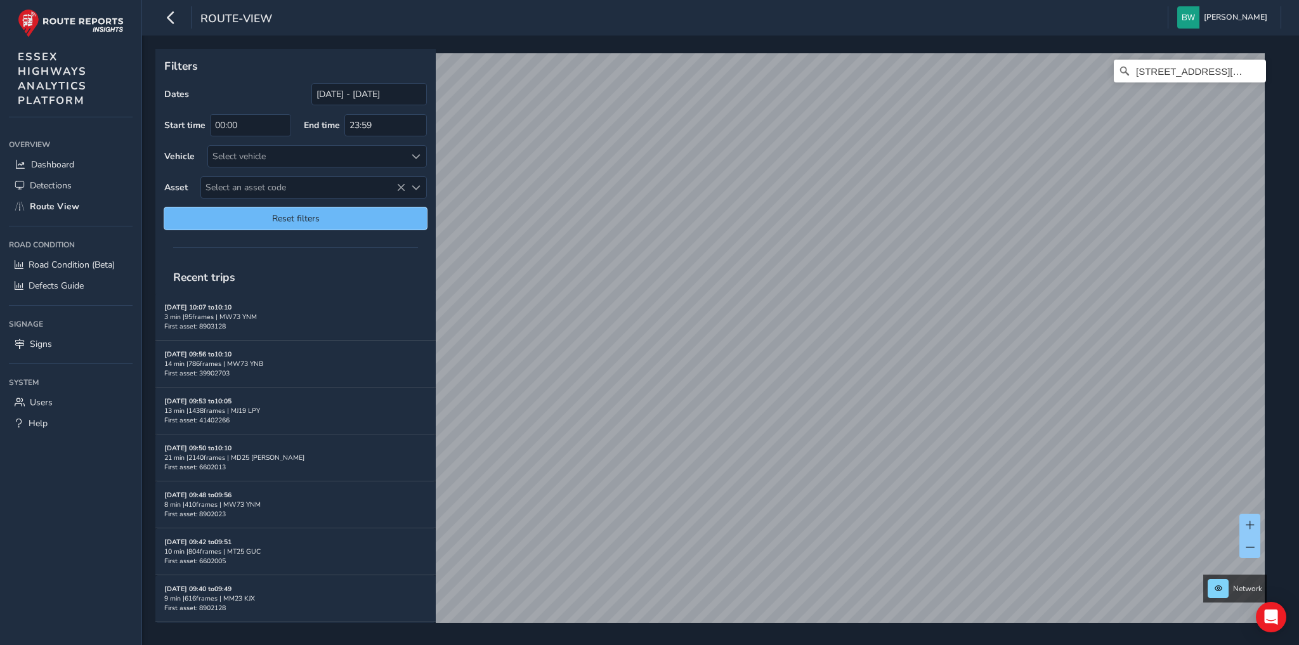
click at [367, 214] on span "Reset filters" at bounding box center [296, 218] width 244 height 12
click at [366, 96] on input "[DATE] - [DATE]" at bounding box center [368, 94] width 115 height 22
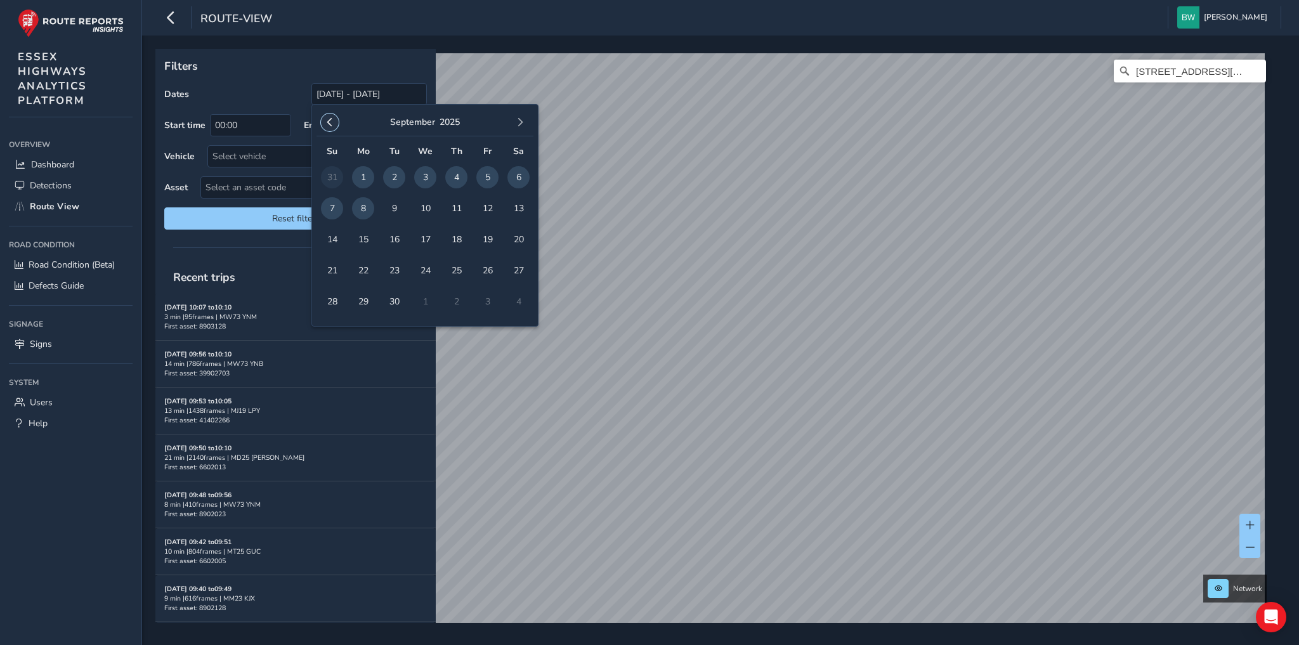
click at [326, 119] on span "button" at bounding box center [329, 122] width 9 height 9
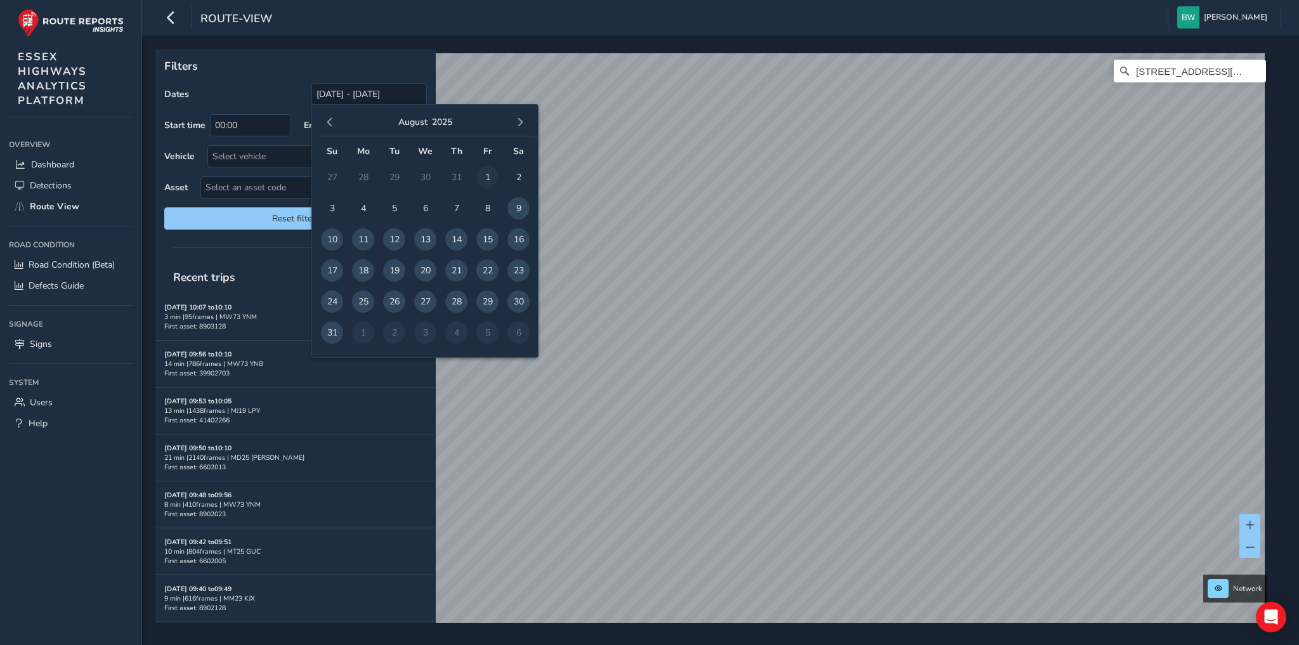
click at [485, 176] on span "1" at bounding box center [487, 177] width 22 height 22
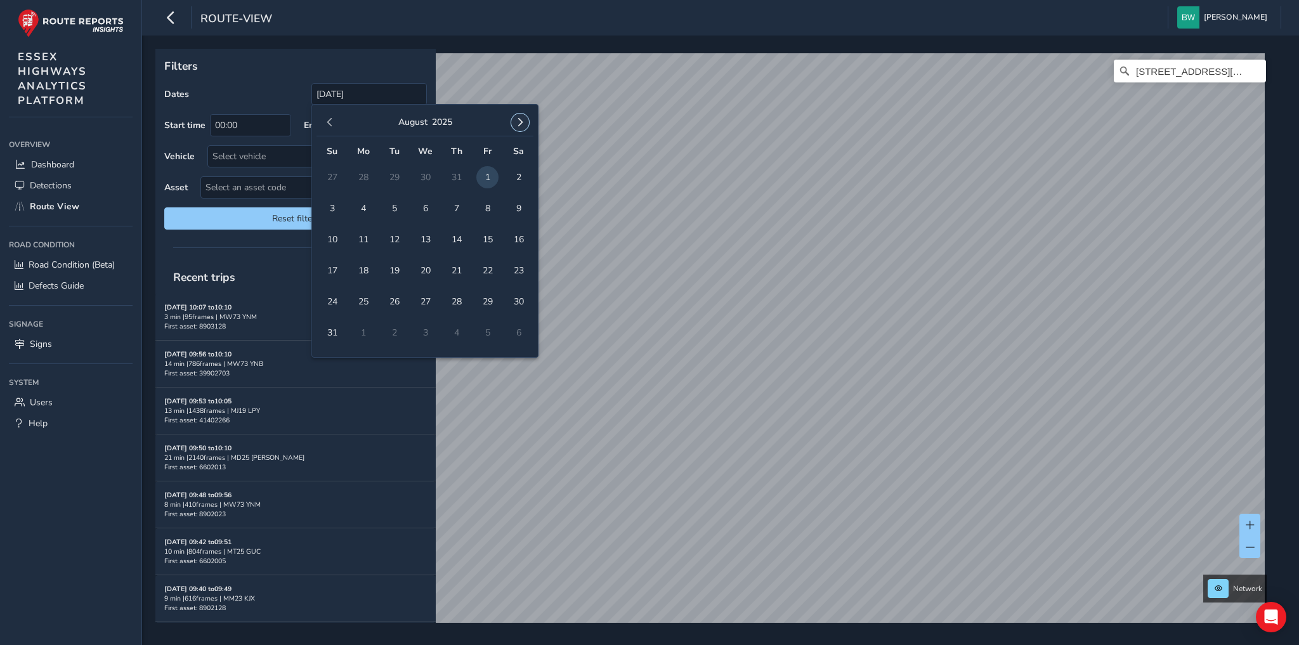
click at [519, 119] on span "button" at bounding box center [520, 122] width 9 height 9
click at [367, 202] on span "8" at bounding box center [363, 208] width 22 height 22
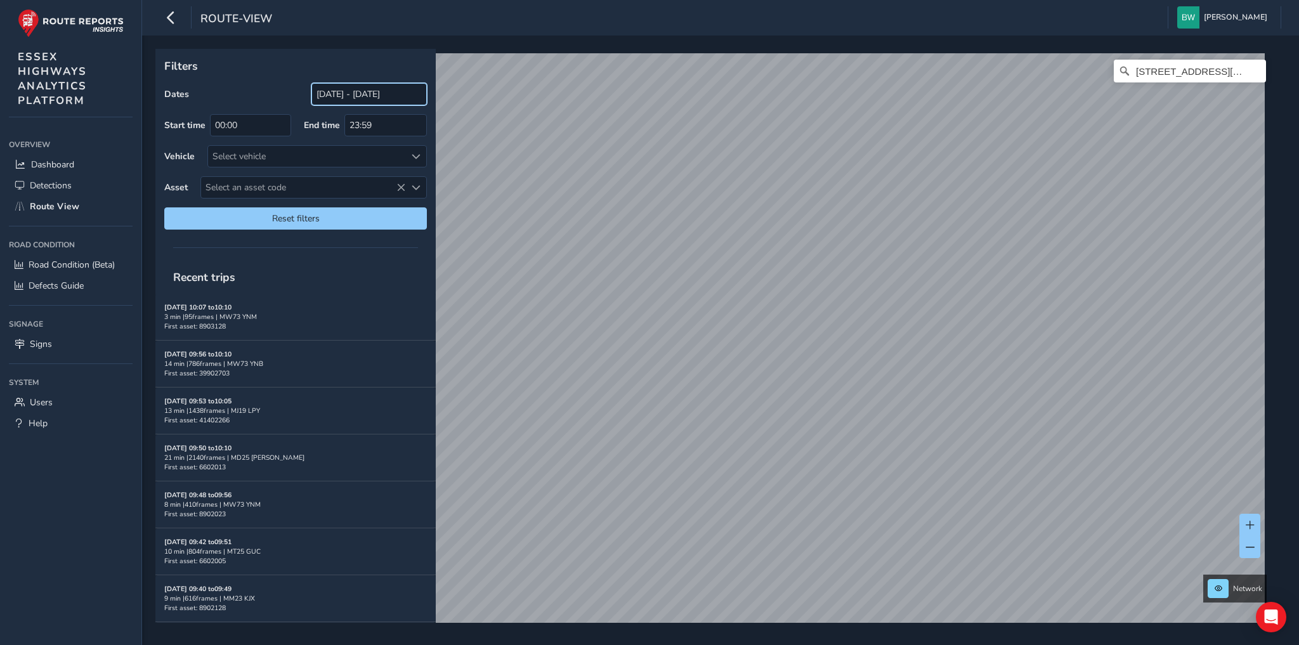
click at [327, 93] on input "[DATE] - [DATE]" at bounding box center [368, 94] width 115 height 22
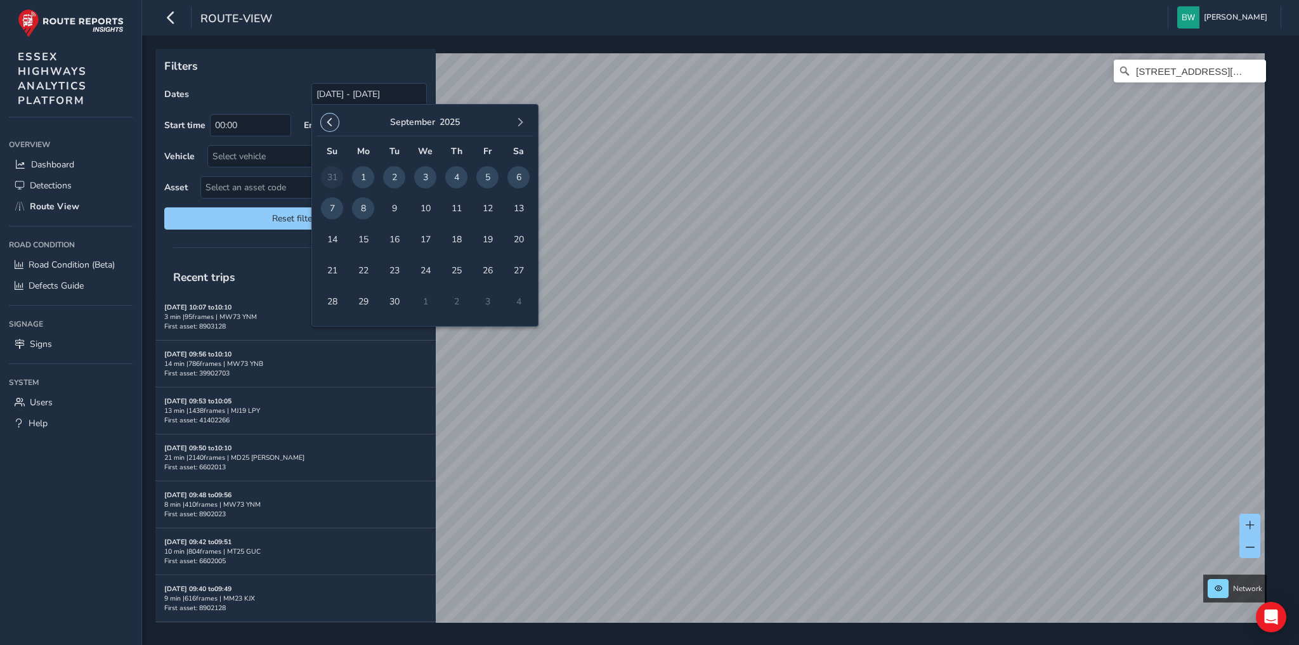
click at [331, 118] on span "button" at bounding box center [329, 122] width 9 height 9
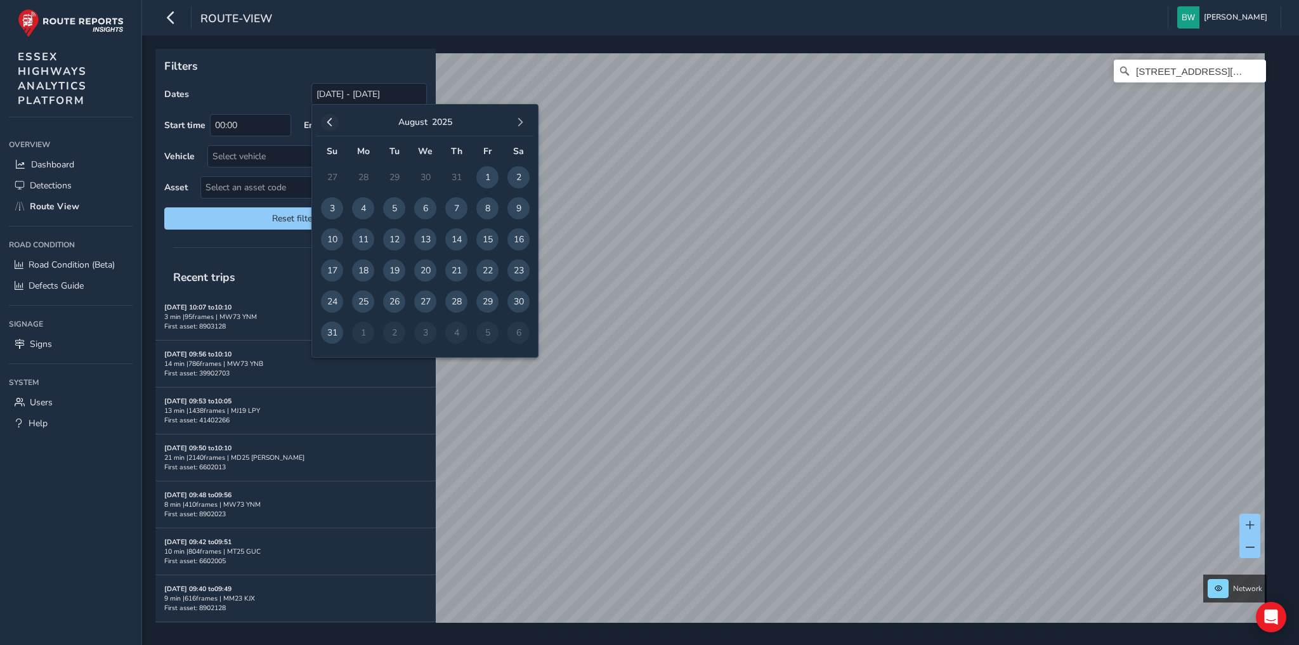
click at [332, 119] on span "button" at bounding box center [329, 122] width 9 height 9
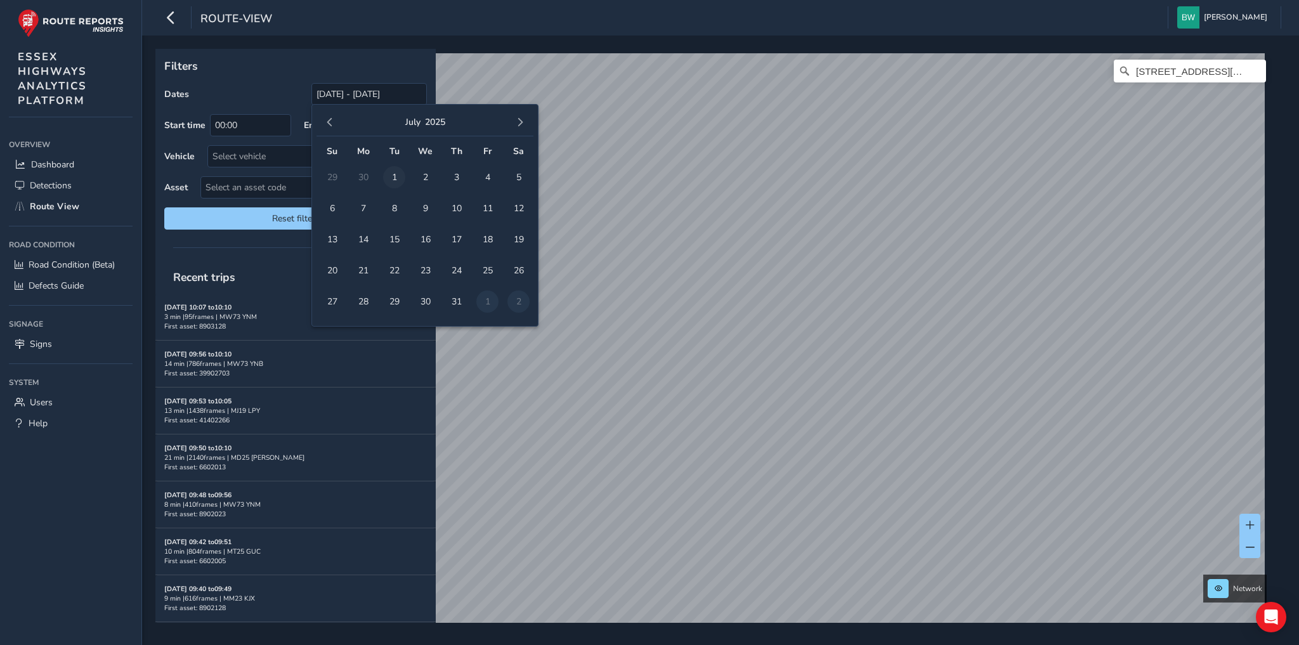
click at [397, 178] on span "1" at bounding box center [394, 177] width 22 height 22
click at [521, 120] on span "button" at bounding box center [520, 122] width 9 height 9
click at [356, 204] on span "8" at bounding box center [363, 208] width 22 height 22
type input "[DATE] - [DATE]"
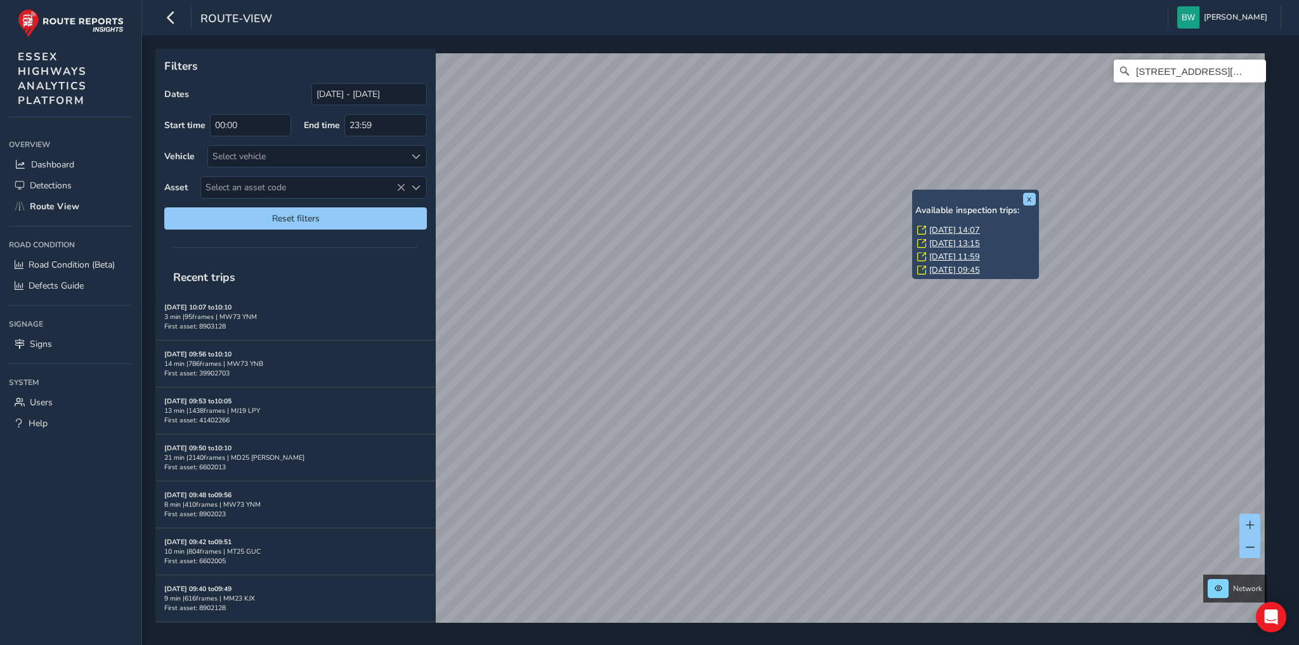
click at [934, 226] on link "[DATE] 14:07" at bounding box center [954, 230] width 51 height 11
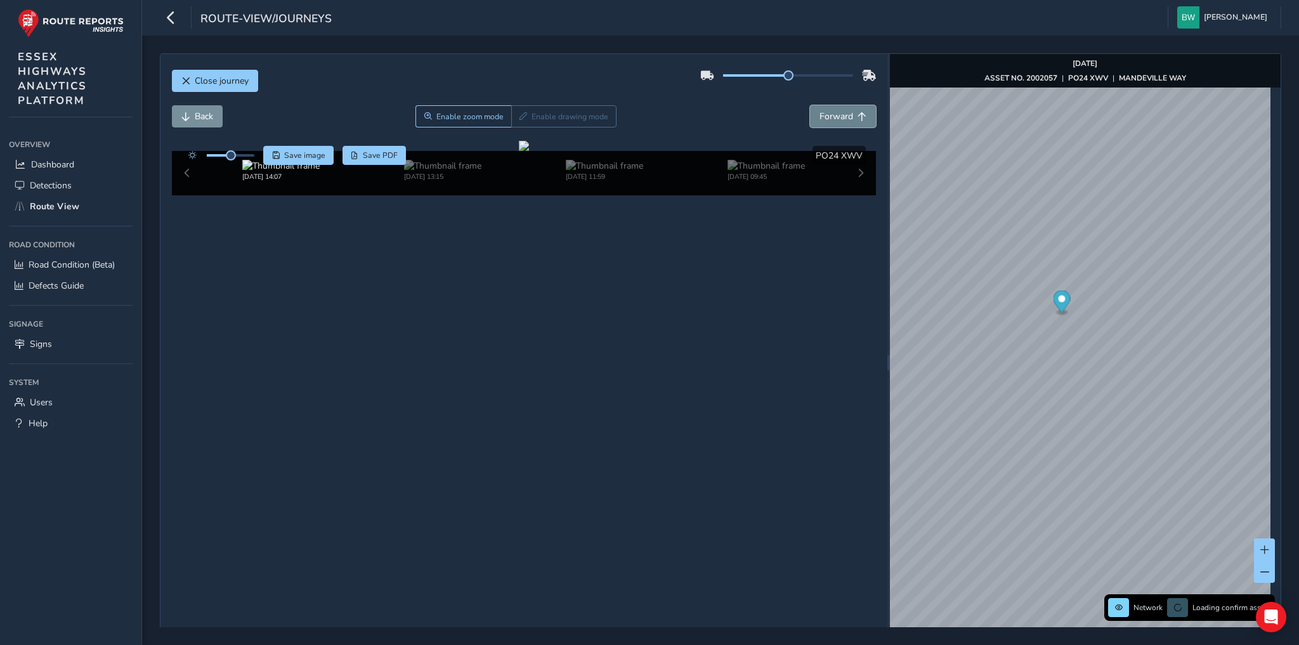
click at [851, 118] on button "Forward" at bounding box center [843, 116] width 66 height 22
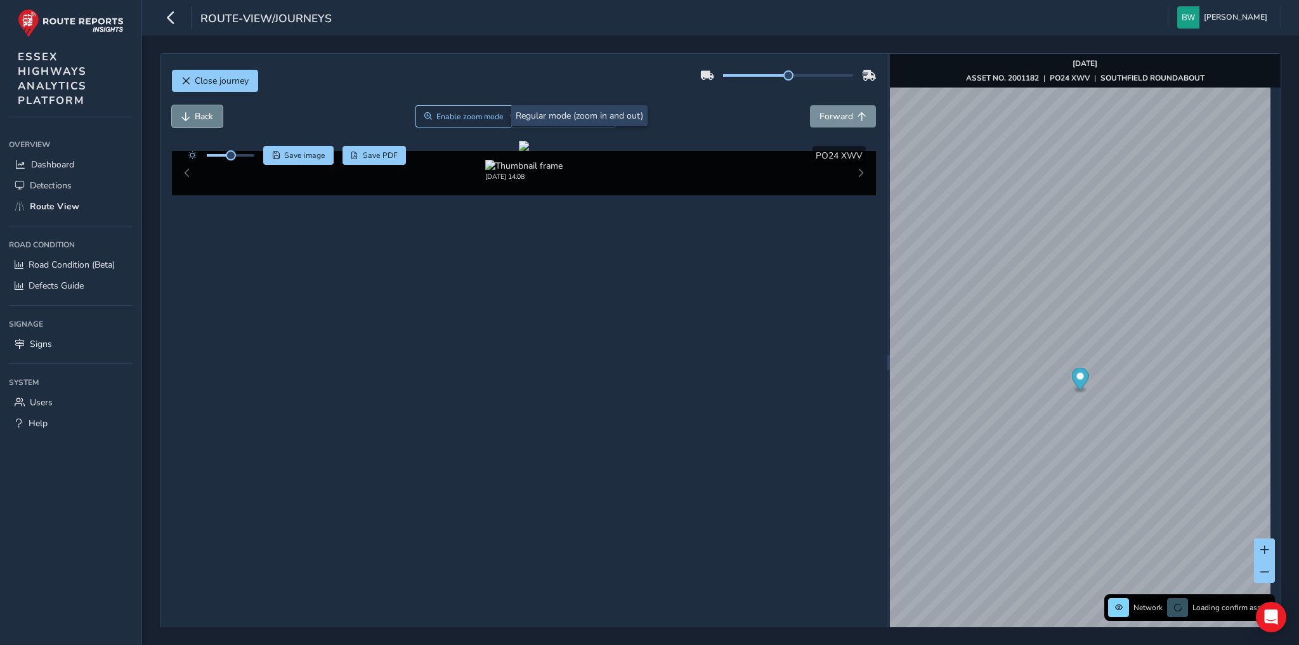
click at [205, 111] on span "Back" at bounding box center [204, 116] width 18 height 12
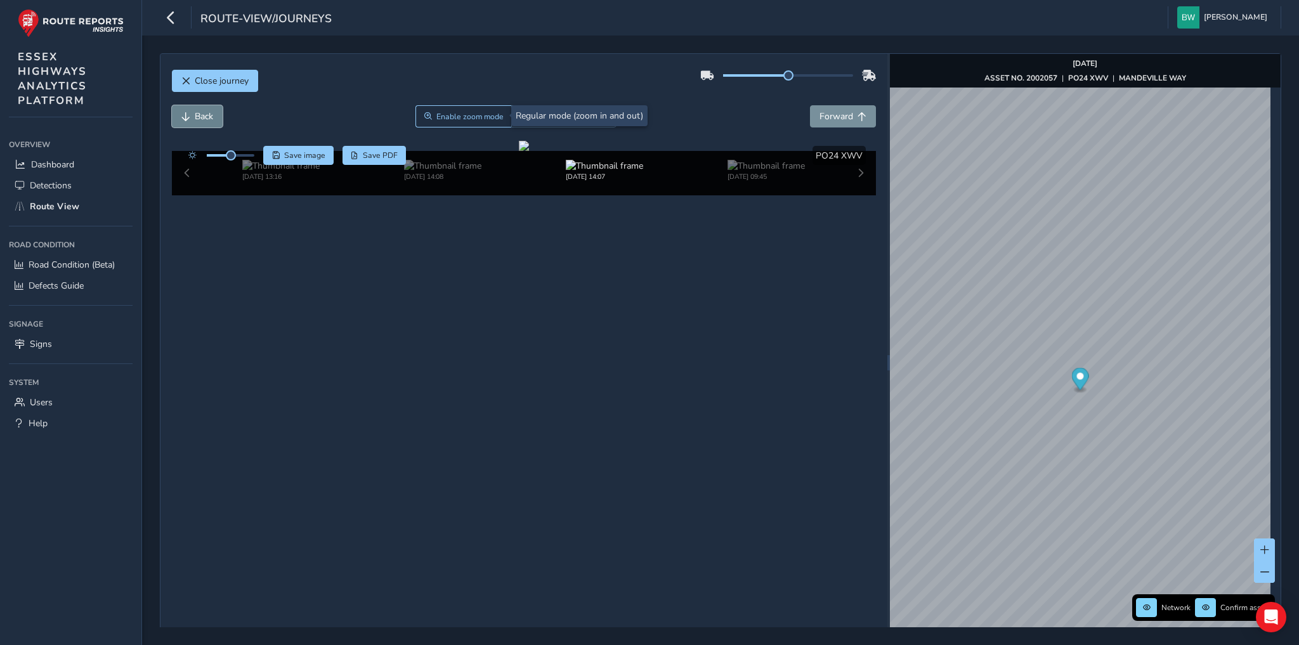
click at [205, 111] on span "Back" at bounding box center [204, 116] width 18 height 12
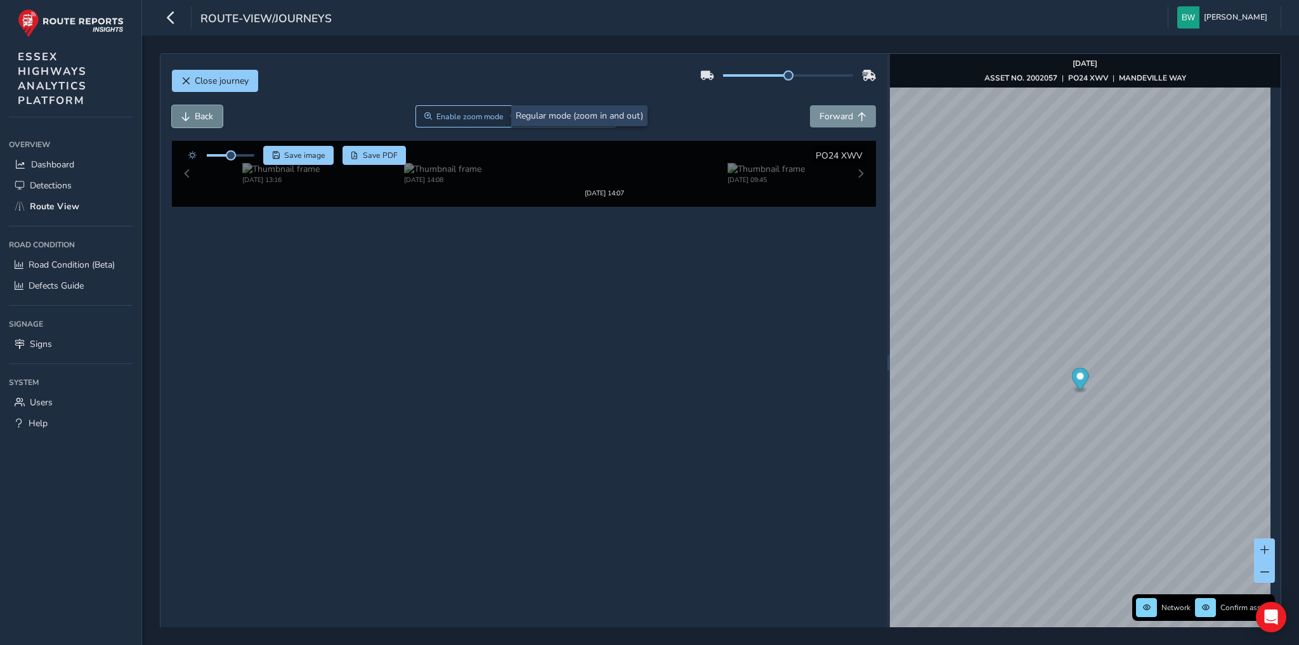
click at [205, 111] on span "Back" at bounding box center [204, 116] width 18 height 12
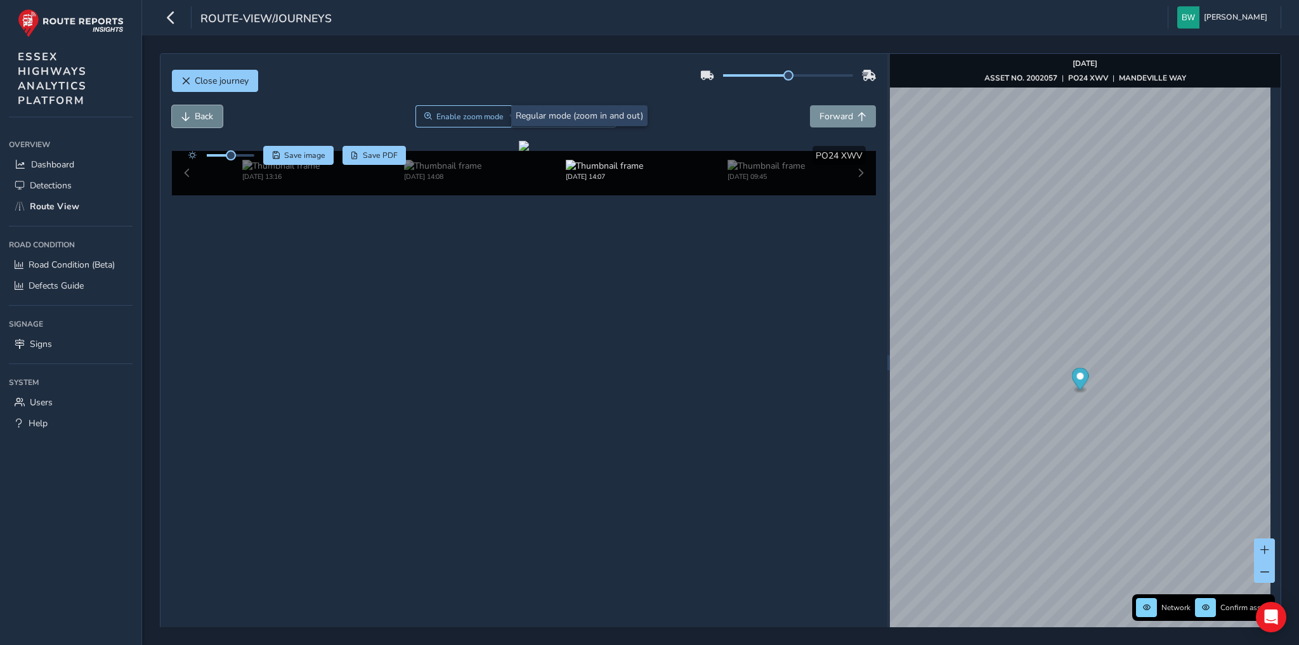
click at [205, 111] on span "Back" at bounding box center [204, 116] width 18 height 12
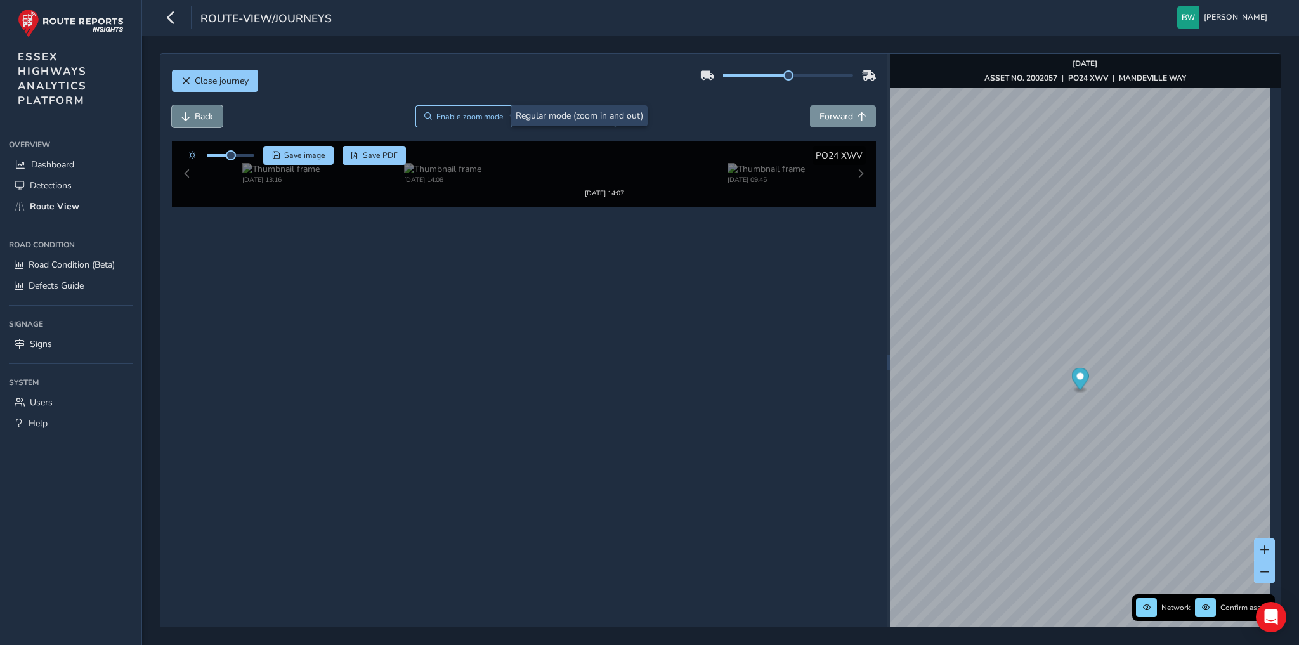
click at [205, 111] on span "Back" at bounding box center [204, 116] width 18 height 12
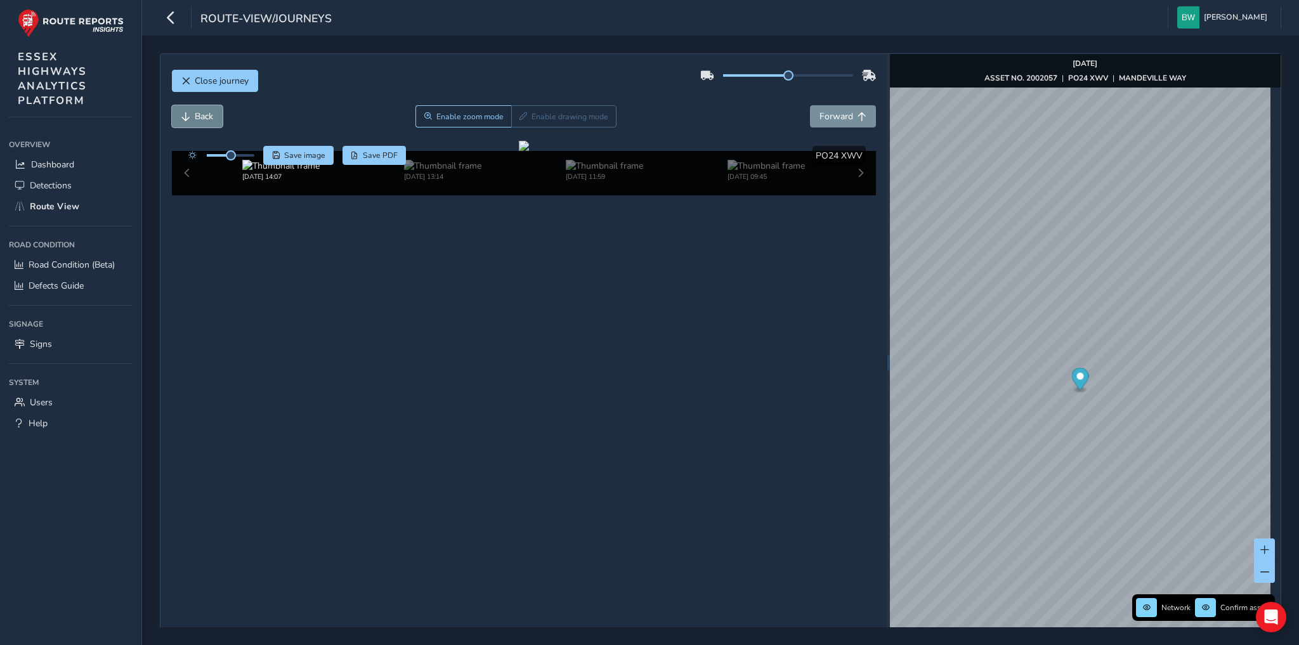
click at [195, 113] on span "Back" at bounding box center [204, 116] width 18 height 12
click at [280, 172] on img at bounding box center [280, 166] width 77 height 12
click at [205, 110] on span "Back" at bounding box center [204, 116] width 18 height 12
click at [843, 112] on span "Forward" at bounding box center [836, 116] width 34 height 12
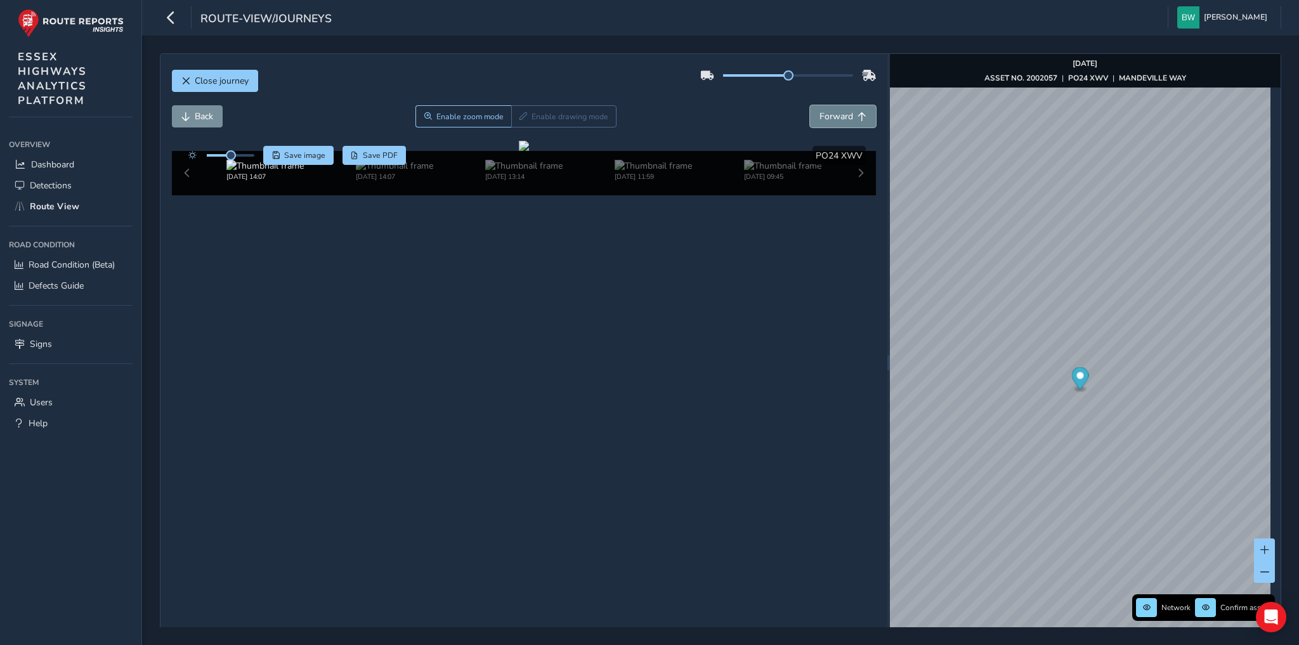
click at [843, 112] on span "Forward" at bounding box center [836, 116] width 34 height 12
click at [218, 78] on span "Close journey" at bounding box center [222, 81] width 54 height 12
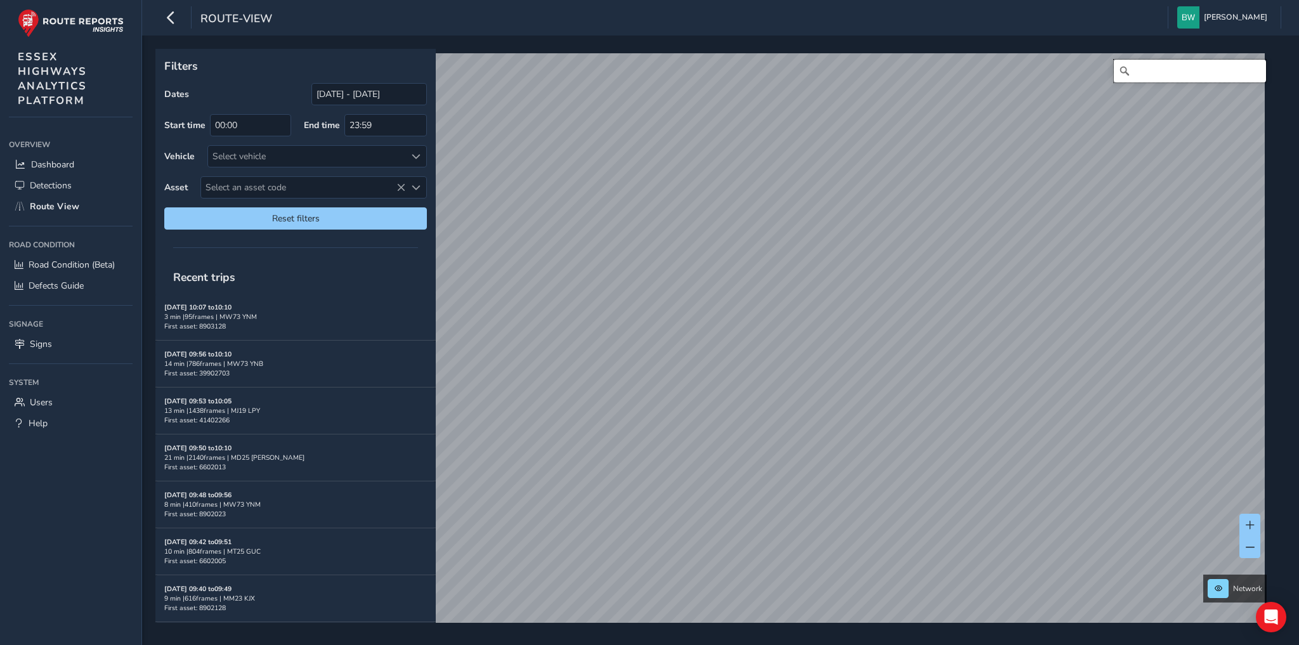
click at [1149, 67] on input "Search" at bounding box center [1190, 71] width 152 height 23
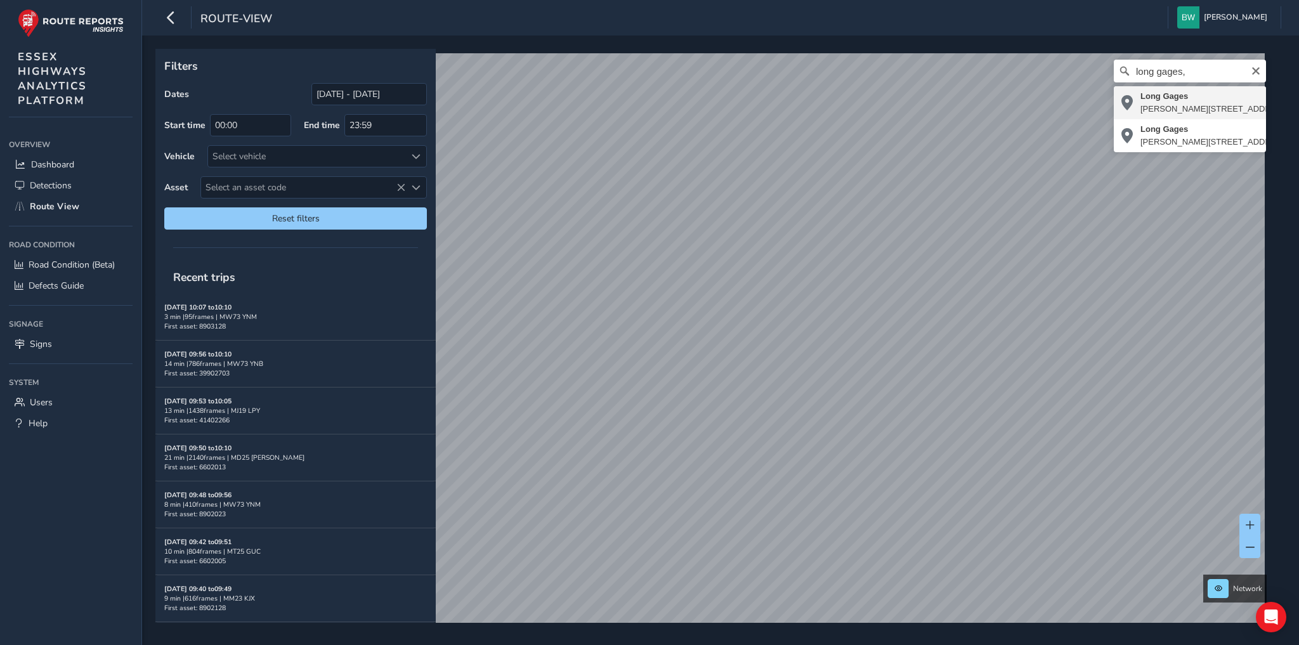
type input "[STREET_ADDRESS][PERSON_NAME]"
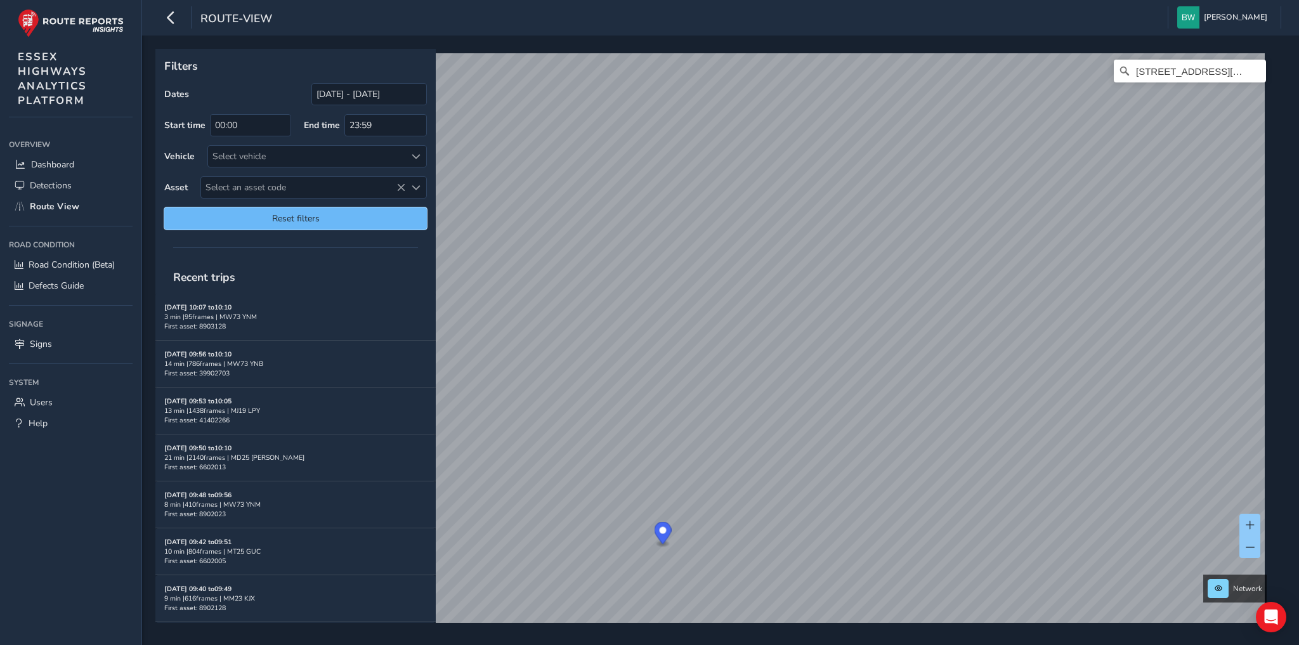
click at [345, 218] on span "Reset filters" at bounding box center [296, 218] width 244 height 12
click at [348, 92] on input "[DATE] - [DATE]" at bounding box center [368, 94] width 115 height 22
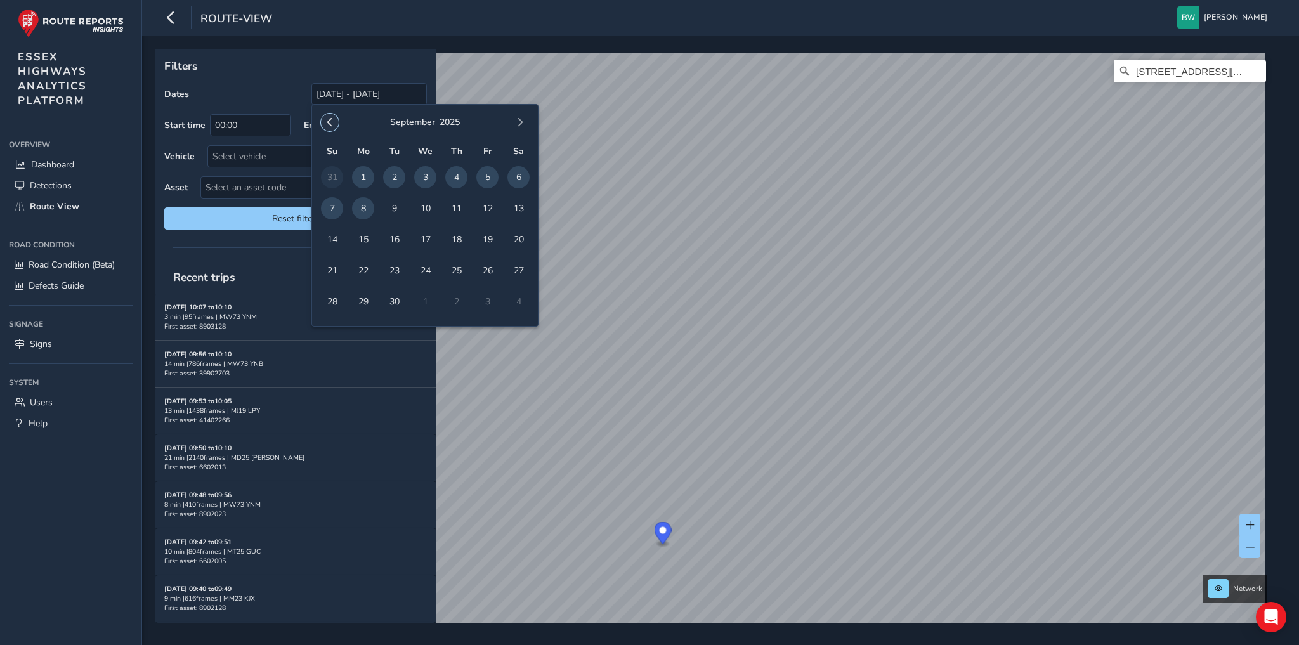
click at [329, 118] on span "button" at bounding box center [329, 122] width 9 height 9
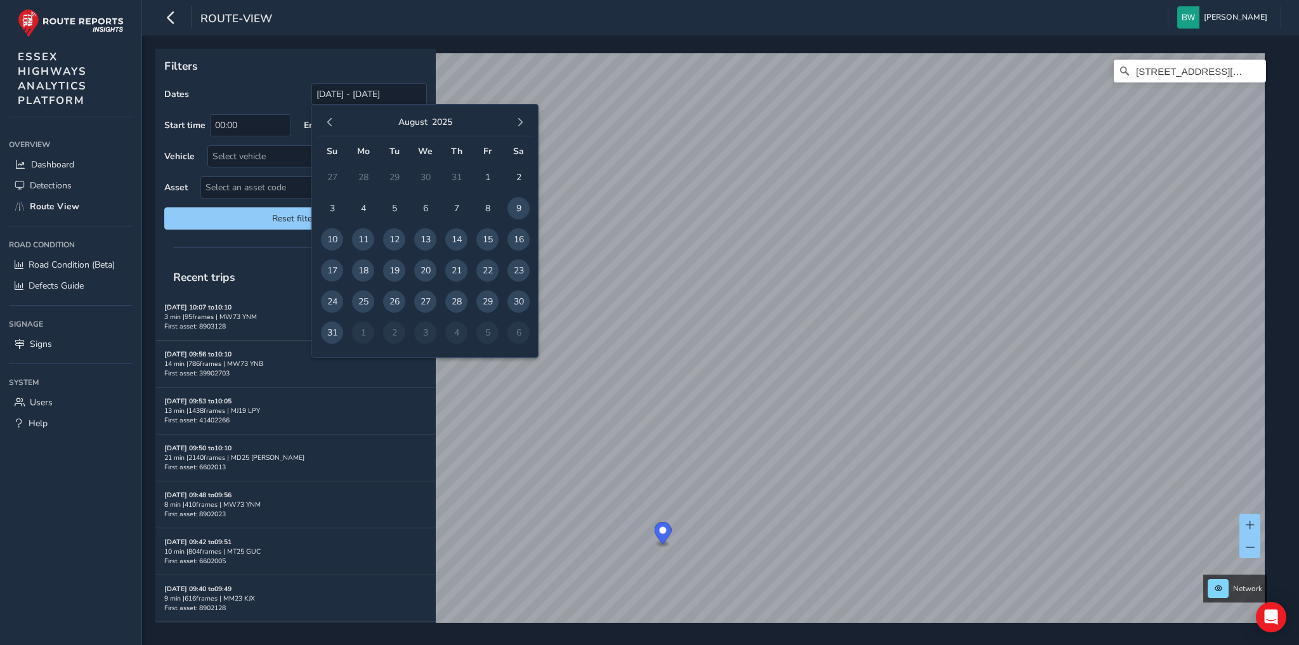
click at [329, 118] on span "button" at bounding box center [329, 122] width 9 height 9
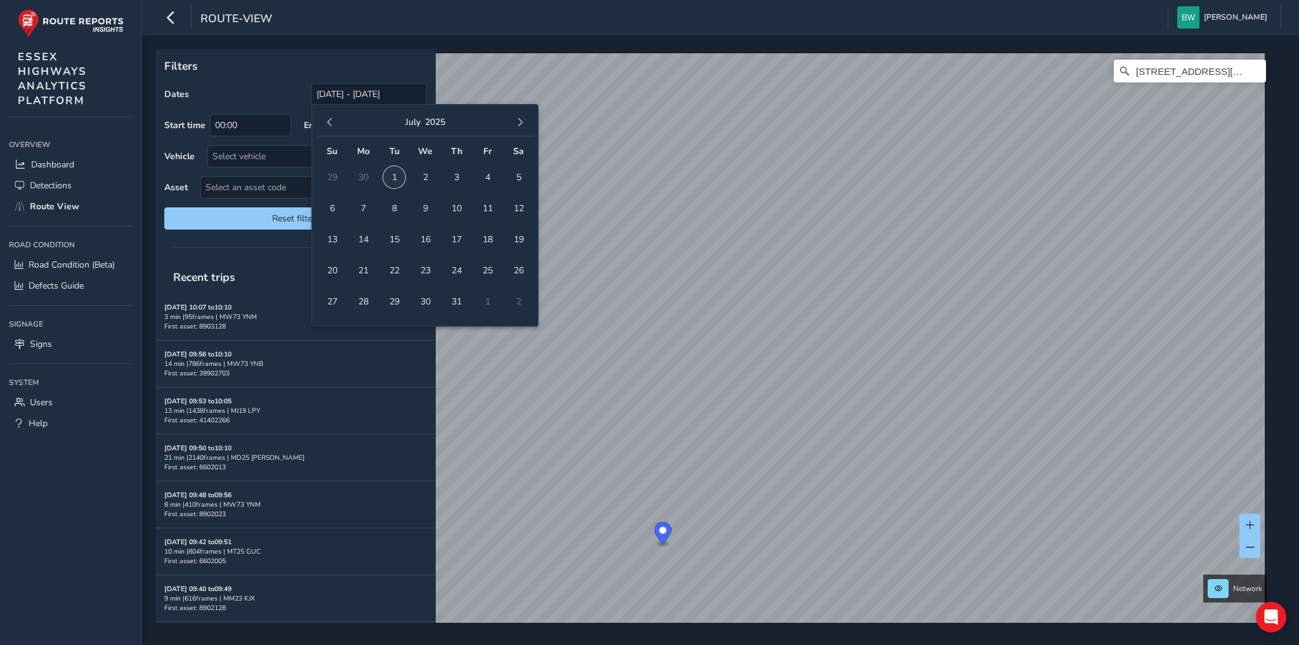
click at [395, 172] on span "1" at bounding box center [394, 177] width 22 height 22
click at [521, 120] on span "button" at bounding box center [520, 122] width 9 height 9
click at [365, 202] on span "8" at bounding box center [363, 208] width 22 height 22
type input "[DATE] - [DATE]"
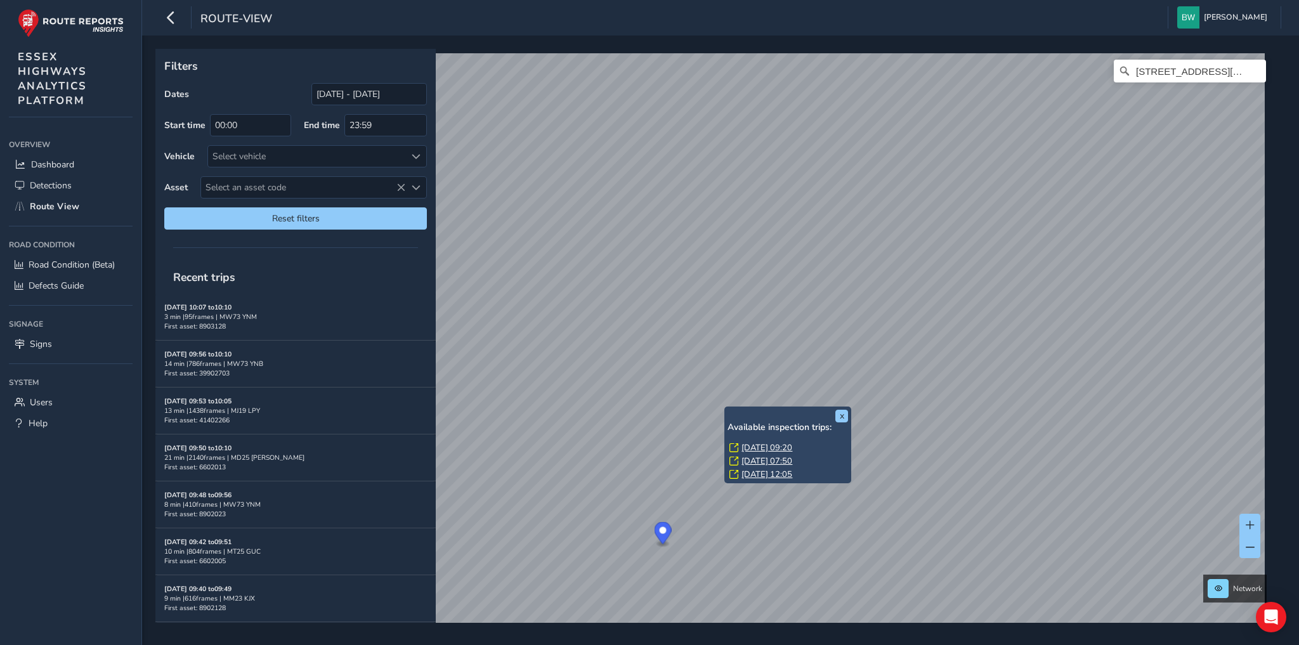
click at [759, 446] on link "[DATE] 09:20" at bounding box center [766, 447] width 51 height 11
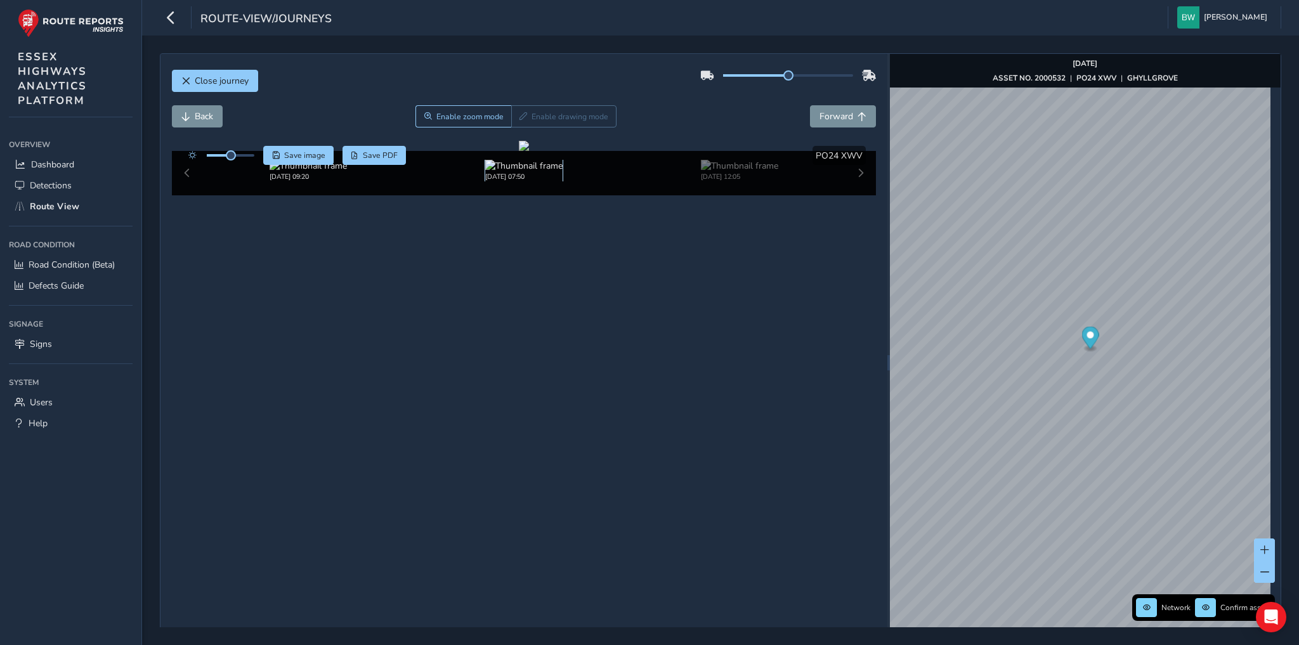
click at [512, 172] on img at bounding box center [523, 166] width 77 height 12
click at [210, 114] on span "Back" at bounding box center [204, 116] width 18 height 12
click at [208, 115] on span "Back" at bounding box center [204, 116] width 18 height 12
click at [835, 117] on span "Forward" at bounding box center [836, 116] width 34 height 12
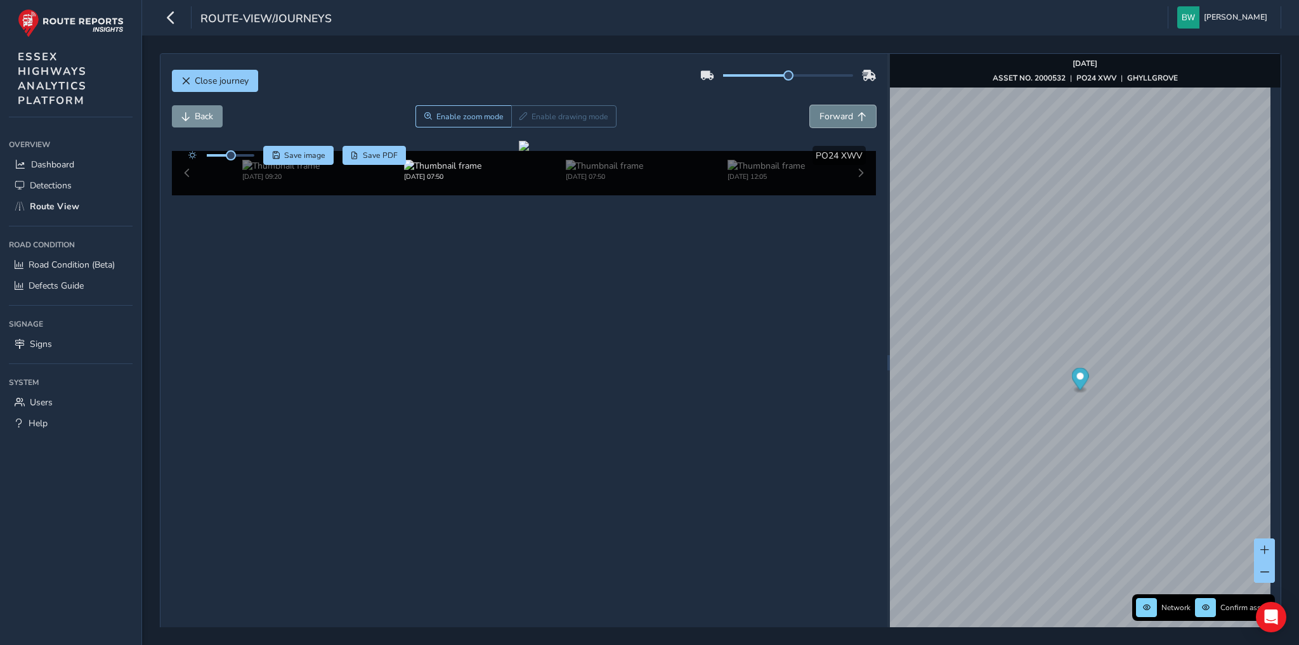
click at [835, 117] on span "Forward" at bounding box center [836, 116] width 34 height 12
